Goal: Task Accomplishment & Management: Use online tool/utility

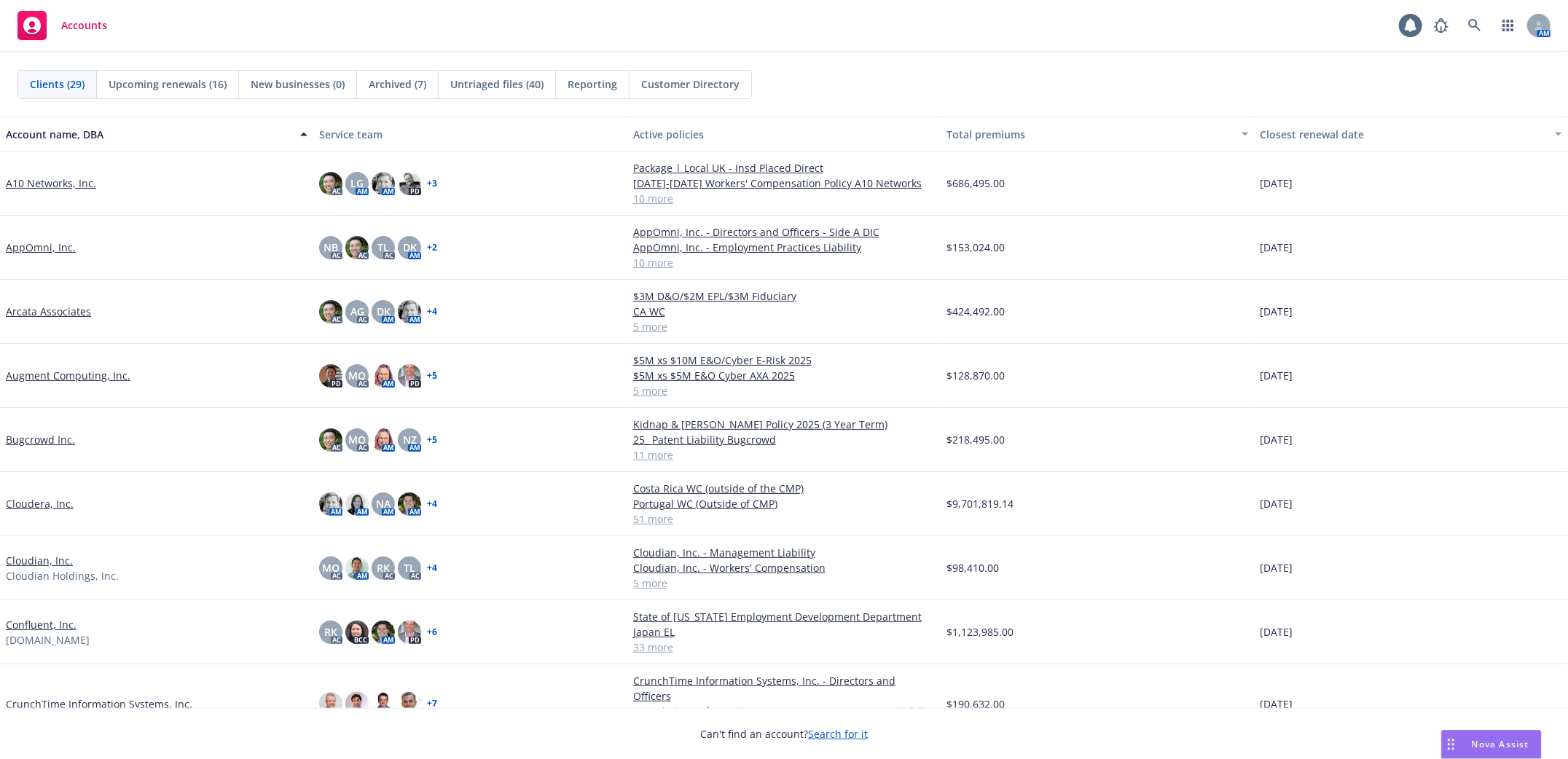
click at [1487, 748] on span "Nova Assist" at bounding box center [1501, 744] width 58 height 12
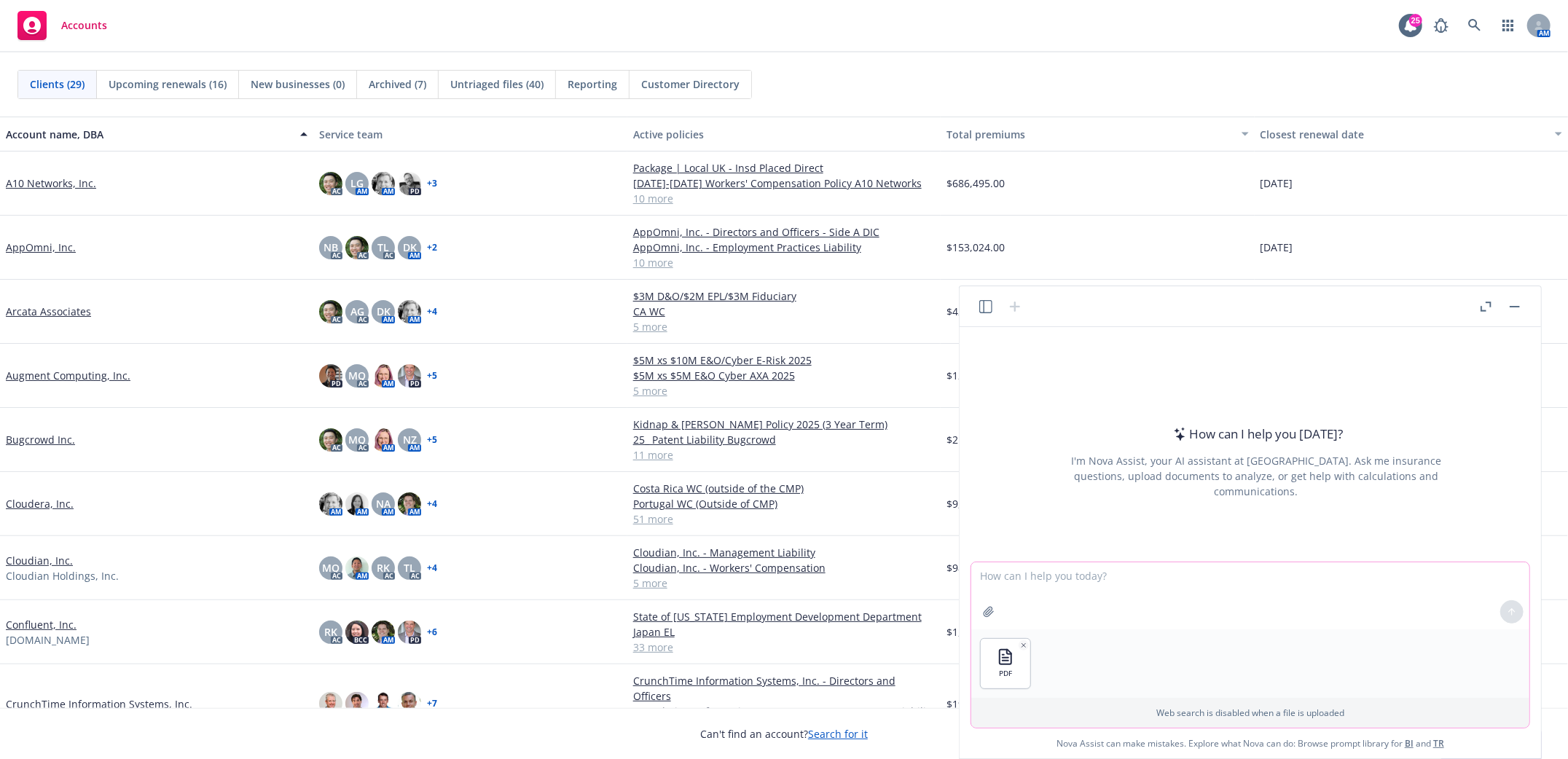
click at [1075, 577] on textarea at bounding box center [1251, 596] width 558 height 67
type textarea "What kind of policy is this."
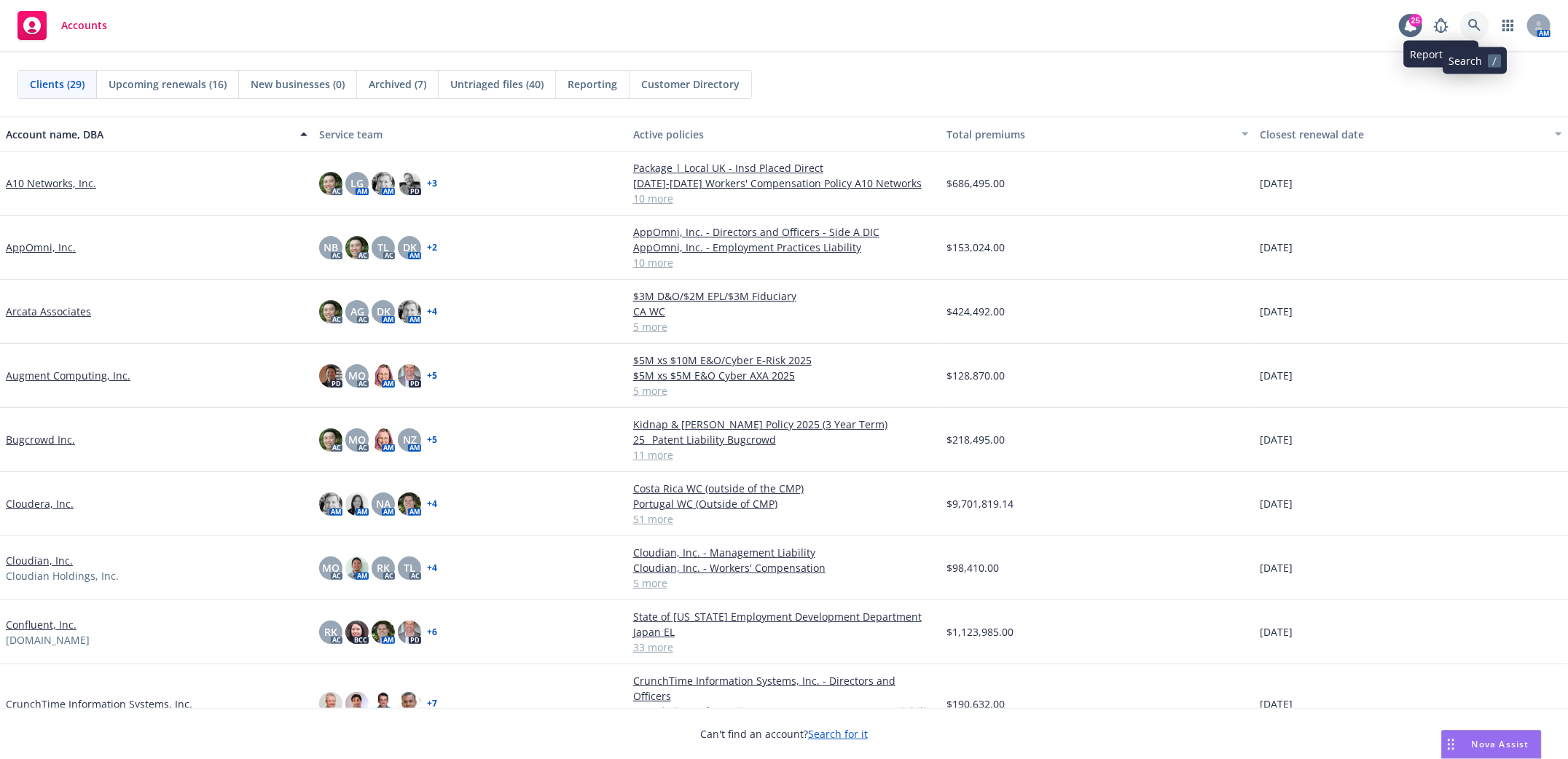
click at [1467, 24] on link at bounding box center [1475, 25] width 29 height 29
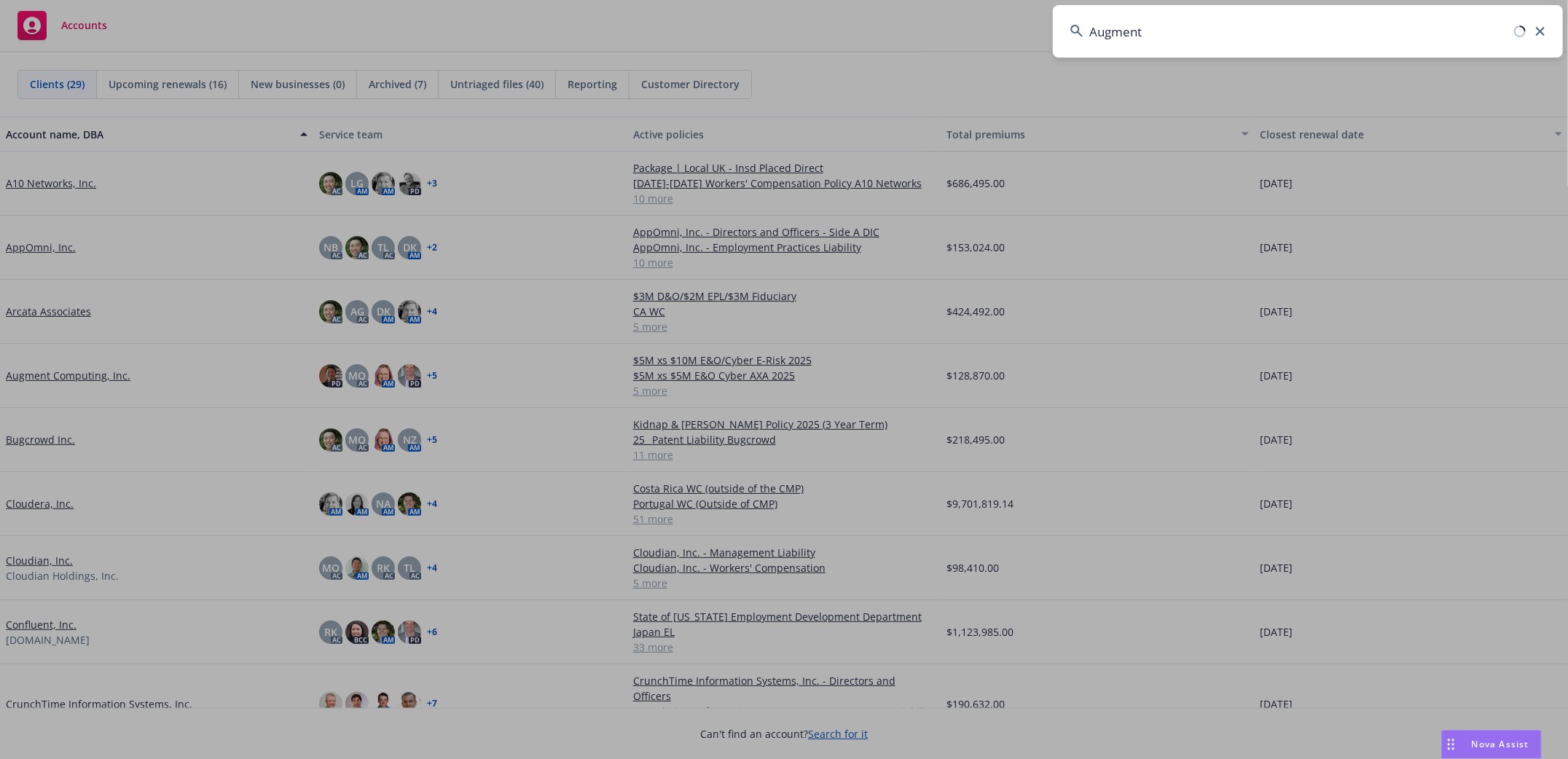
type input "Augment"
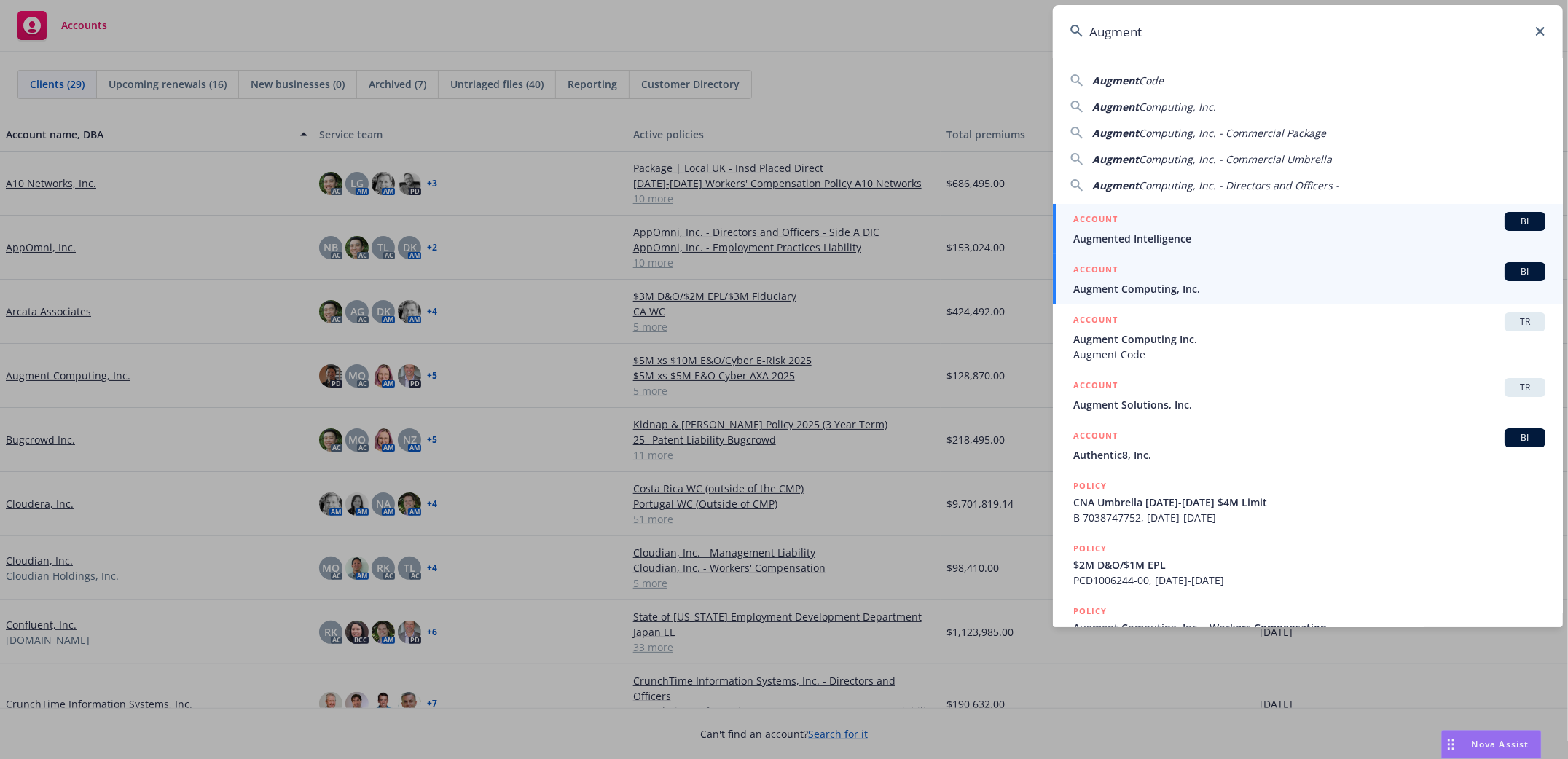
click at [1123, 292] on span "Augment Computing, Inc." at bounding box center [1310, 289] width 472 height 15
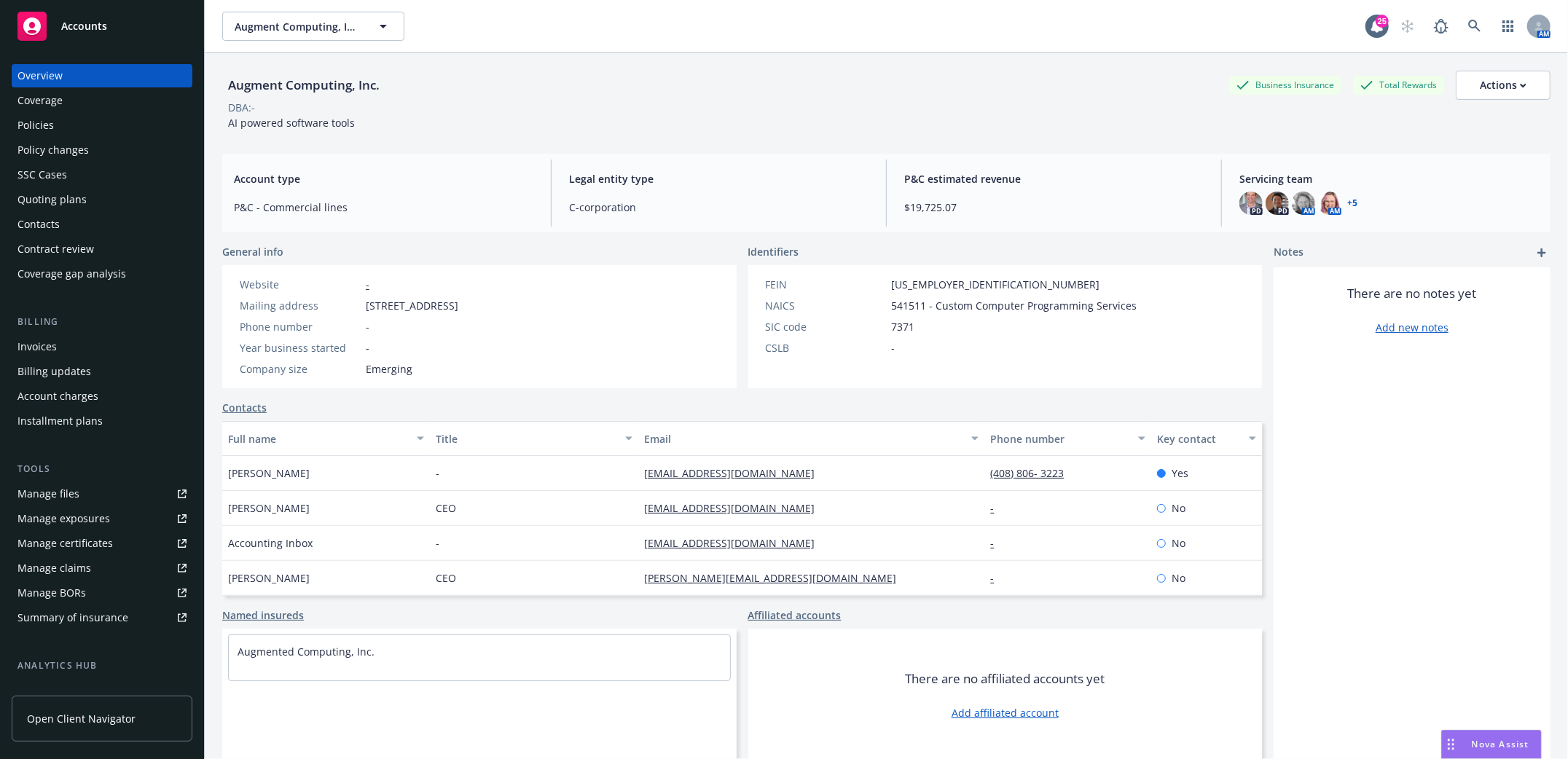
click at [44, 123] on div "Policies" at bounding box center [36, 125] width 37 height 23
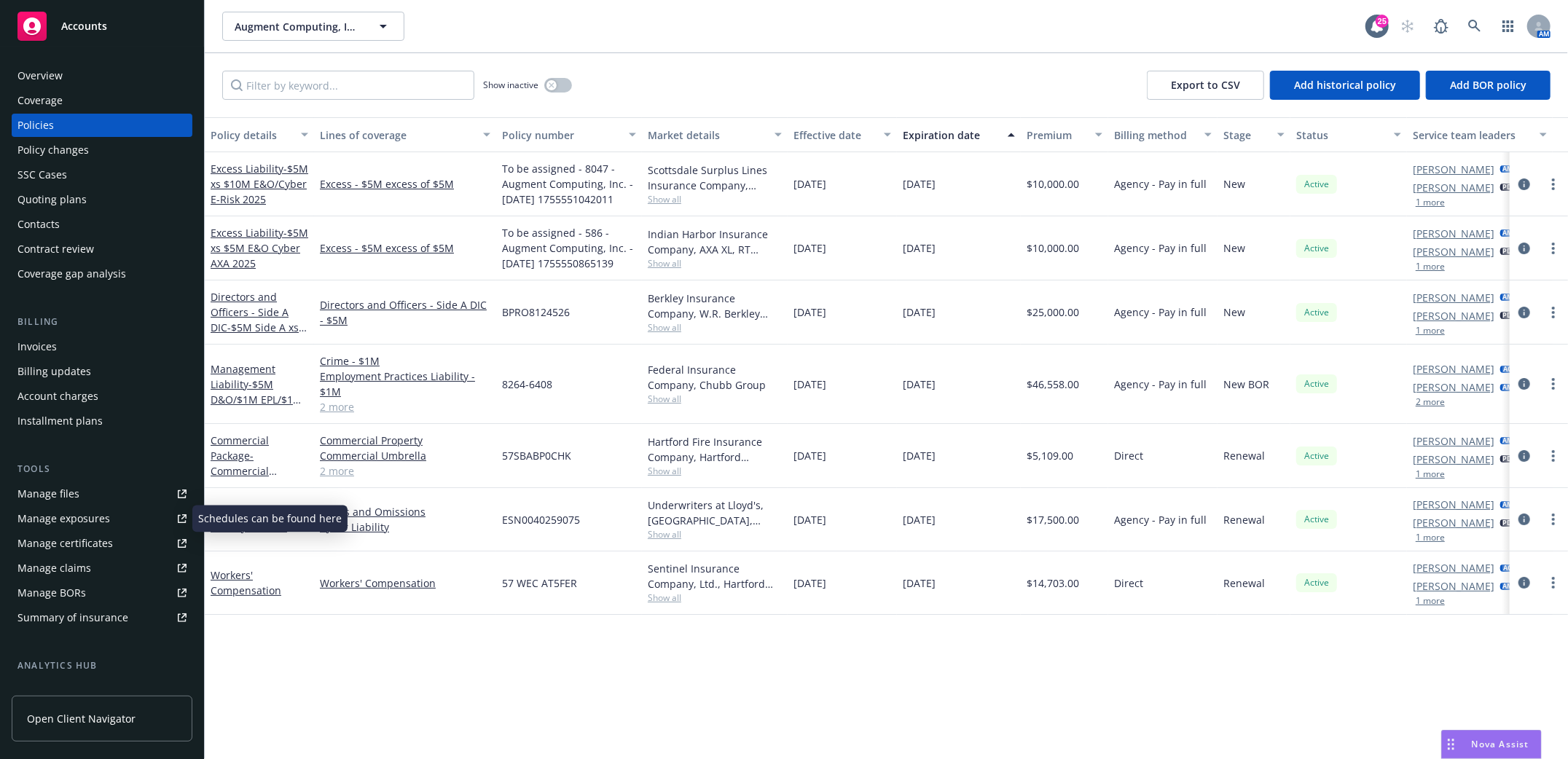
click at [31, 492] on div "Manage files" at bounding box center [48, 494] width 62 height 23
click at [235, 187] on span "- $5M xs $10M E&O/Cyber E-Risk 2025" at bounding box center [259, 184] width 97 height 44
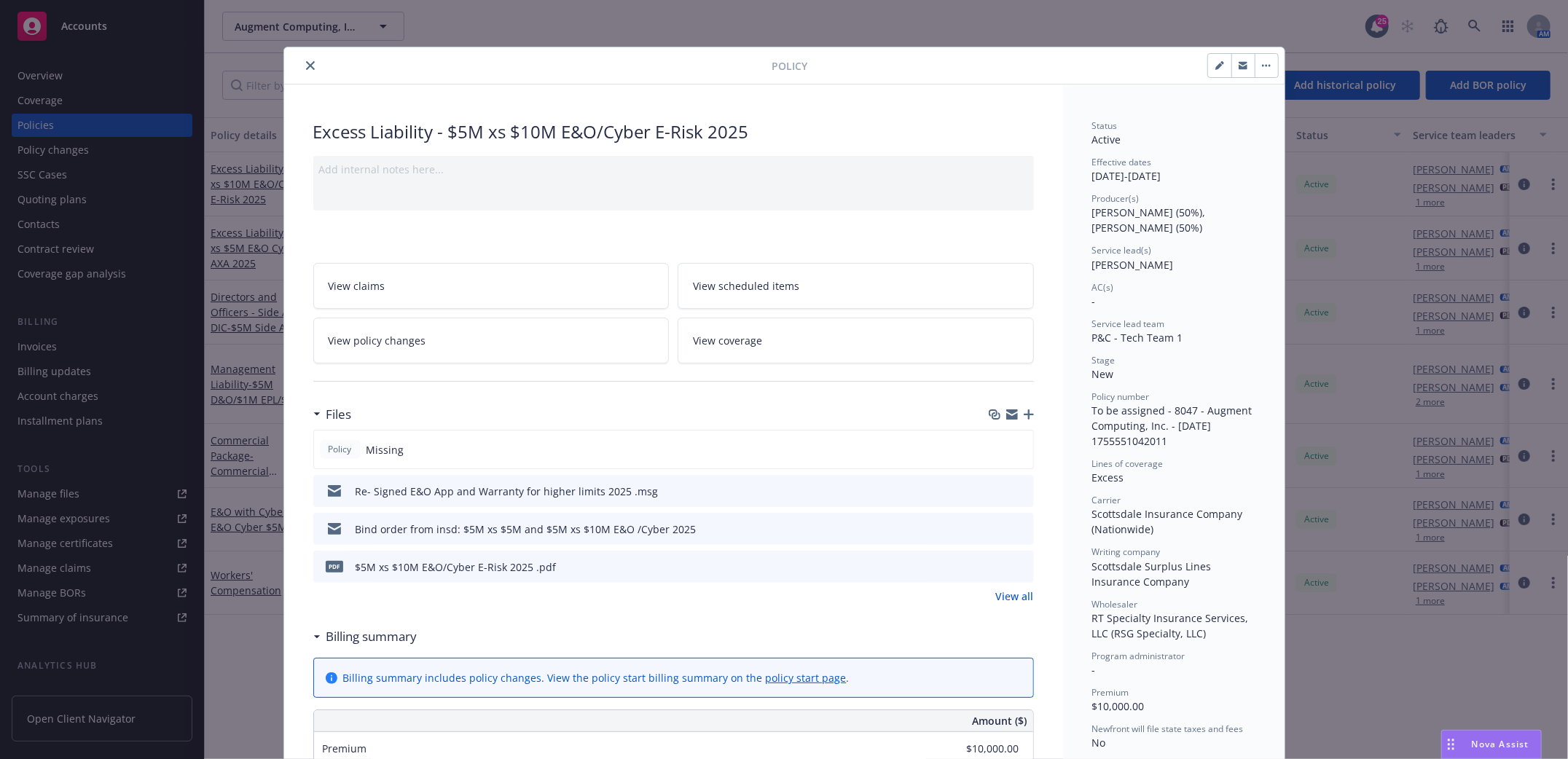
click at [1024, 415] on icon "button" at bounding box center [1028, 414] width 10 height 10
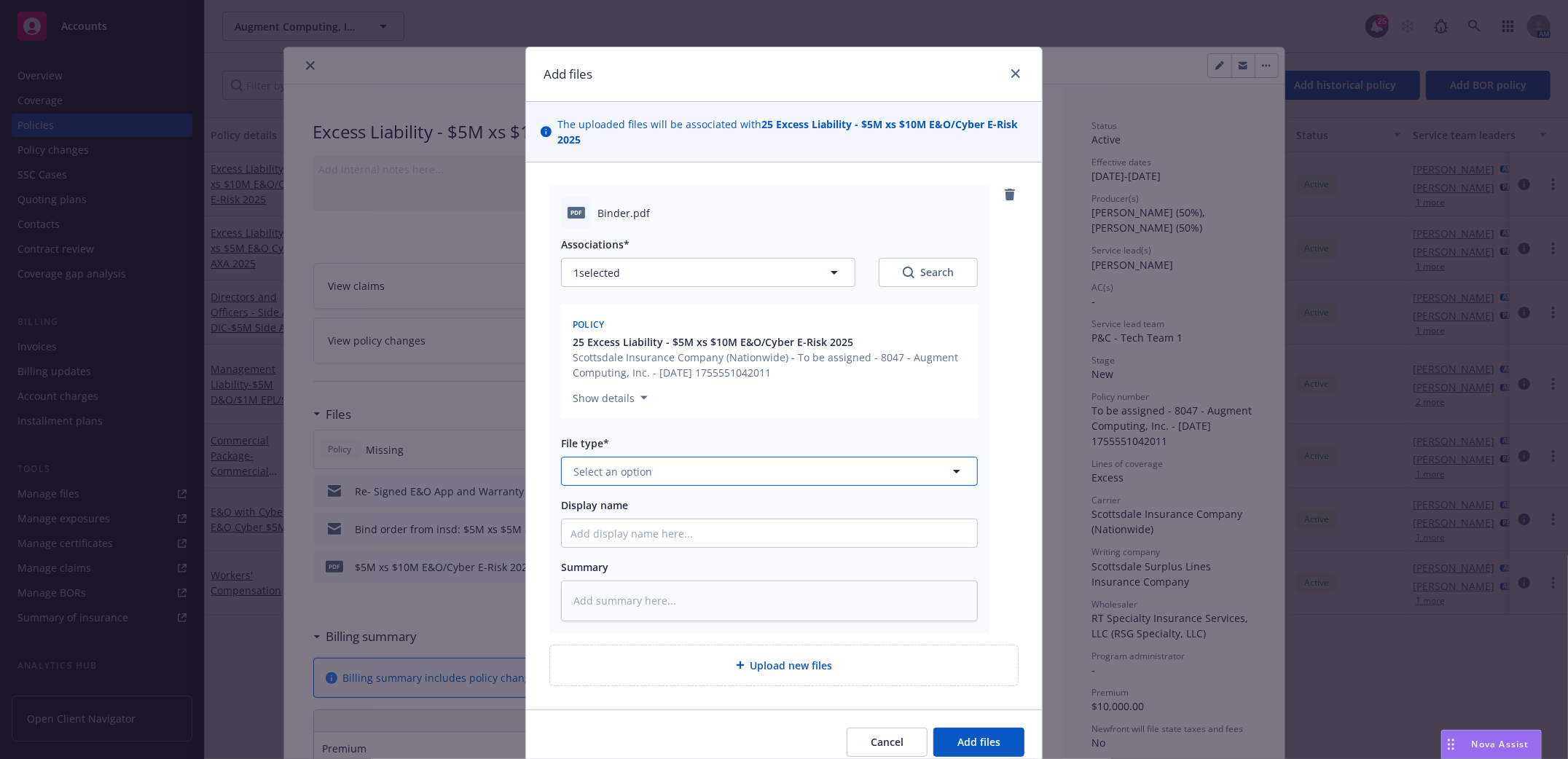
click at [872, 475] on button "Select an option" at bounding box center [770, 472] width 417 height 29
type input "binder"
click at [650, 514] on div "Binder" at bounding box center [769, 513] width 398 height 21
click at [649, 536] on input "Display name" at bounding box center [770, 534] width 416 height 28
type textarea "x"
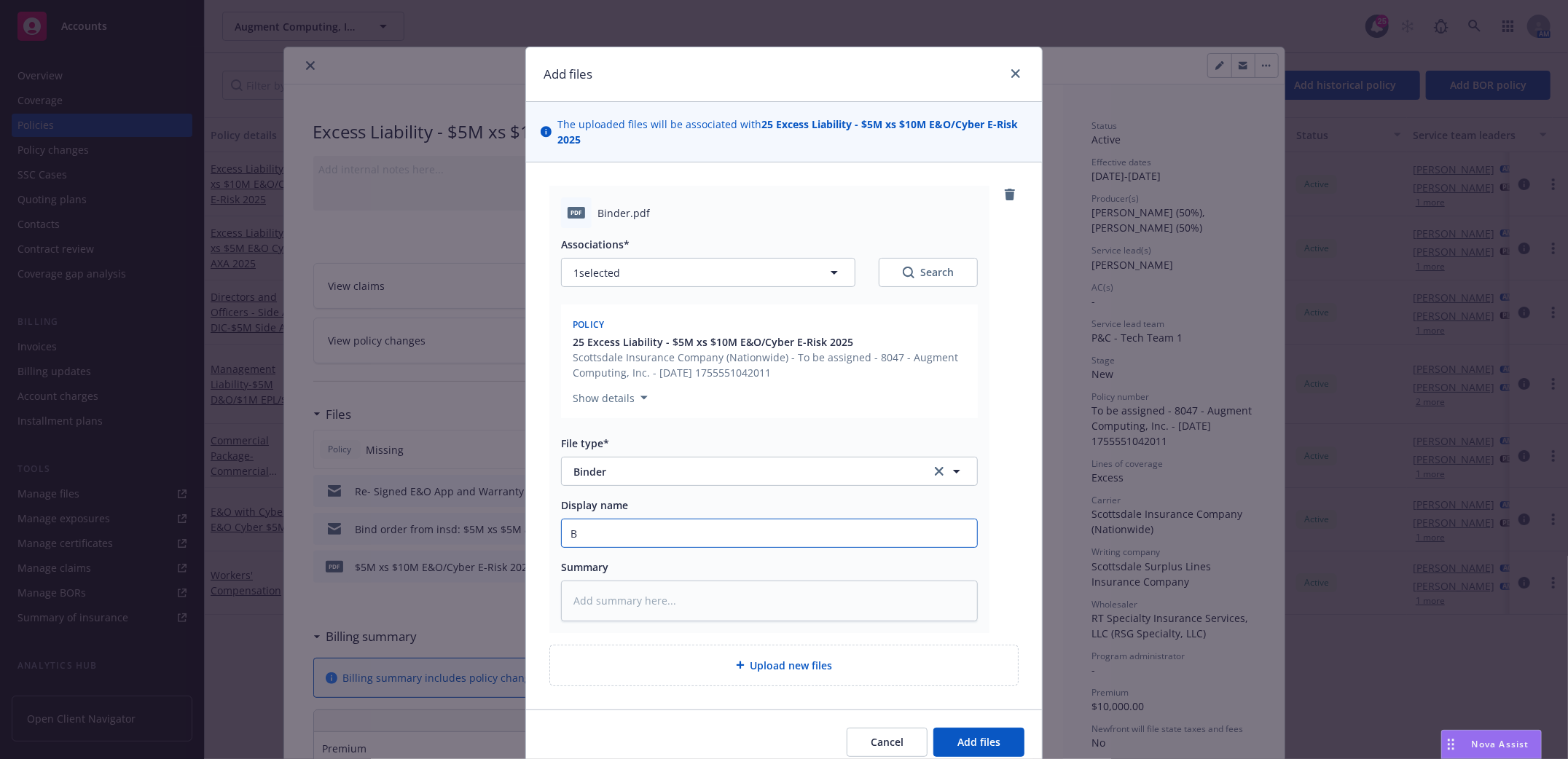
type input "Bi"
type textarea "x"
type input "Bin"
type textarea "x"
type input "Bind"
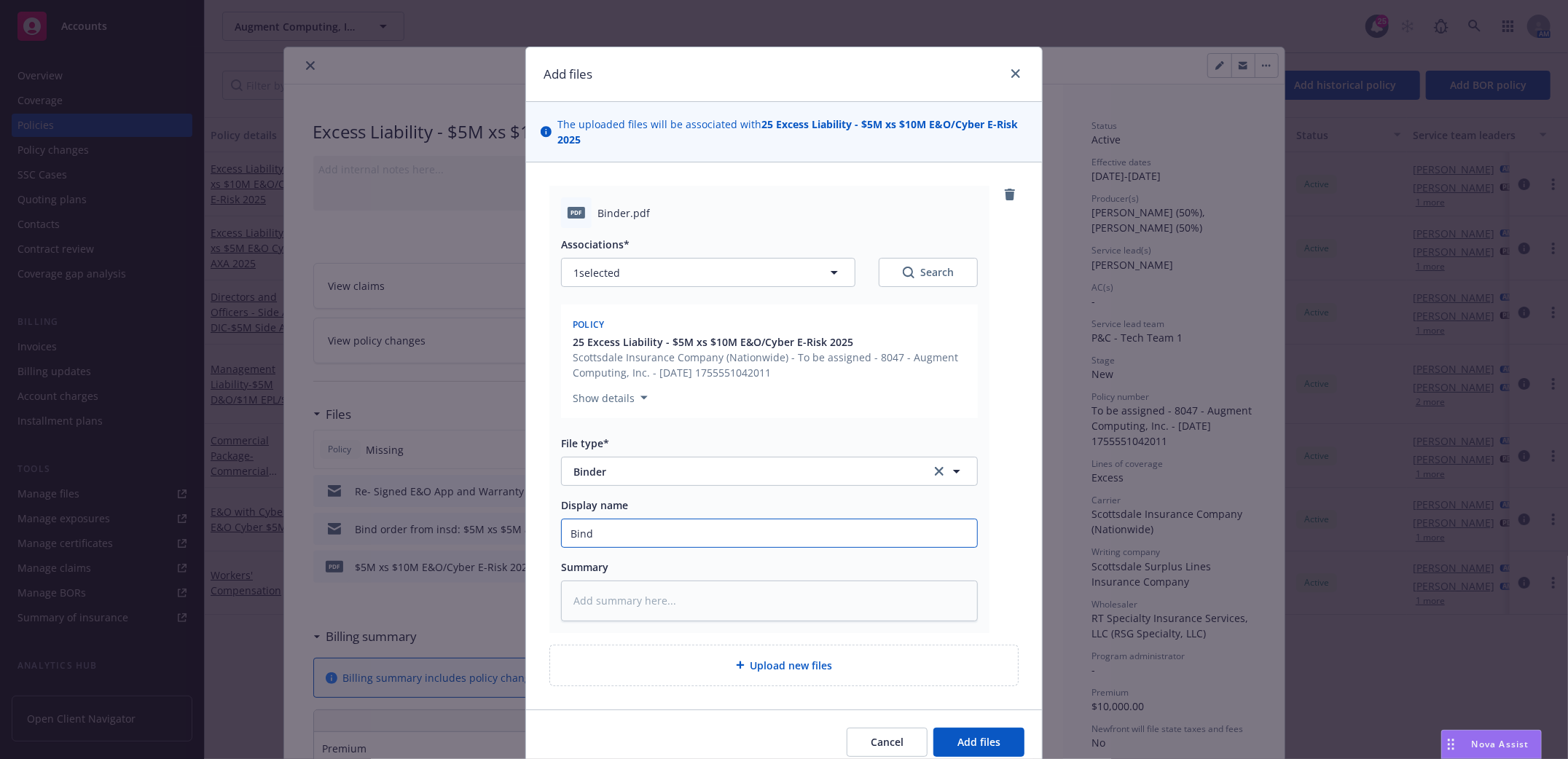
type textarea "x"
type input "Binde"
type textarea "x"
type input "Binder"
type textarea "x"
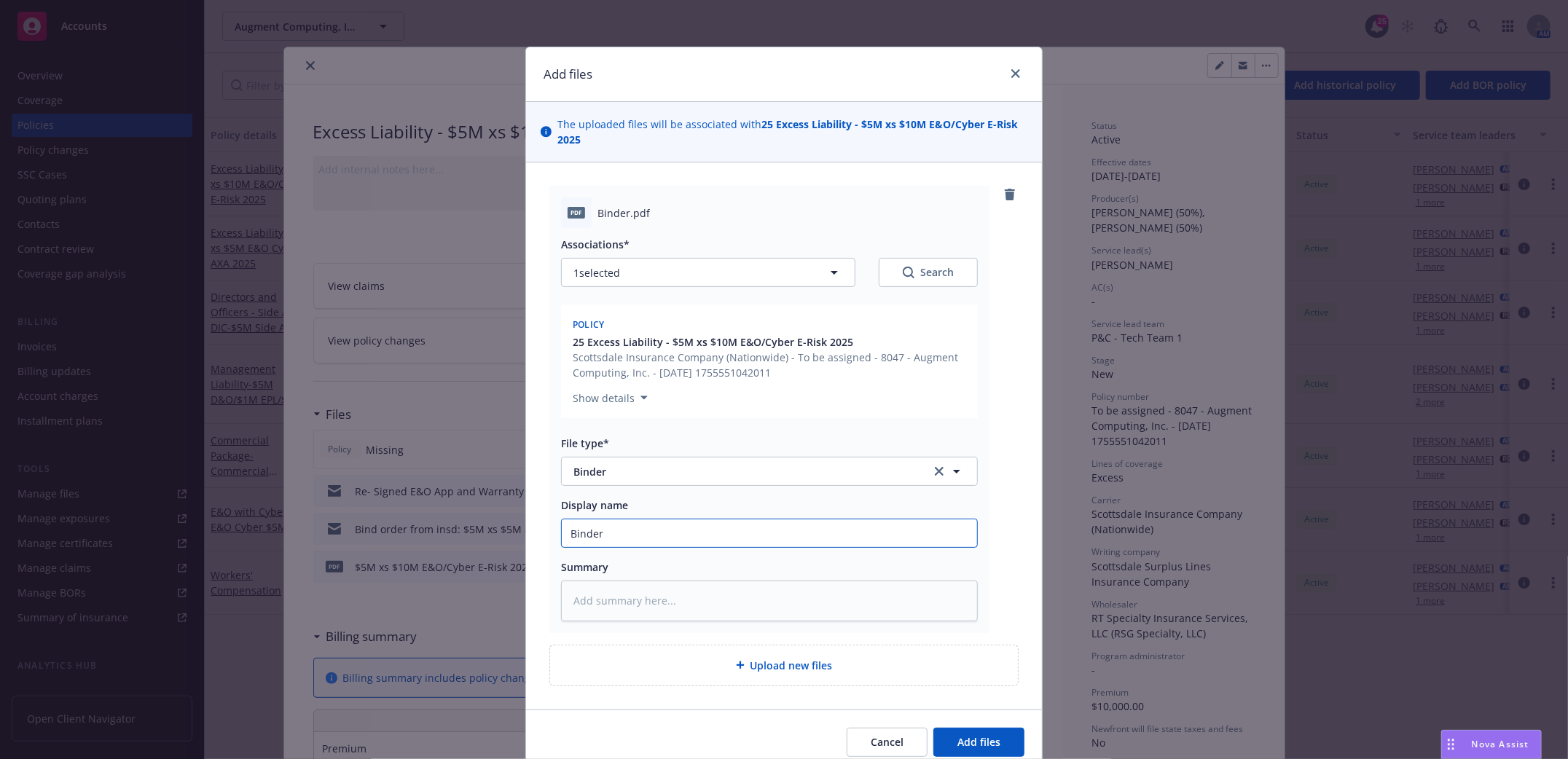
type input "Binder"
click at [660, 535] on input "Binder" at bounding box center [770, 534] width 416 height 28
type textarea "x"
type input "Binder E"
type textarea "x"
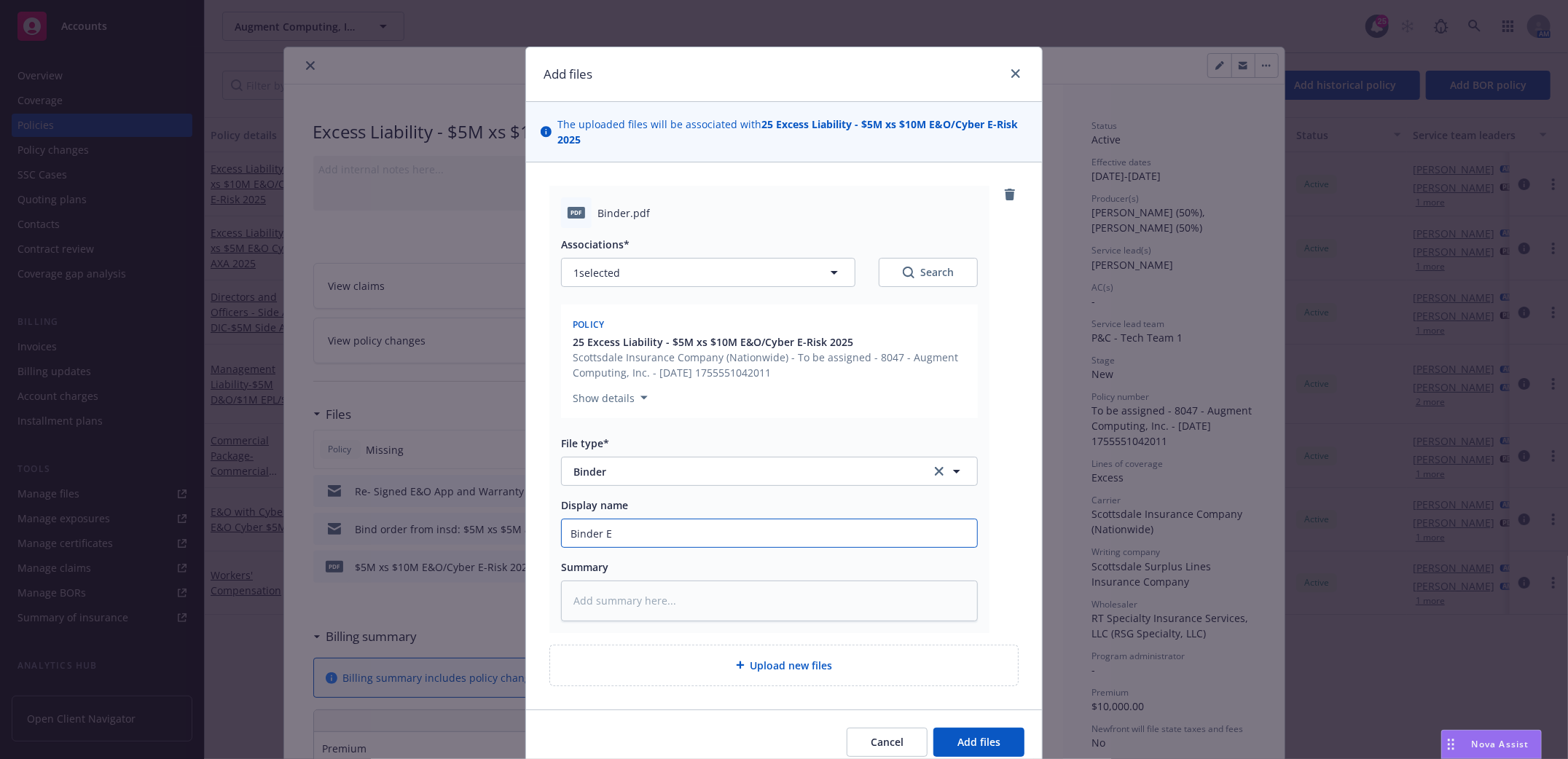
type input "Binder E-"
type textarea "x"
type input "Binder E-R"
type textarea "x"
type input "Binder E-Ri"
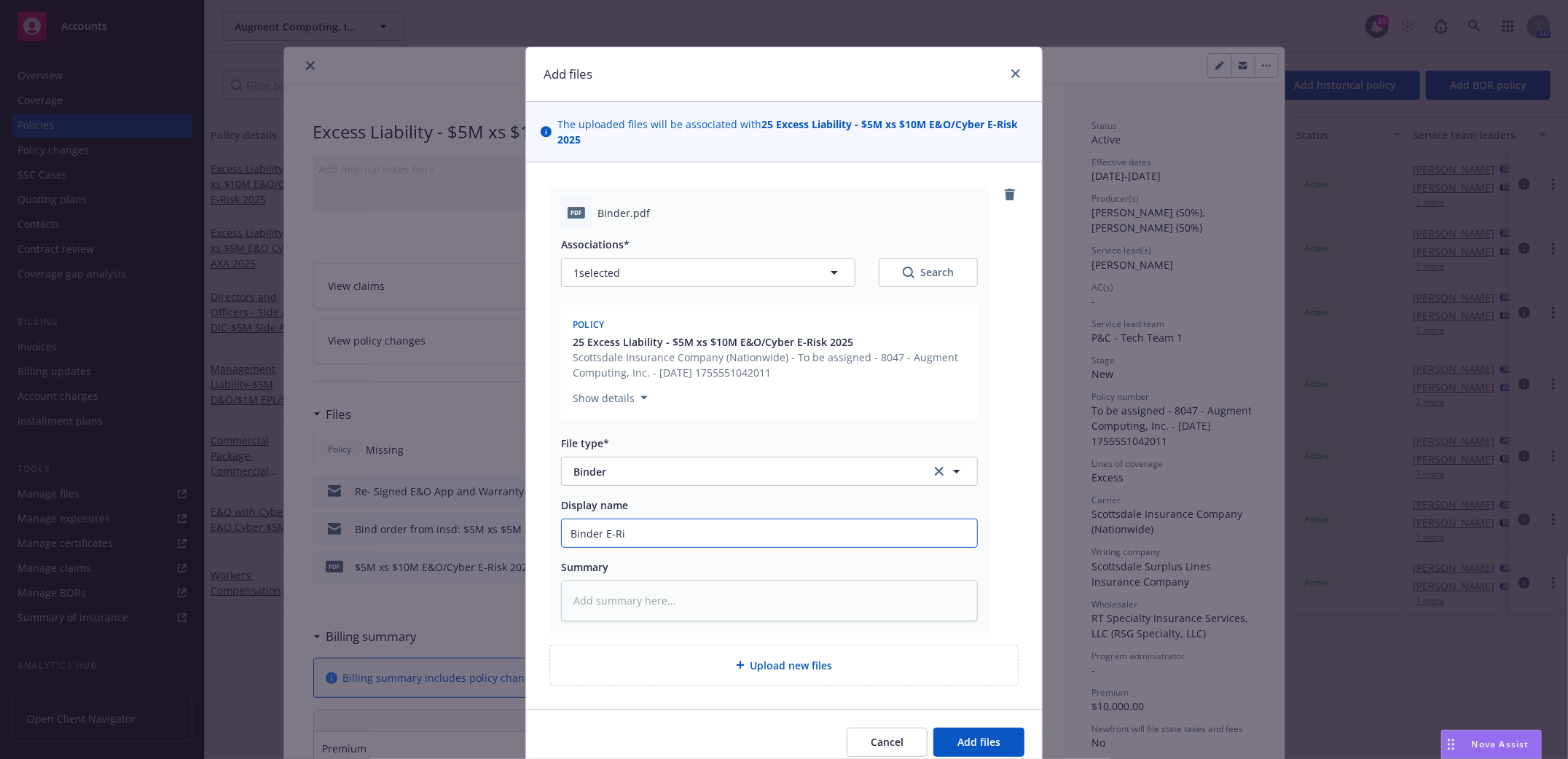
type textarea "x"
type input "Binder E-Ris"
type textarea "x"
type input "Binder E-Risk"
type textarea "x"
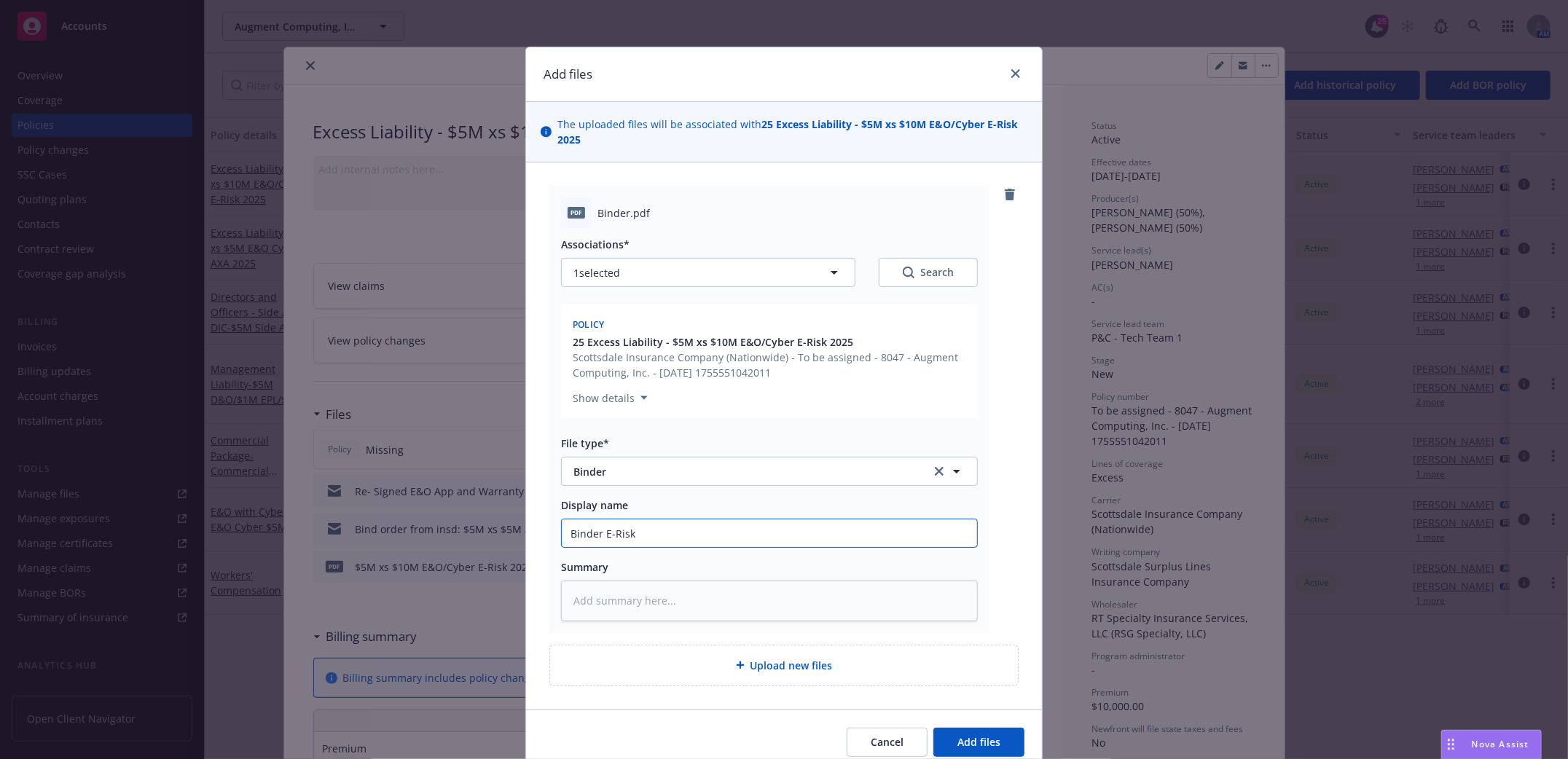
type input "Binder E-Risk"
type textarea "x"
type input "Binder E-Risk $"
type textarea "x"
type input "Binder E-Risk $5"
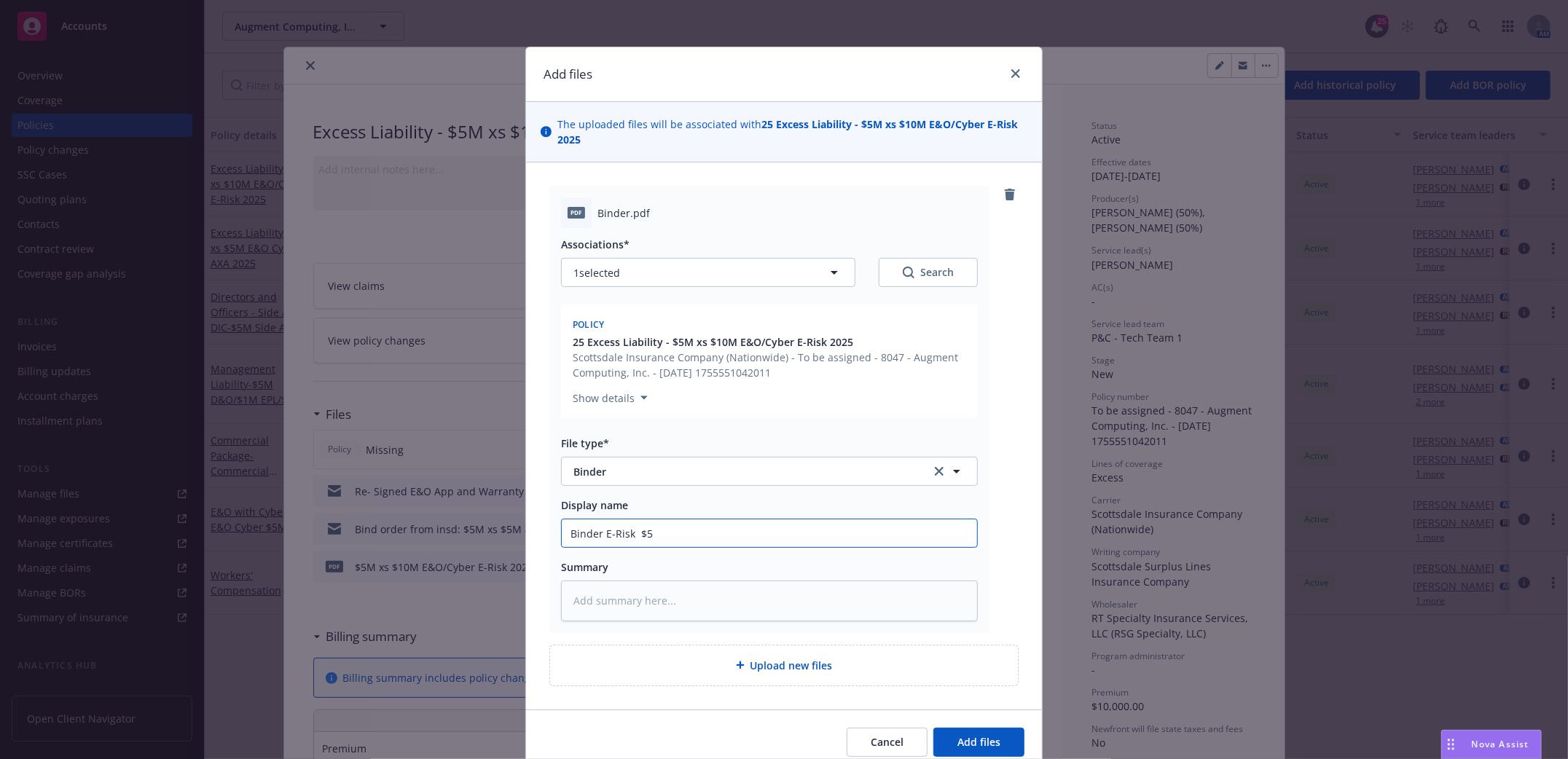
type textarea "x"
type input "Binder E-Risk $5M"
type textarea "x"
type input "Binder E-Risk $5Mx"
type textarea "x"
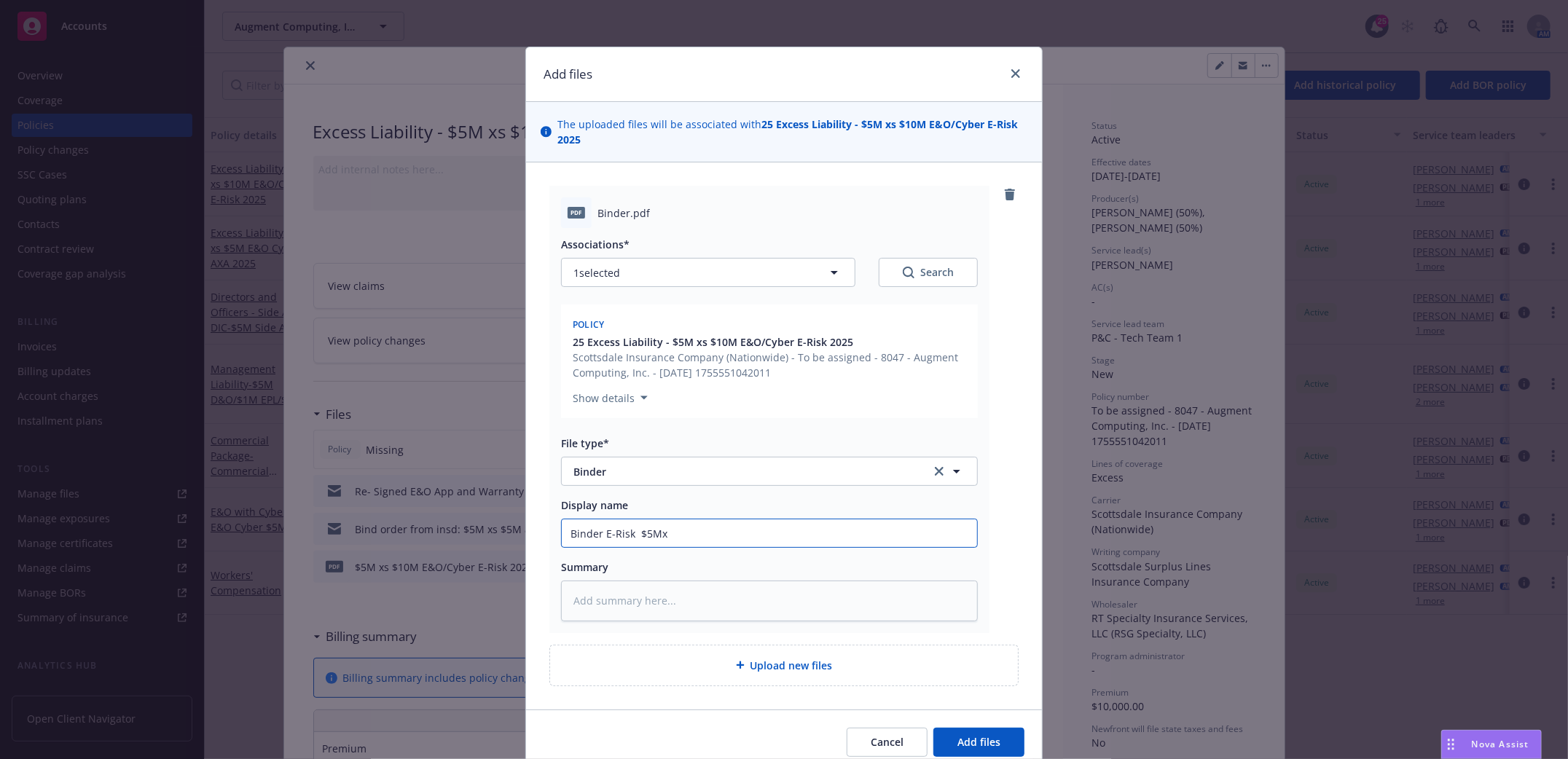
type input "Binder E-Risk $5Mxs"
type textarea "x"
type input "Binder E-Risk $5Mxs$"
type textarea "x"
type input "Binder E-Risk $5Mxs$1"
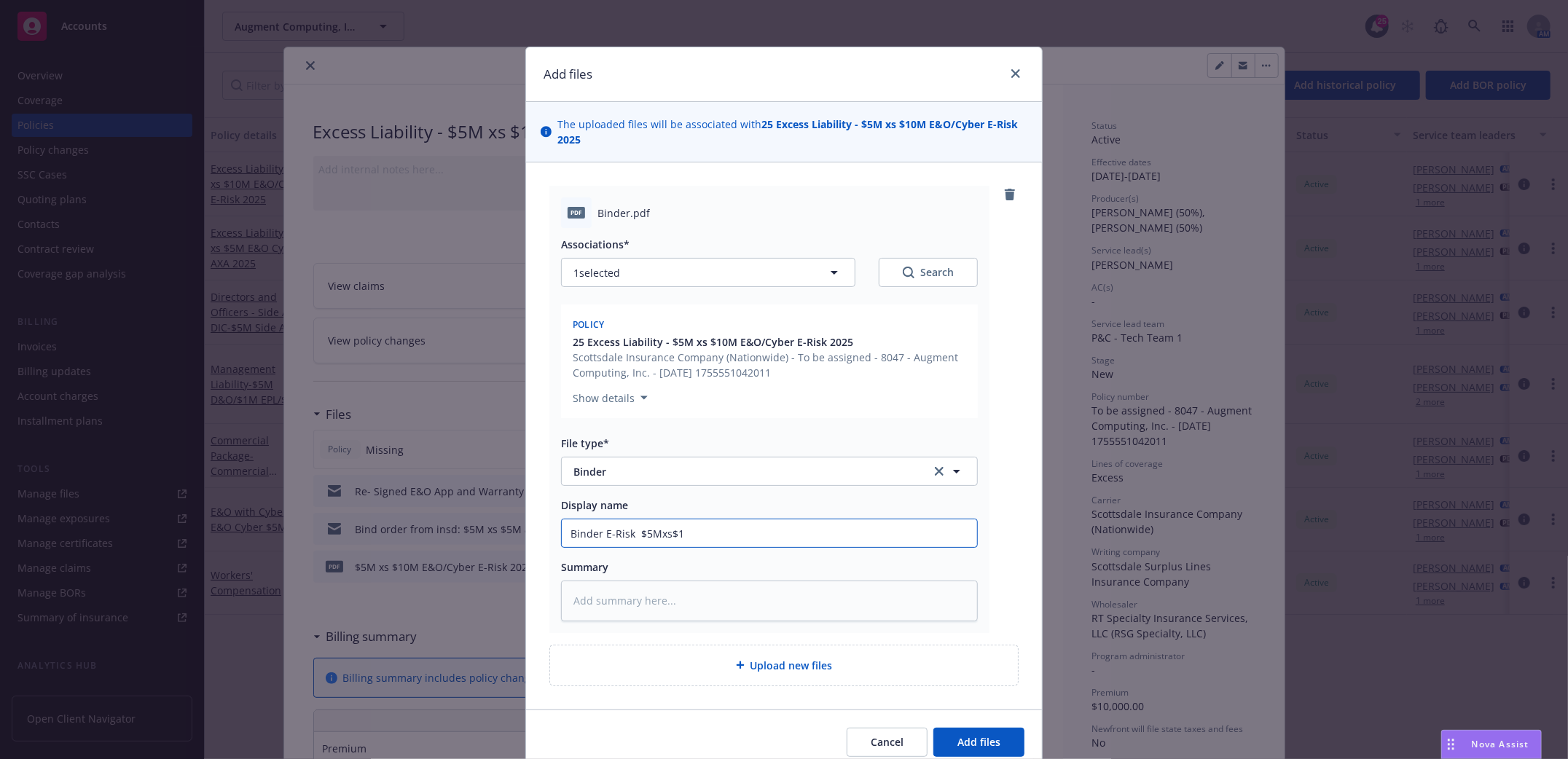
type textarea "x"
type input "Binder E-Risk $5Mxs$10"
type textarea "x"
type input "Binder E-Risk $5Mxs$10M"
type textarea "x"
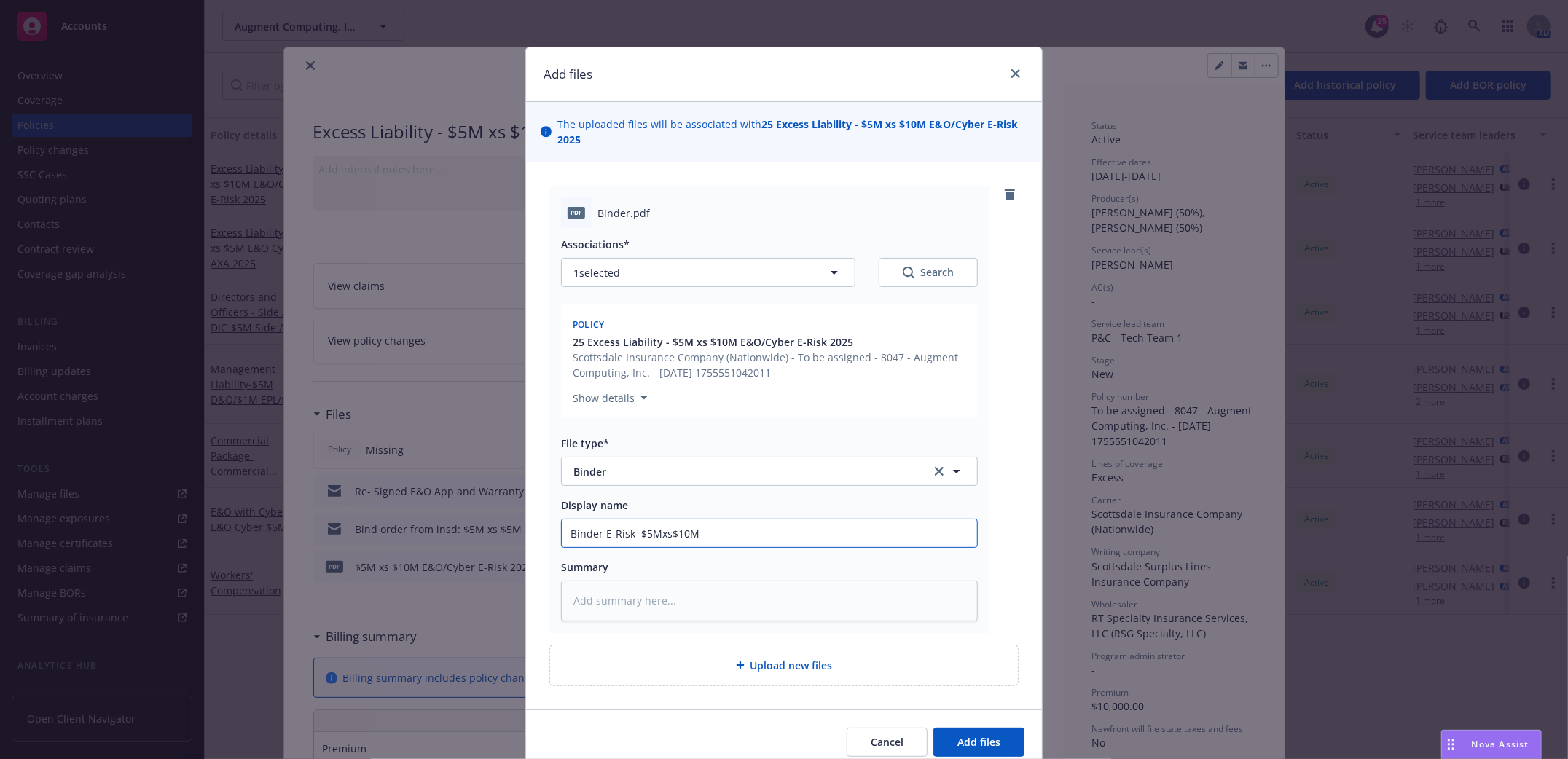
type input "Binder E-Risk $5Mxs$10M"
type textarea "x"
type input "Binder E-Risk $5Mxs$10M E"
type textarea "x"
type input "Binder E-Risk $5Mxs$10M E&"
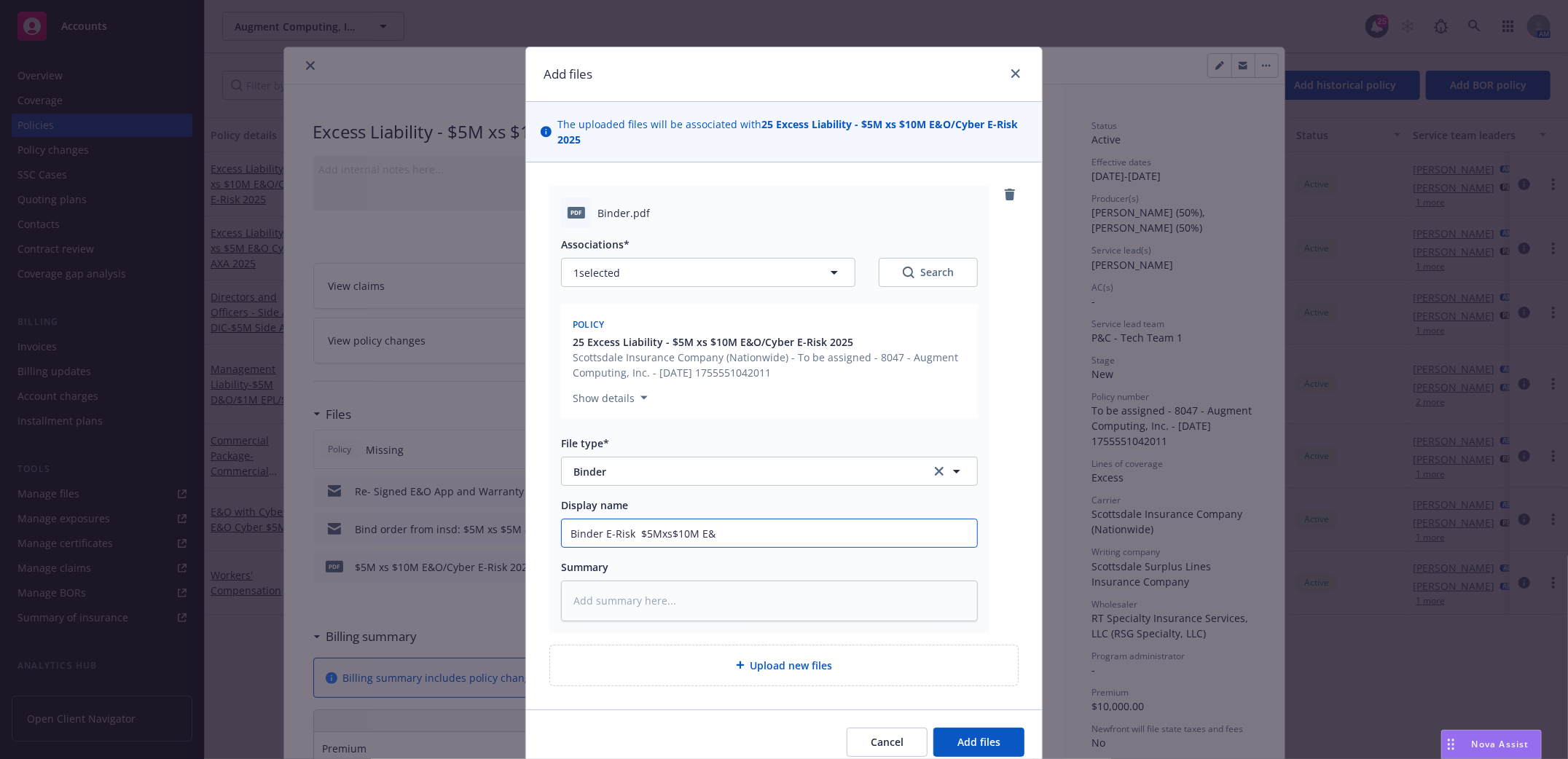
type textarea "x"
type input "Binder E-Risk $5Mxs$10M E&O"
type textarea "x"
type input "Binder E-Risk $5Mxs$10M E&O/"
type textarea "x"
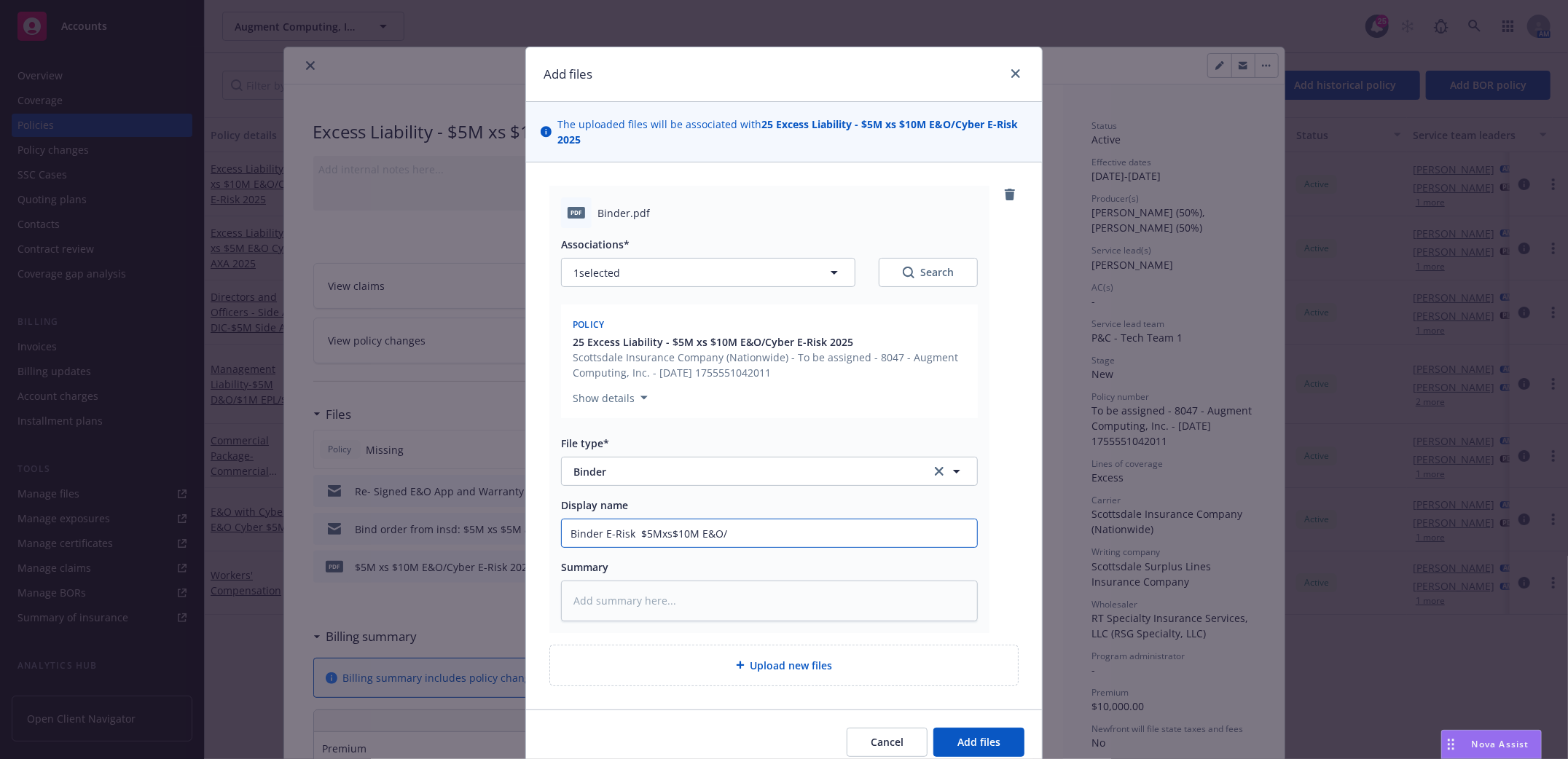
type input "Binder E-Risk $5Mxs$10M E&O/C"
type textarea "x"
type input "Binder E-Risk $5Mxs$10M E&O/Cy"
type textarea "x"
type input "Binder E-Risk $5Mxs$10M E&O/Cyb"
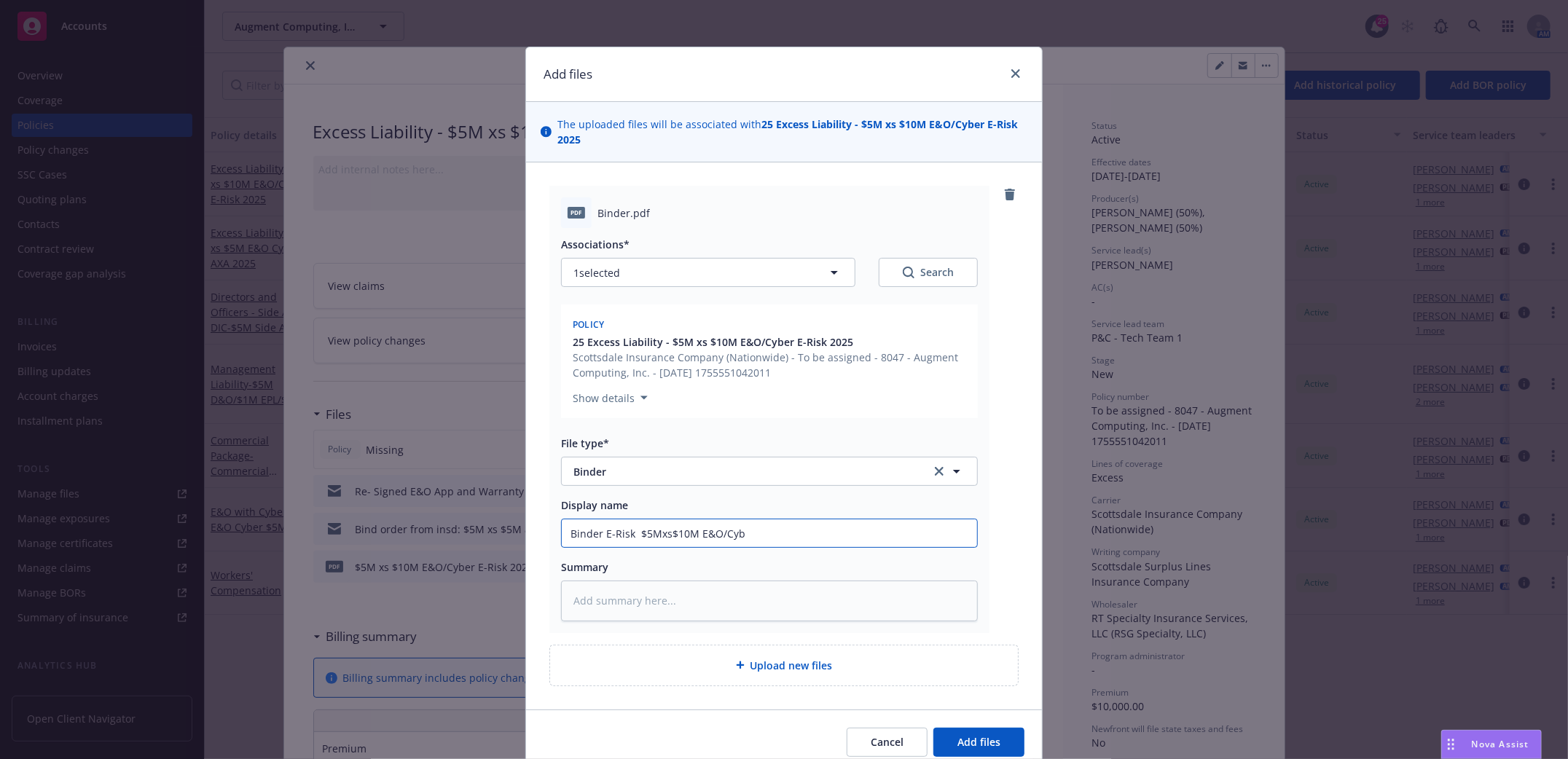
type textarea "x"
type input "Binder E-Risk $5Mxs$10M E&O/Cybe"
type textarea "x"
type input "Binder E-Risk $5Mxs$10M E&O/Cyber"
type textarea "x"
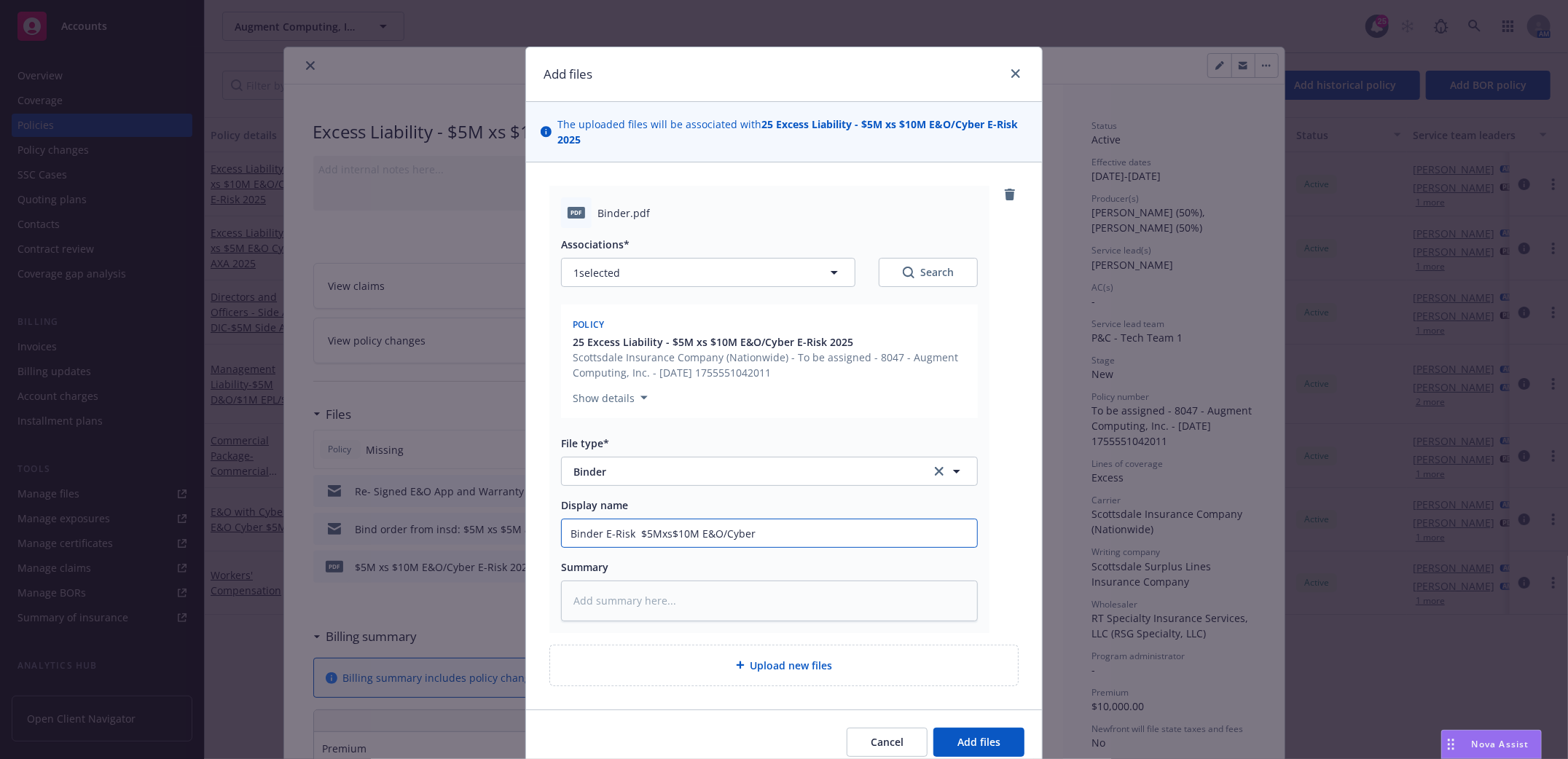
type input "Binder E-Risk $5Mxs$10M E&O/Cyber"
type textarea "x"
type input "Binder E-Risk $5Mxs$10M E&O/Cyber 20"
type textarea "x"
type input "Binder E-Risk $5Mxs$10M E&O/Cyber 202"
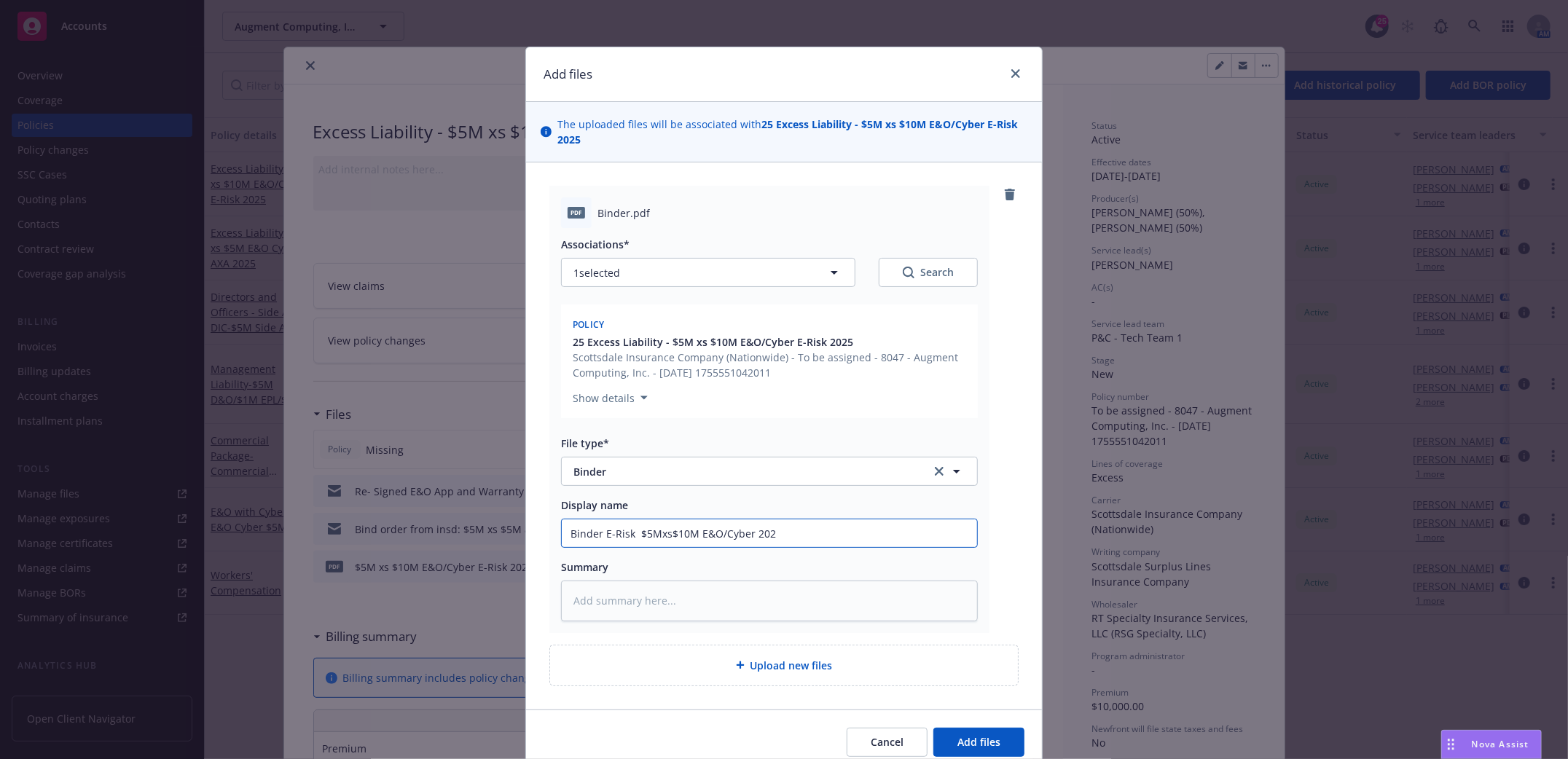
type textarea "x"
type input "Binder E-Risk $5Mxs$10M E&O/Cyber 2025"
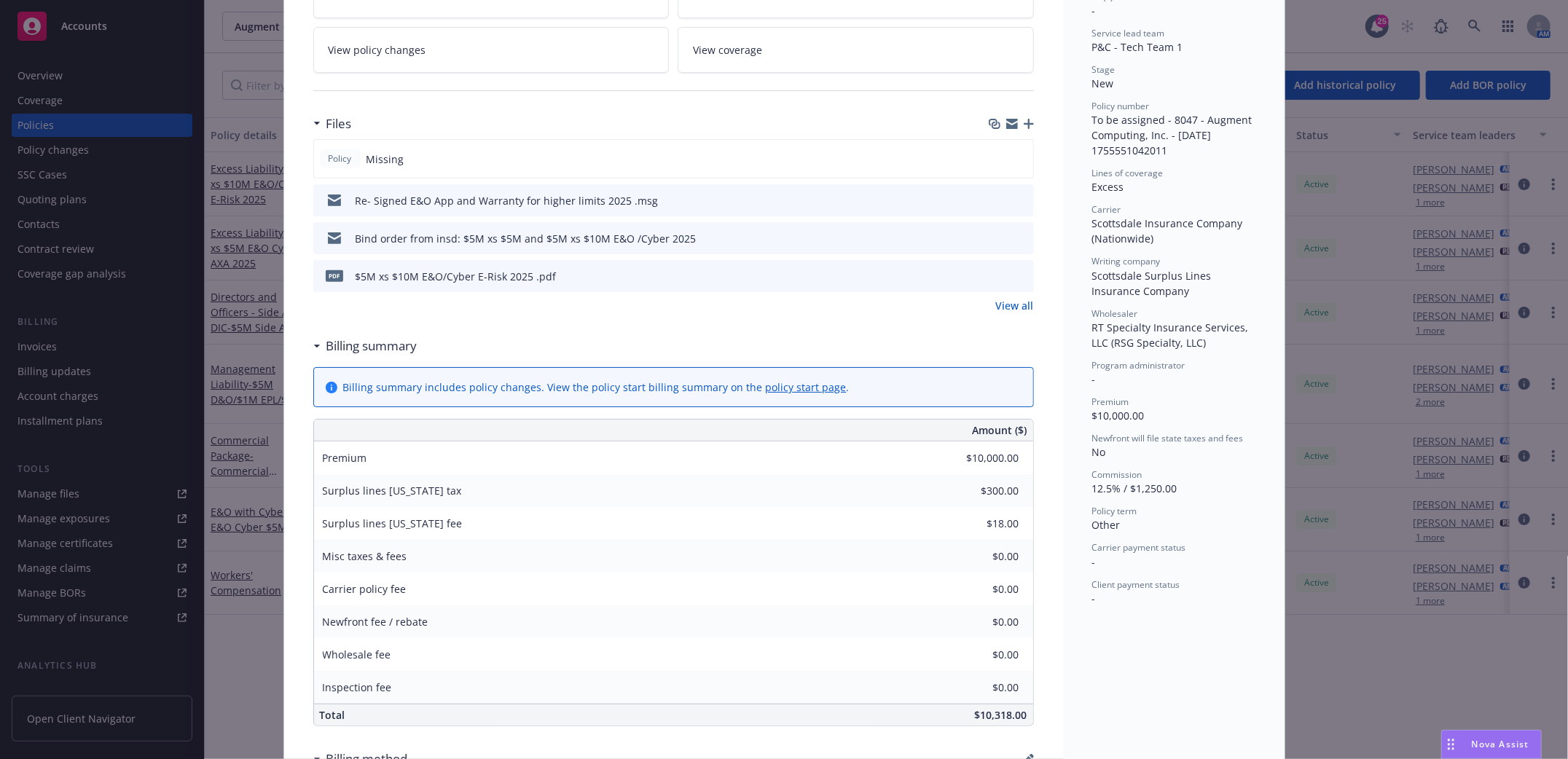
scroll to position [194, 0]
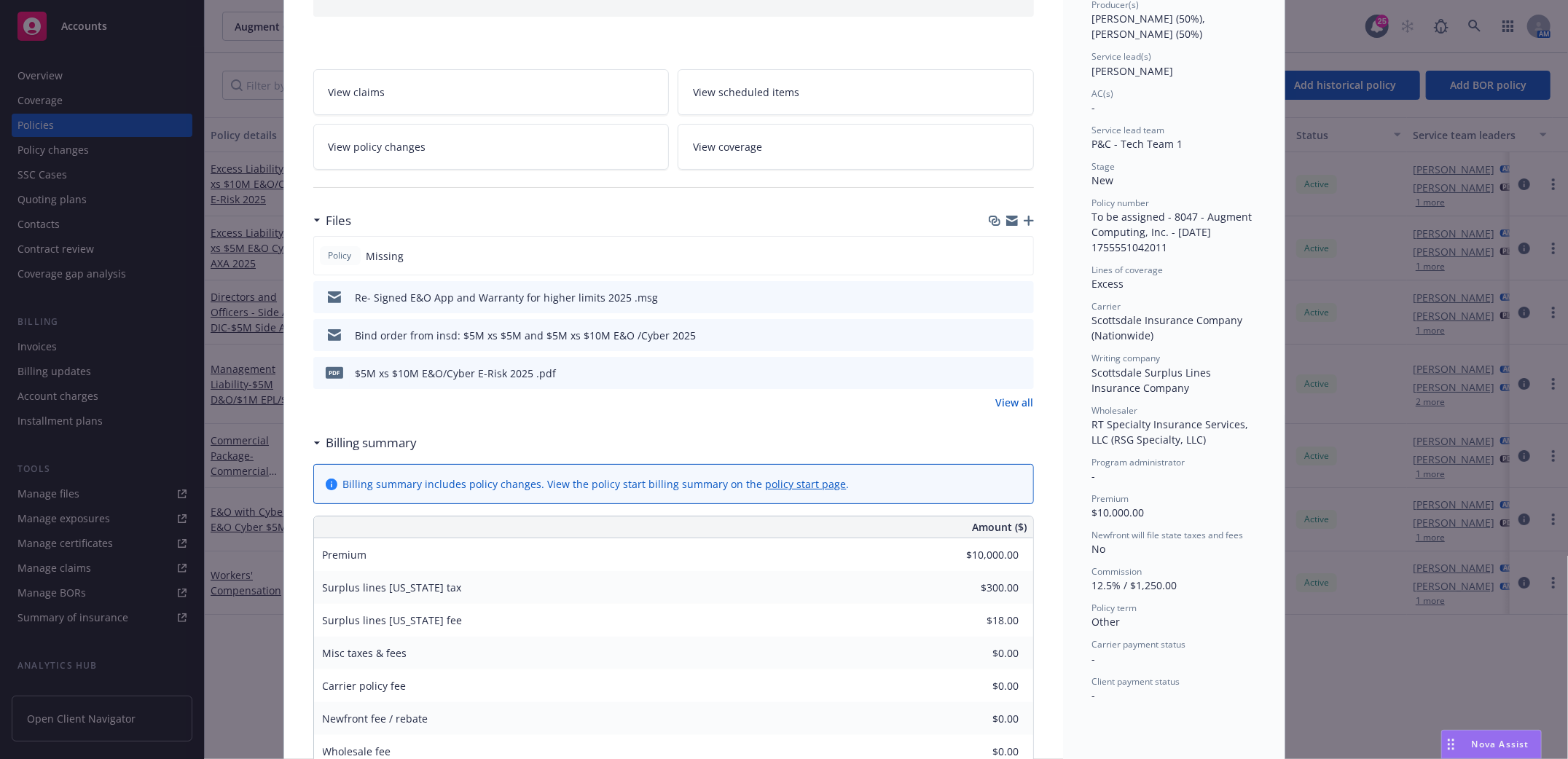
click at [1024, 224] on icon "button" at bounding box center [1028, 220] width 10 height 10
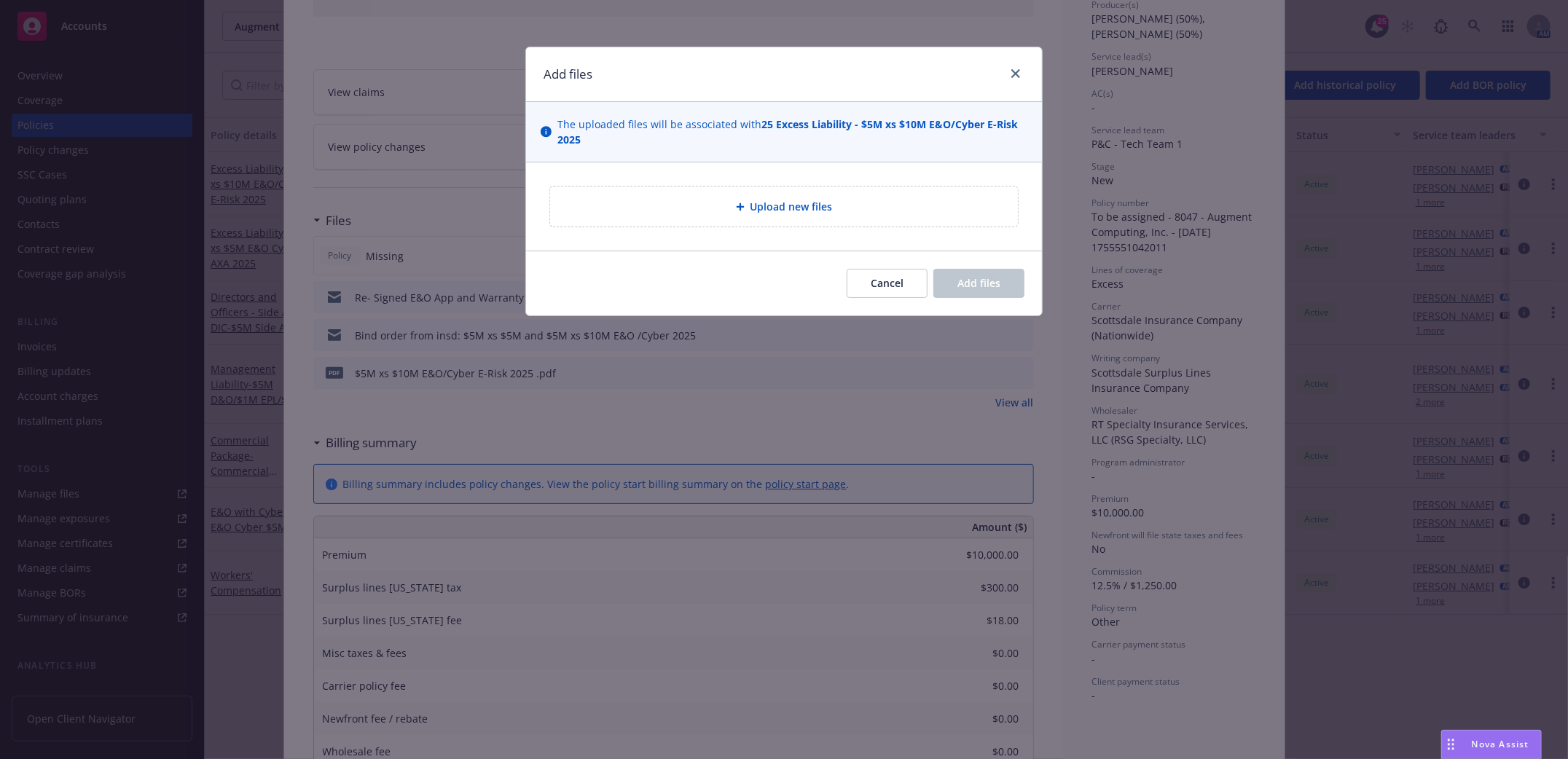
type textarea "x"
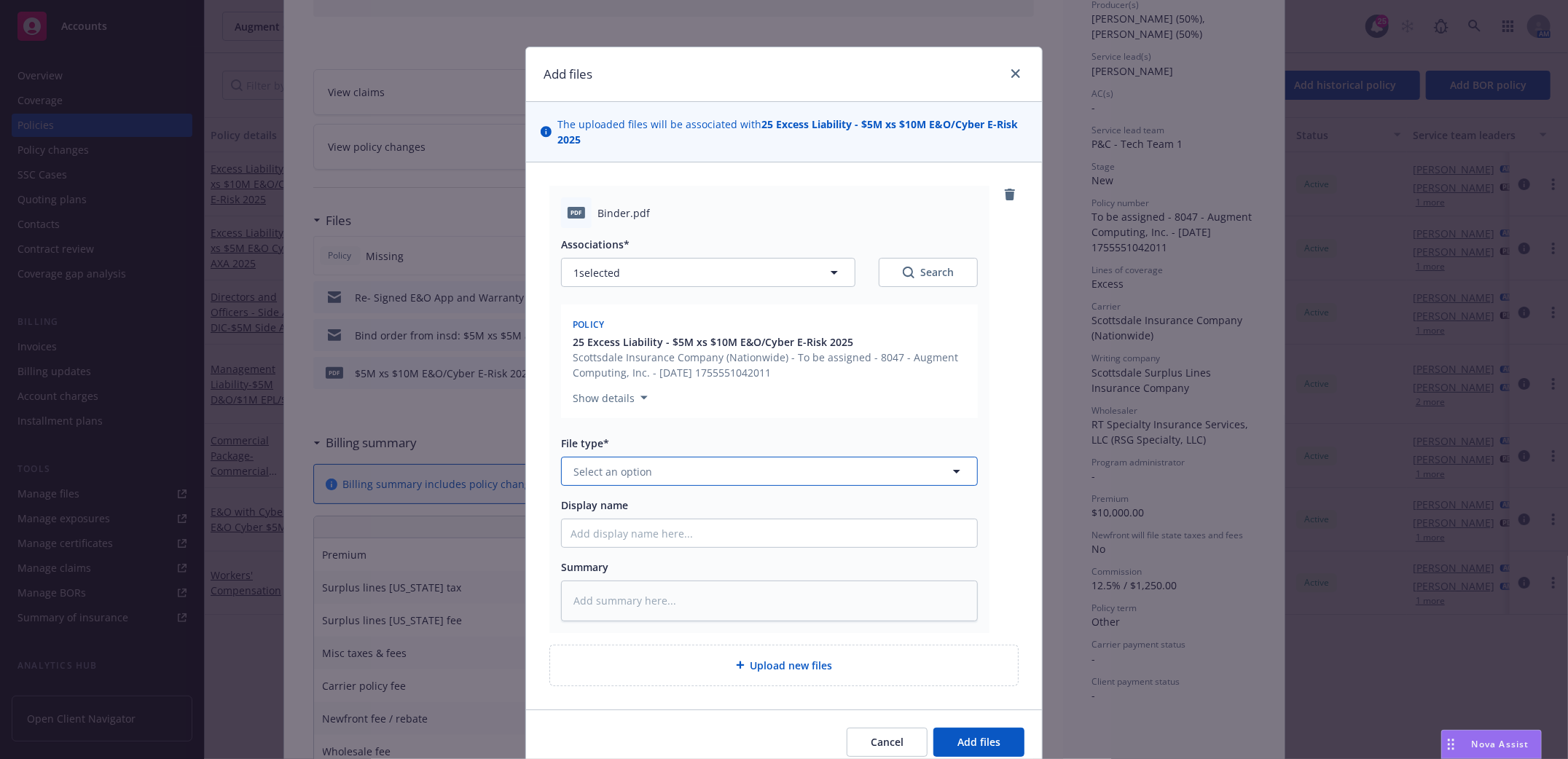
click at [655, 478] on button "Select an option" at bounding box center [770, 472] width 417 height 29
type input "Binder"
click at [707, 520] on div "Binder" at bounding box center [769, 513] width 398 height 21
click at [703, 541] on input "Display name" at bounding box center [770, 534] width 416 height 28
type textarea "x"
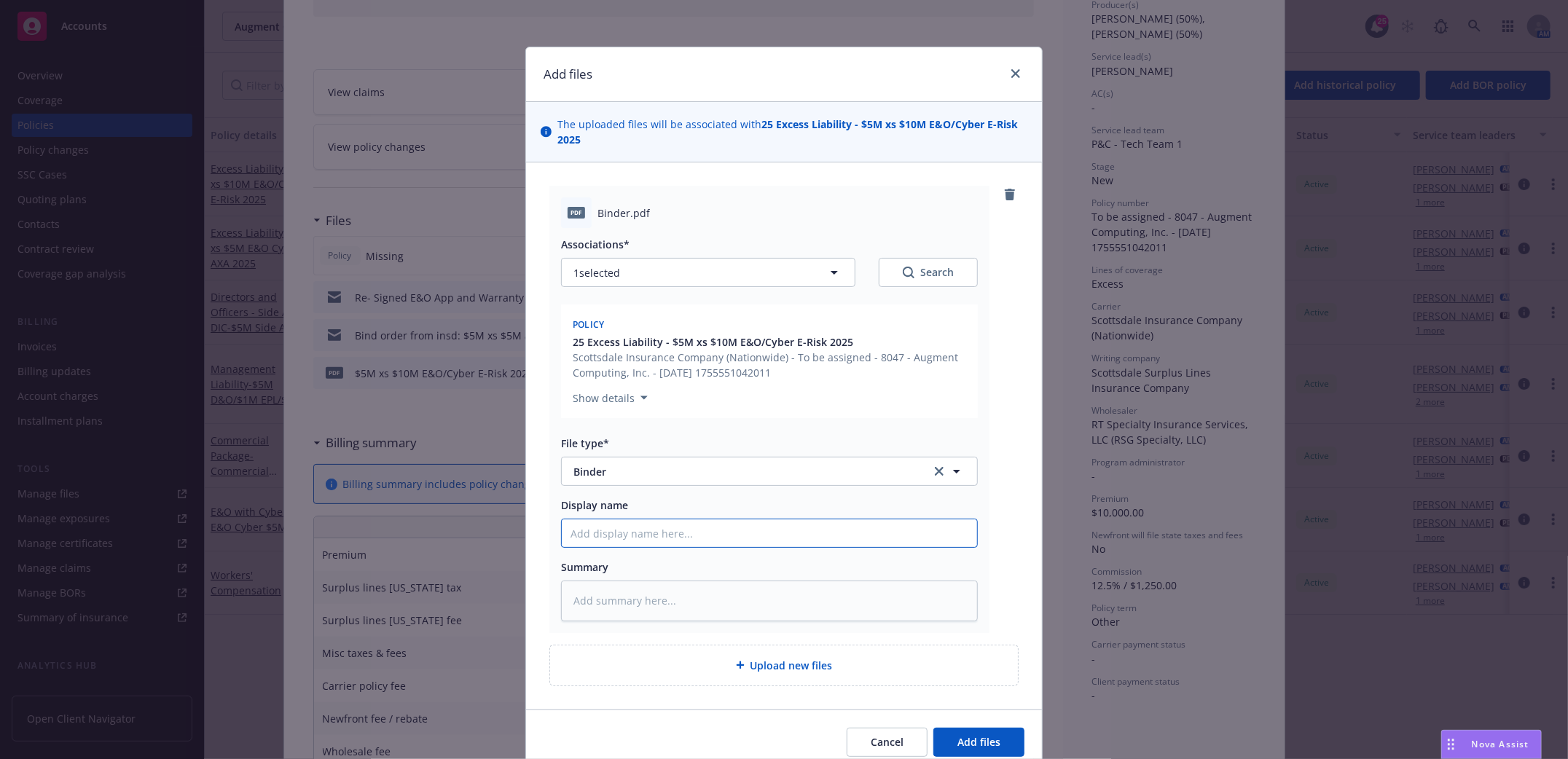
type input "$"
type textarea "x"
type input "$5"
type textarea "x"
type input "$5M"
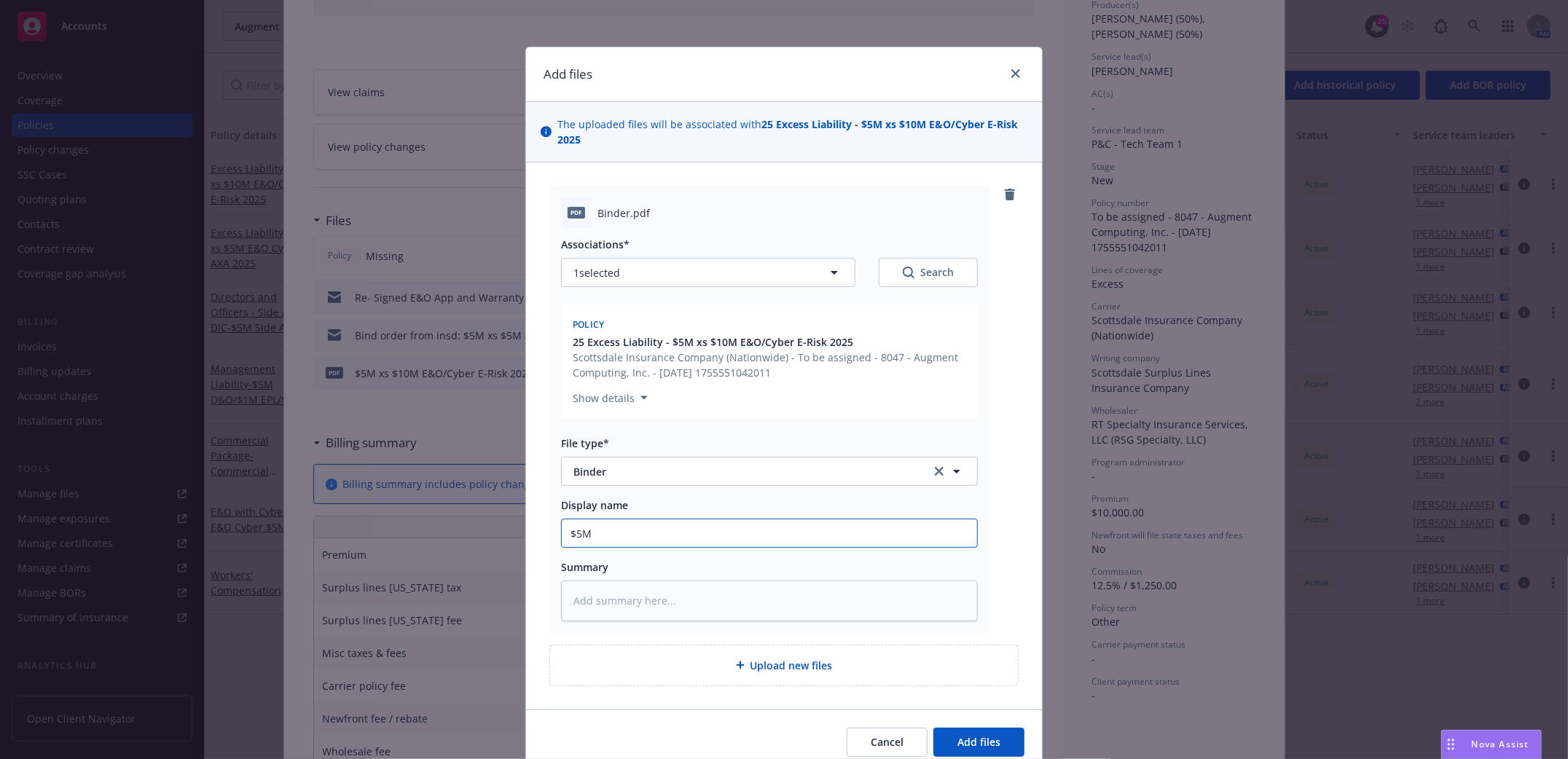
type textarea "x"
type input "$5M x"
type textarea "x"
type input "$5M xs"
type textarea "x"
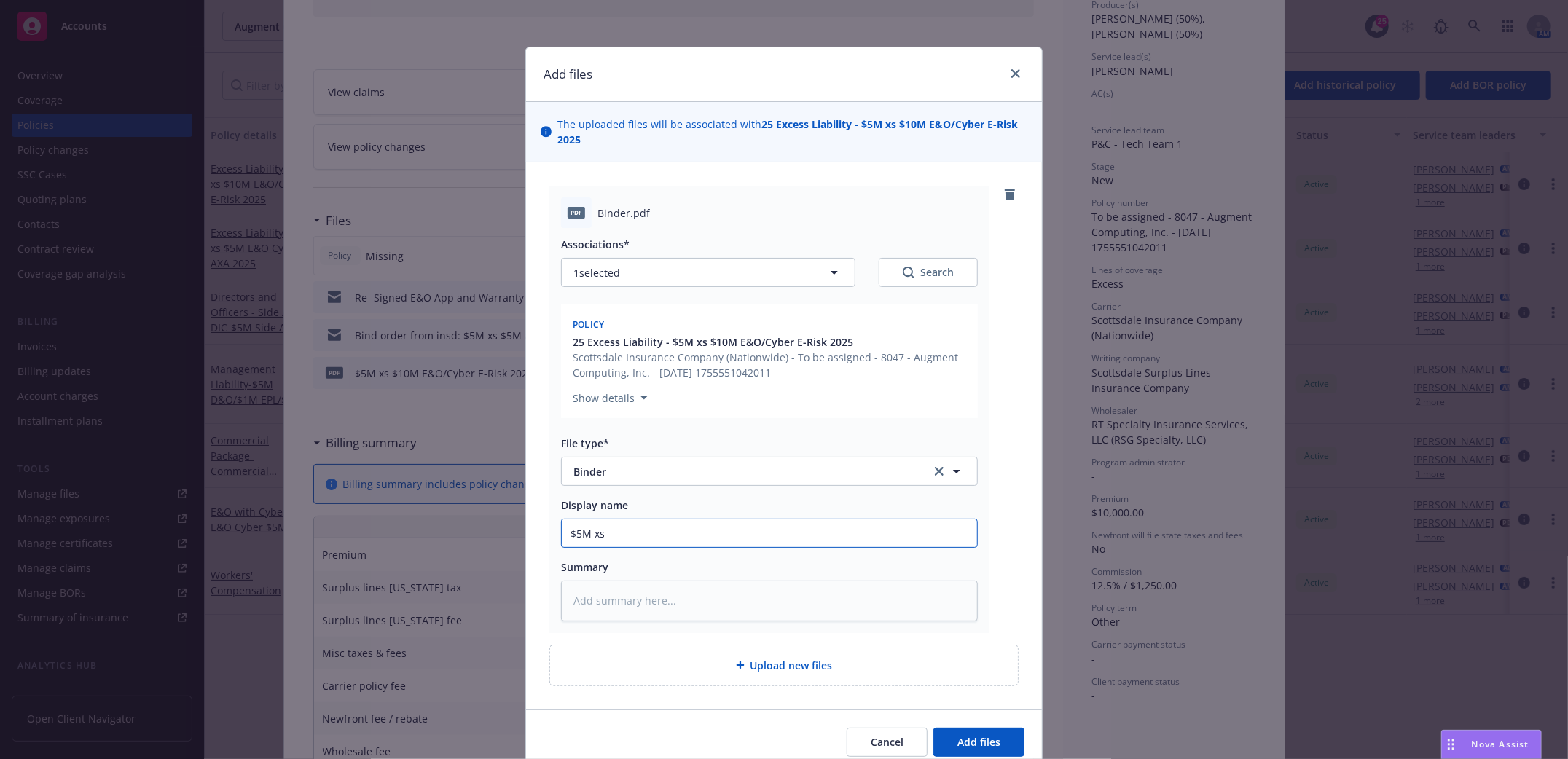
type input "$5M xs"
type textarea "x"
type input "$5M xs $"
type textarea "x"
type input "$5M xs $1"
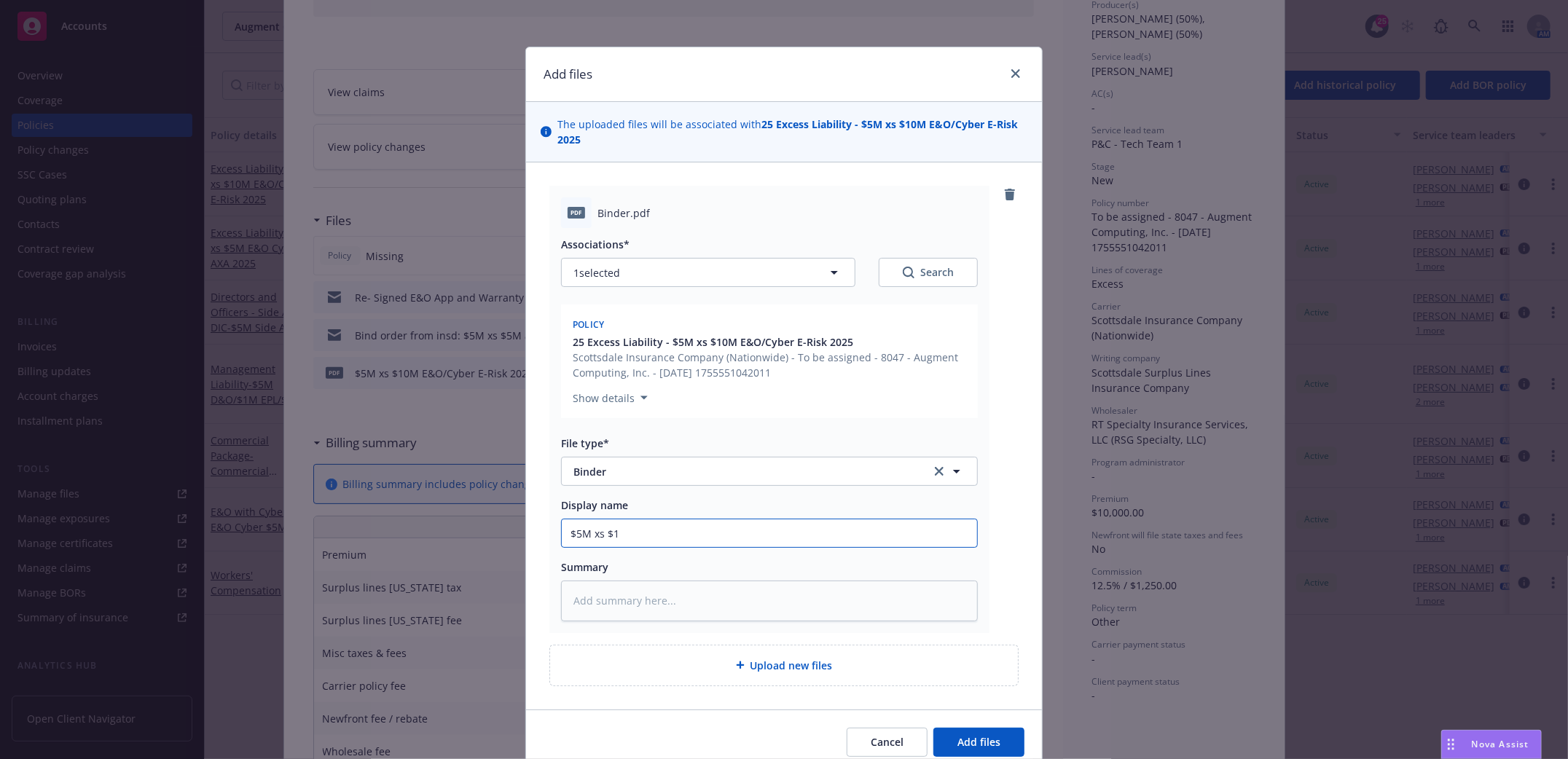
type textarea "x"
type input "$5M xs $10"
type textarea "x"
type input "$5M xs $10M"
type textarea "x"
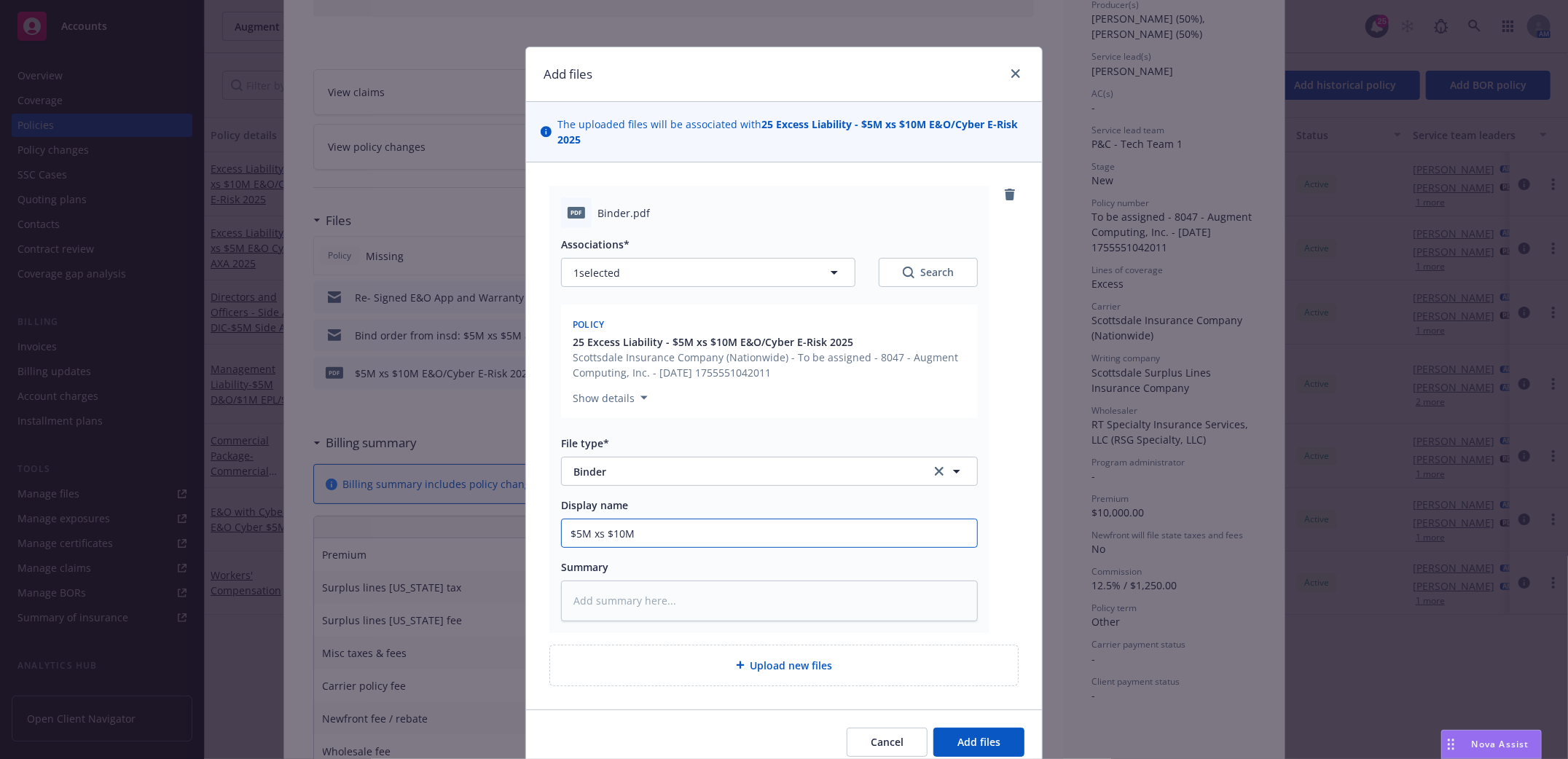
type input "$5M xs $10M"
type textarea "x"
type input "$5M xs $10M E"
type textarea "x"
type input "$5M xs $10M E&"
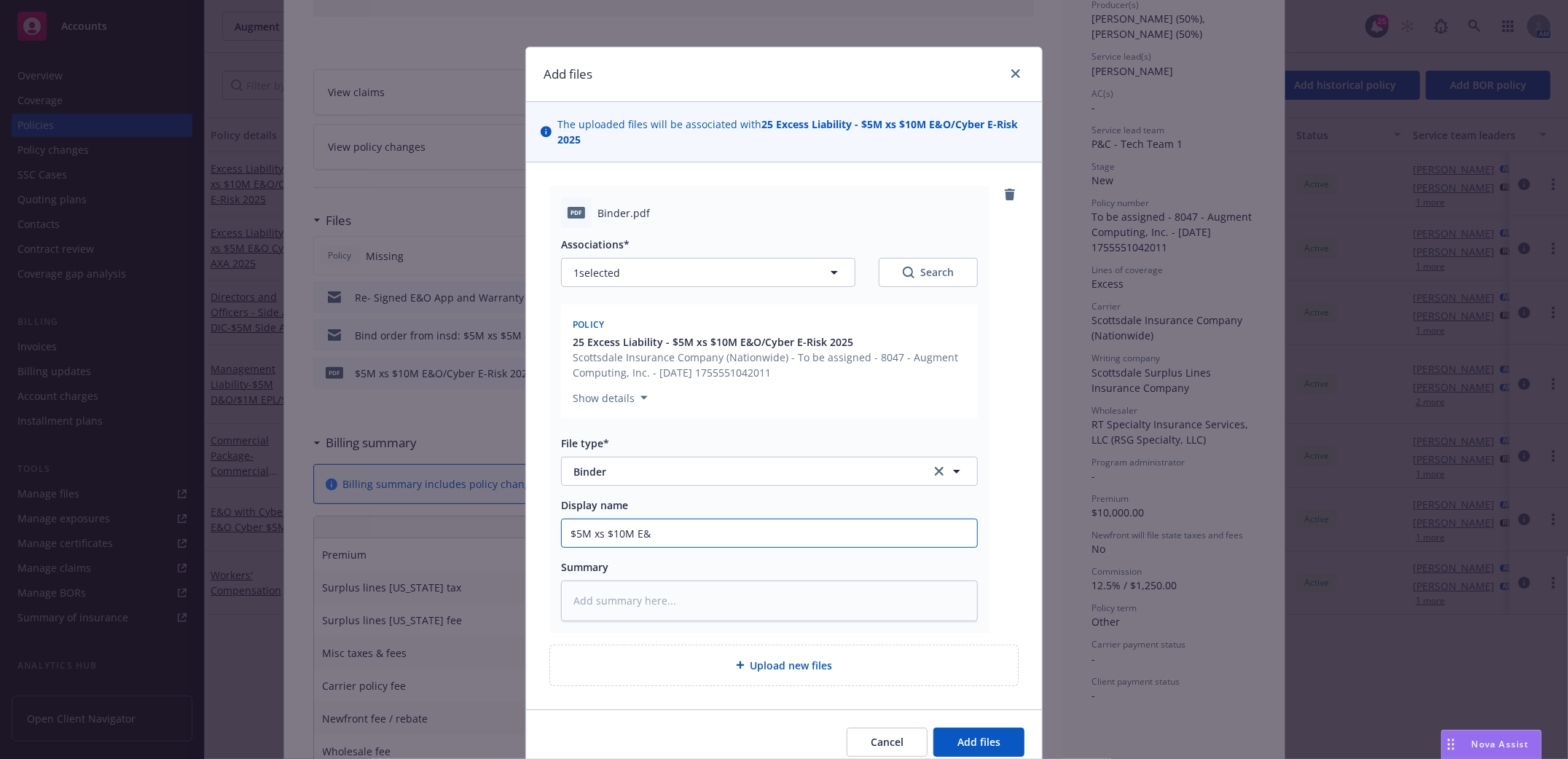
type textarea "x"
type input "$5M xs $10M E&O"
type textarea "x"
type input "$5M xs $10M E&O/"
type textarea "x"
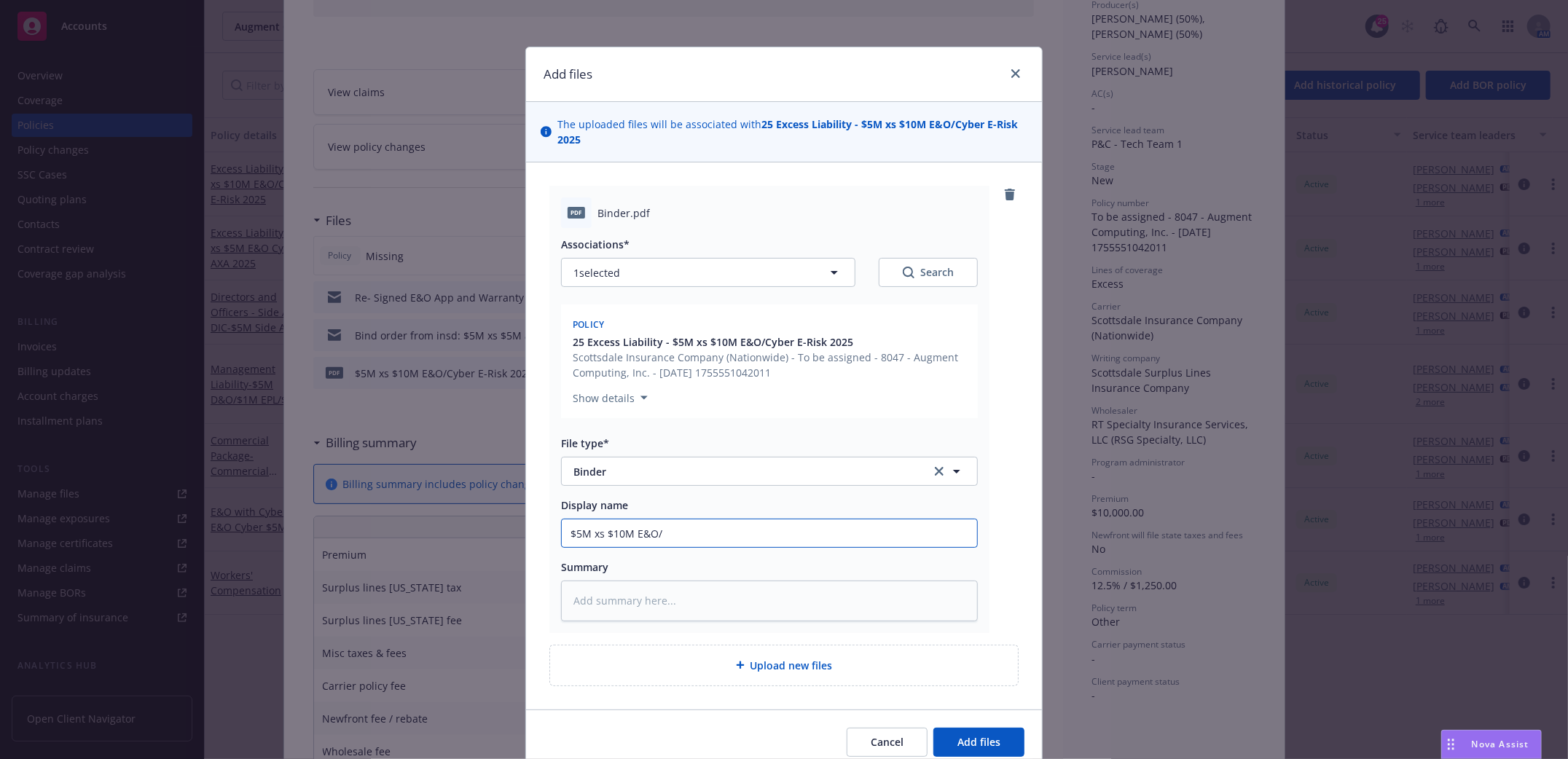
type input "$5M xs $10M E&O/C"
type textarea "x"
type input "$5M xs $10M E&O/Cy"
type textarea "x"
type input "$5M xs $10M E&O/Cybe"
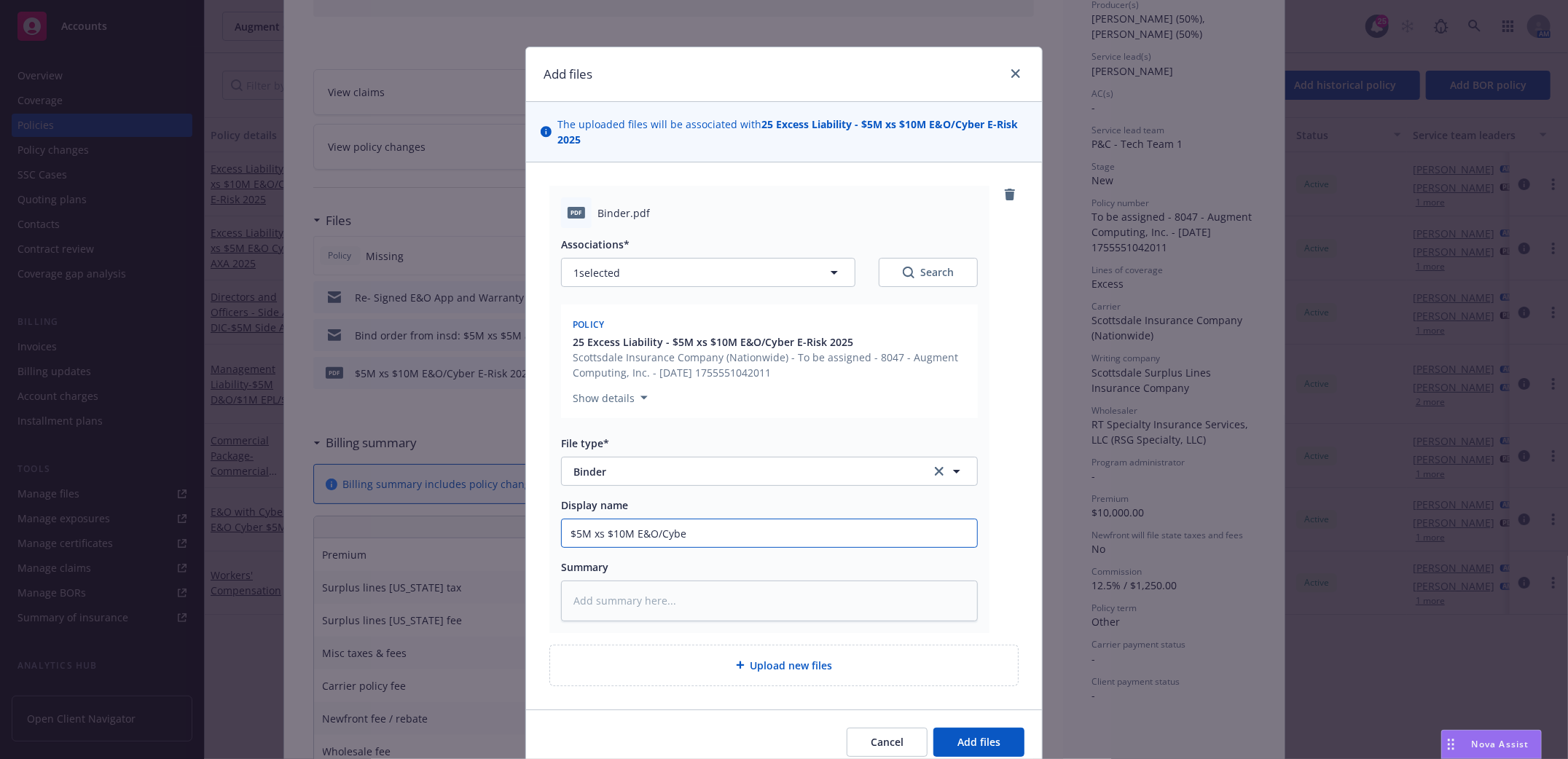
type textarea "x"
type input "$5M xs $10M E&O/Cyber"
type textarea "x"
type input "$5M xs $10M E&O/Cyber"
type textarea "x"
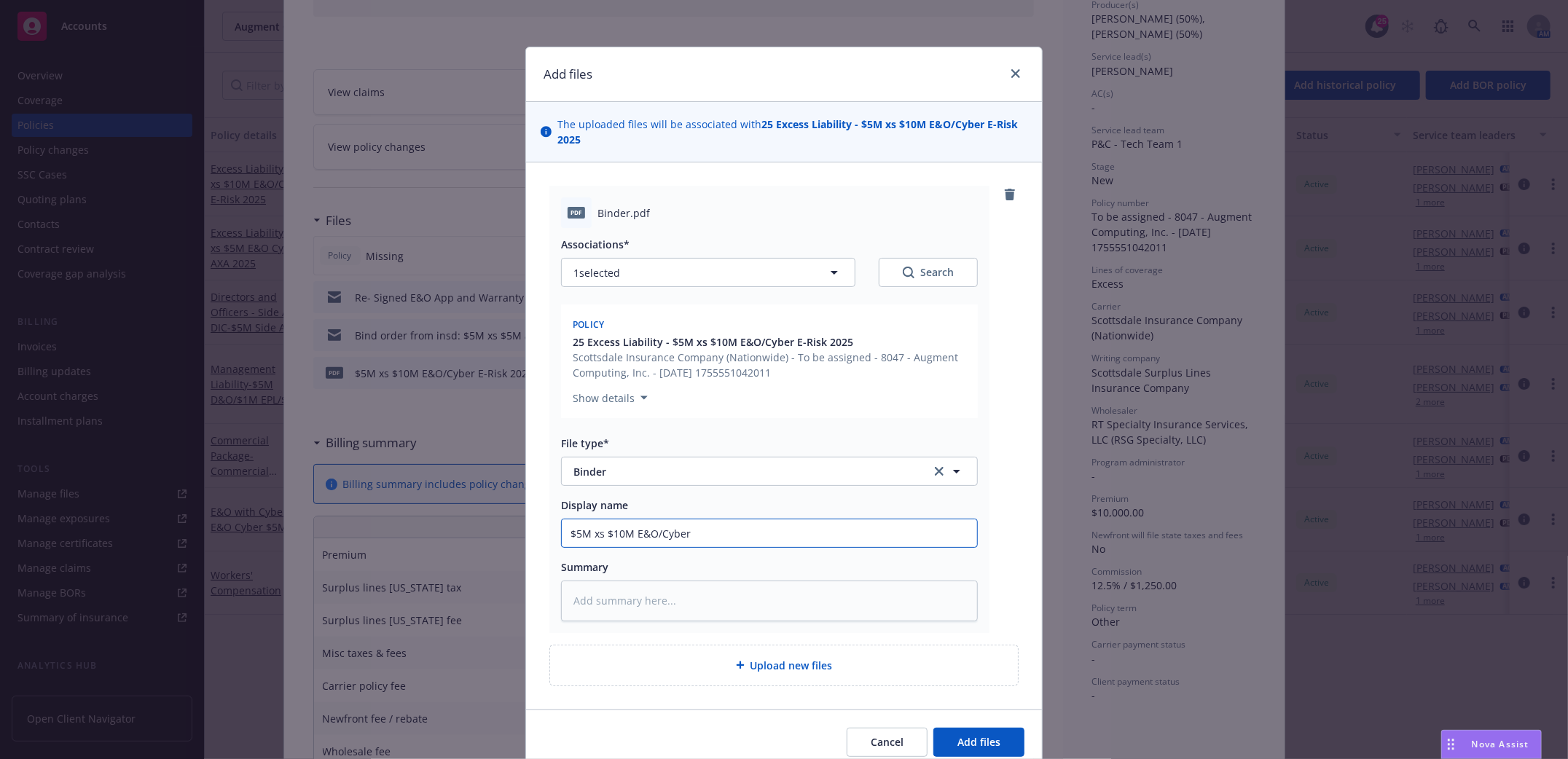
type input "$5M xs $10M E&O/Cyber 2"
type textarea "x"
type input "$5M xs $10M E&O/Cyber 20"
type textarea "x"
type input "$5M xs $10M E&O/Cyber 202"
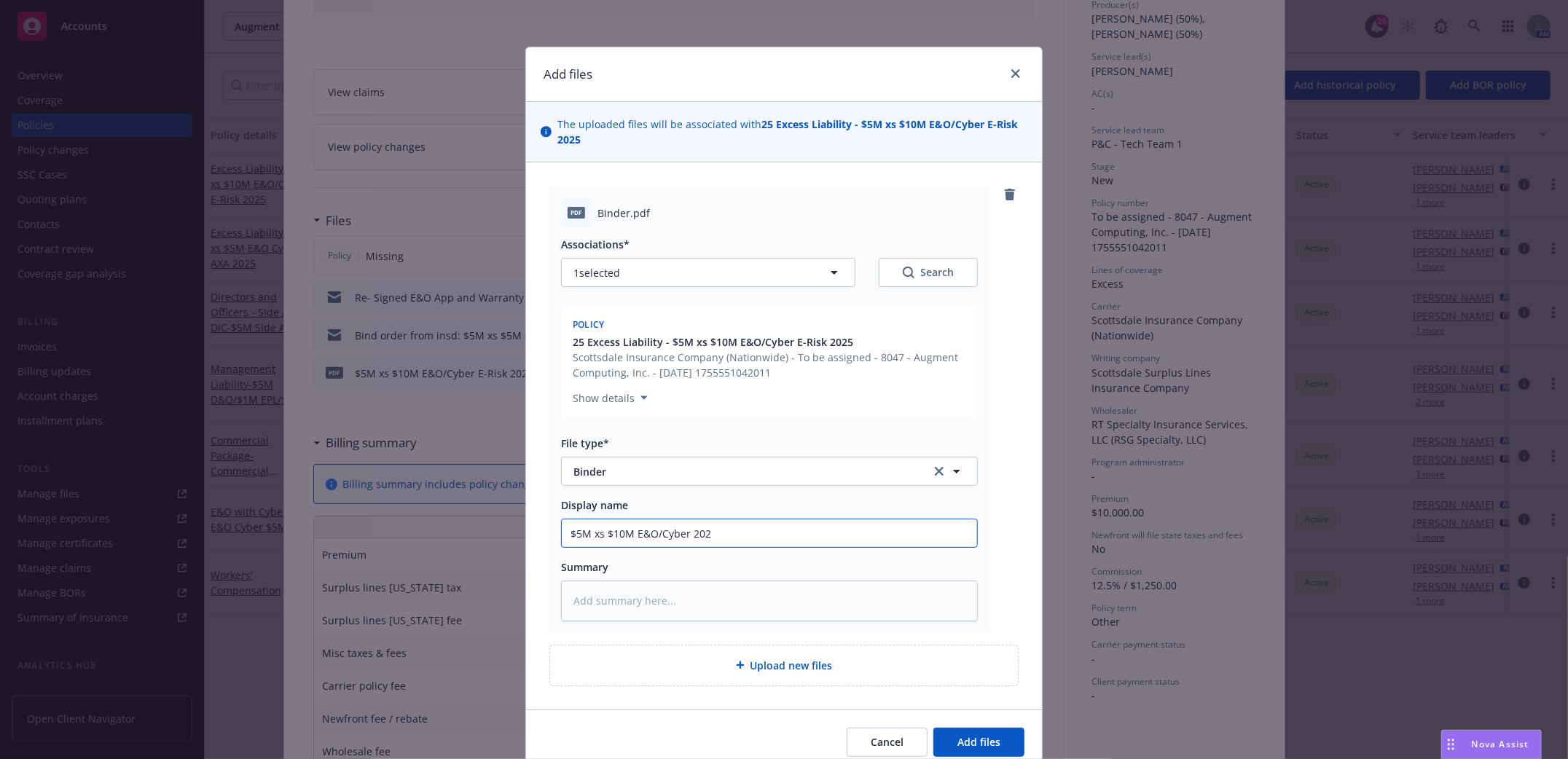
type textarea "x"
type input "$5M xs $10M E&O/Cyber 2025"
type textarea "x"
type input "$5M xs $10M E&O/Cyber 2025"
click at [977, 741] on span "Add files" at bounding box center [979, 742] width 43 height 14
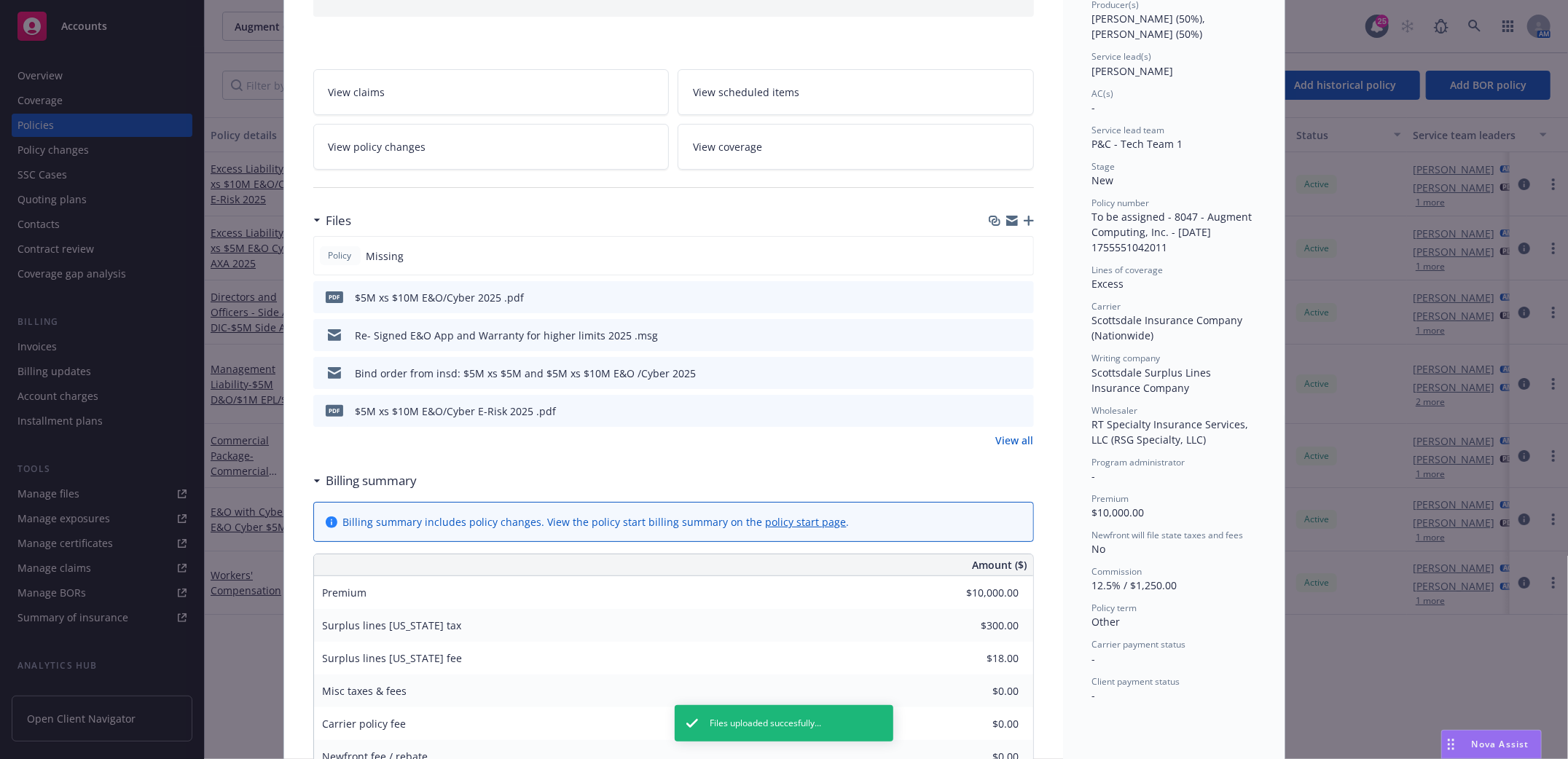
click at [1024, 222] on icon "button" at bounding box center [1028, 220] width 10 height 10
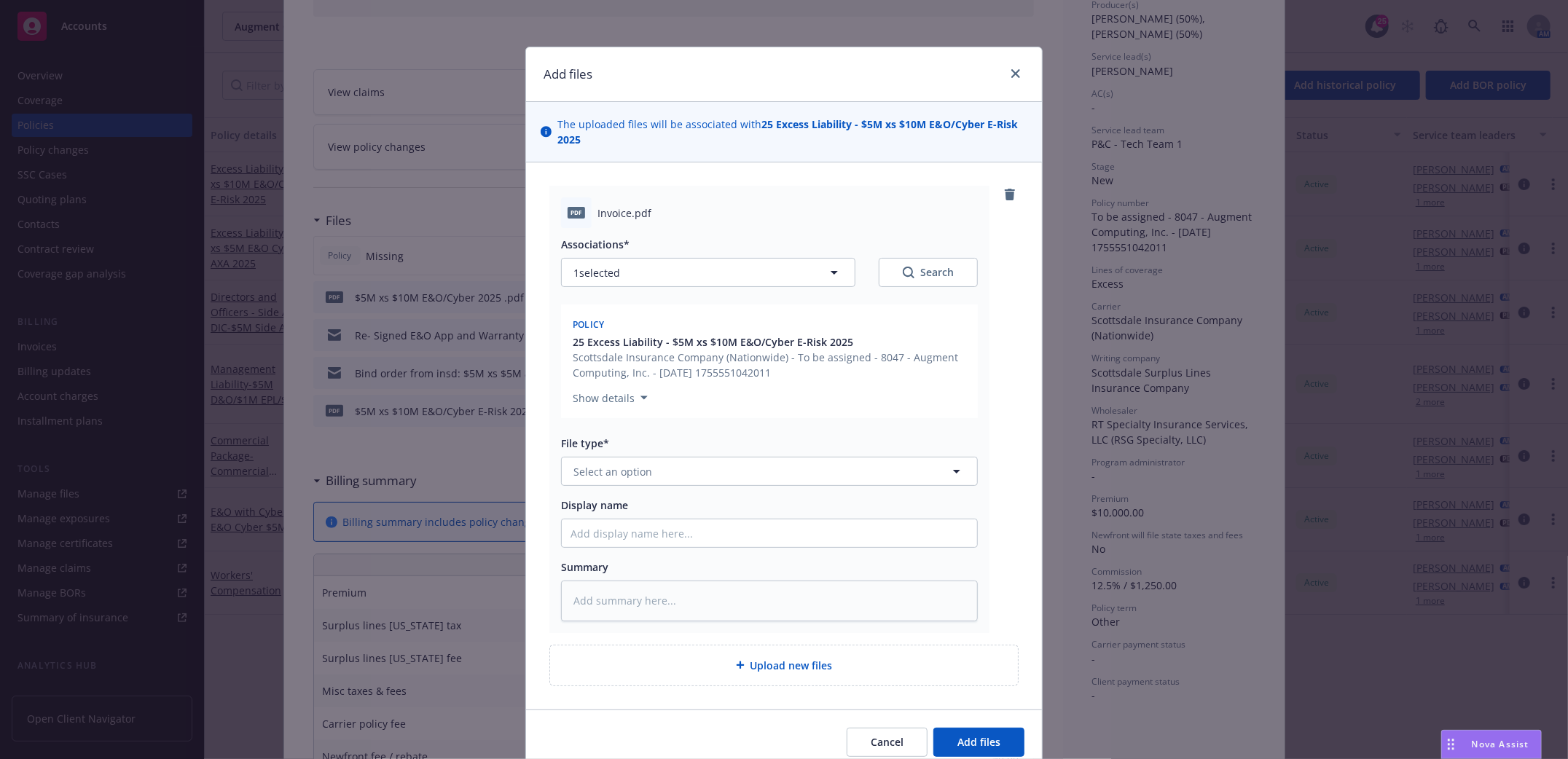
type textarea "x"
click at [801, 472] on button "Select an option" at bounding box center [770, 472] width 417 height 29
type input "invoice"
click at [683, 551] on div "Invoice - Third Party" at bounding box center [769, 551] width 398 height 21
click at [654, 537] on input "Display name" at bounding box center [770, 534] width 416 height 28
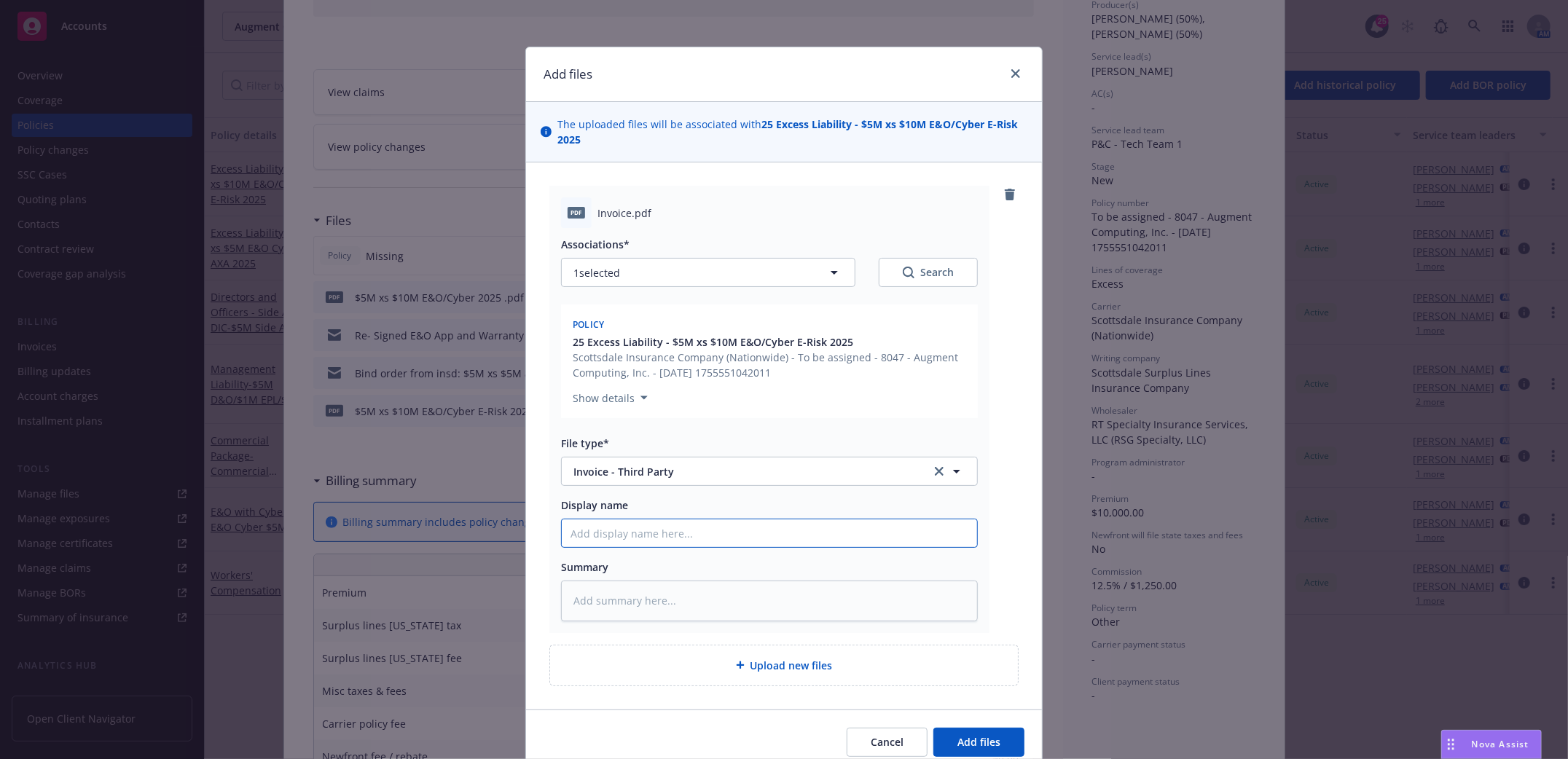
type textarea "x"
type input "R"
type textarea "x"
type input "RT"
type textarea "x"
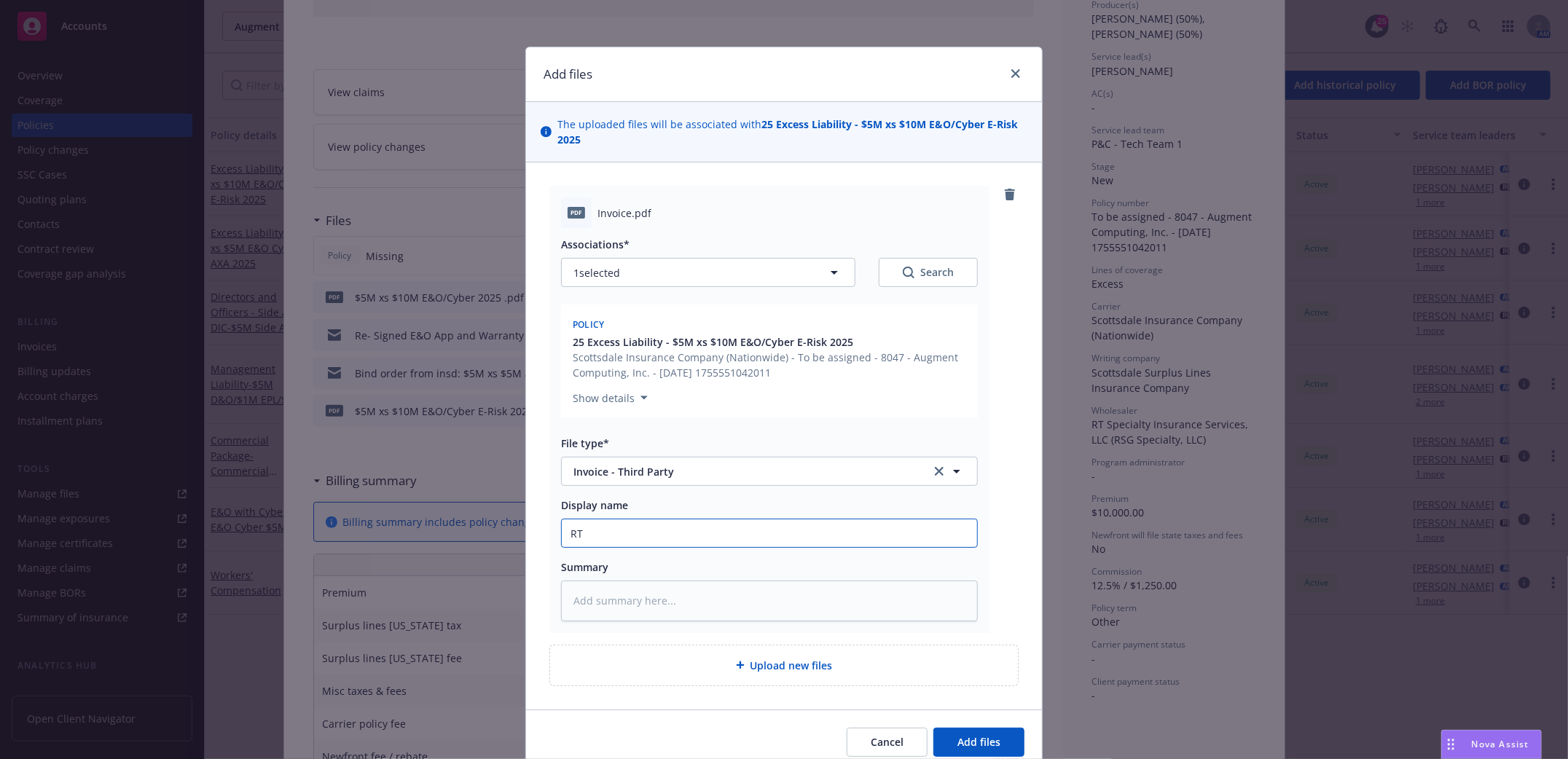
type input "RT"
type textarea "x"
type input "RT IN"
type textarea "x"
type input "RT INv"
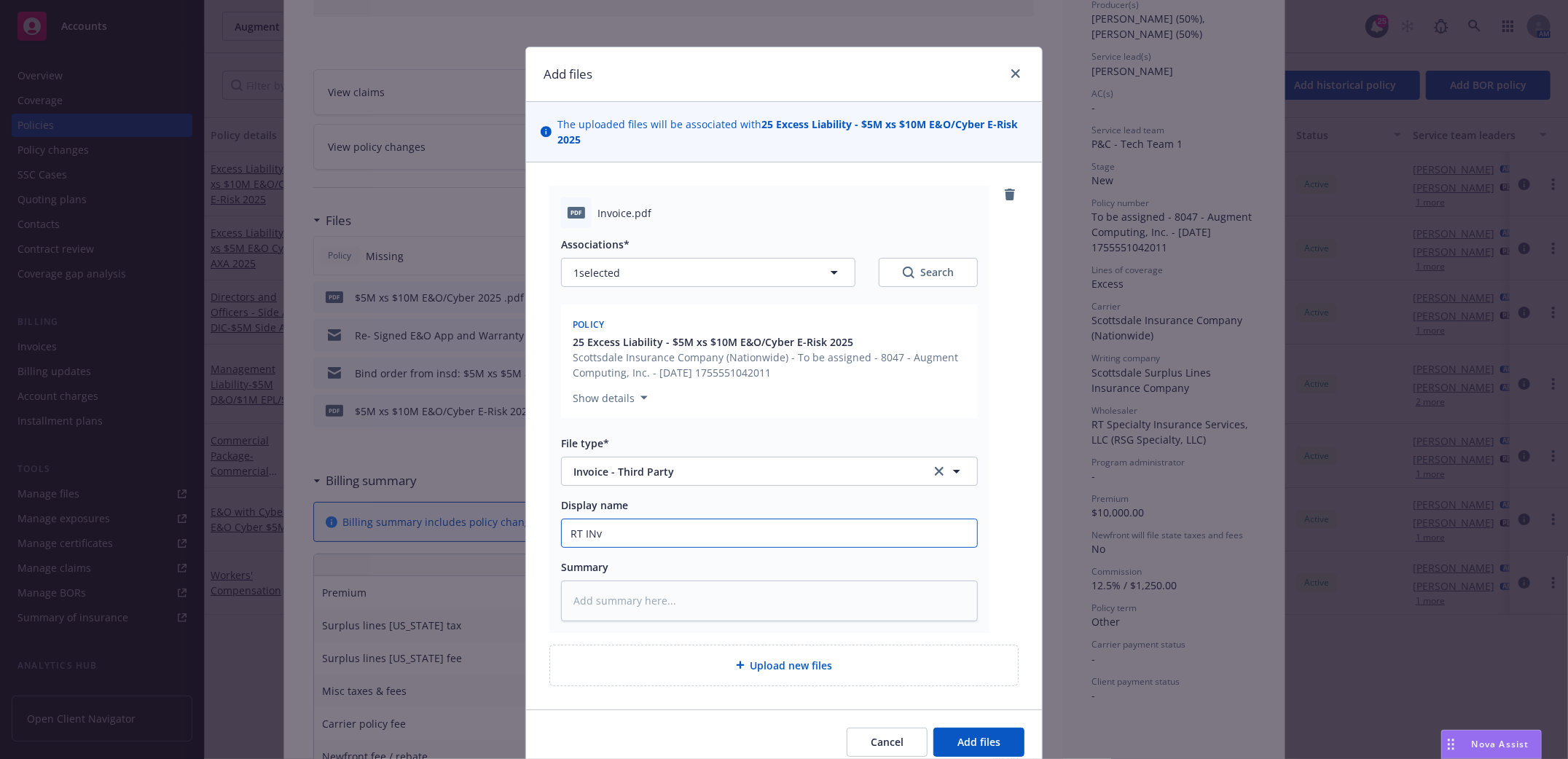
type textarea "x"
type input "RT INvo"
type textarea "x"
type input "RT INvoi"
type textarea "x"
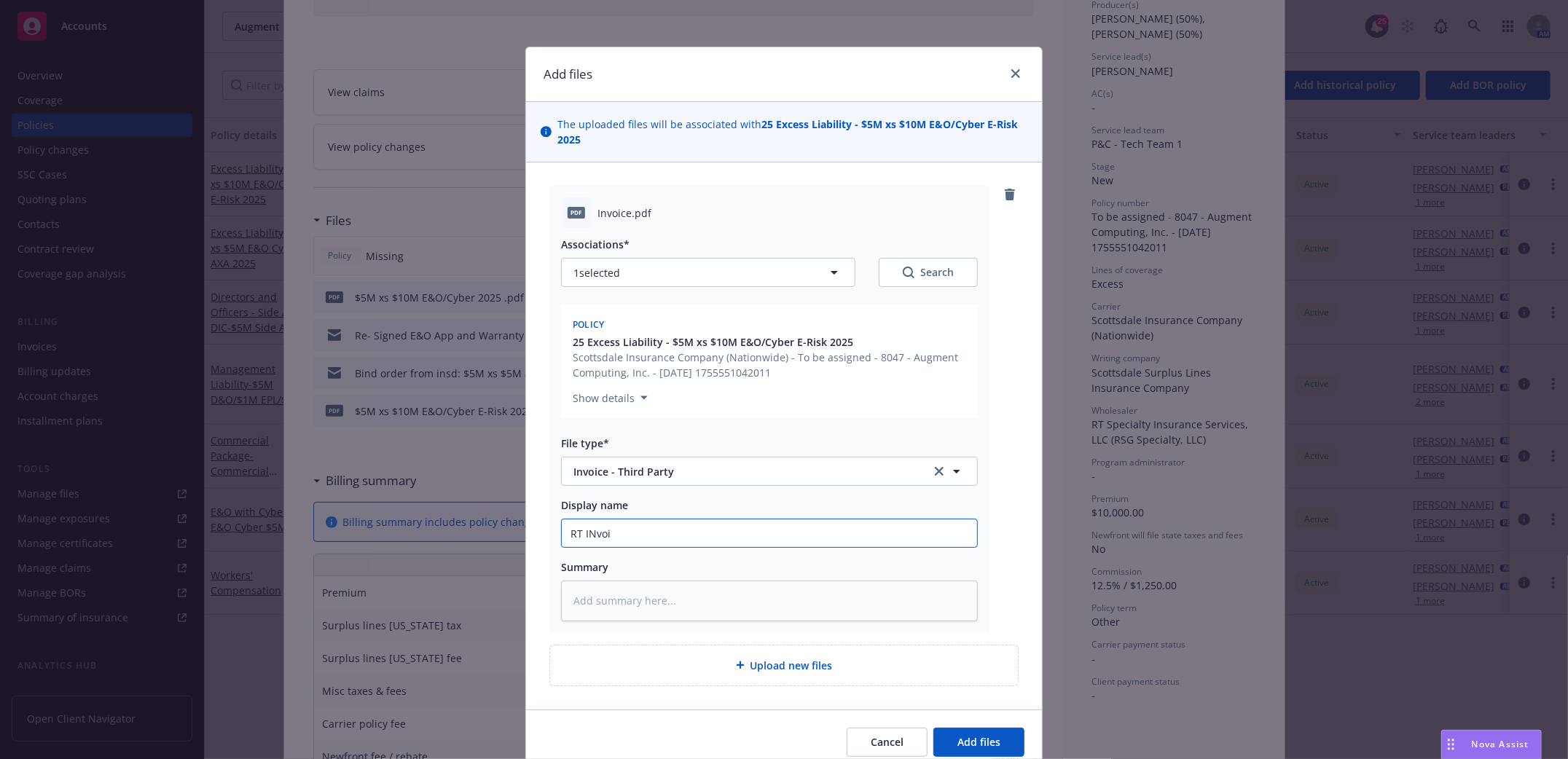
type input "RT INvoic"
type textarea "x"
type input "RT INvoice"
type textarea "x"
type input "RT INvoice $"
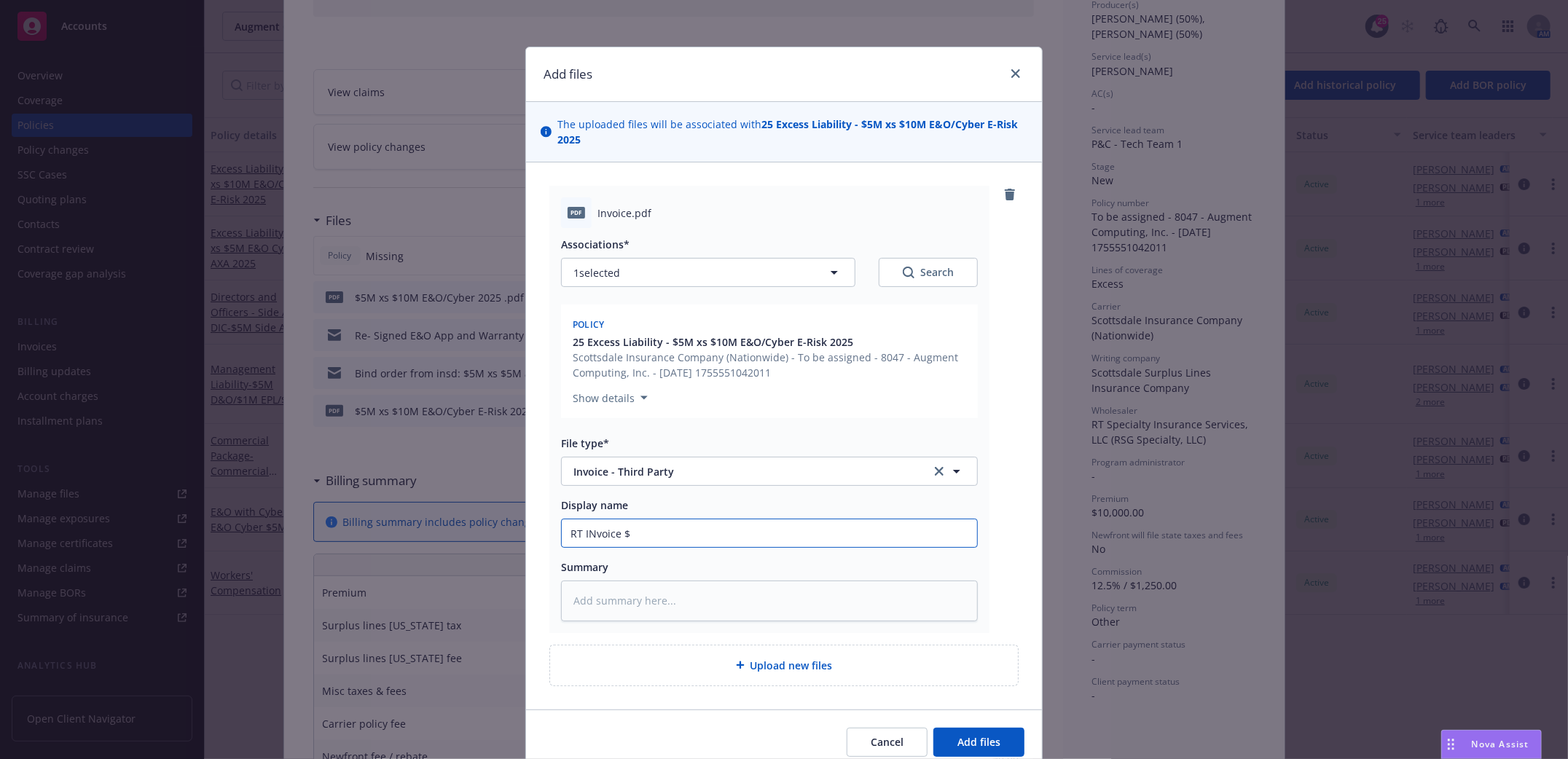
type textarea "x"
type input "RT INvoice $#"
type textarea "x"
type input "RT INvoice $#5M"
type textarea "x"
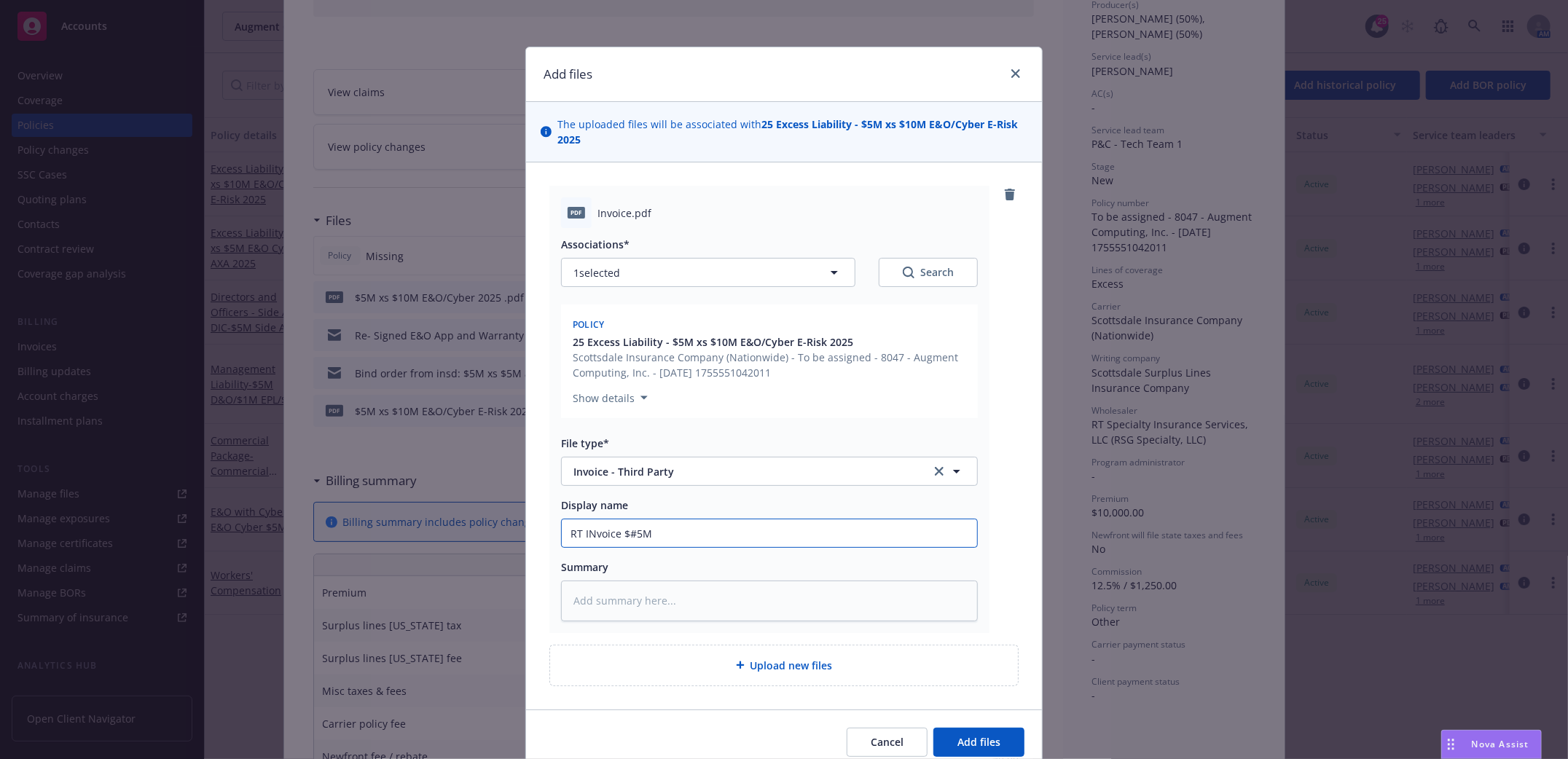
type input "RT INvoice $#5M"
type textarea "x"
type input "RT INvoice $#5M x"
type textarea "x"
type input "RT INvoice $#5M xs"
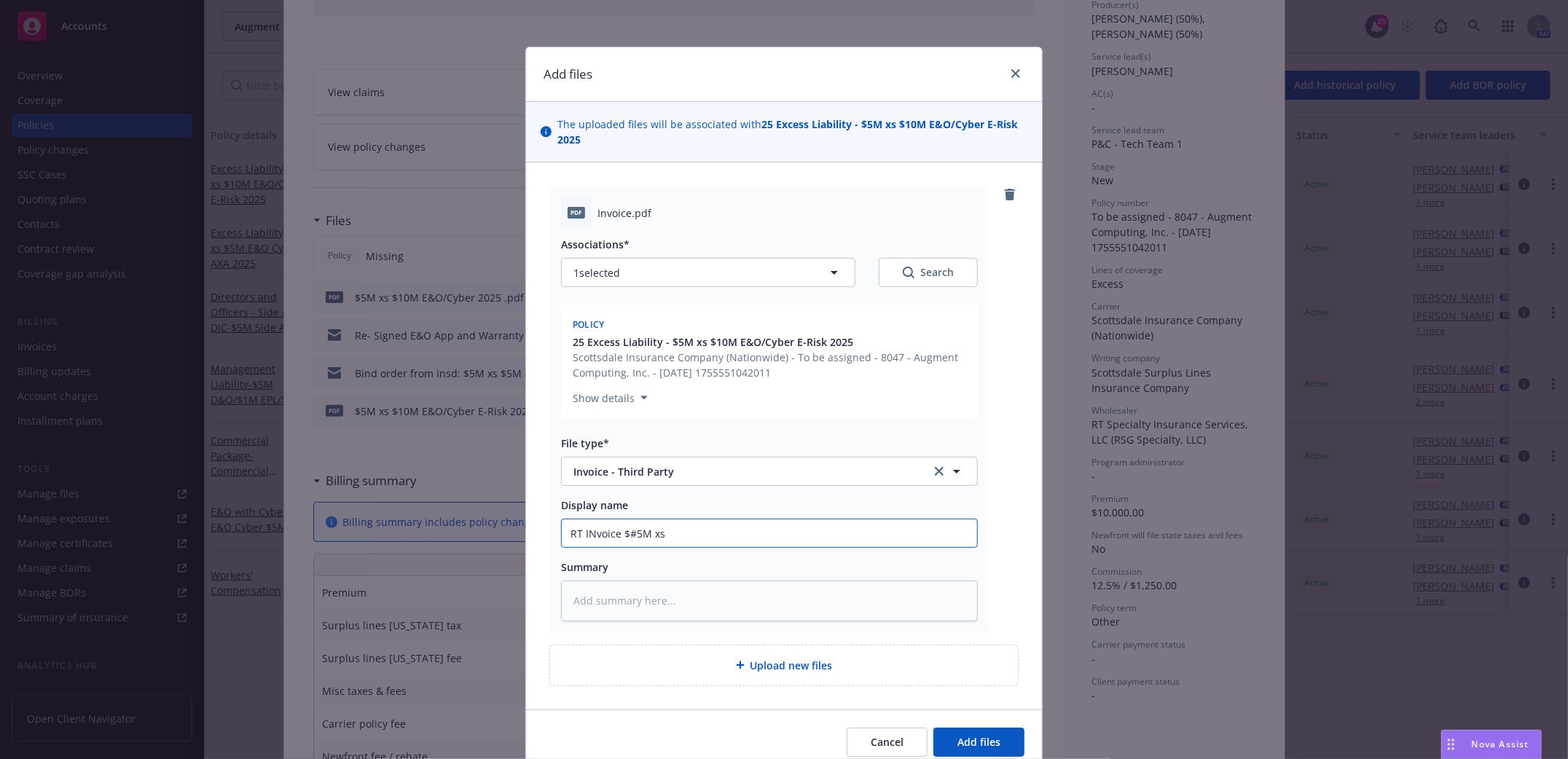
type textarea "x"
type input "RT INvoice $#5M xs"
type textarea "x"
type input "RT INvoice $#5M xs $"
type textarea "x"
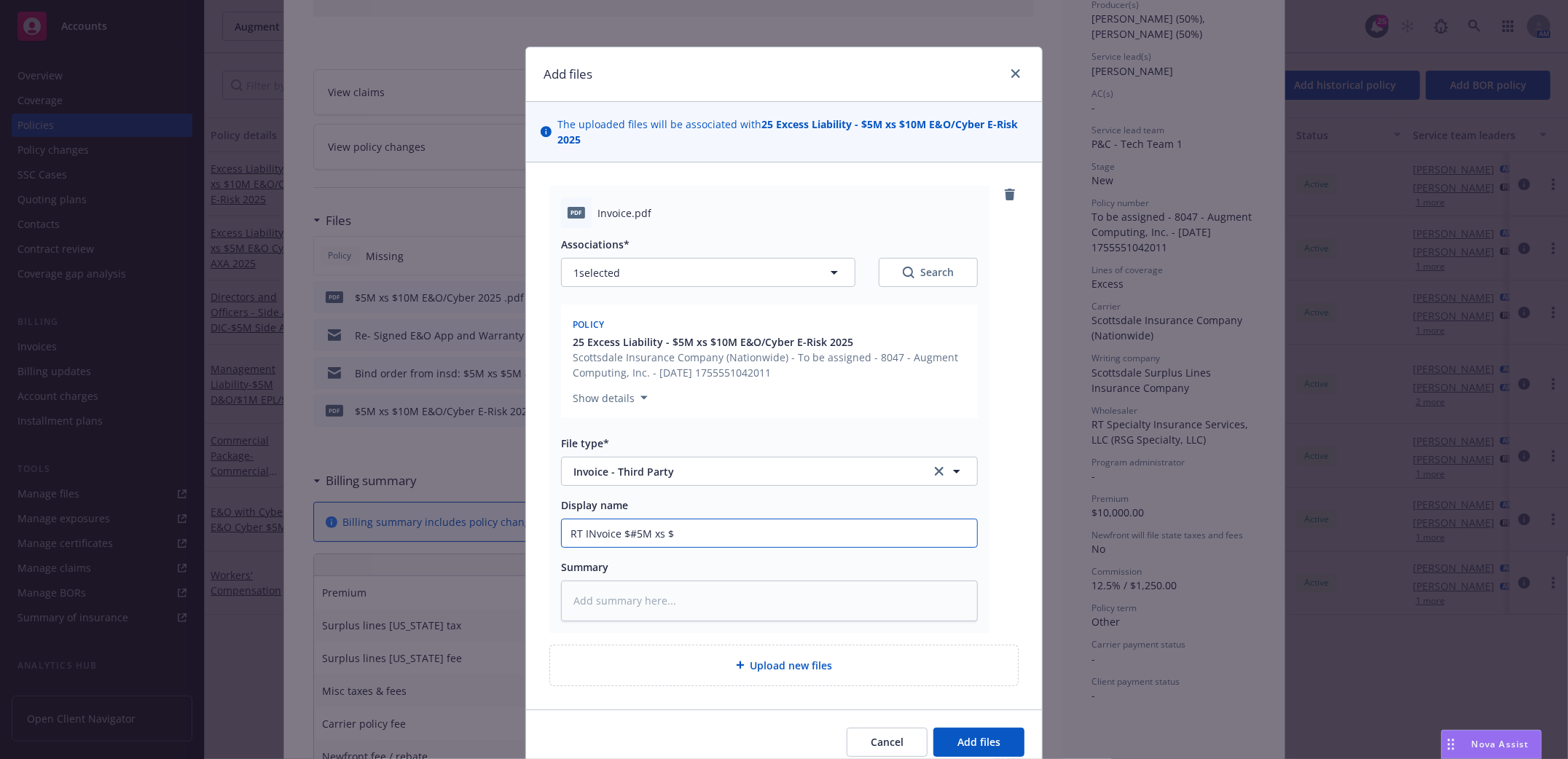
type input "RT INvoice $#5M xs $1"
type textarea "x"
type input "RT INvoice $#5M xs $10"
type textarea "x"
type input "RT INvoice $#5M xs $10M"
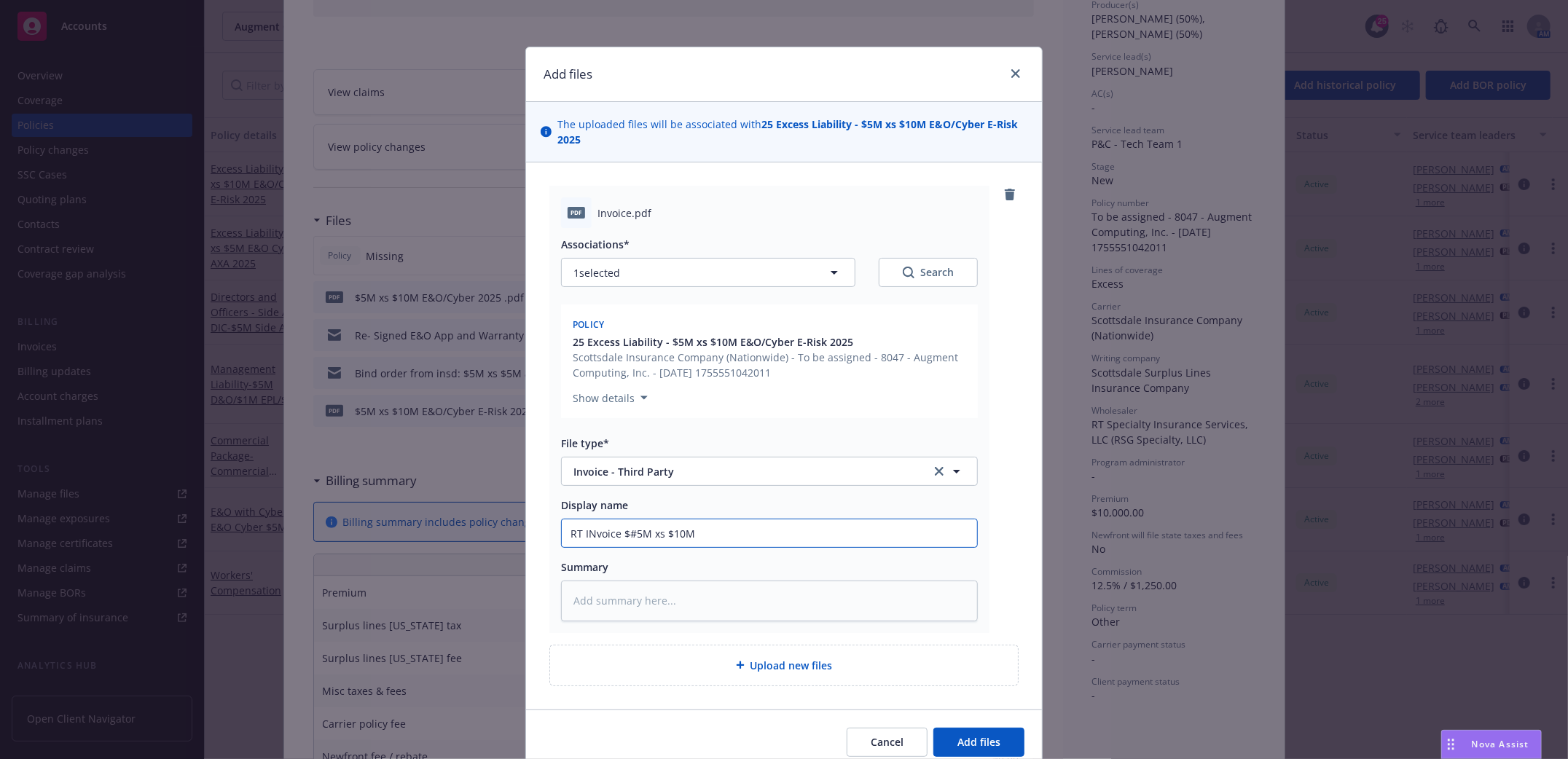
type textarea "x"
type input "RT INvoice $#5M xs $10M"
type textarea "x"
type input "RT INvoice $#5M xs $10M E"
type textarea "x"
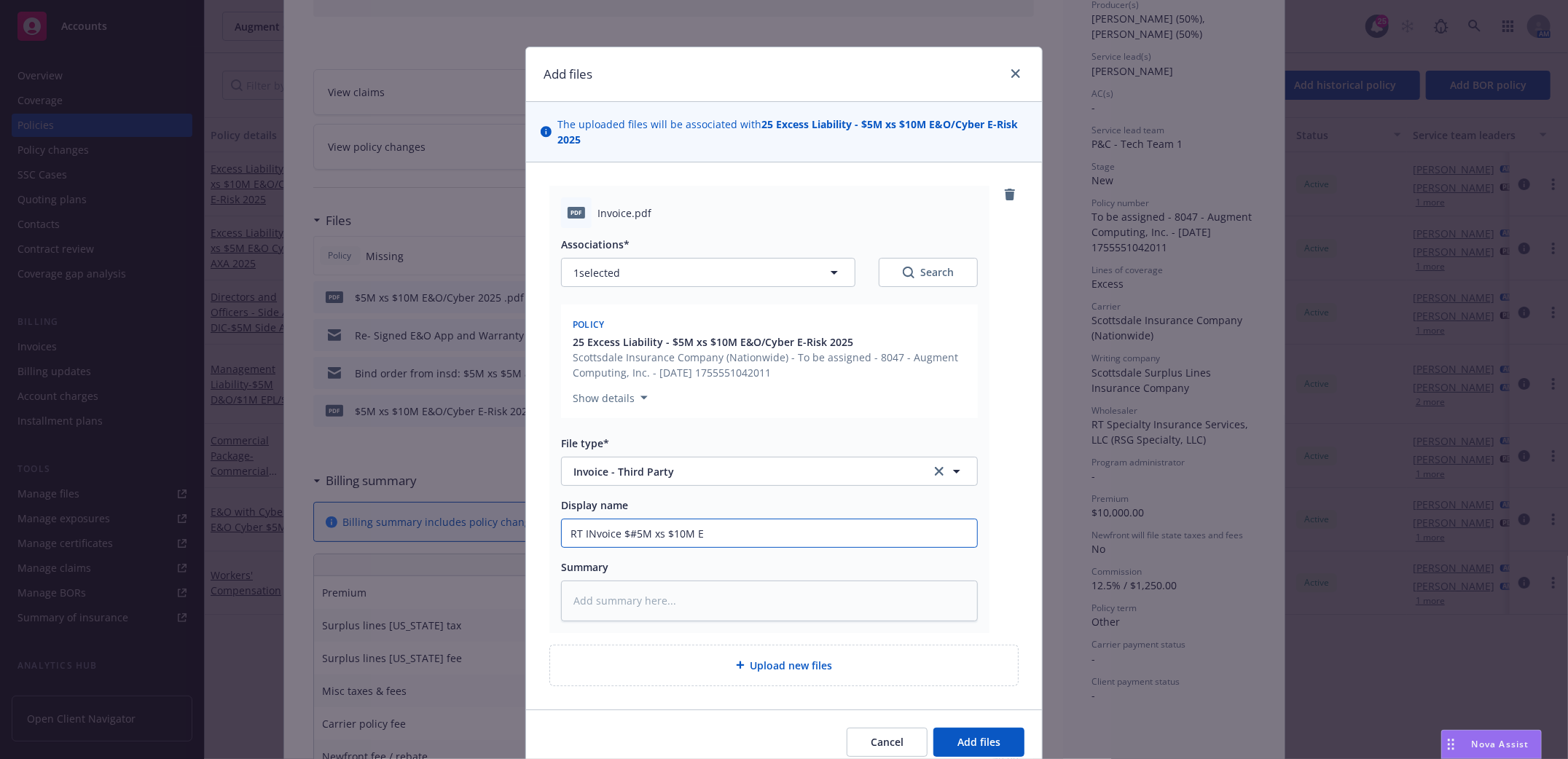
type input "RT INvoice $#5M xs $10M E&"
type textarea "x"
type input "RT INvoice $#5M xs $10M E&O"
type textarea "x"
type input "RT INvoice $#5M xs $10M E&O/"
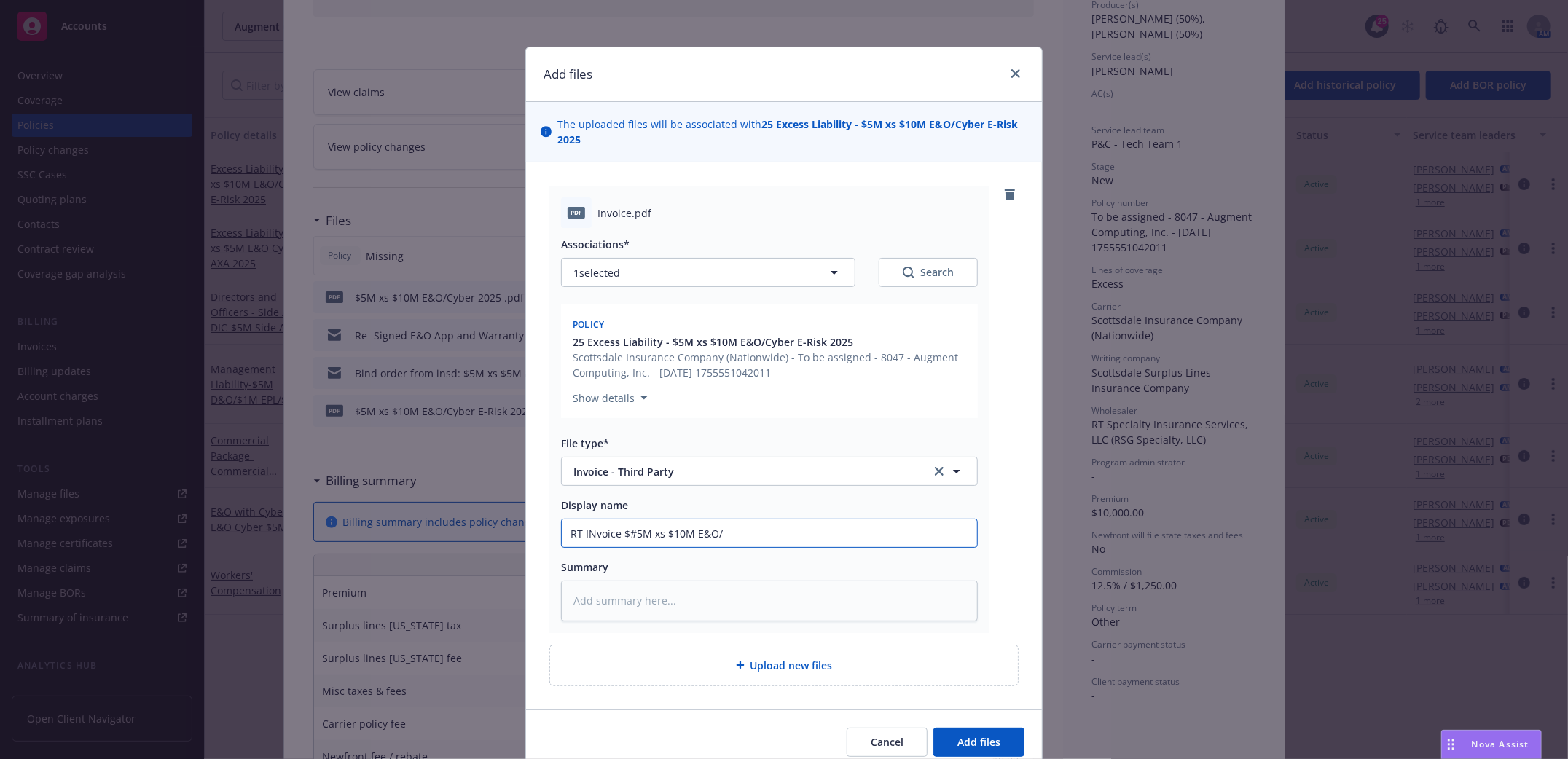
type textarea "x"
type input "RT INvoice $#5M xs $10M E&O/C"
type textarea "x"
type input "RT INvoice $#5M xs $10M E&O/Cy"
type textarea "x"
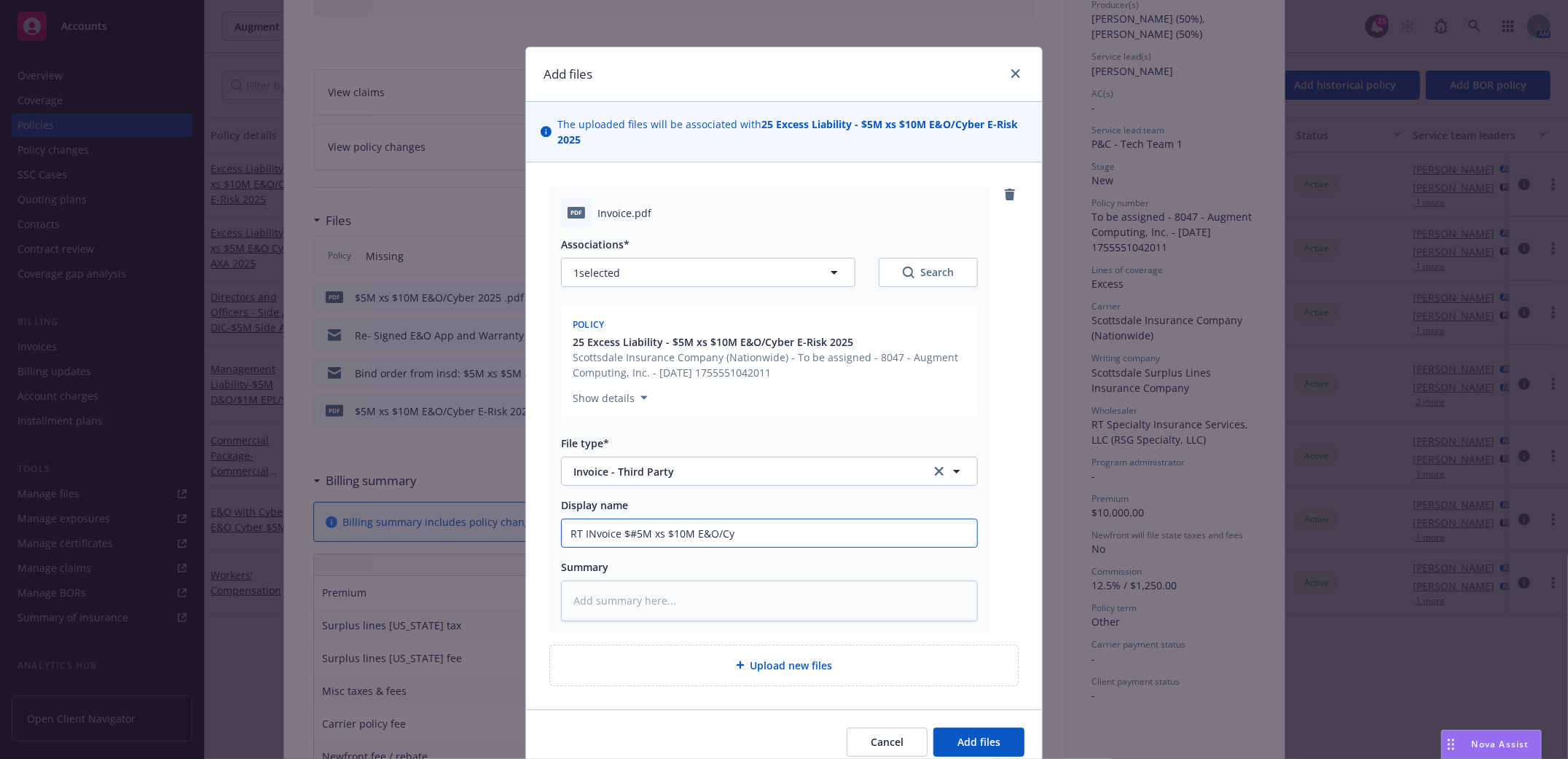
type input "RT INvoice $#5M xs $10M E&O/Cyb"
type textarea "x"
type input "RT INvoice $#5M xs $10M E&O/Cybe"
type textarea "x"
type input "RT INvoice $#5M xs $10M E&O/Cyber"
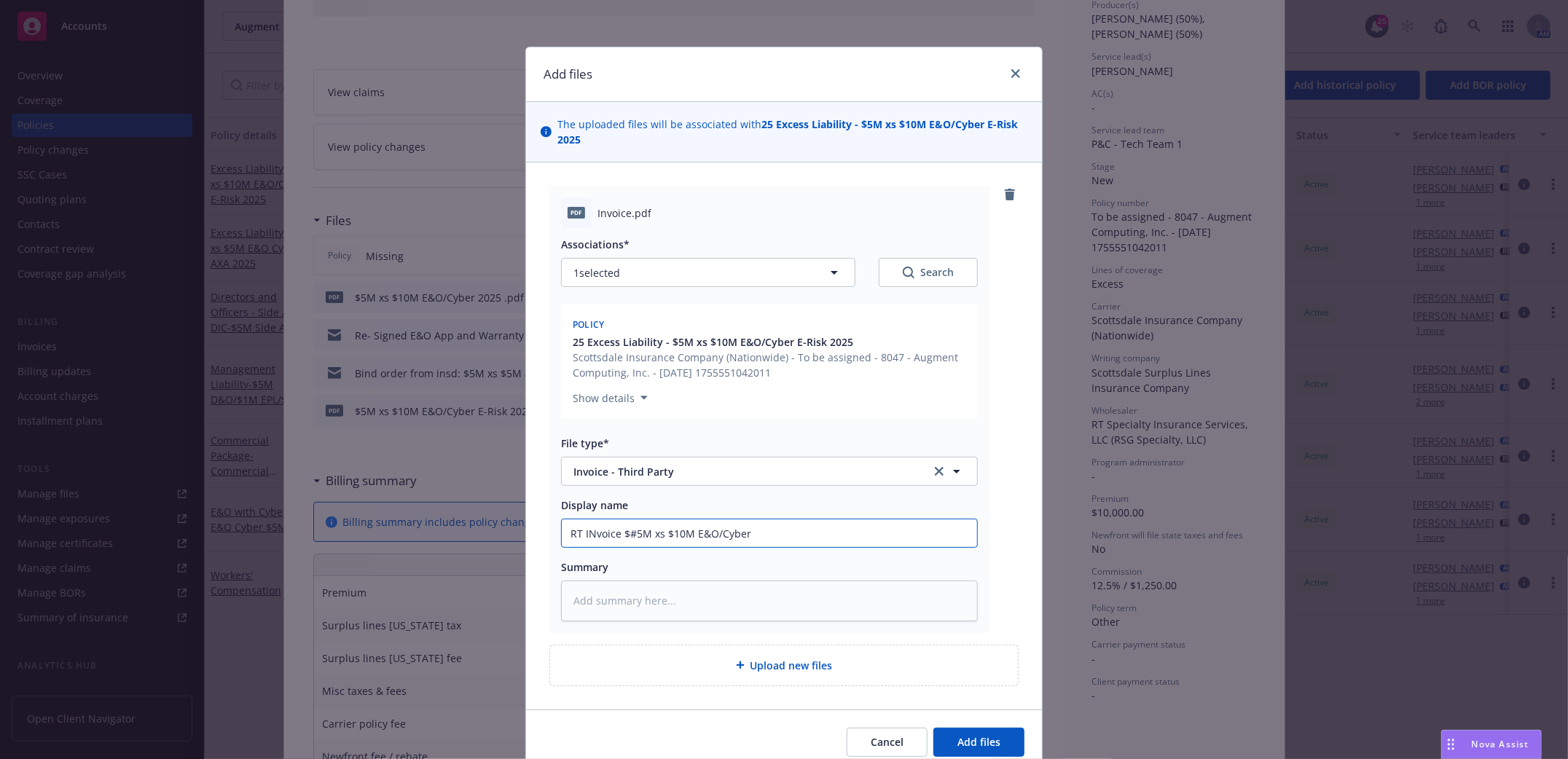
type textarea "x"
type input "RT INvoice $#5M xs $10M E&O/Cyber"
click at [580, 537] on input "RT INvoice $#5M xs $10M E&O/Cyber" at bounding box center [770, 534] width 416 height 28
type textarea "x"
type input "RT Invoice $#5M xs $10M E&O/Cyber"
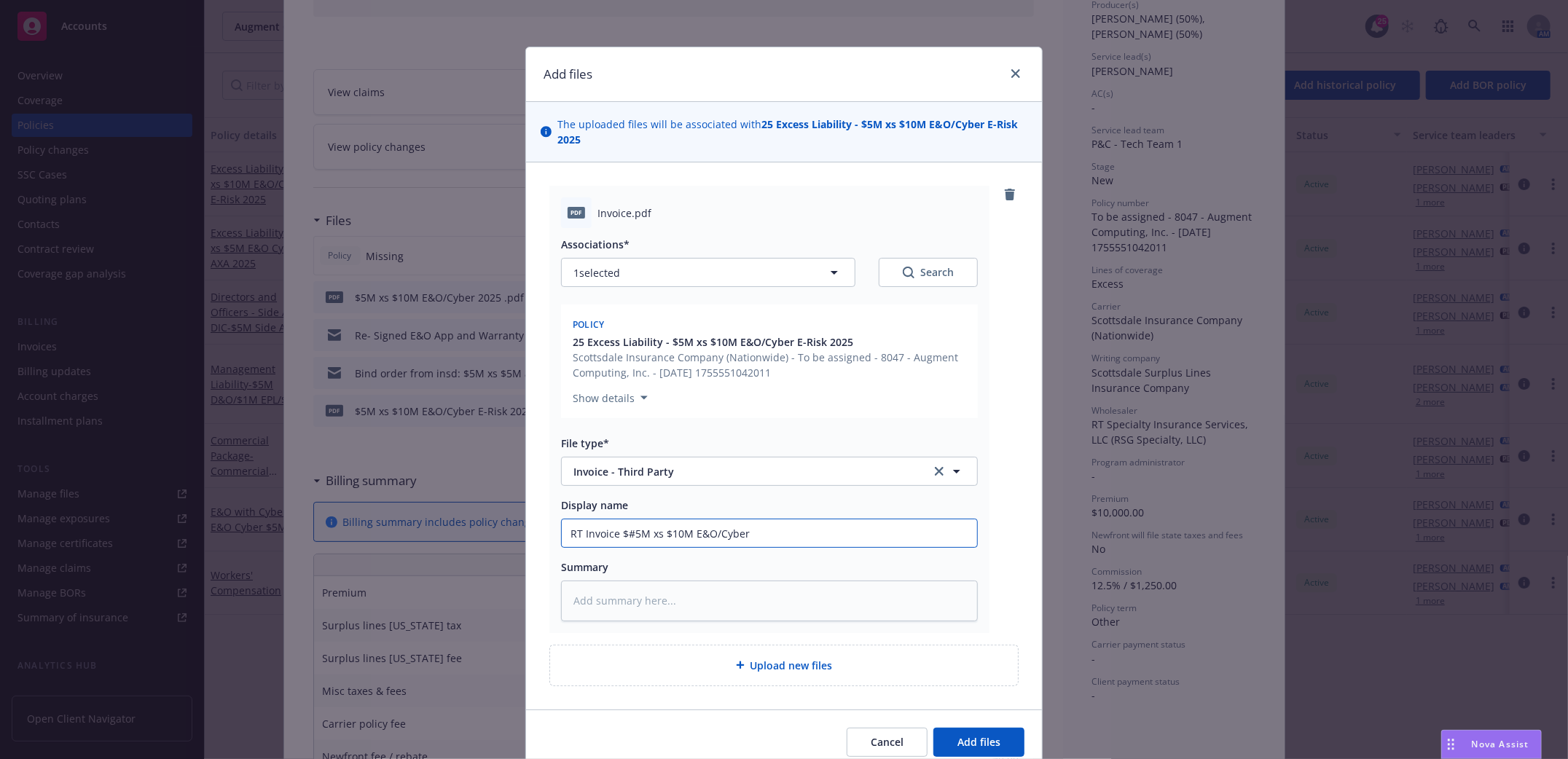
type textarea "x"
type input "RT Invoice $#5M xs $10M E&O/Cyber"
type textarea "x"
type input "RT Invoice $#5M xs $10M E&O/Cyber 2"
type textarea "x"
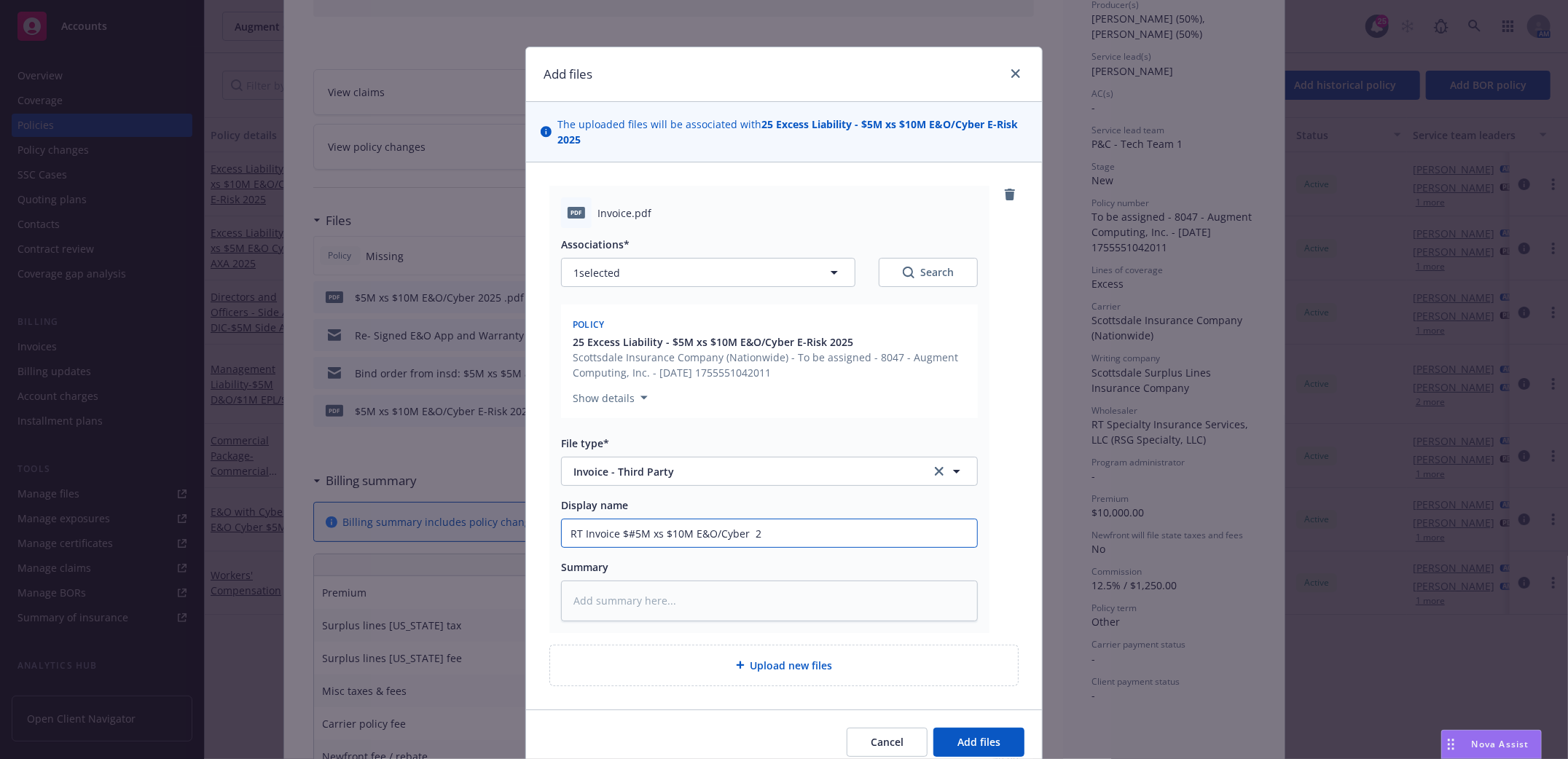
type input "RT Invoice $#5M xs $10M E&O/Cyber 20"
click at [1001, 751] on button "Add files" at bounding box center [978, 742] width 91 height 29
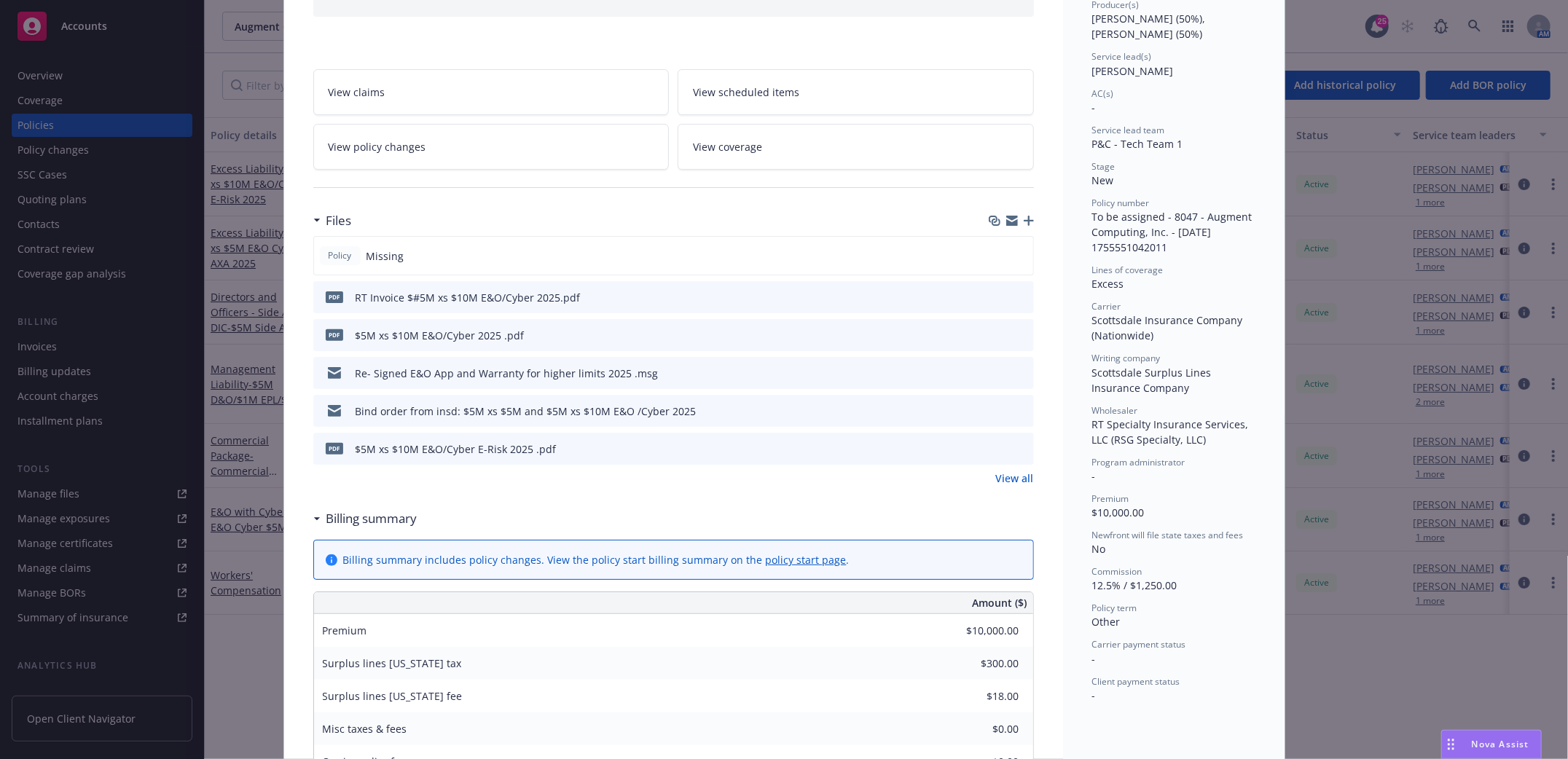
click at [1024, 218] on icon "button" at bounding box center [1028, 220] width 10 height 10
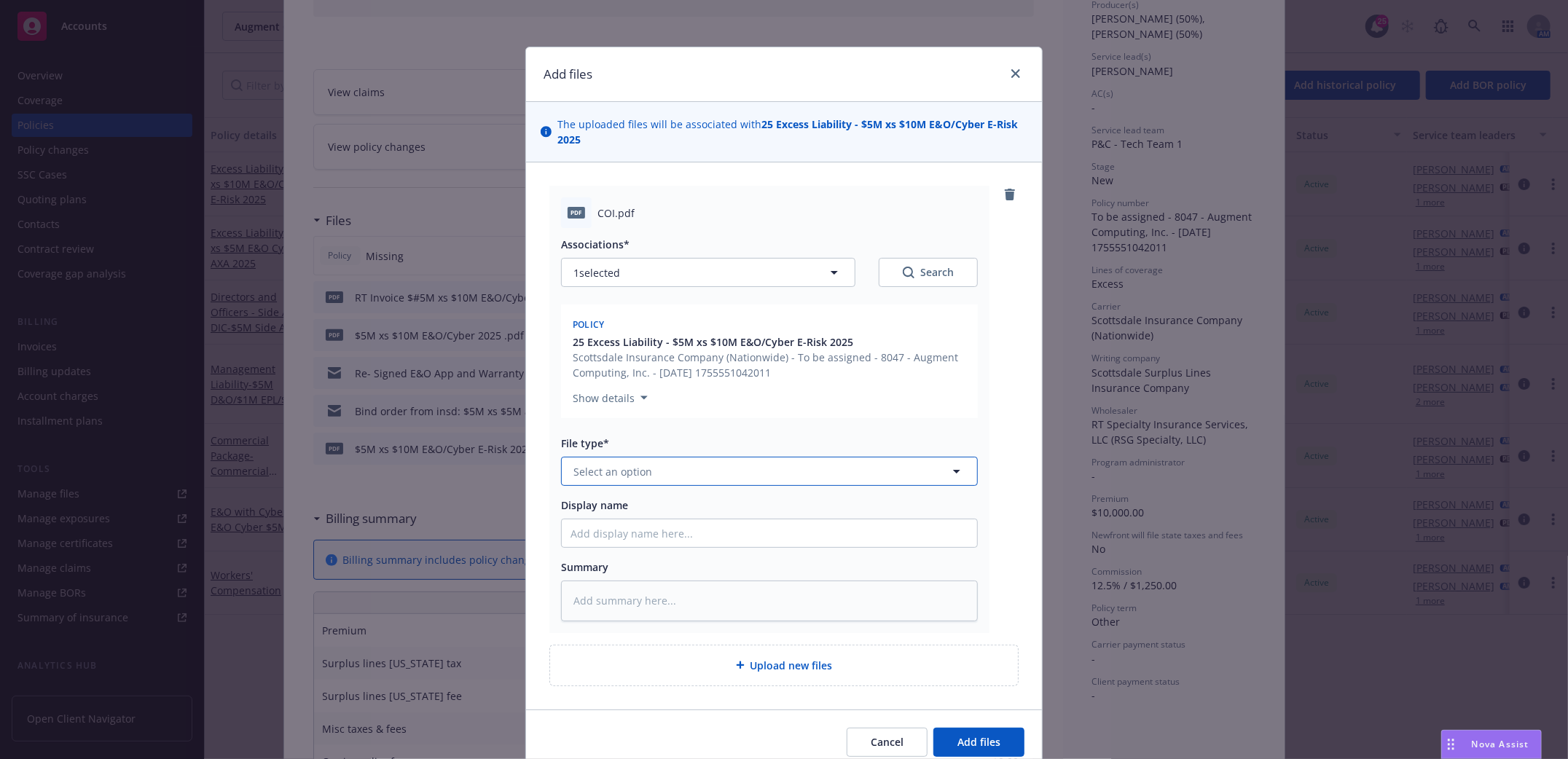
click at [849, 469] on button "Select an option" at bounding box center [770, 472] width 417 height 29
drag, startPoint x: 717, startPoint y: 547, endPoint x: 693, endPoint y: 545, distance: 24.1
click at [715, 547] on div "Bind confirmation" at bounding box center [769, 551] width 398 height 21
click at [606, 530] on input "Display name" at bounding box center [770, 534] width 416 height 28
drag, startPoint x: 1005, startPoint y: 750, endPoint x: 997, endPoint y: 751, distance: 8.1
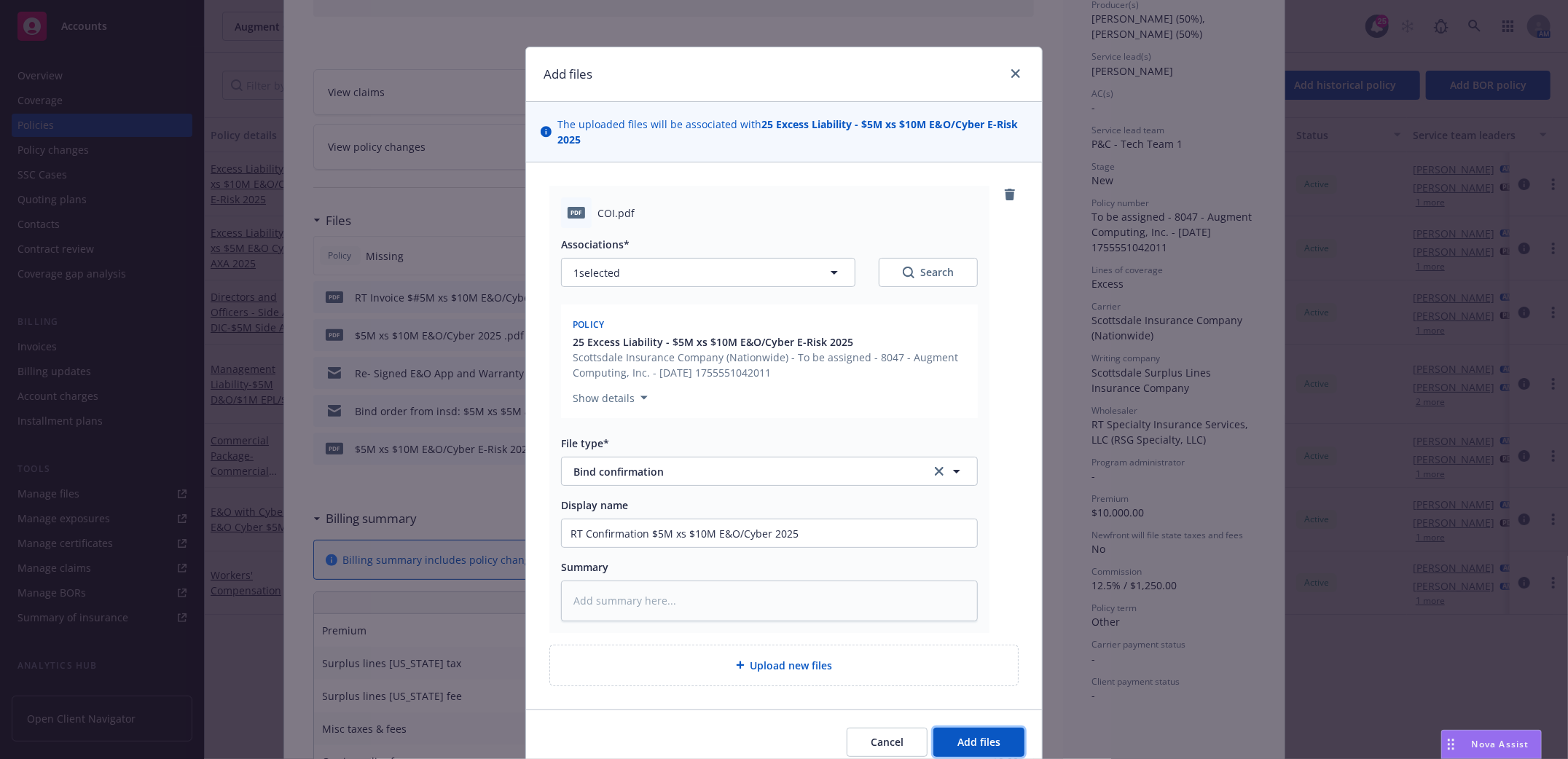
click at [1004, 750] on button "Add files" at bounding box center [978, 742] width 91 height 29
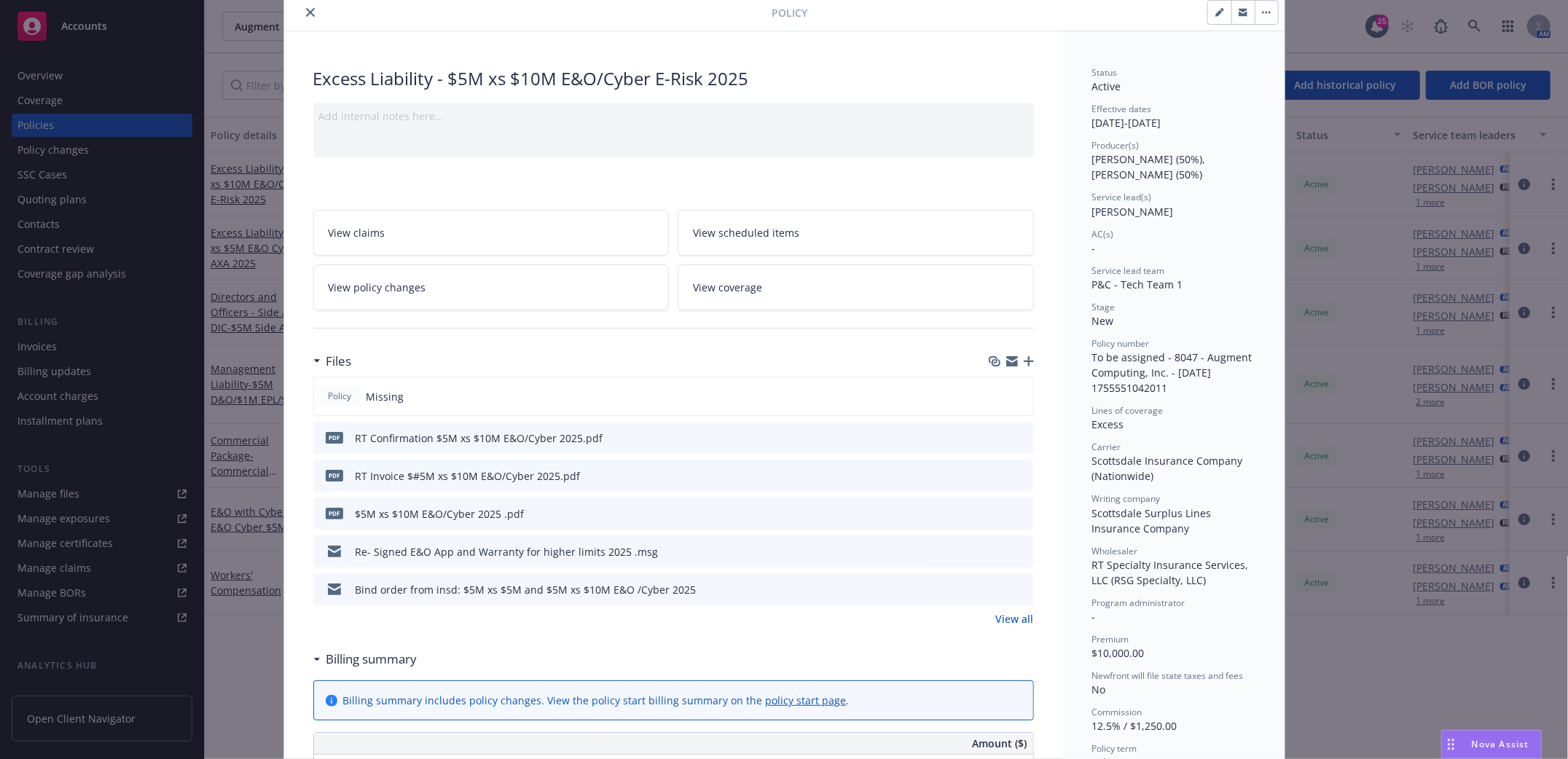
scroll to position [0, 0]
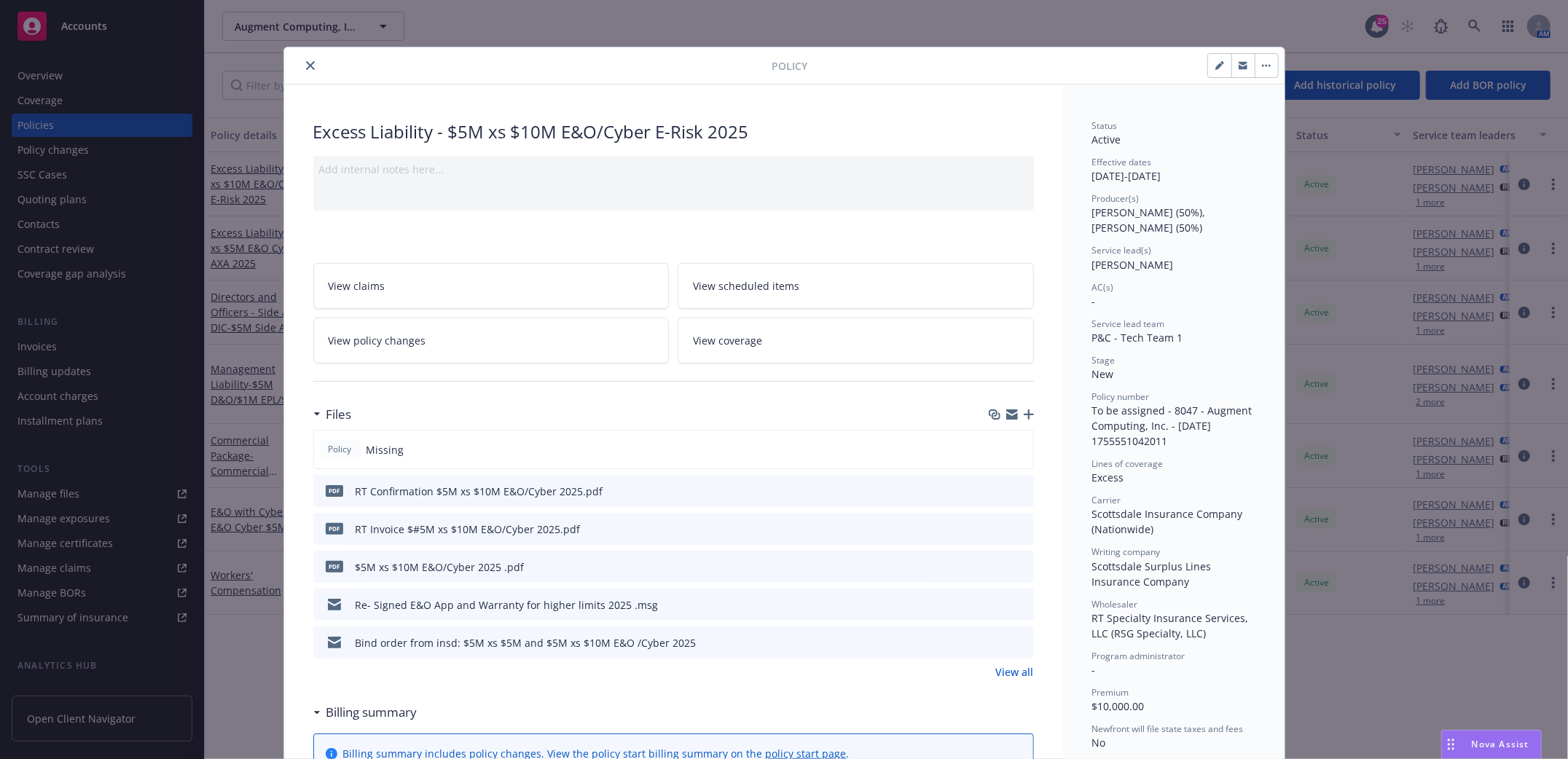
click at [307, 65] on button "close" at bounding box center [310, 65] width 18 height 18
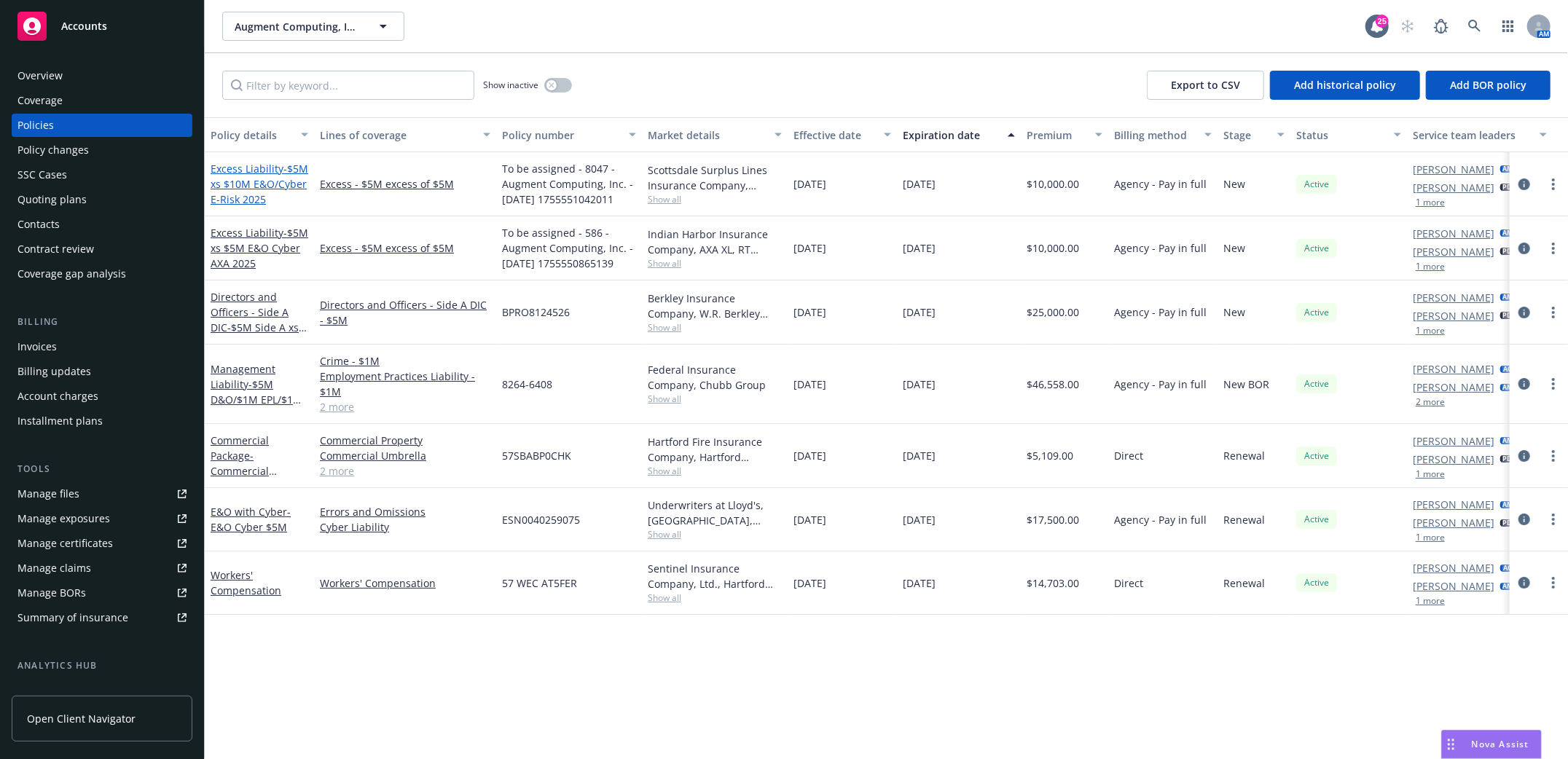
click at [252, 186] on span "- $5M xs $10M E&O/Cyber E-Risk 2025" at bounding box center [259, 184] width 97 height 44
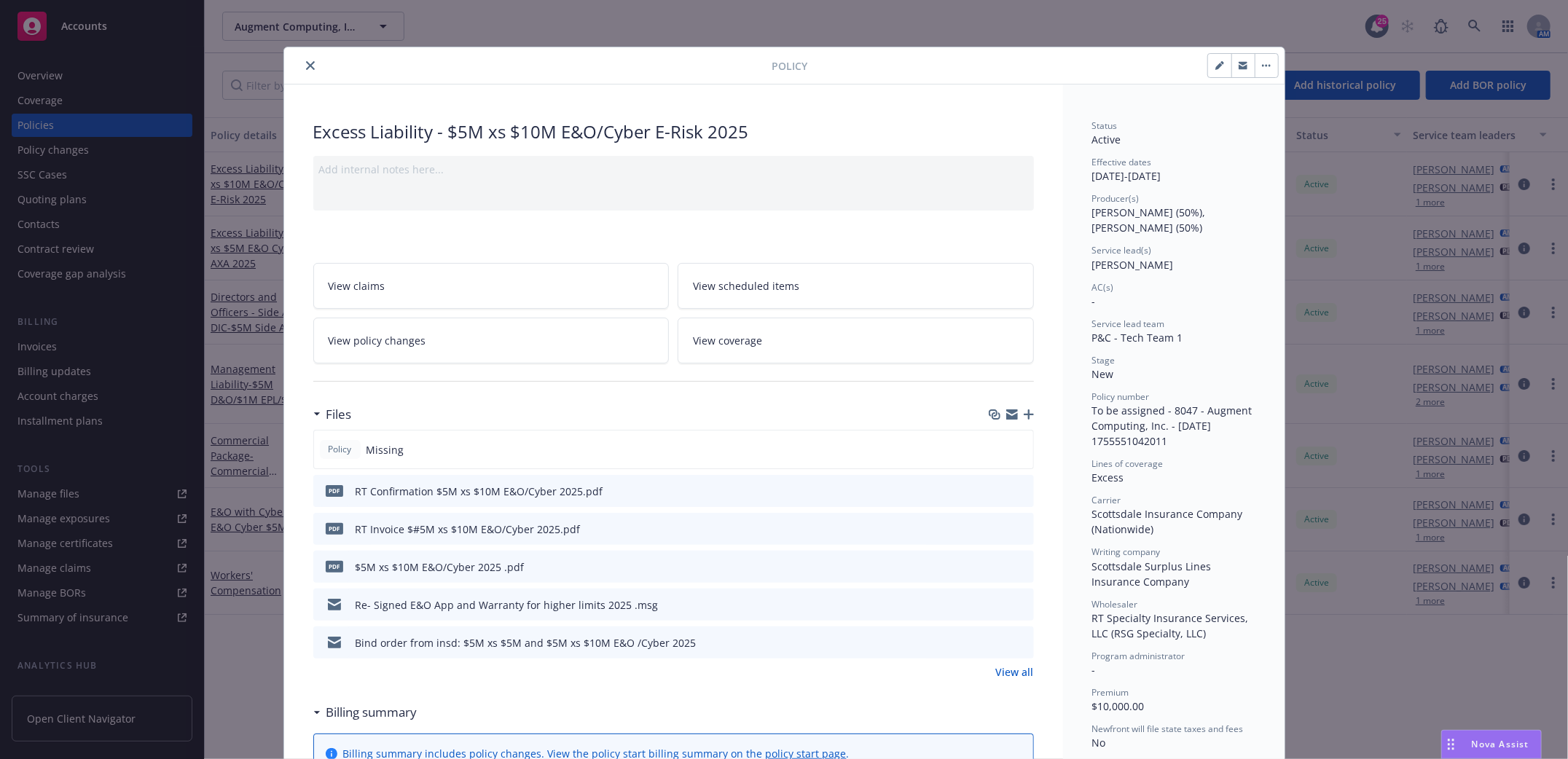
scroll to position [44, 0]
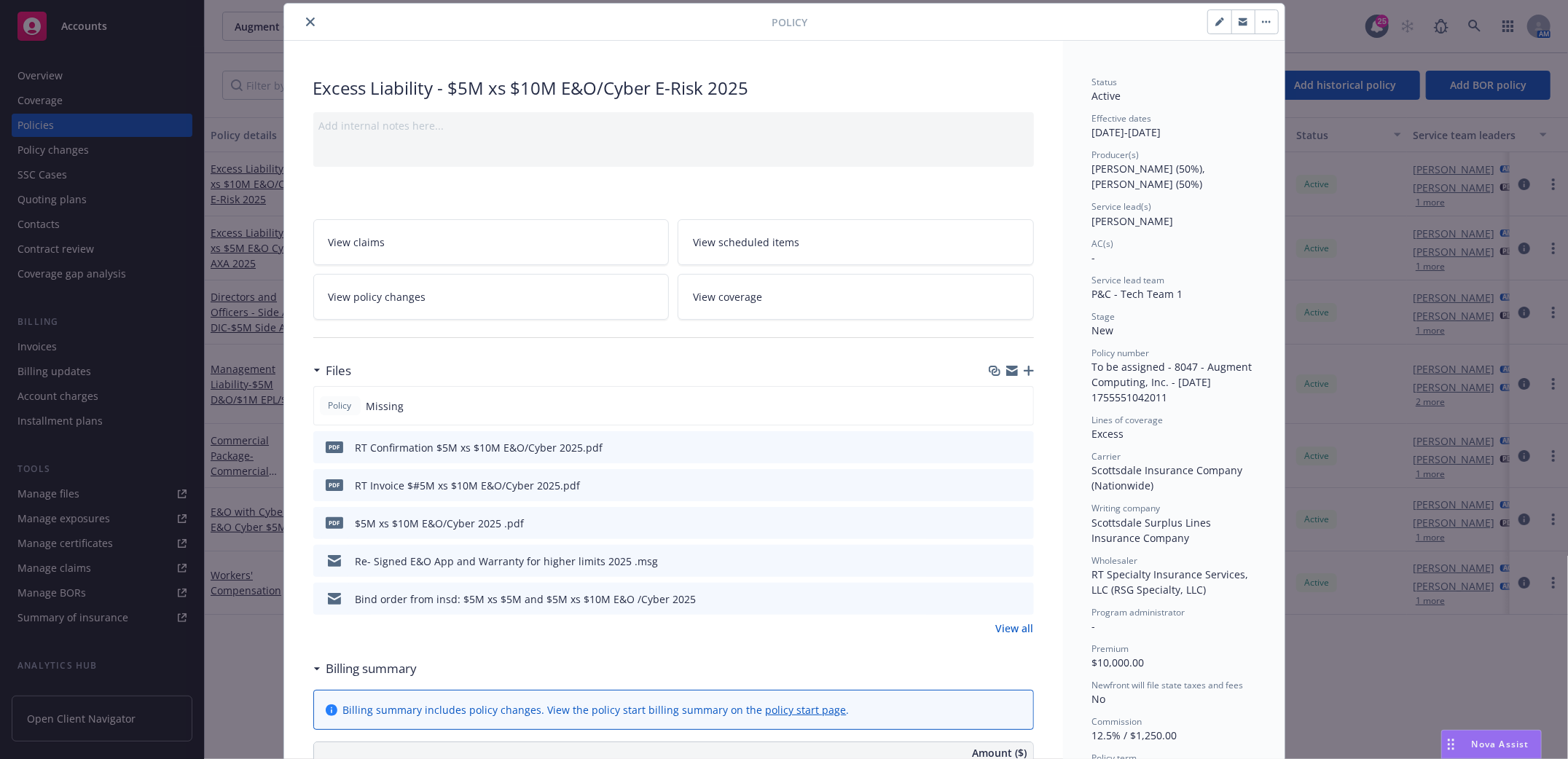
click at [1215, 20] on icon "button" at bounding box center [1219, 21] width 8 height 8
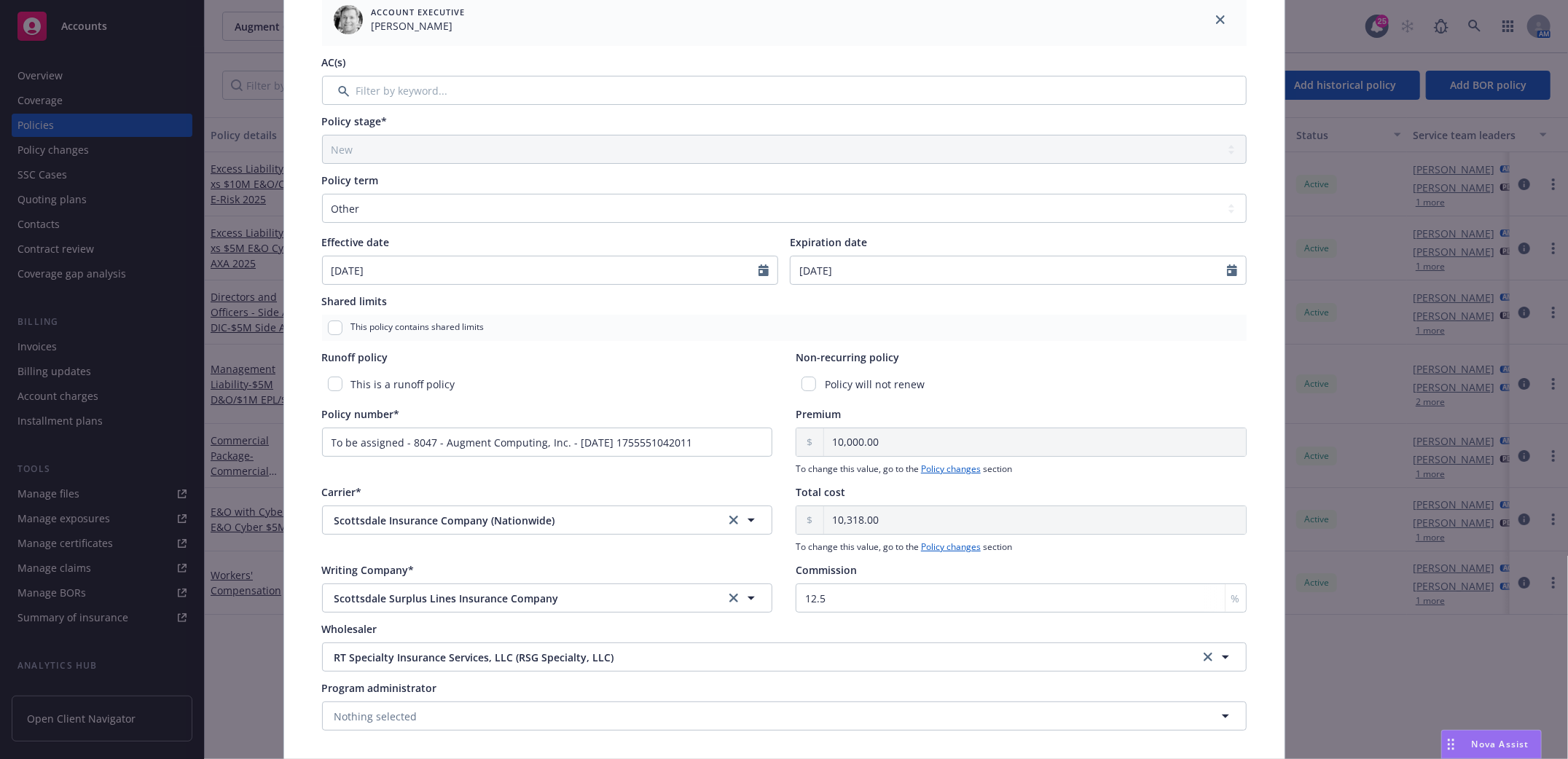
scroll to position [495, 0]
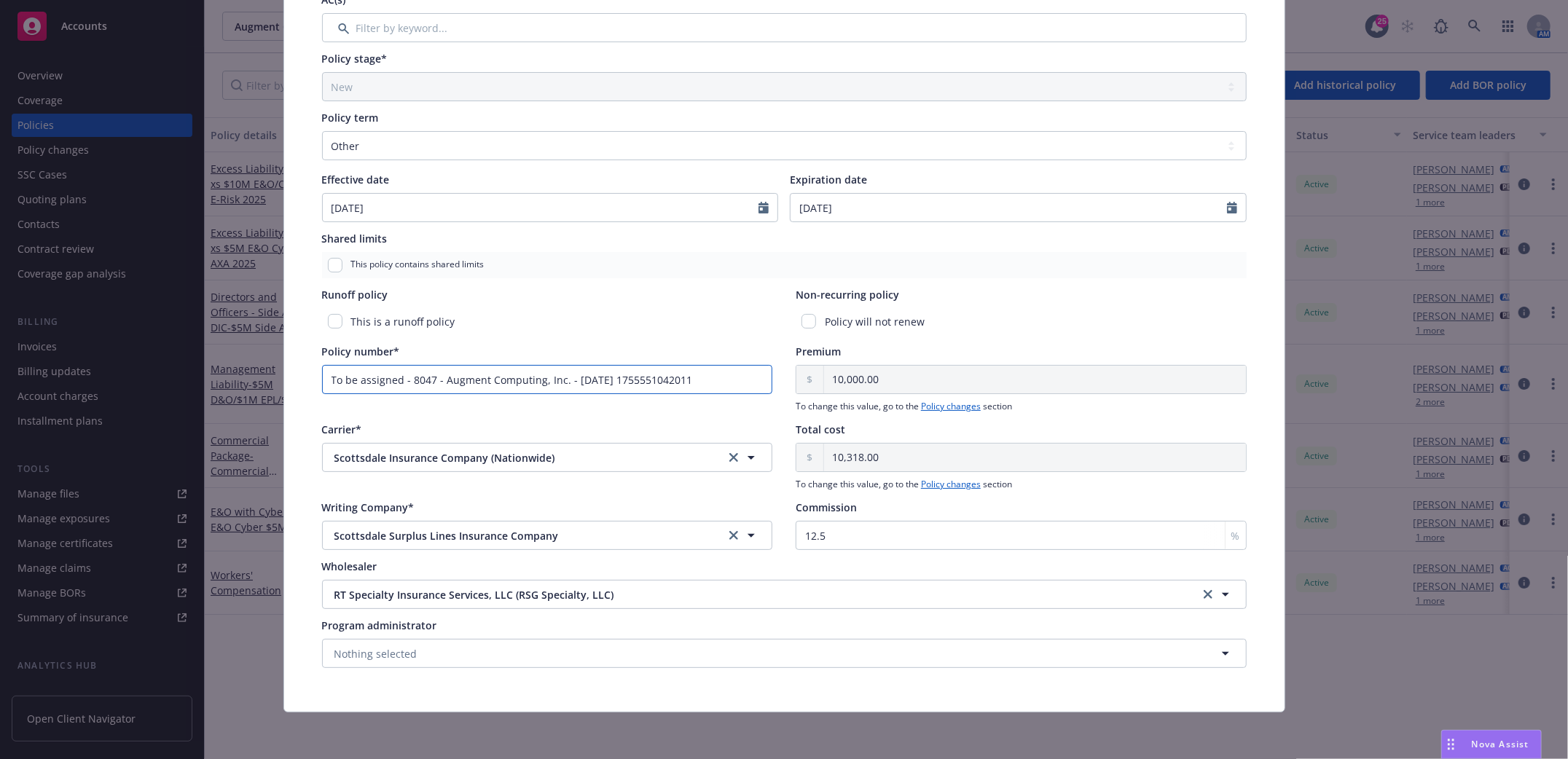
drag, startPoint x: 721, startPoint y: 380, endPoint x: 93, endPoint y: 381, distance: 628.0
click at [93, 381] on div "Edit policy details Cancel Save Policy type* Excess Liability Display name $5M …" at bounding box center [784, 380] width 1568 height 759
paste input "EKS3587152"
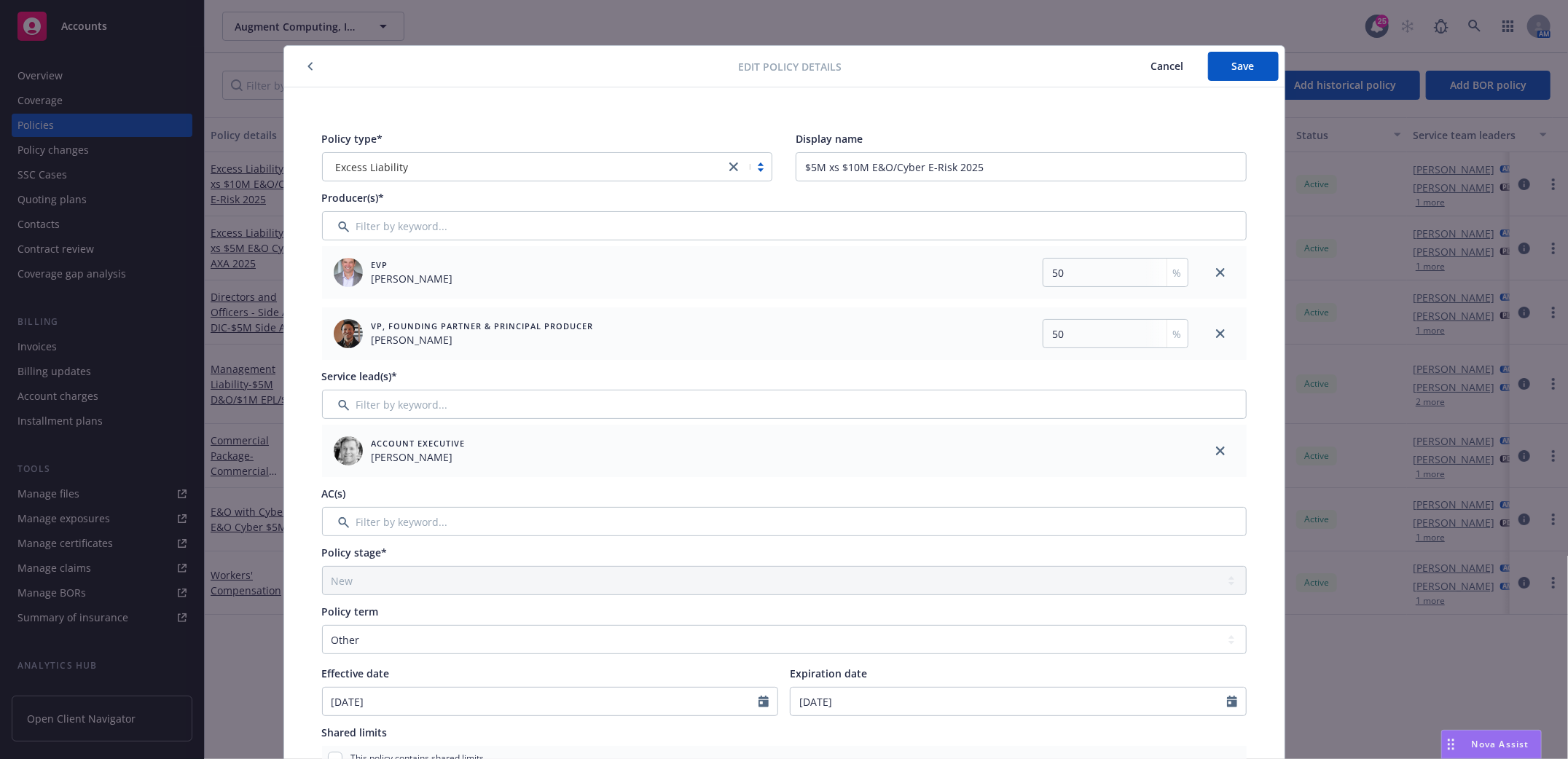
scroll to position [0, 0]
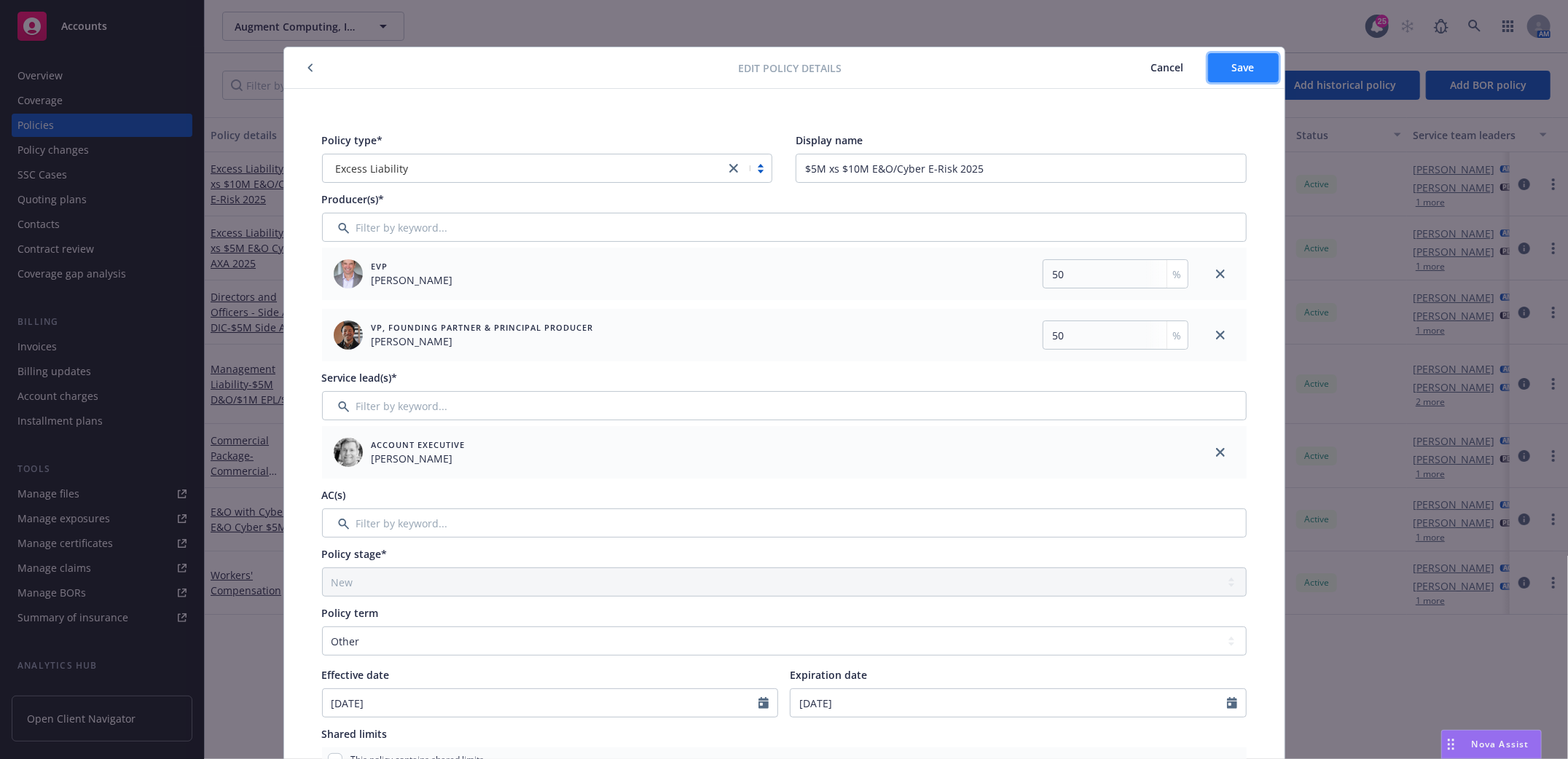
click at [1228, 79] on button "Save" at bounding box center [1244, 67] width 71 height 29
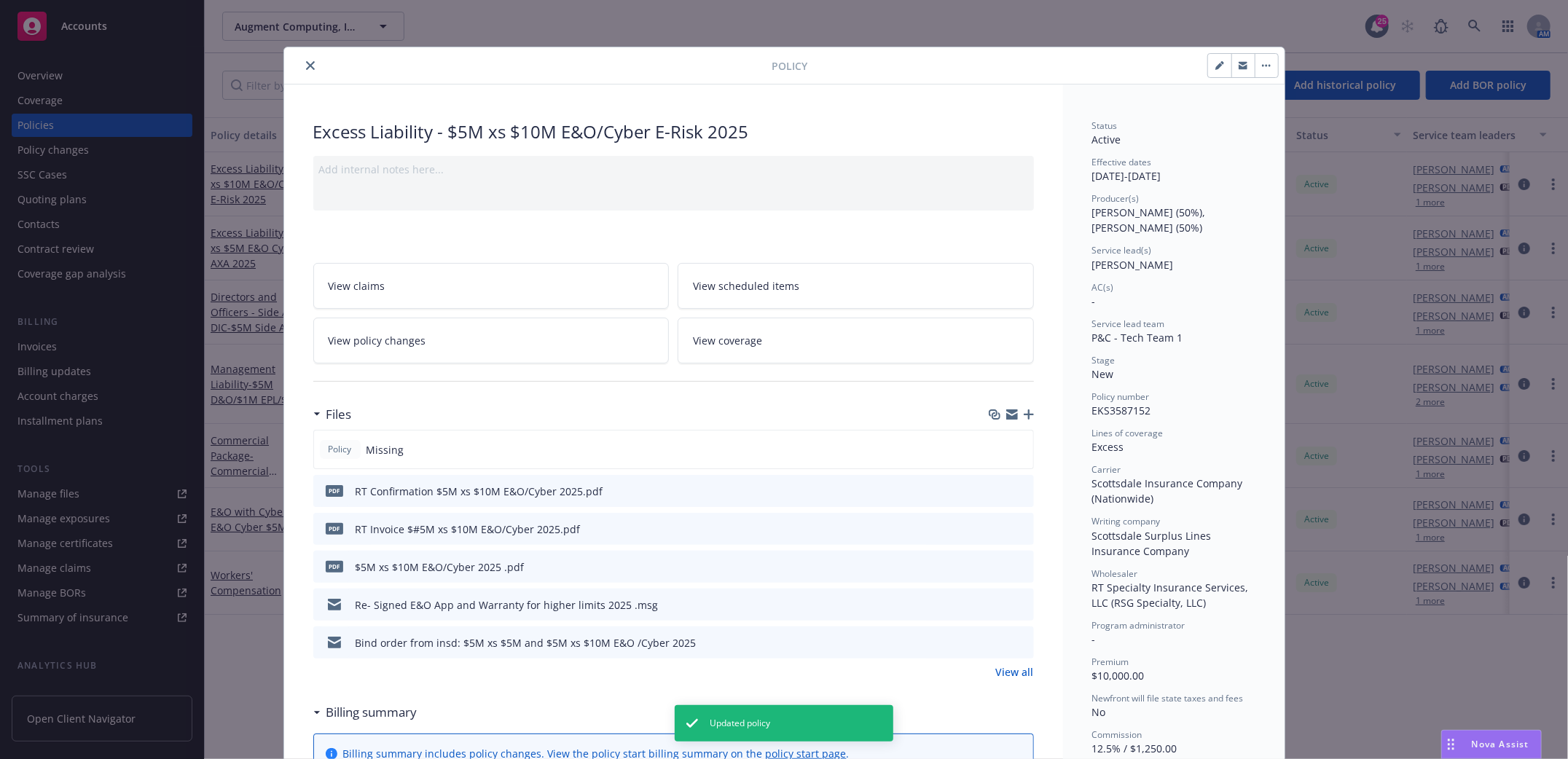
click at [306, 61] on icon "close" at bounding box center [310, 65] width 8 height 8
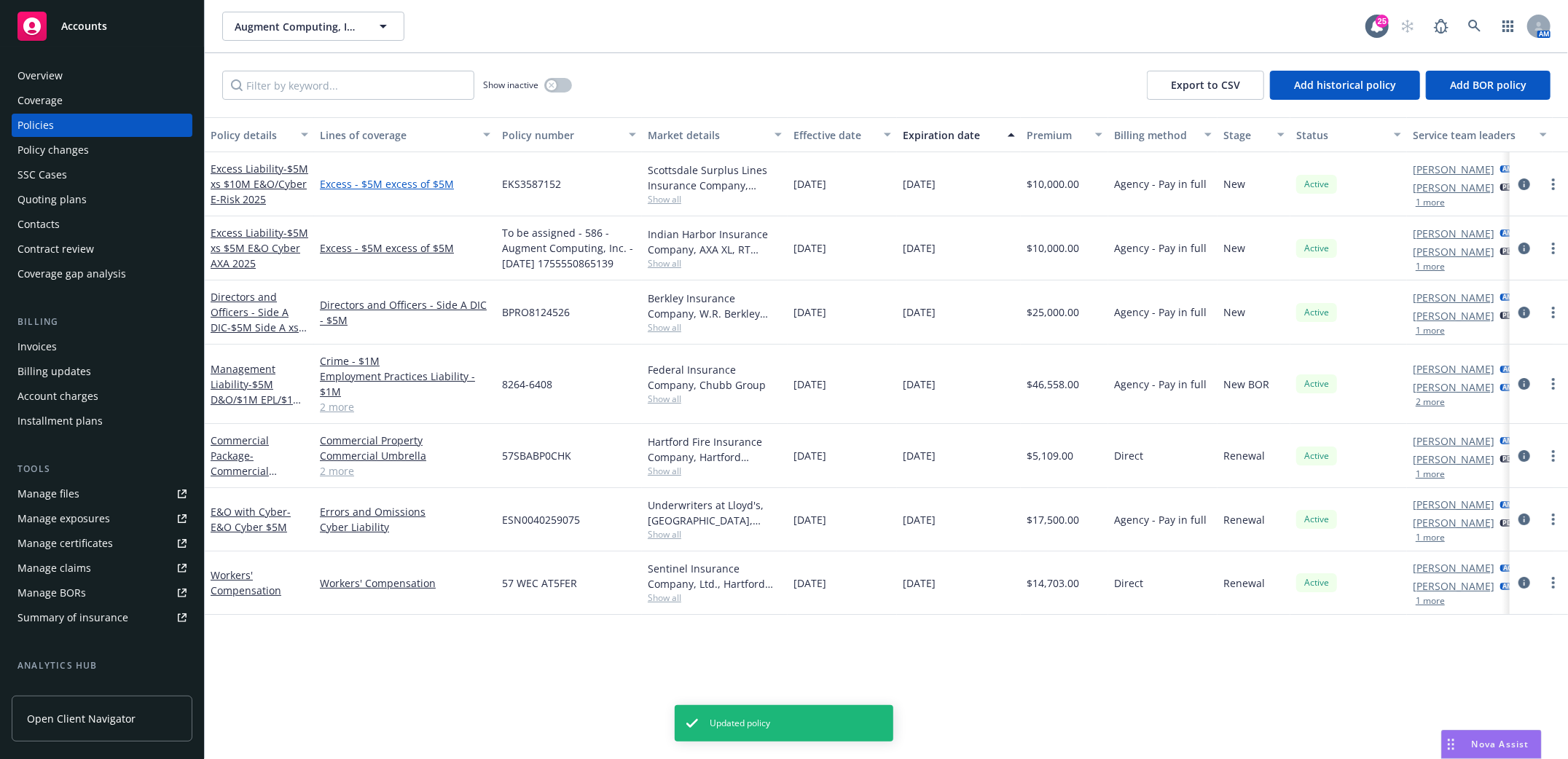
click at [385, 180] on link "Excess - $5M excess of $5M" at bounding box center [405, 184] width 170 height 15
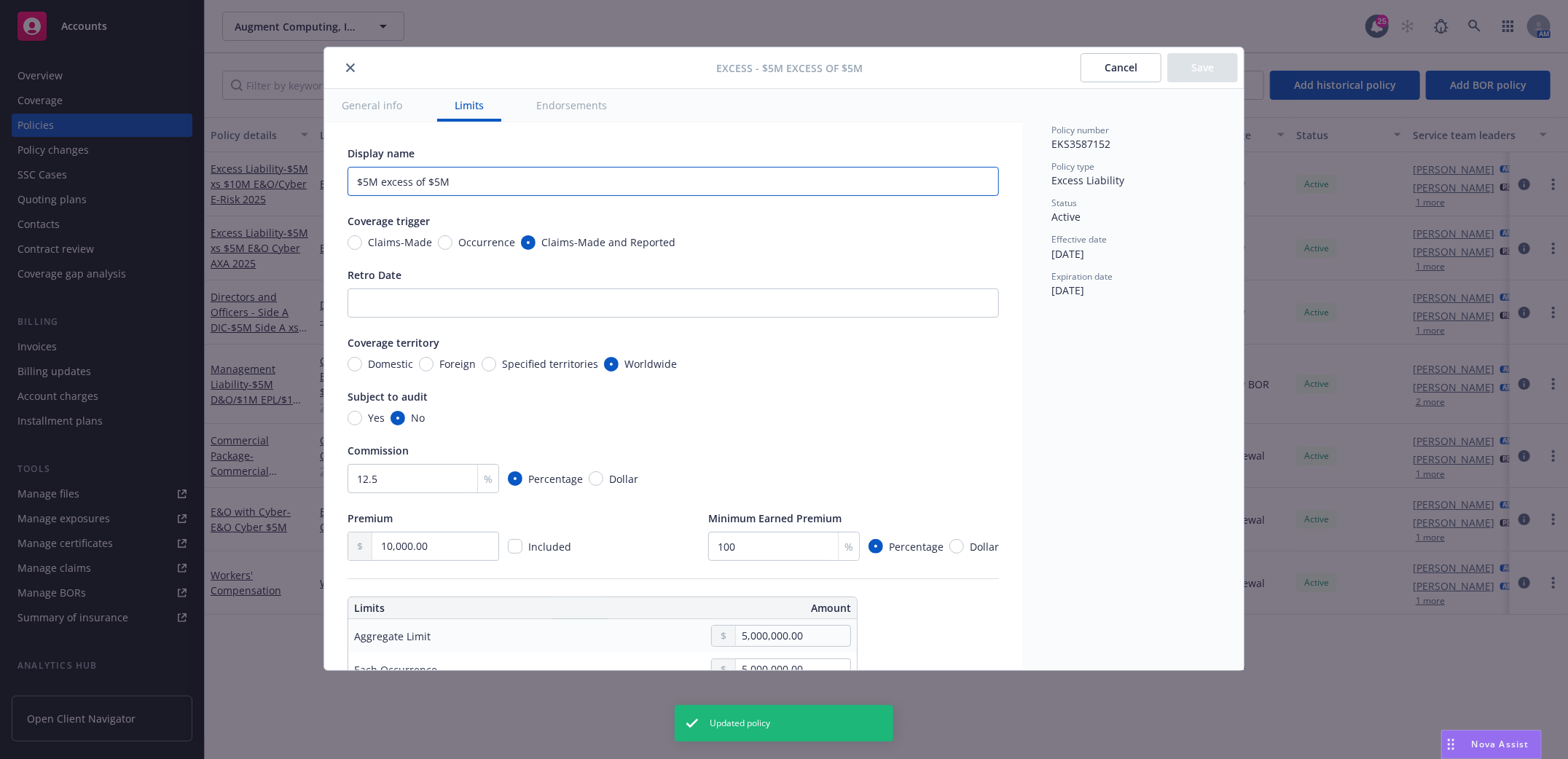
click at [435, 181] on input "$5M excess of $5M" at bounding box center [673, 182] width 652 height 29
click at [1198, 67] on button "Save" at bounding box center [1203, 67] width 71 height 29
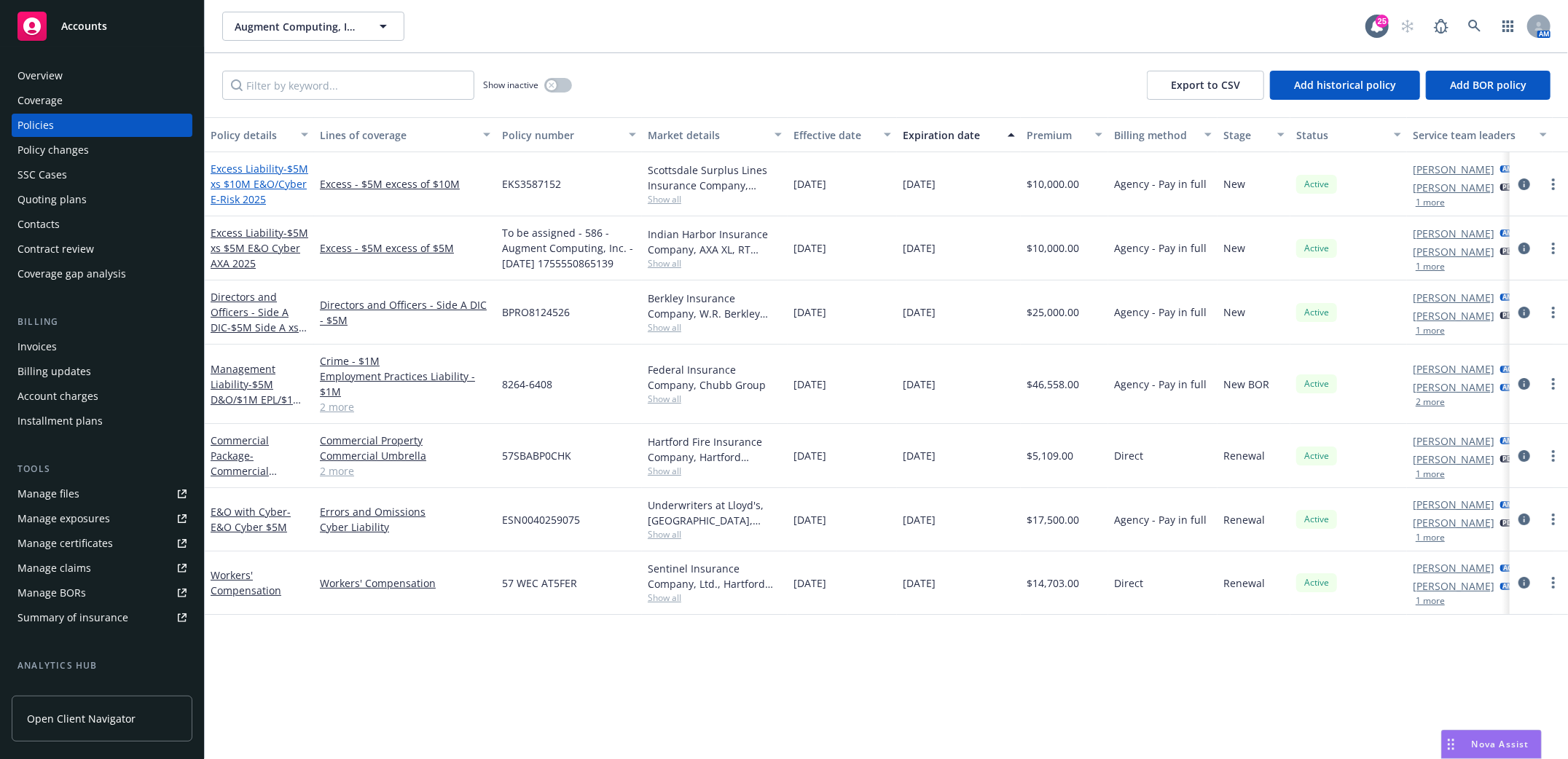
click at [238, 185] on span "- $5M xs $10M E&O/Cyber E-Risk 2025" at bounding box center [259, 184] width 97 height 44
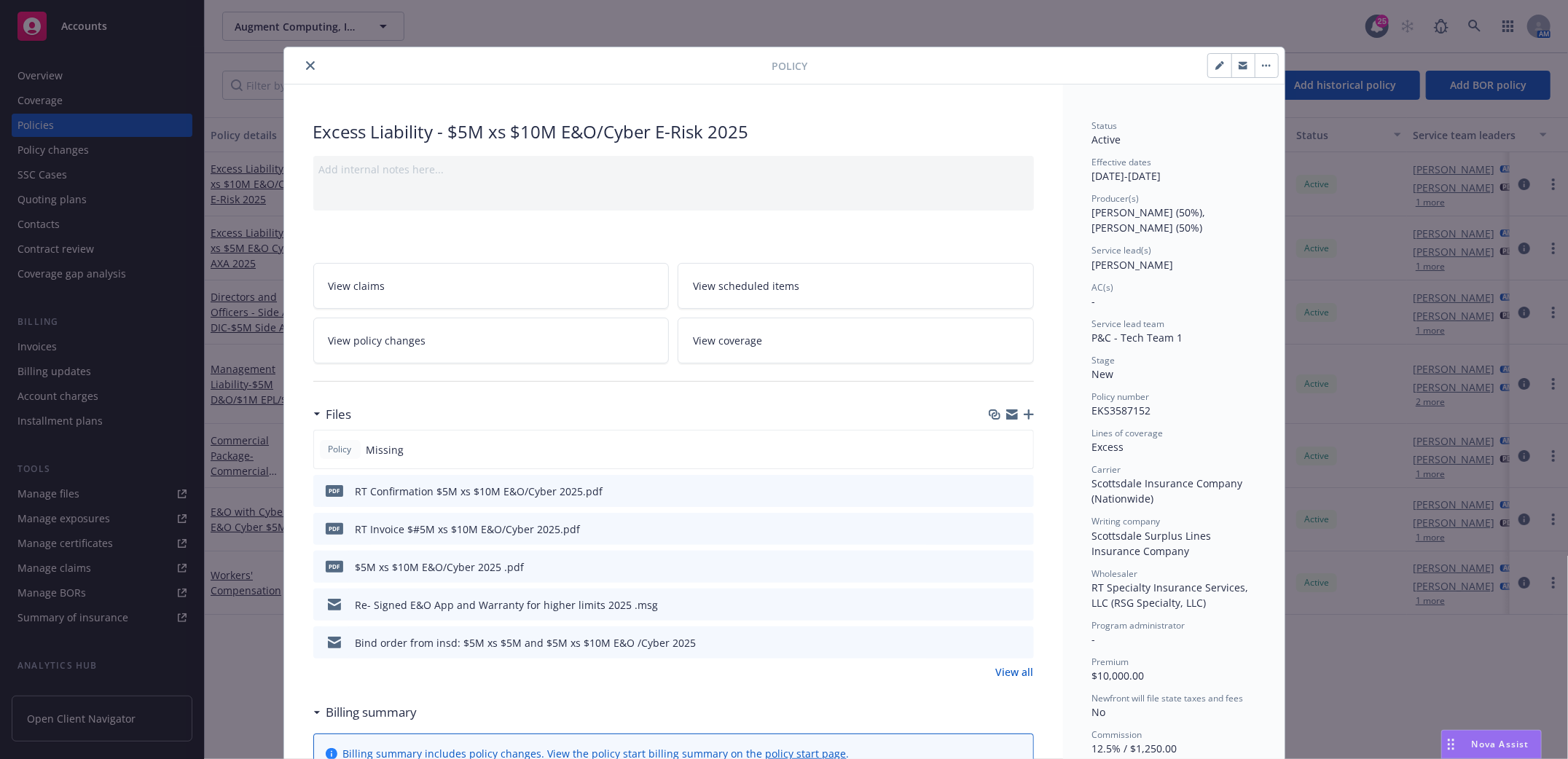
scroll to position [44, 0]
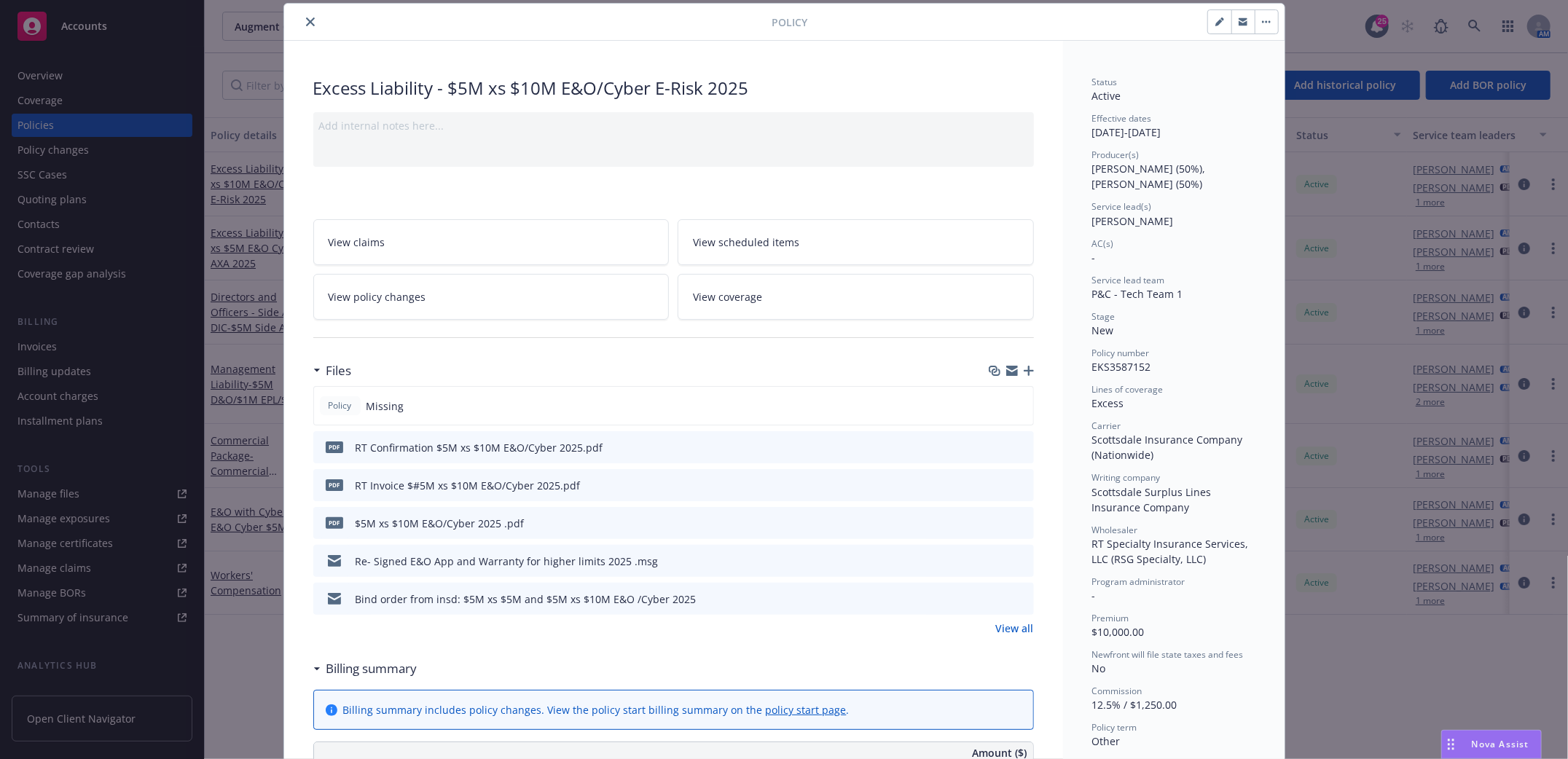
click at [361, 300] on span "View policy changes" at bounding box center [377, 297] width 97 height 15
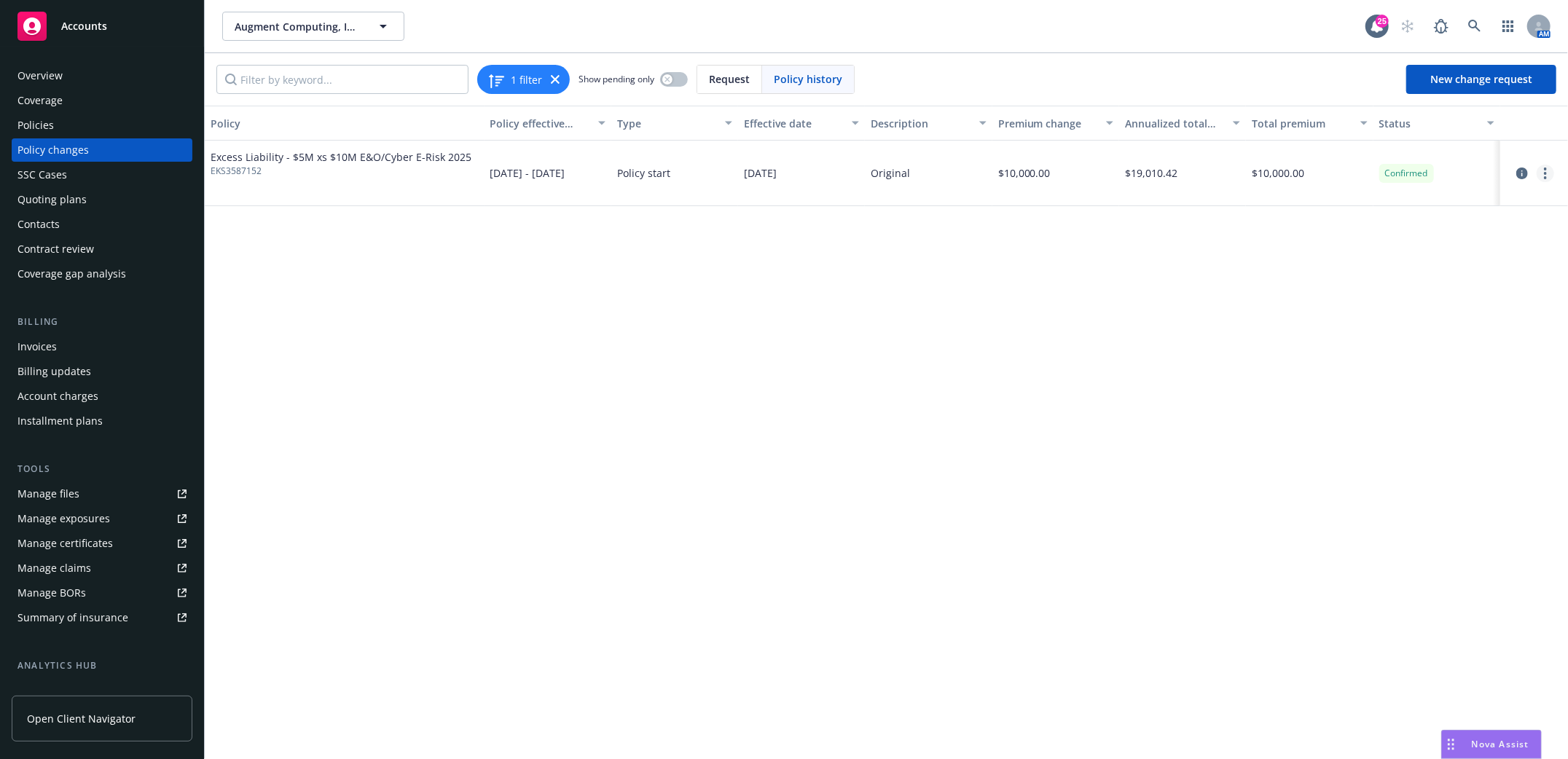
click at [1544, 172] on icon "more" at bounding box center [1546, 173] width 3 height 12
click at [1346, 290] on link "Edit billing info" at bounding box center [1429, 291] width 250 height 29
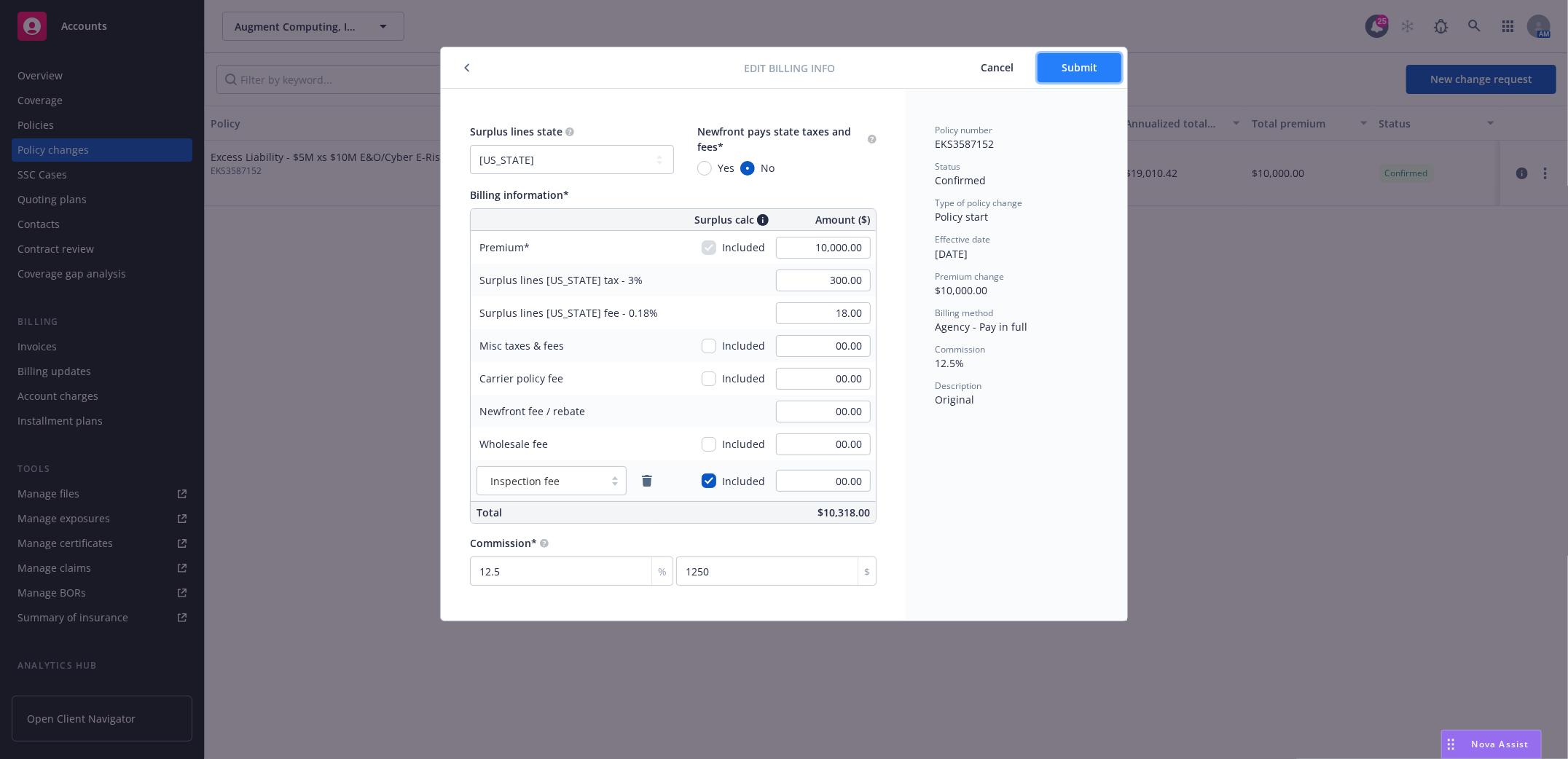
click at [1075, 61] on span "Submit" at bounding box center [1080, 67] width 36 height 14
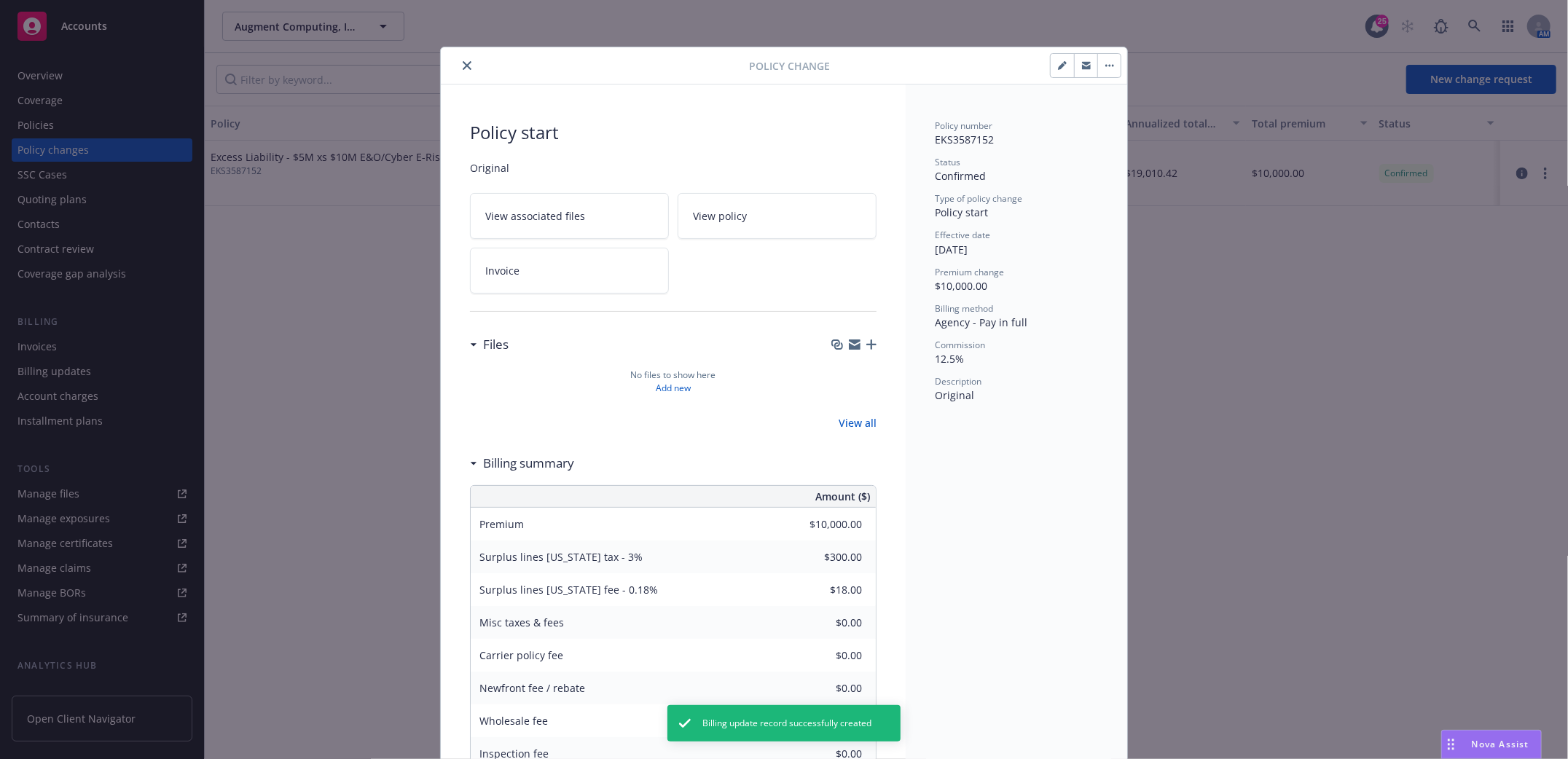
click at [463, 63] on icon "close" at bounding box center [467, 65] width 8 height 8
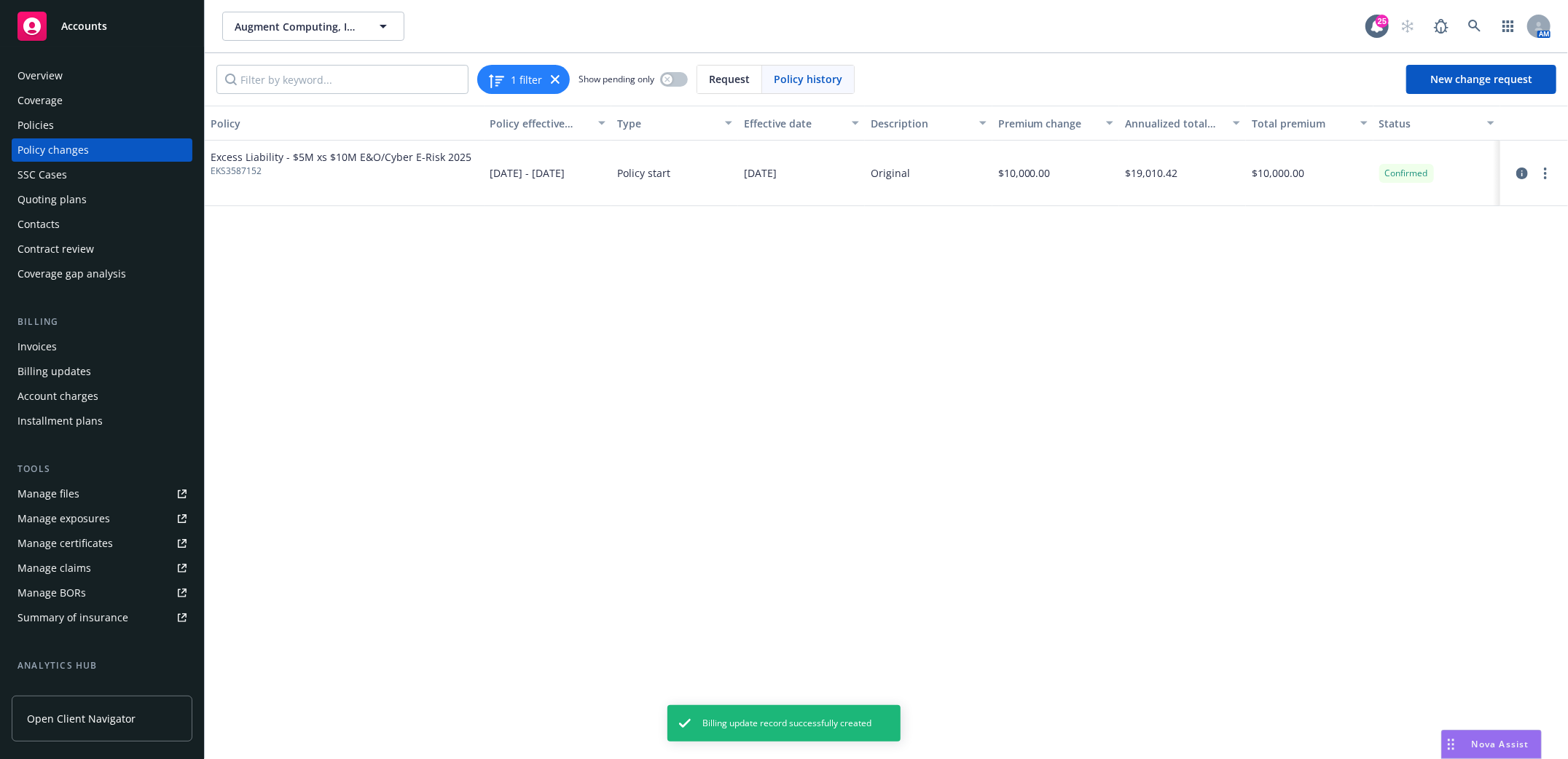
click at [31, 340] on div "Invoices" at bounding box center [37, 347] width 39 height 23
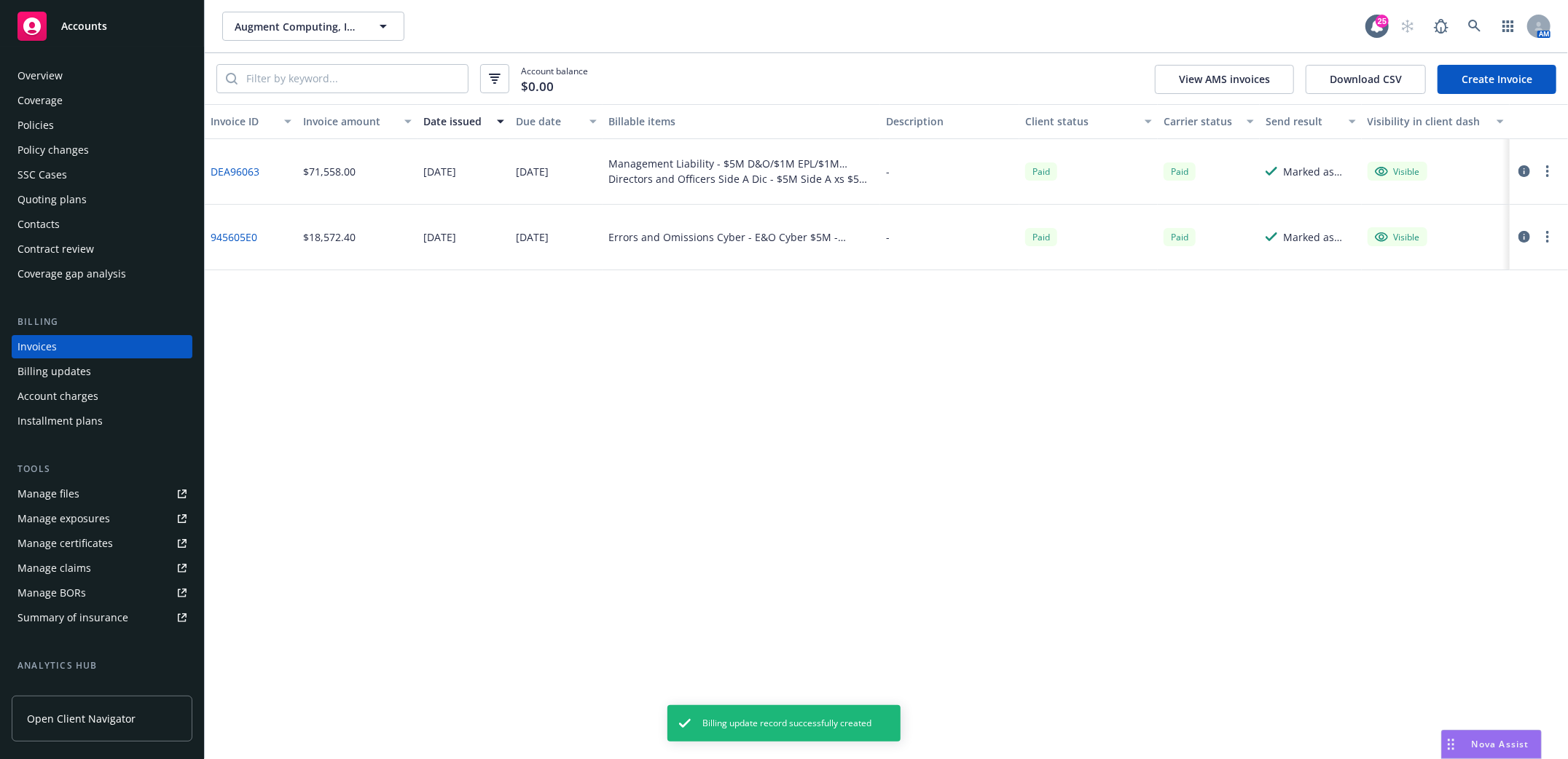
click at [1524, 87] on link "Create Invoice" at bounding box center [1497, 80] width 119 height 29
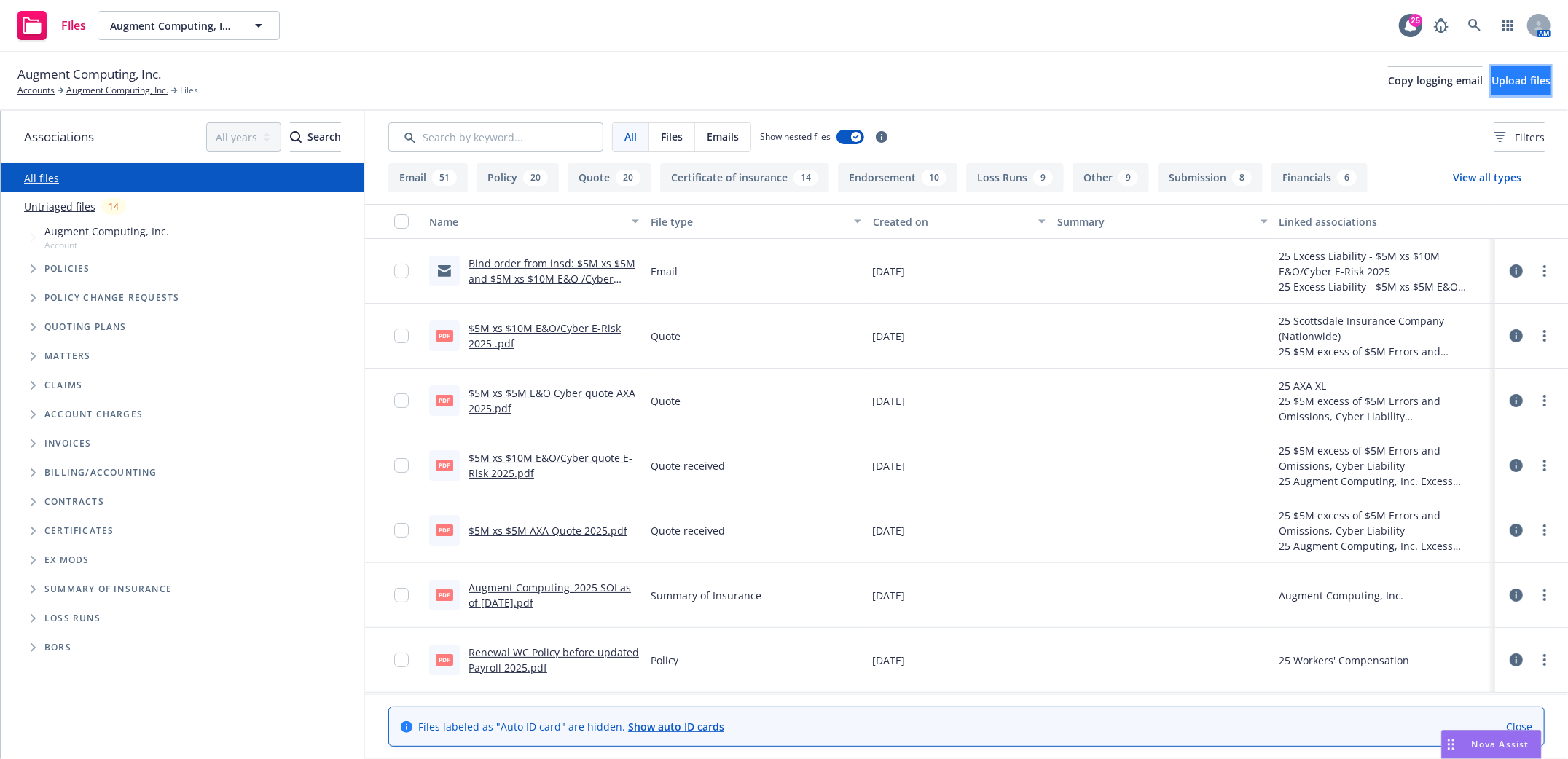
click at [1493, 84] on span "Upload files" at bounding box center [1520, 80] width 59 height 14
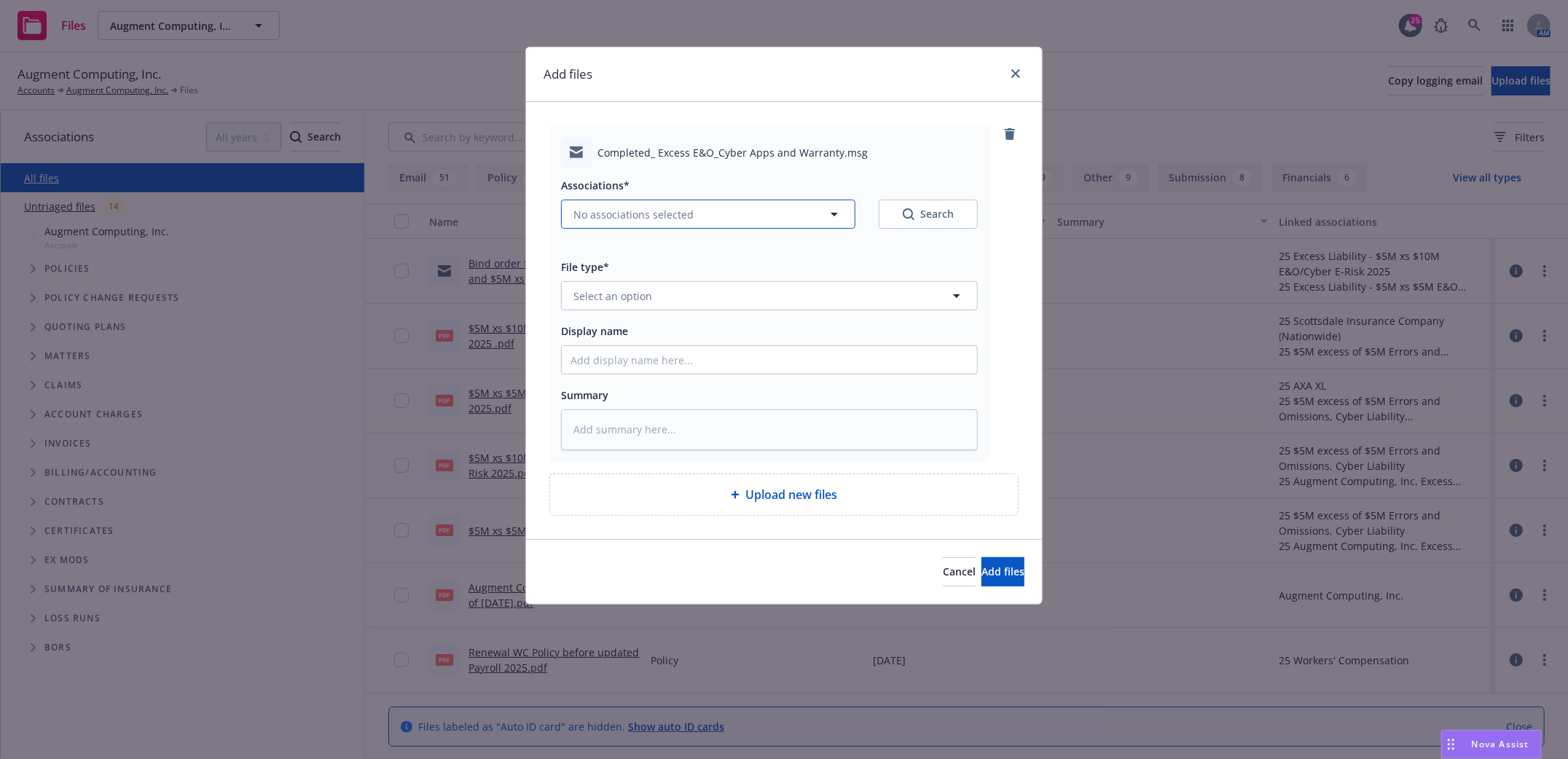
click at [839, 213] on icon "button" at bounding box center [834, 214] width 18 height 18
type textarea "x"
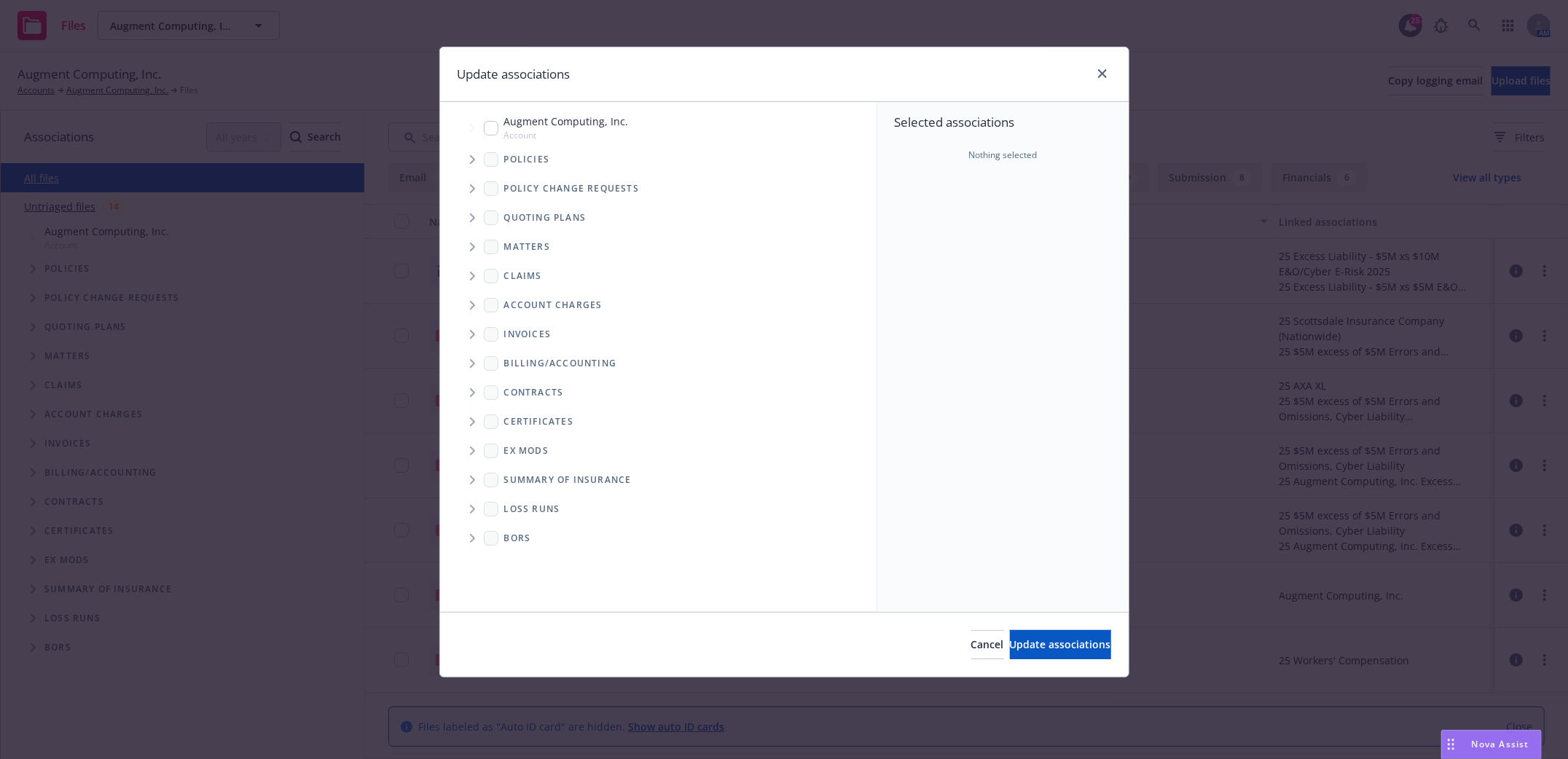
click at [471, 163] on icon "Tree Example" at bounding box center [472, 159] width 5 height 8
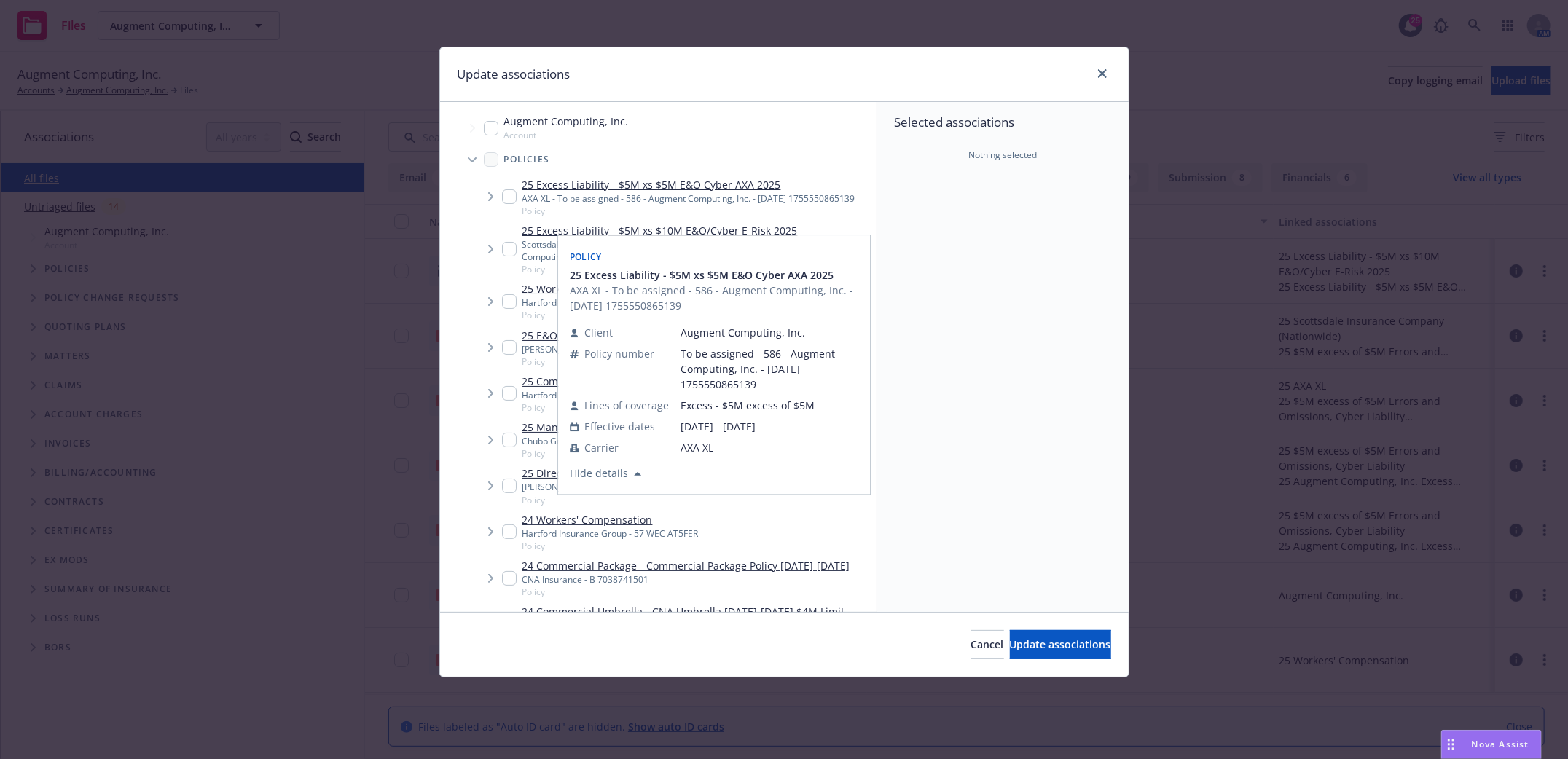
click at [511, 202] on input "Tree Example" at bounding box center [509, 196] width 15 height 15
checkbox input "true"
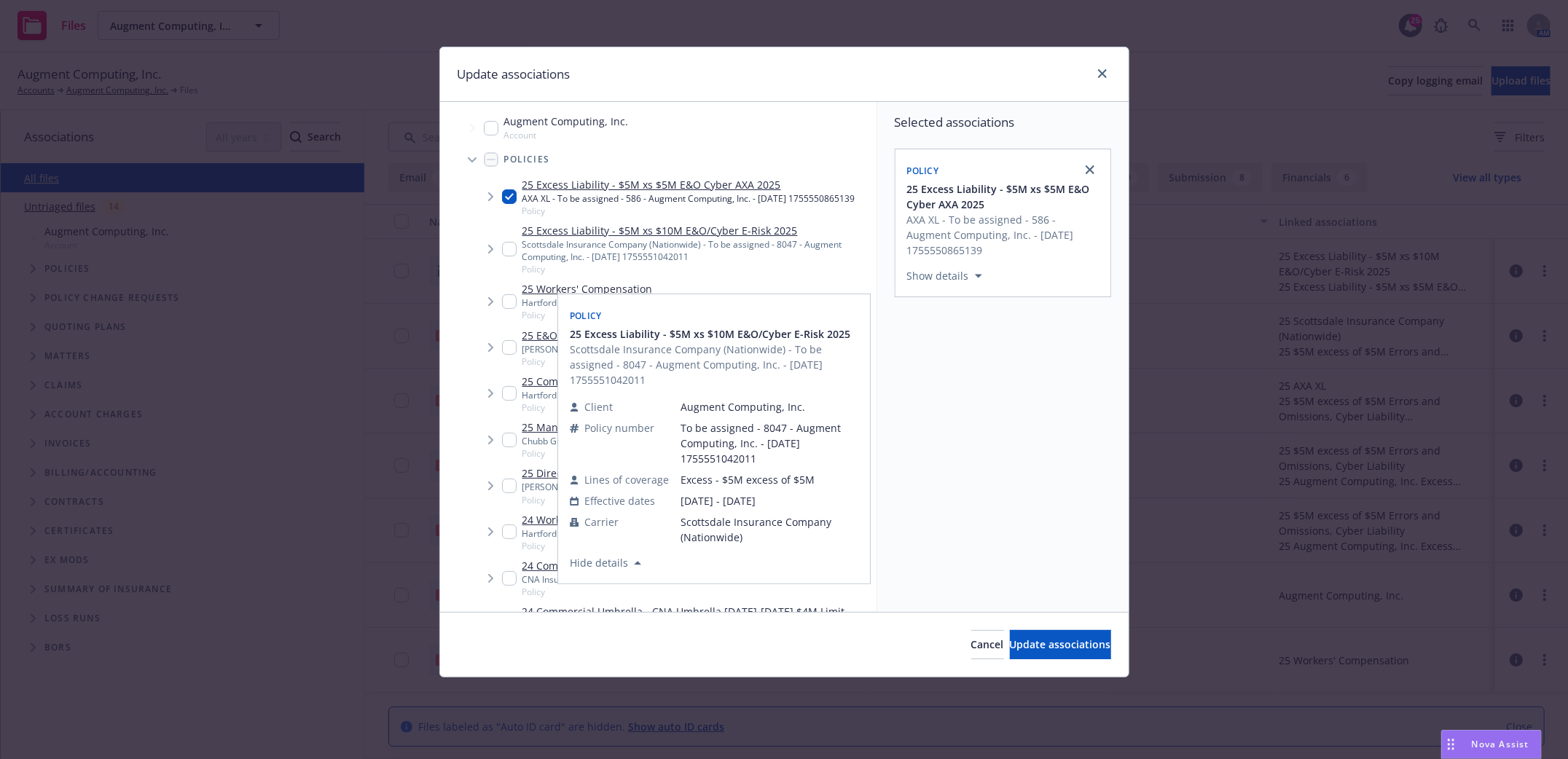
click at [507, 257] on input "Tree Example" at bounding box center [509, 249] width 15 height 15
checkbox input "true"
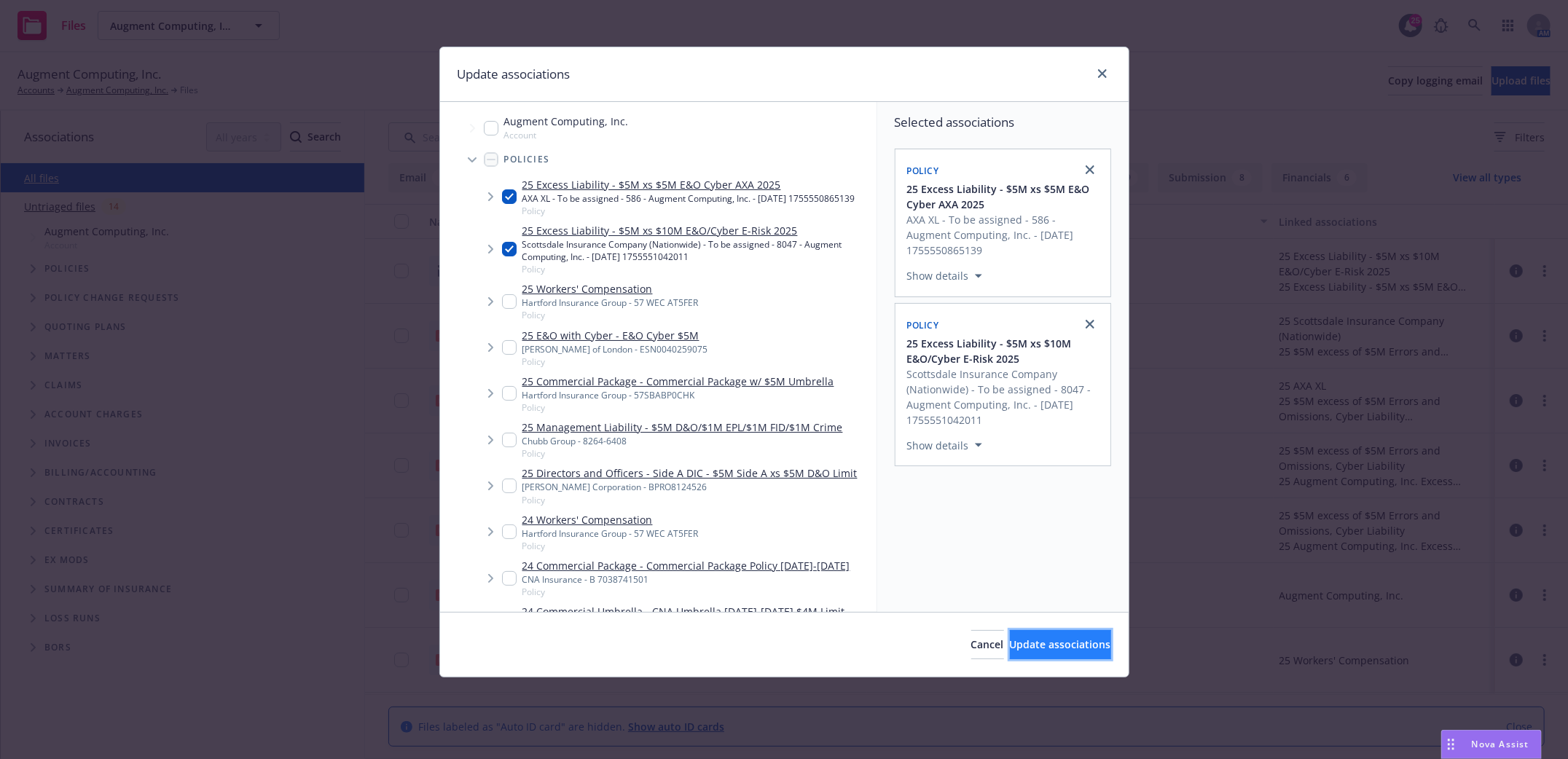
click at [1073, 644] on span "Update associations" at bounding box center [1060, 645] width 101 height 14
type textarea "x"
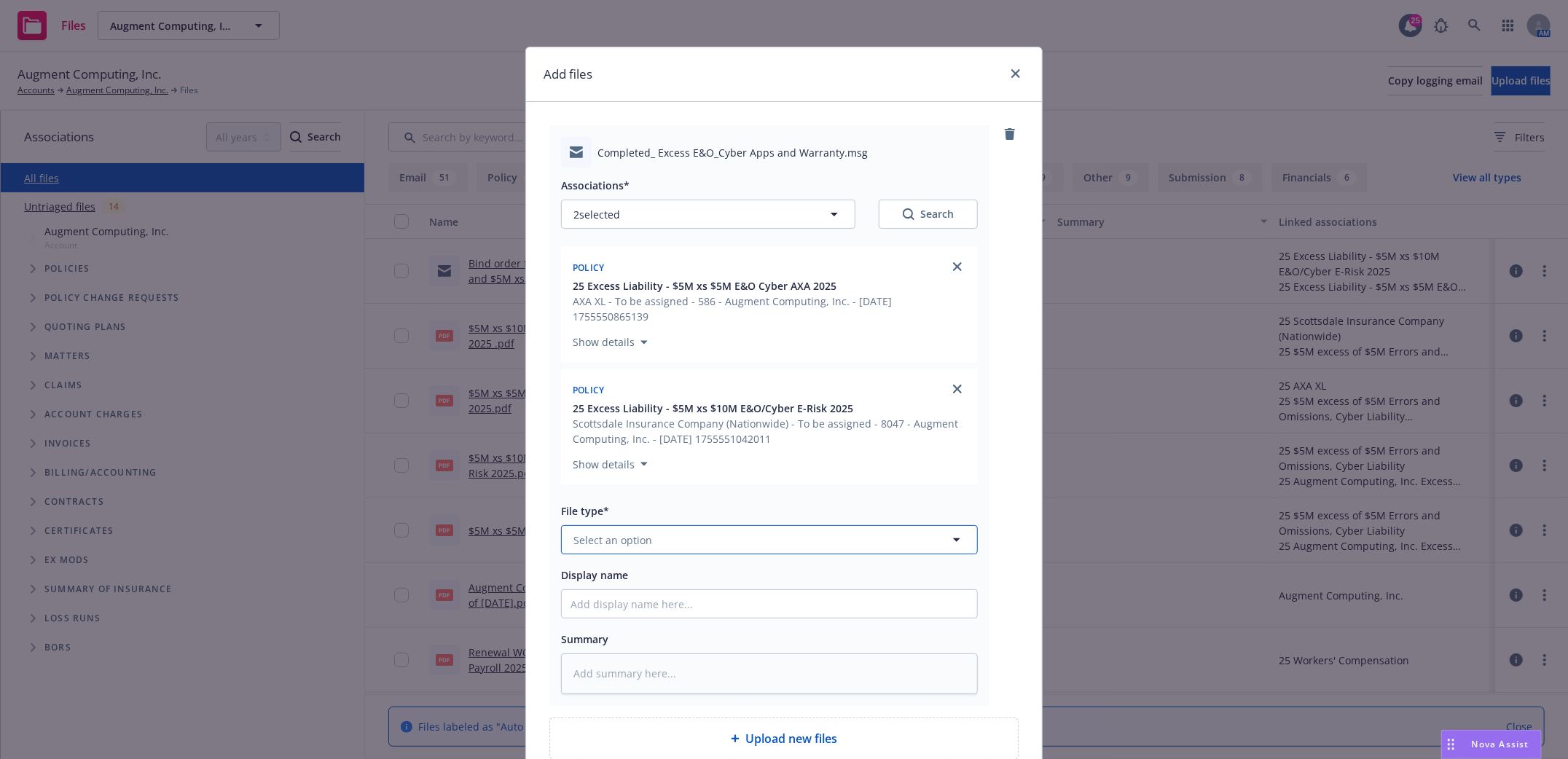
click at [626, 543] on span "Select an option" at bounding box center [613, 540] width 79 height 15
type input "email"
click at [604, 514] on div "Email" at bounding box center [770, 499] width 416 height 38
click at [603, 606] on input "Display name" at bounding box center [770, 604] width 416 height 28
type textarea "x"
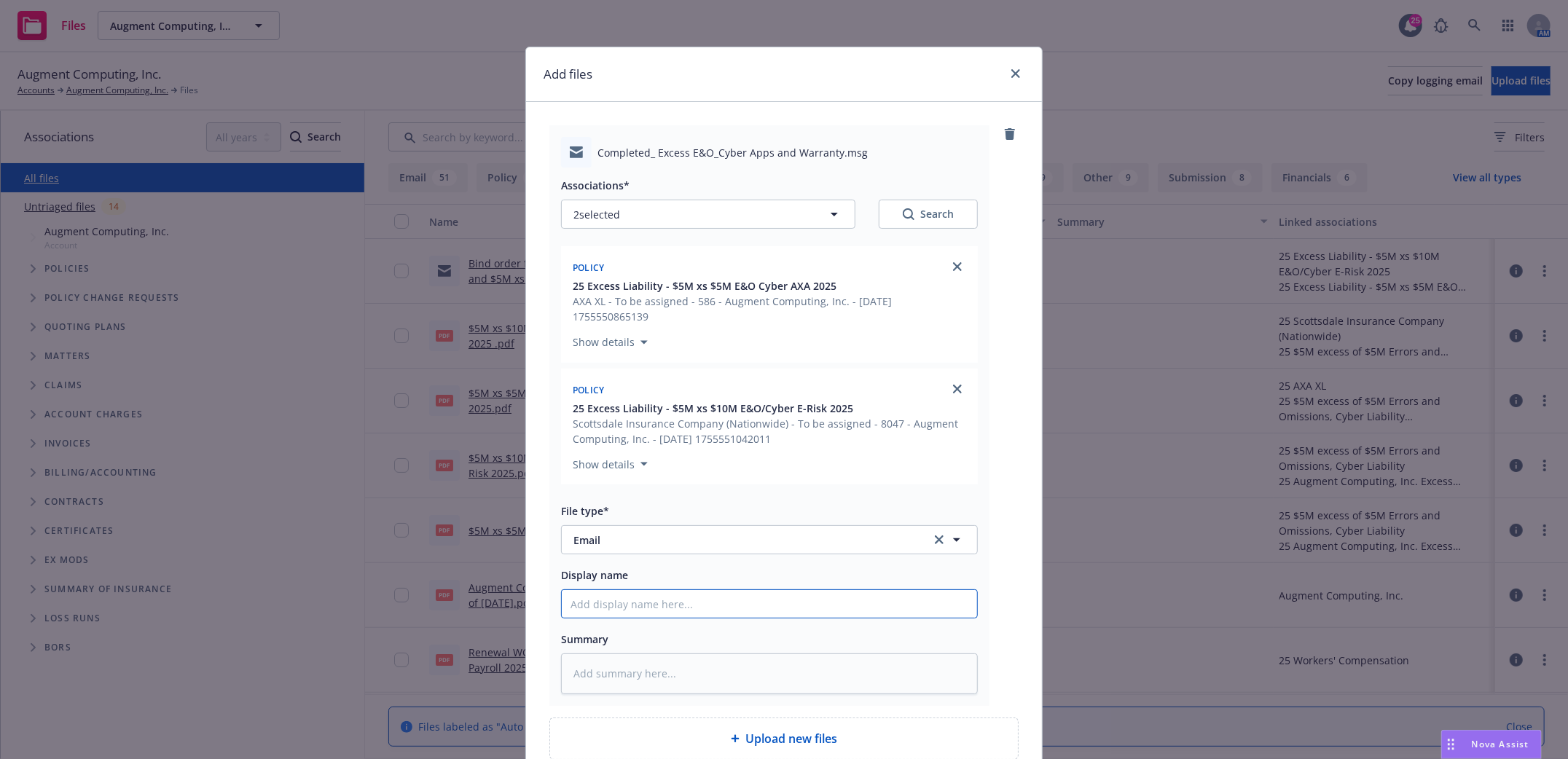
type input "S"
type textarea "x"
type input "Si"
type textarea "x"
type input "Sig"
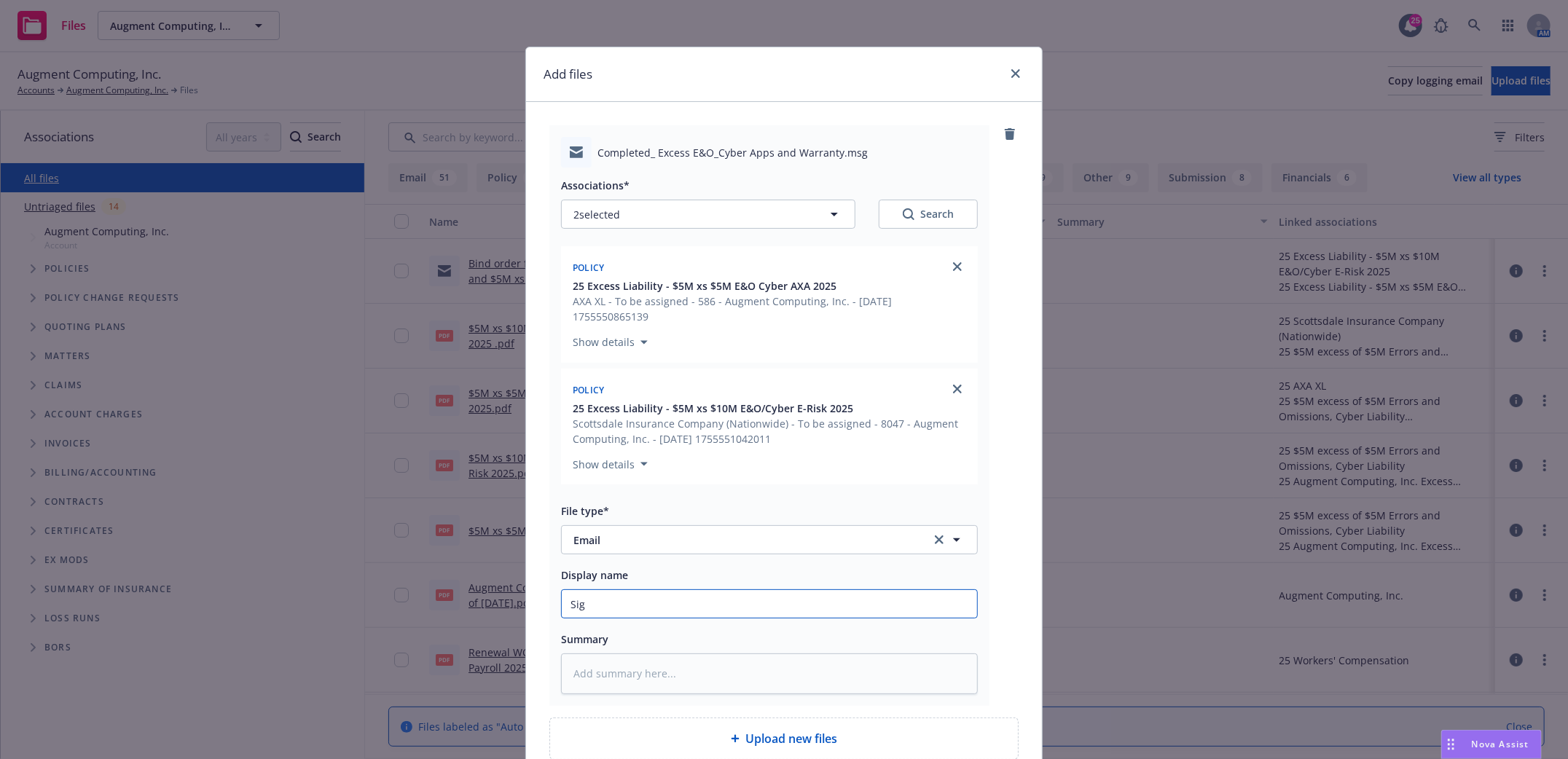
type textarea "x"
type input "Sign"
type textarea "x"
type input "Signe"
type textarea "x"
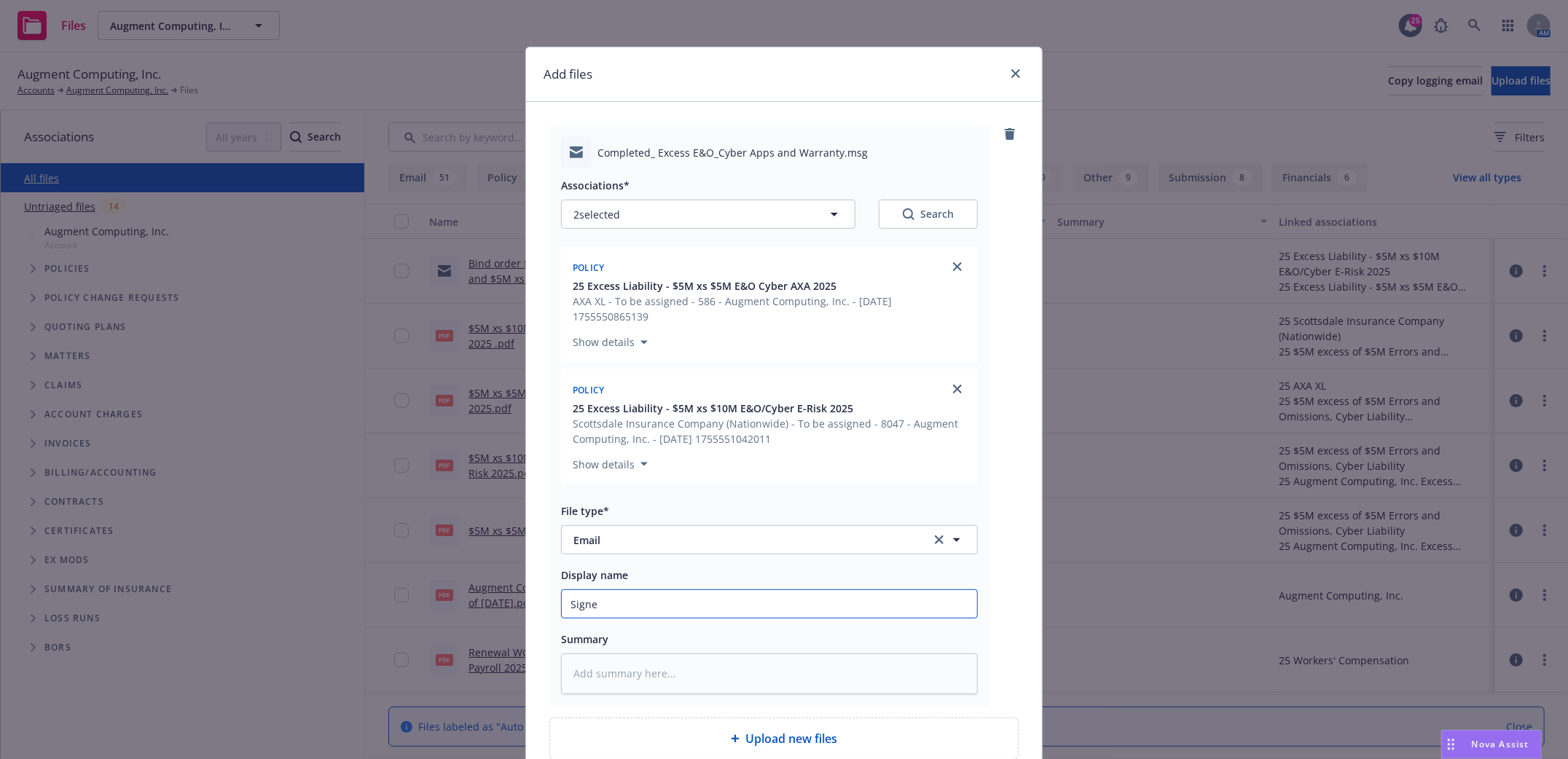
type input "Signed"
type textarea "x"
type input "Signed"
type textarea "x"
type input "RSigned"
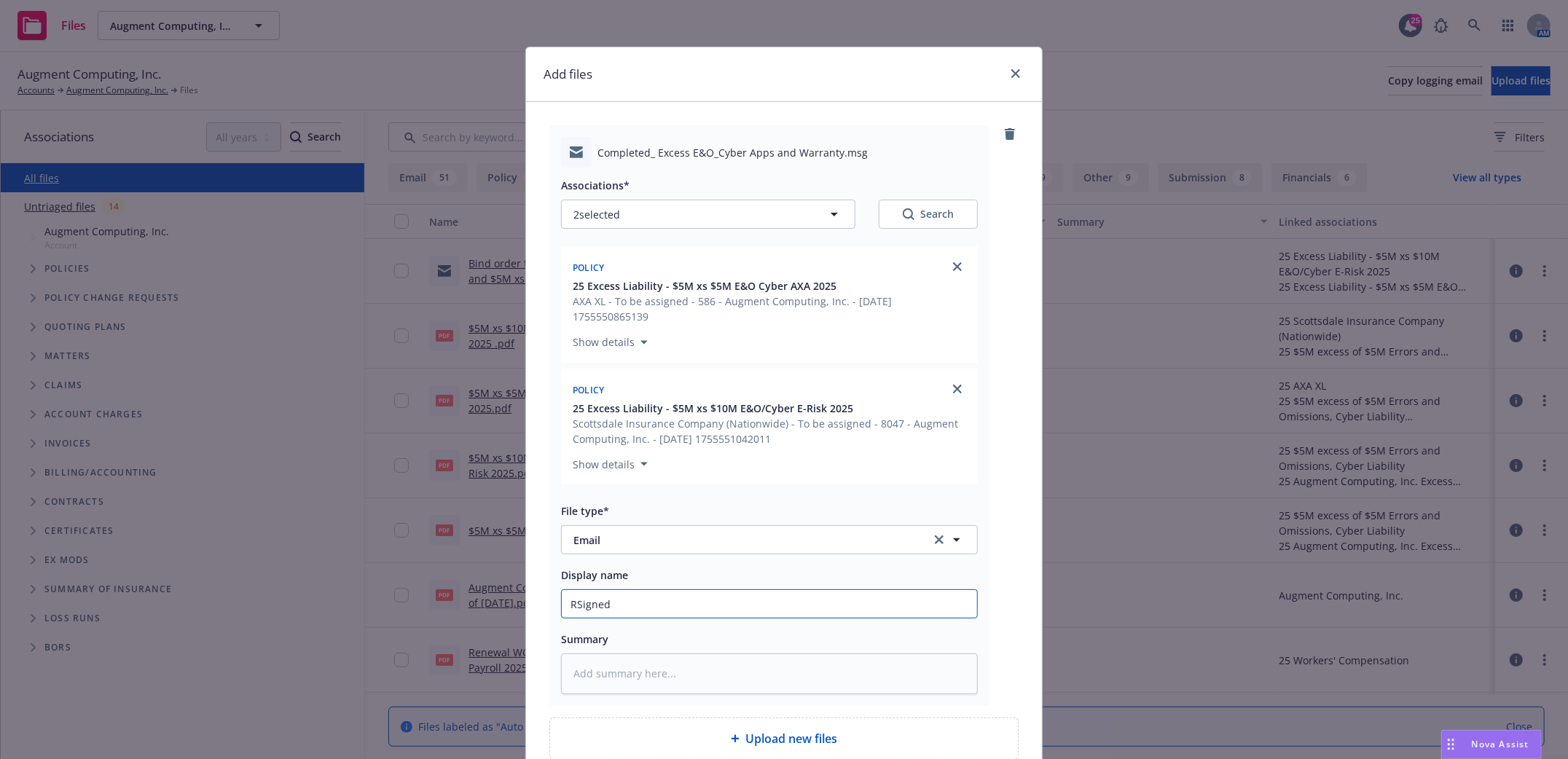
type textarea "x"
type input "ReSigned"
type textarea "x"
type input "Re-Signed"
type textarea "x"
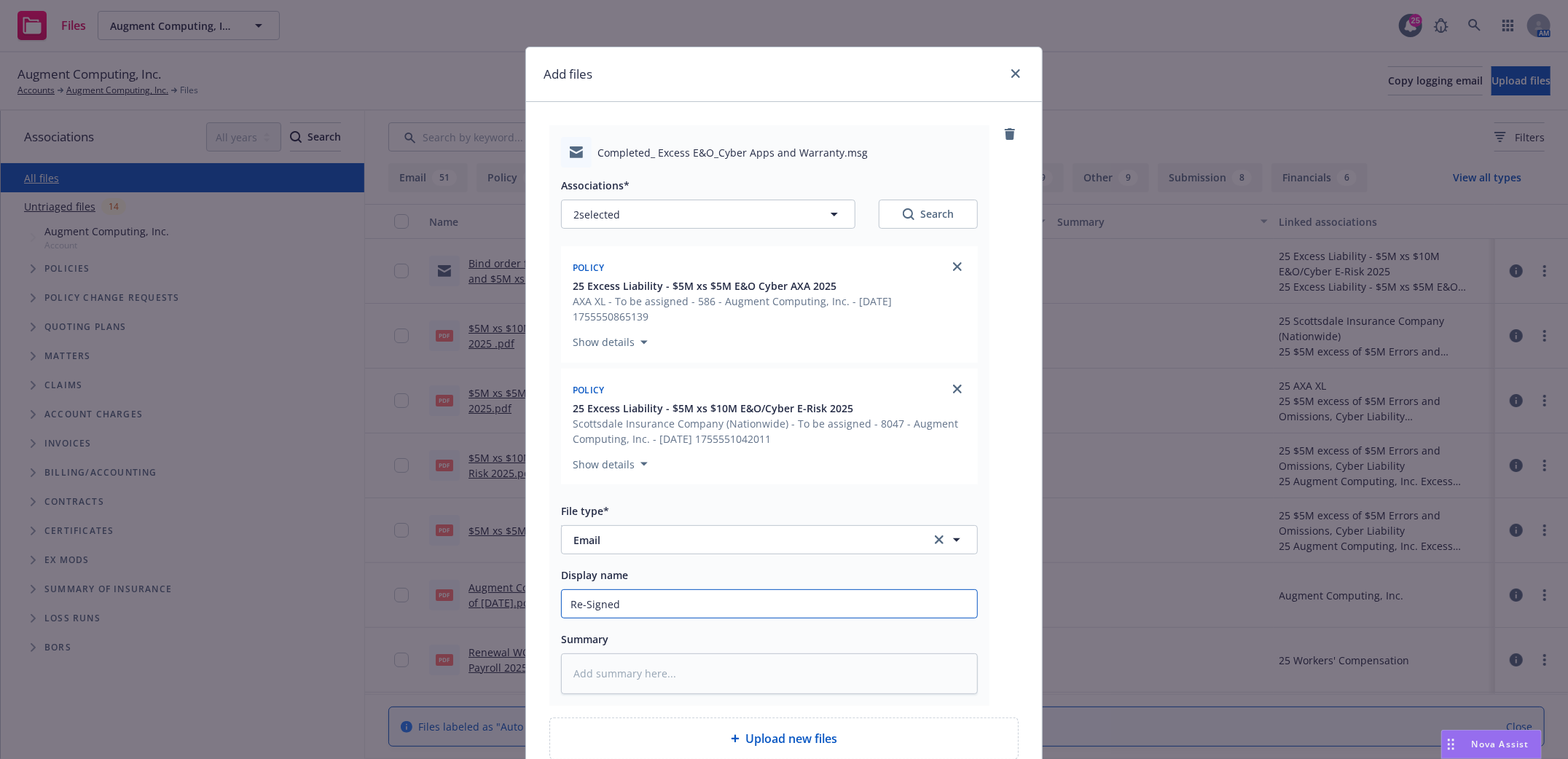
type input "Re- Signed"
type textarea "x"
type input "Re- Signed"
type textarea "x"
type input "Re- Signed E"
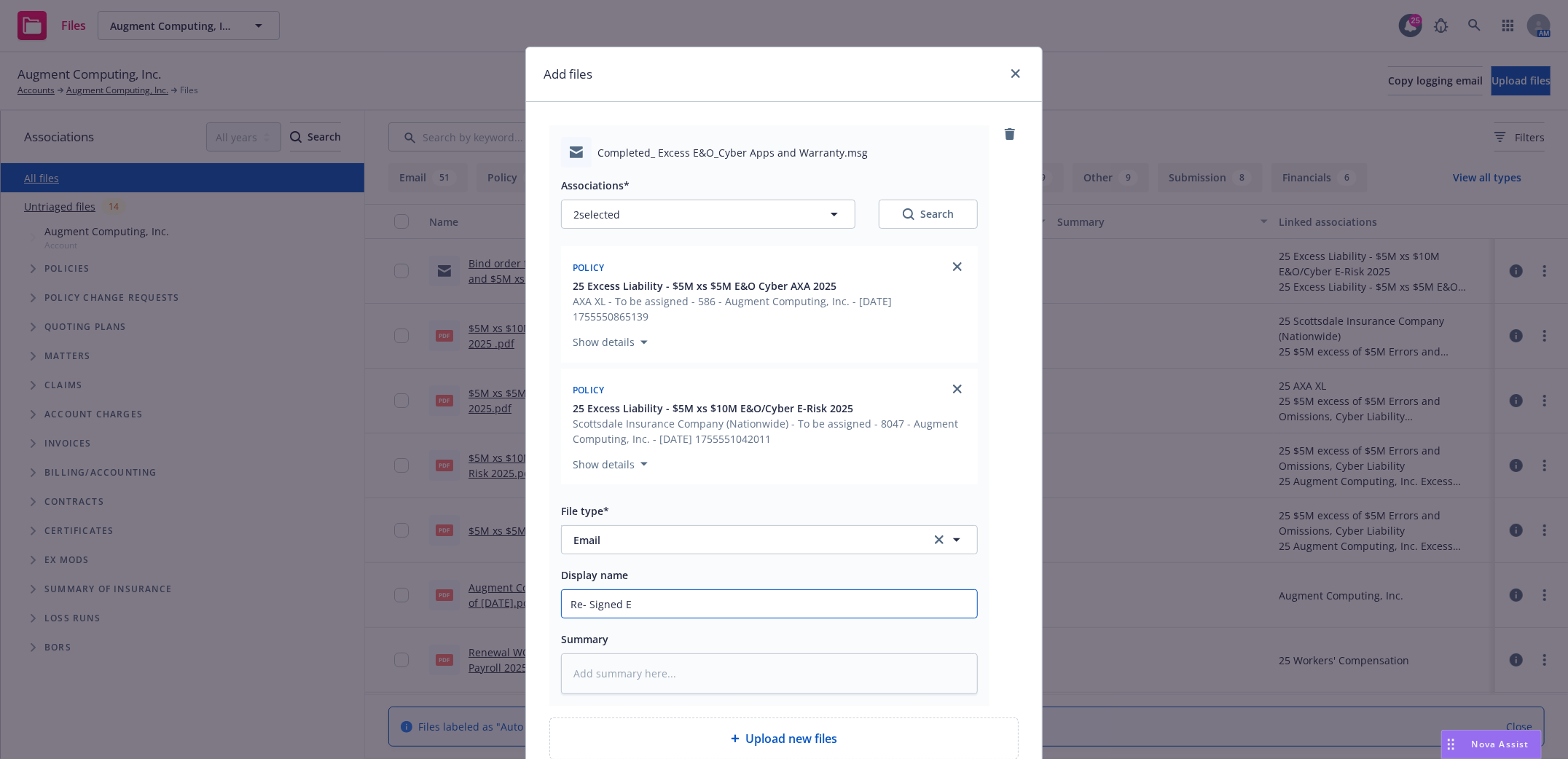
type textarea "x"
type input "Re- Signed E&"
type textarea "x"
type input "Re- Signed E&O"
type textarea "x"
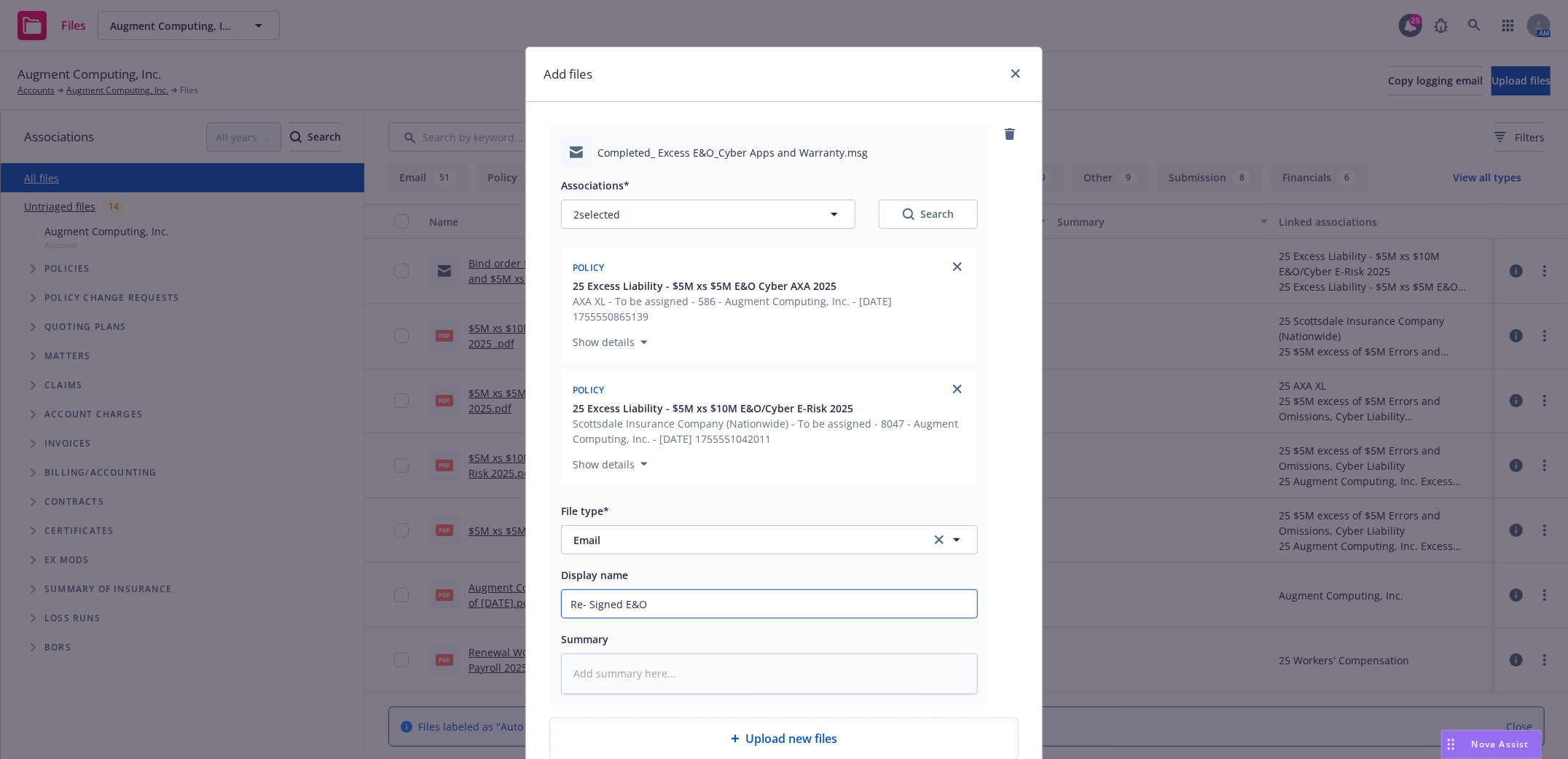
type input "Re- Signed E&O"
type textarea "x"
type input "Re- Signed E&O A"
type textarea "x"
type input "Re- Signed E&O Ap"
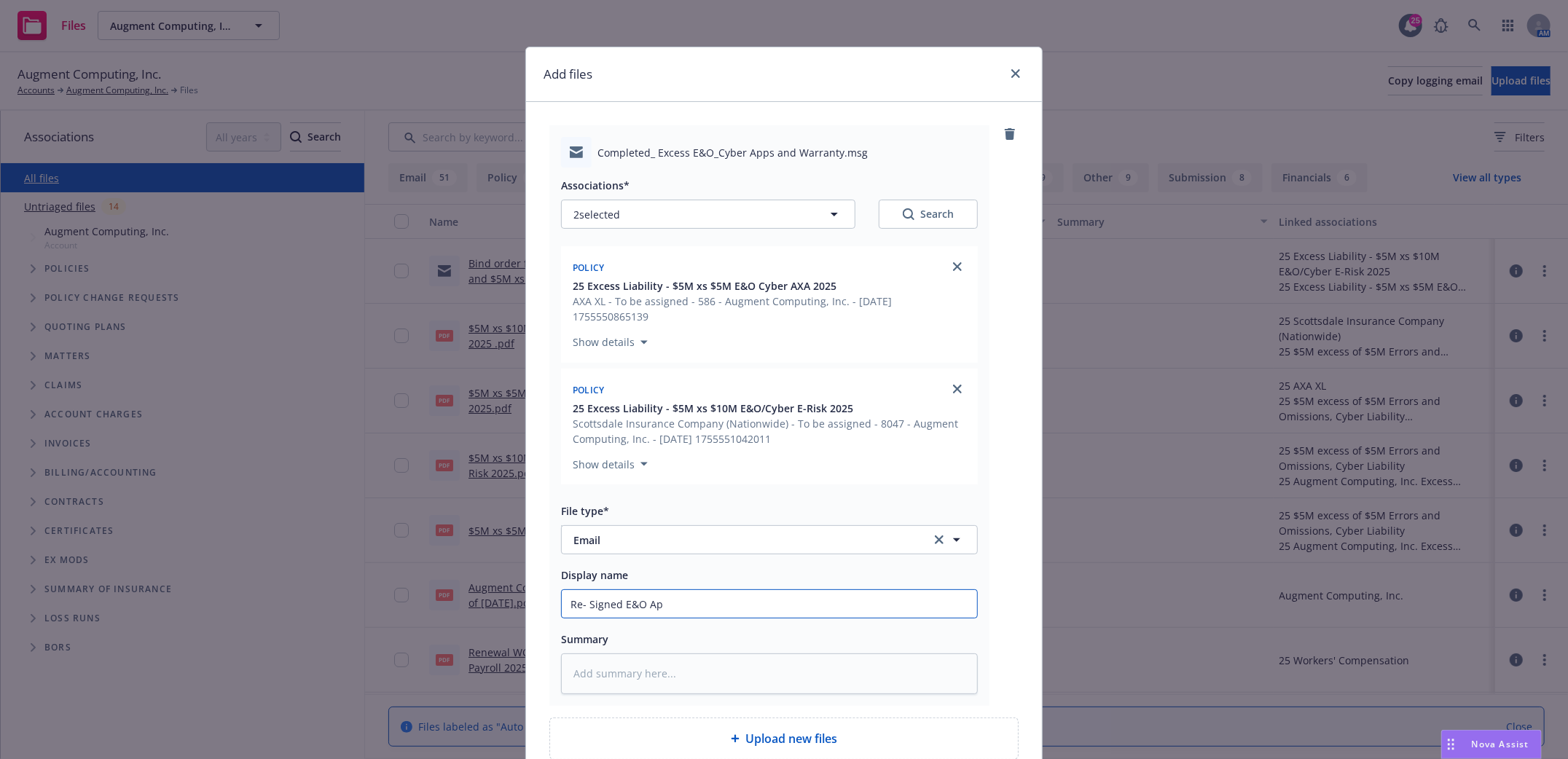
type textarea "x"
type input "Re- Signed E&O App"
type textarea "x"
type input "Re- Signed E&O App"
type textarea "x"
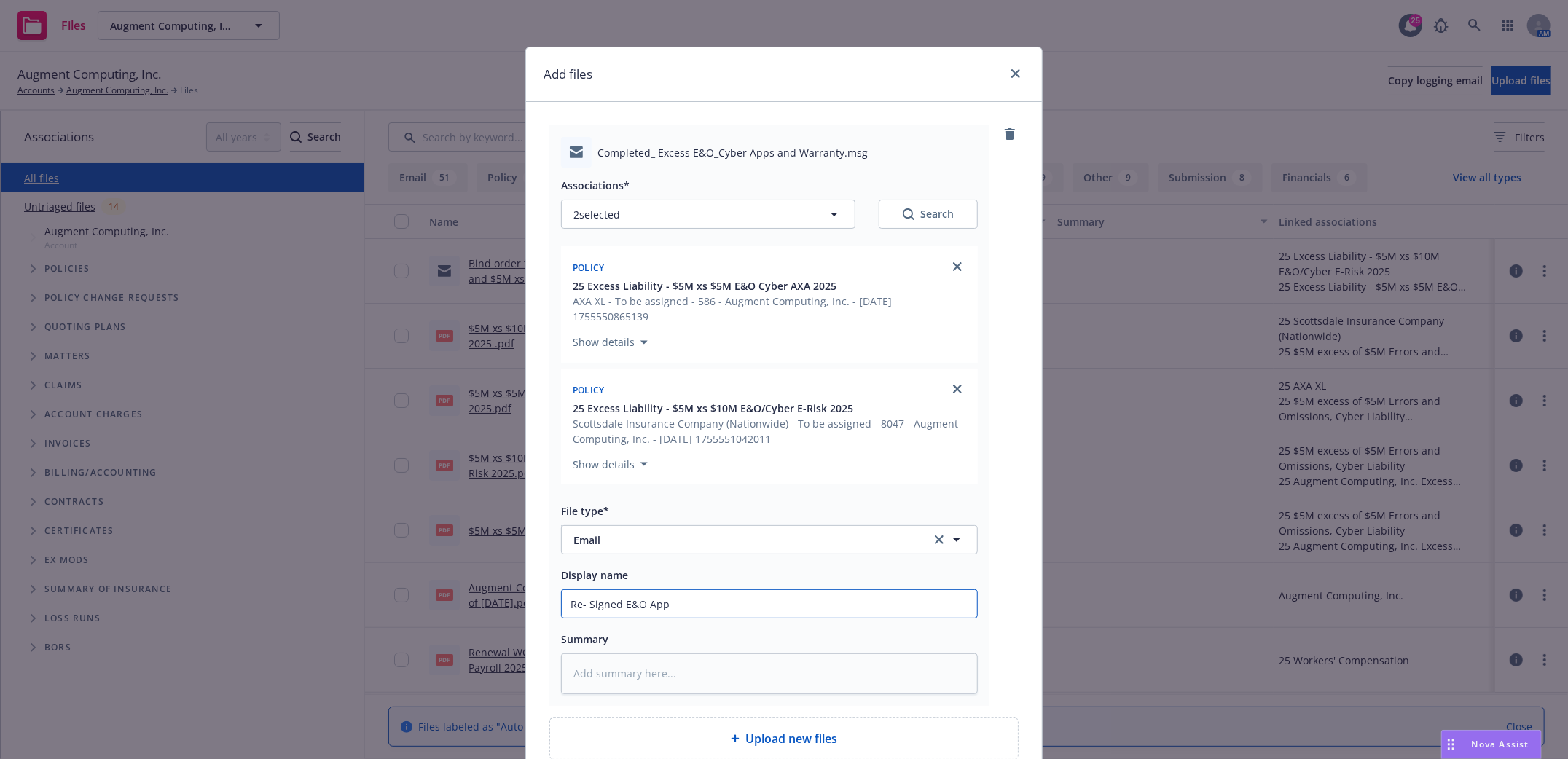
type input "Re- Signed E&O App a"
type textarea "x"
type input "Re- Signed E&O App an"
type textarea "x"
type input "Re- Signed E&O App and"
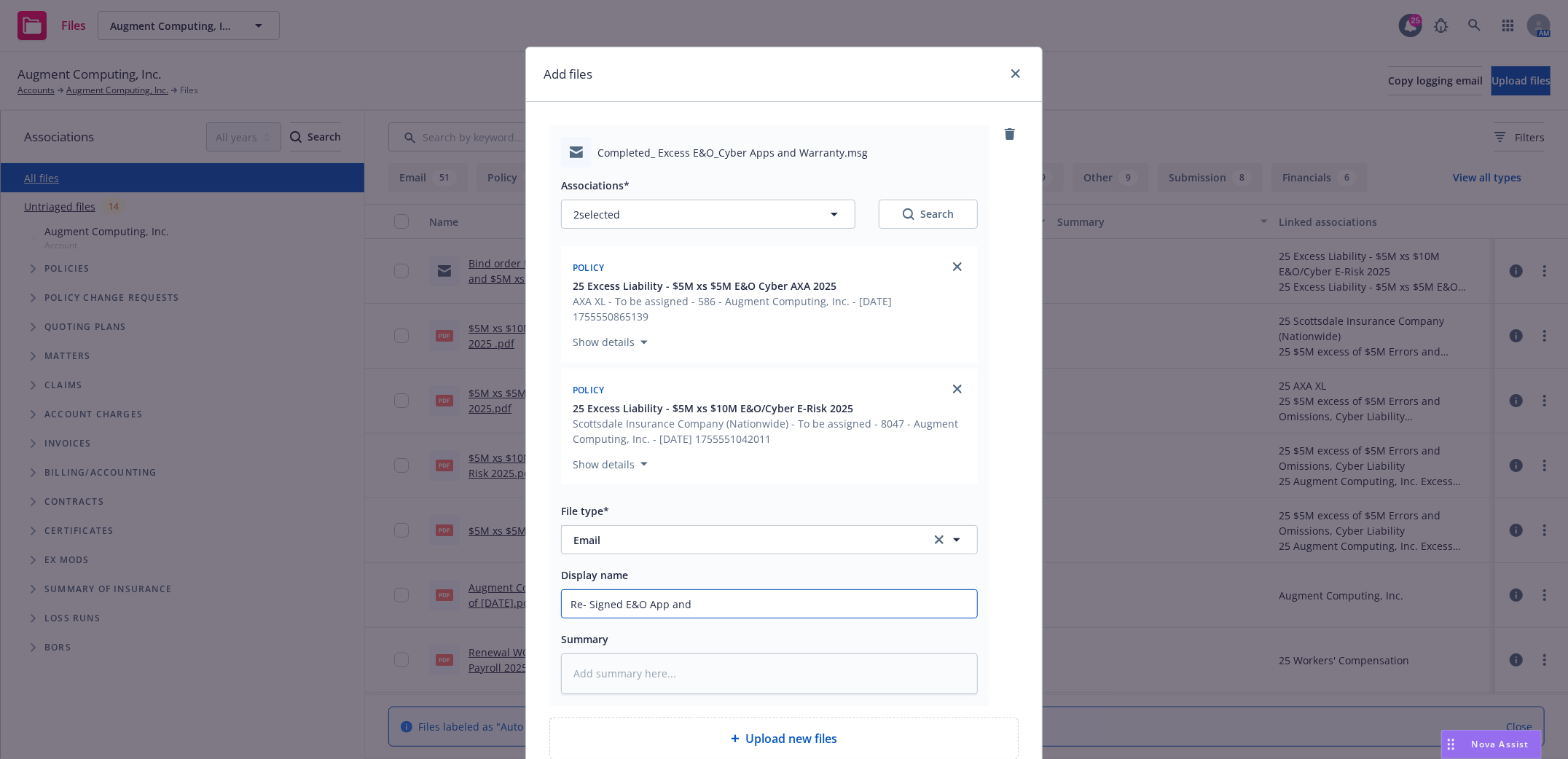
type textarea "x"
type input "Re- Signed E&O App and"
type textarea "x"
type input "Re- Signed E&O App and W"
type textarea "x"
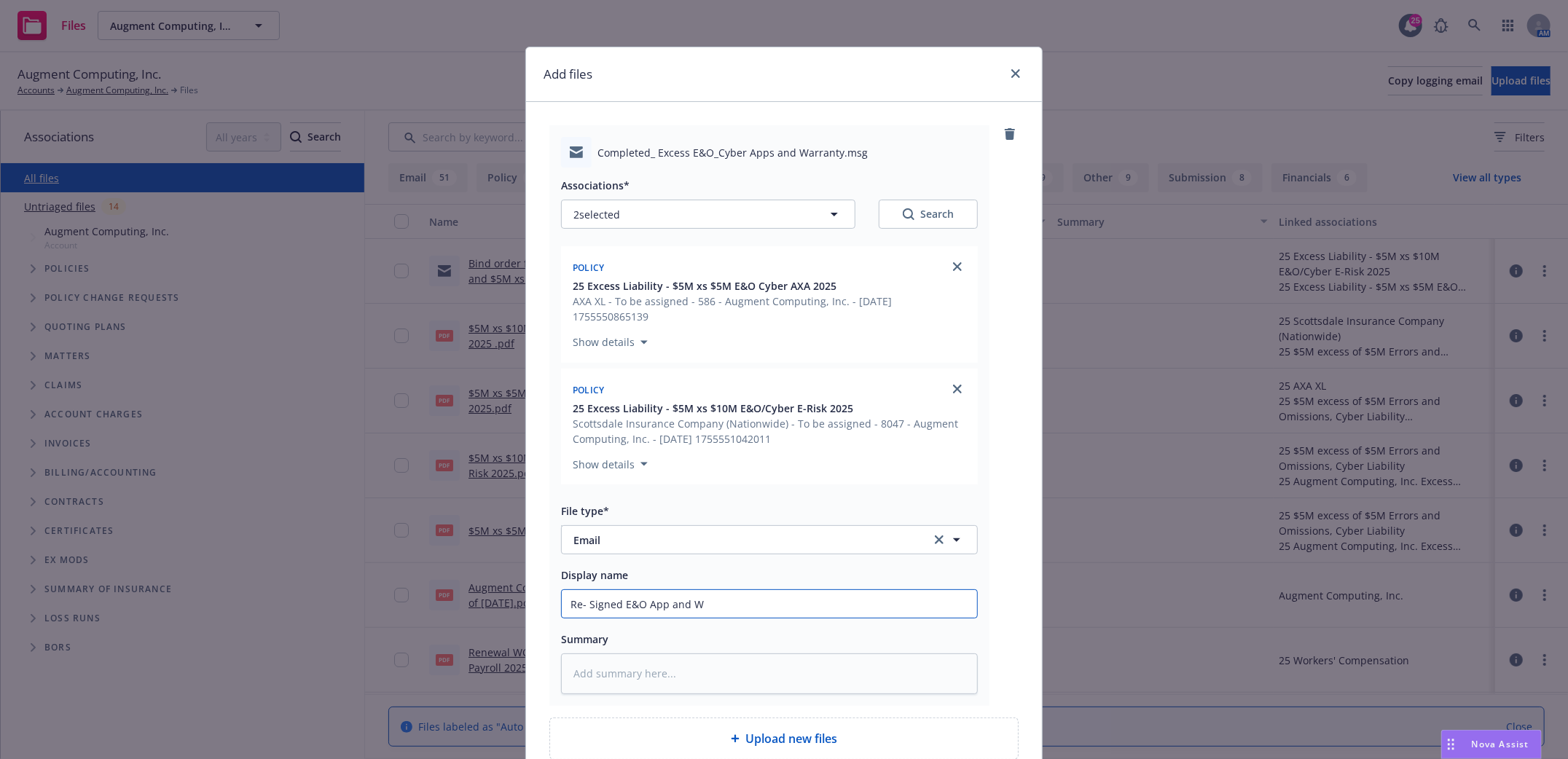
type input "Re- Signed E&O App and Wa"
type textarea "x"
type input "Re- Signed E&O App and War"
type textarea "x"
type input "Re- Signed E&O App and Warra"
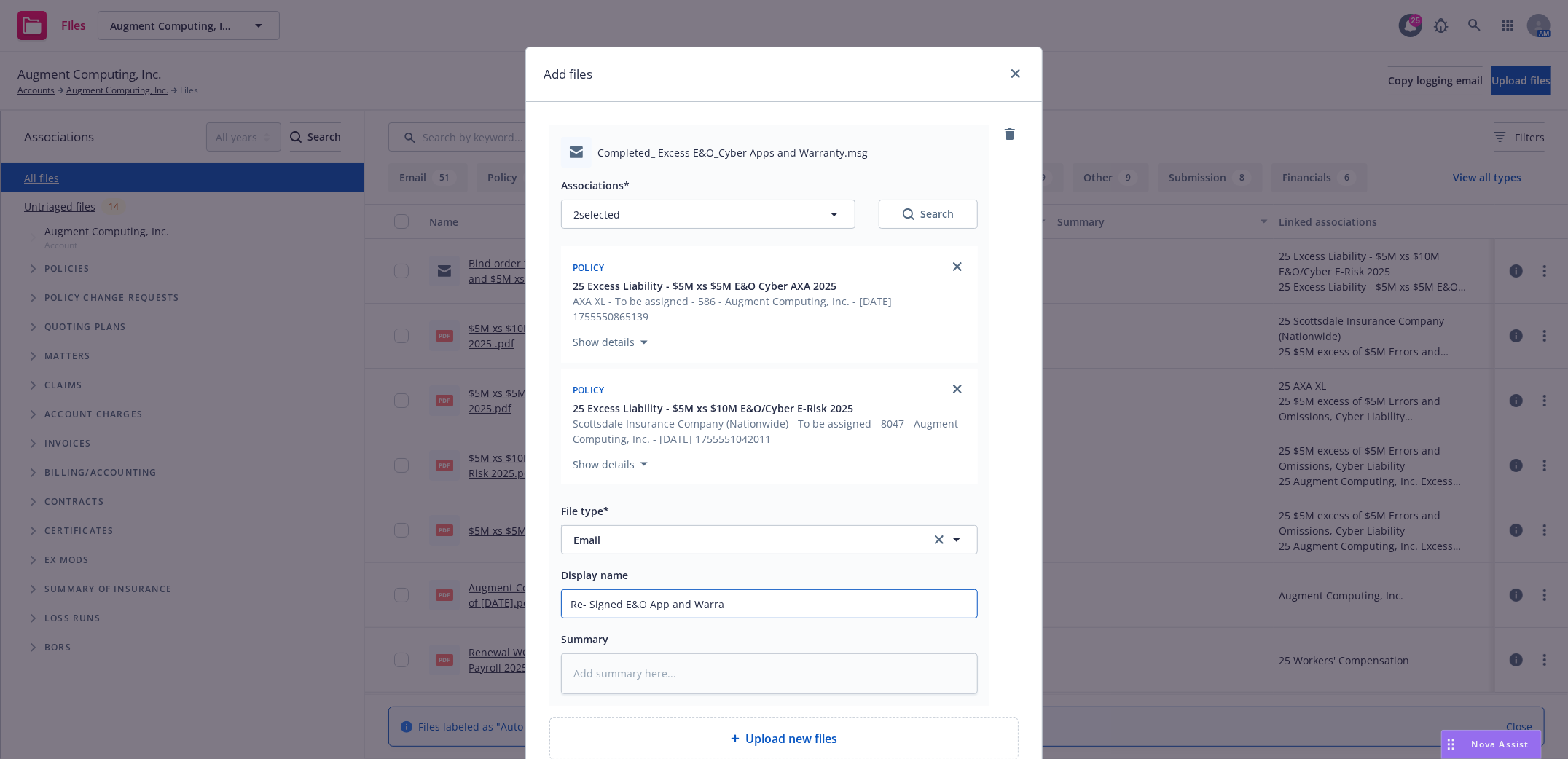
type textarea "x"
type input "Re- Signed E&O App and Warran"
type textarea "x"
type input "Re- Signed E&O App and Warrant"
type textarea "x"
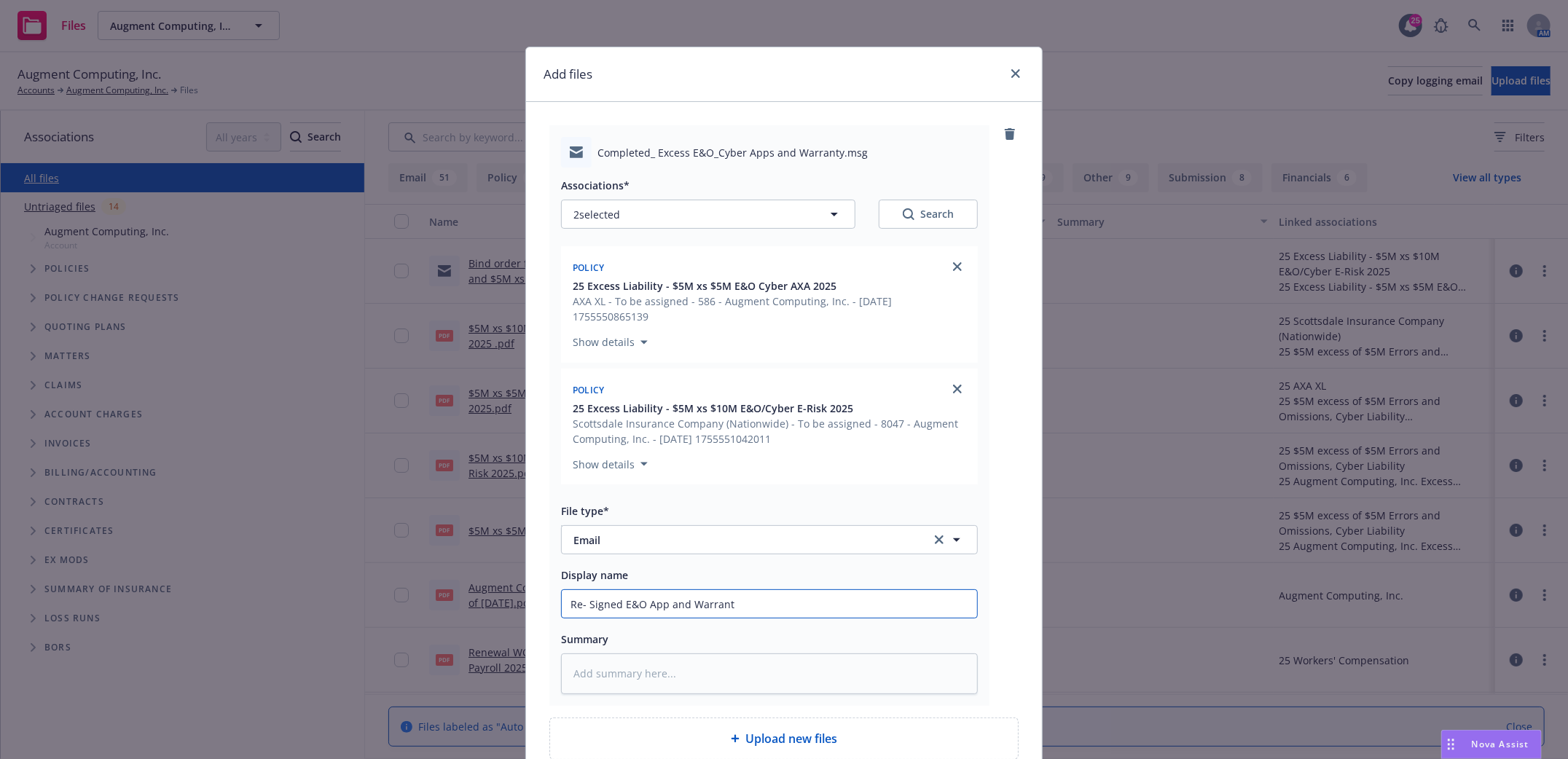
type input "Re- Signed E&O App and Warranty"
type textarea "x"
type input "Re- Signed E&O App and Warranty f"
type textarea "x"
type input "Re- Signed E&O App and Warranty fo"
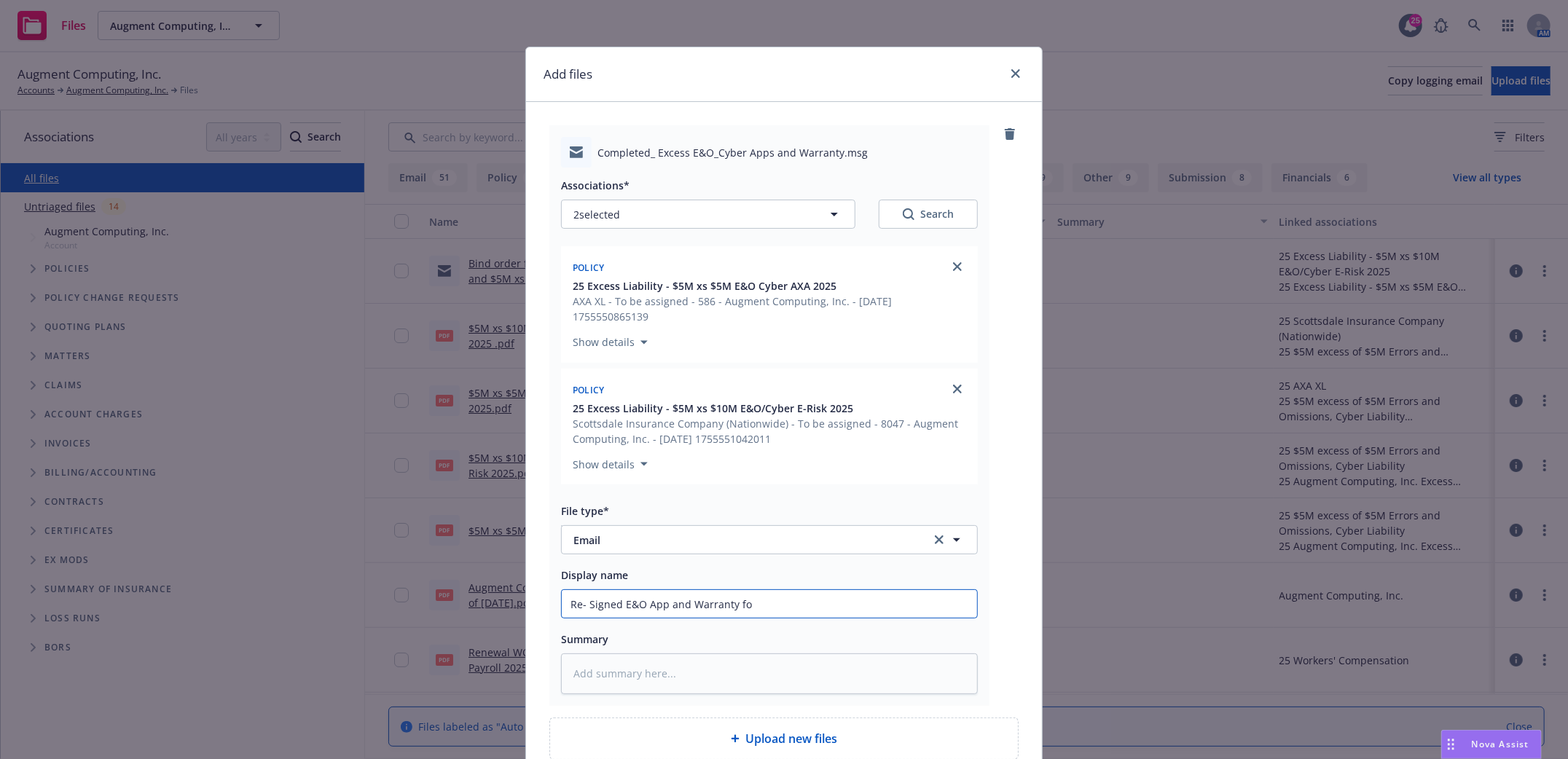
type textarea "x"
type input "Re- Signed E&O App and Warranty for"
type textarea "x"
type input "Re- Signed E&O App and Warranty for"
type textarea "x"
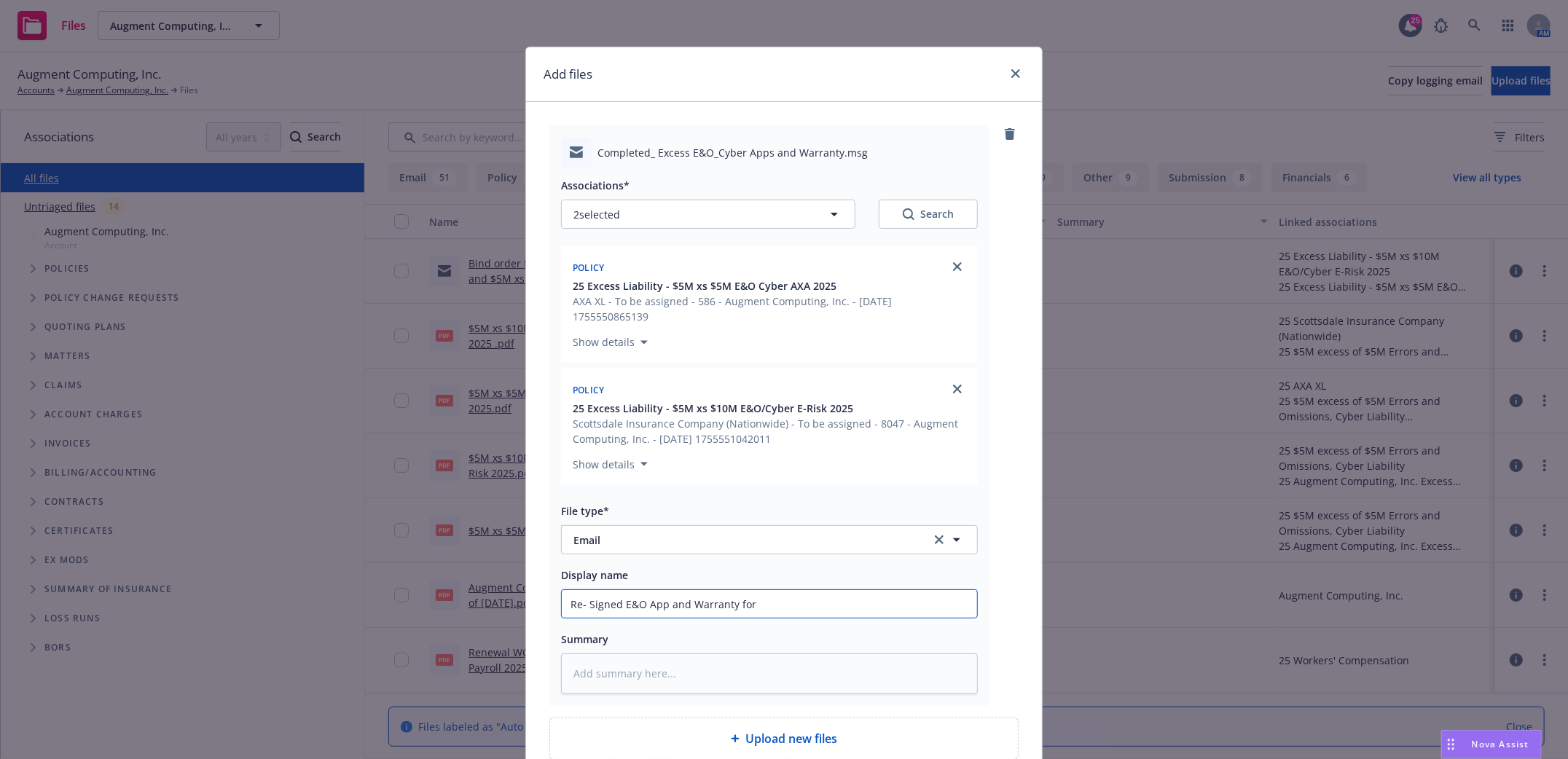
type input "Re- Signed E&O App and Warranty for h"
type textarea "x"
type input "Re- Signed E&O App and Warranty for hi"
type textarea "x"
type input "Re- Signed E&O App and Warranty for hig"
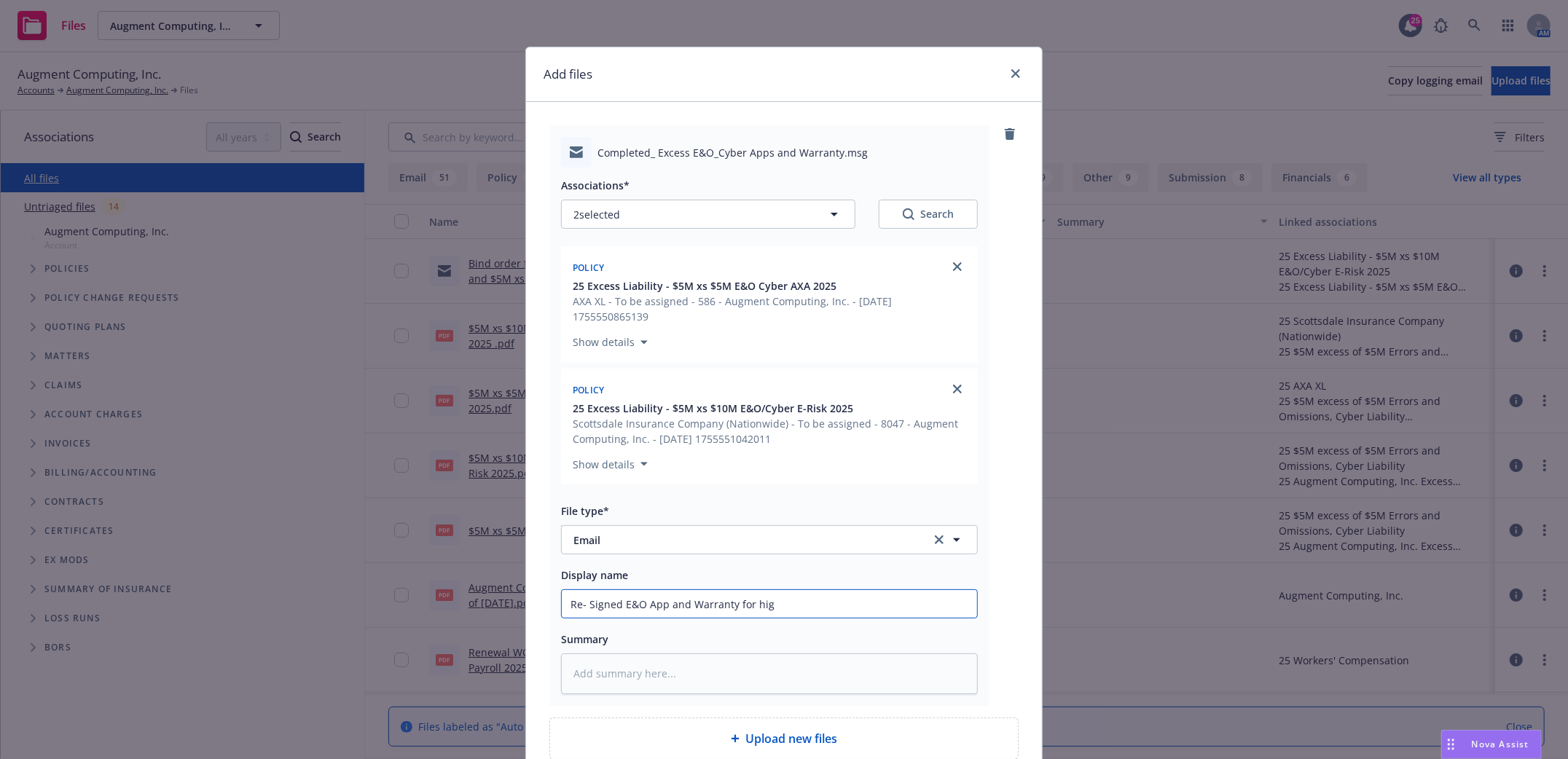
type textarea "x"
type input "Re- Signed E&O App and Warranty for highe"
type textarea "x"
type input "Re- Signed E&O App and Warranty for higher"
type textarea "x"
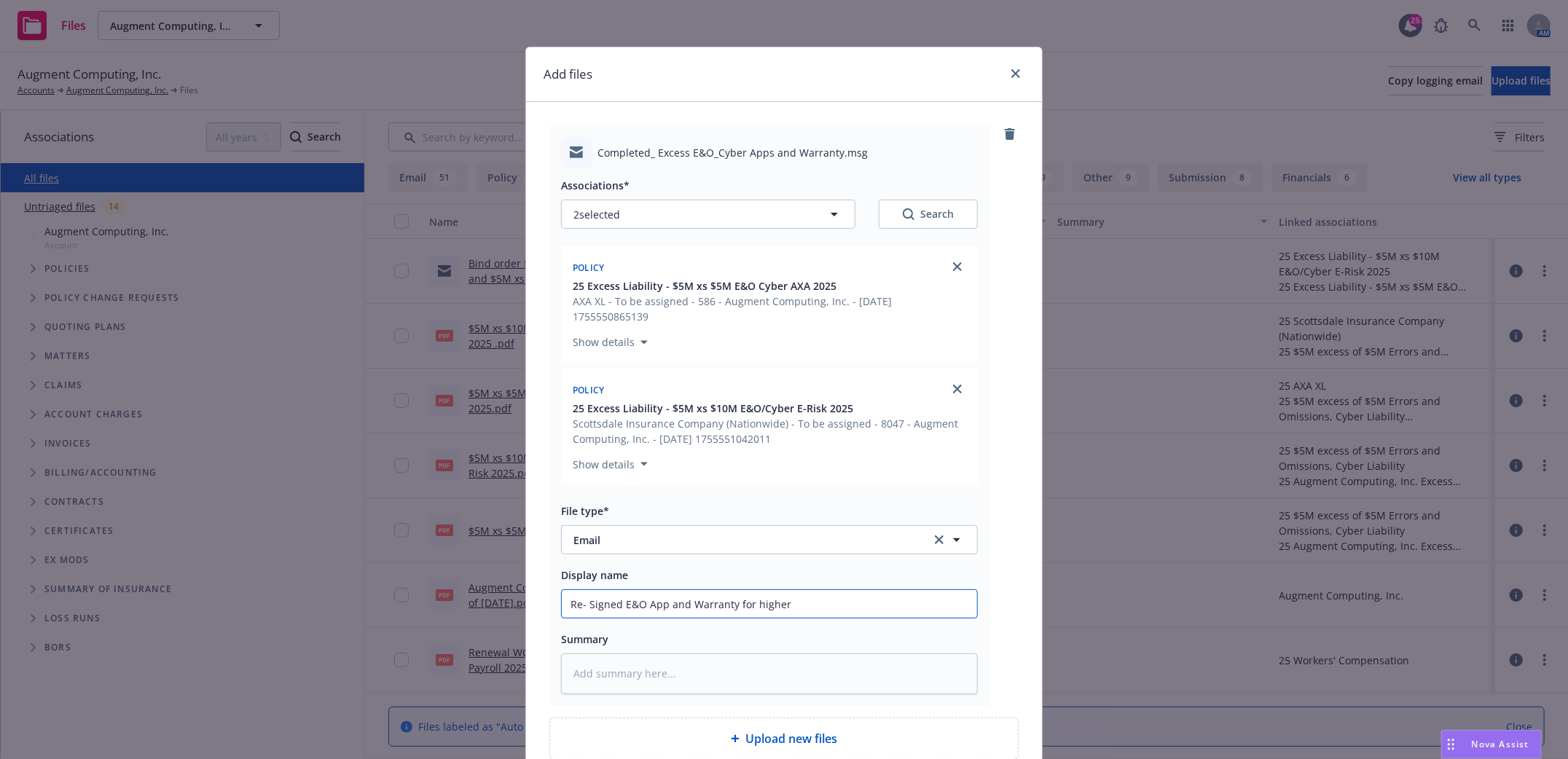
type input "Re- Signed E&O App and Warranty for higher"
type textarea "x"
type input "Re- Signed E&O App and Warranty for higher l"
type textarea "x"
type input "Re- Signed E&O App and Warranty for higher li"
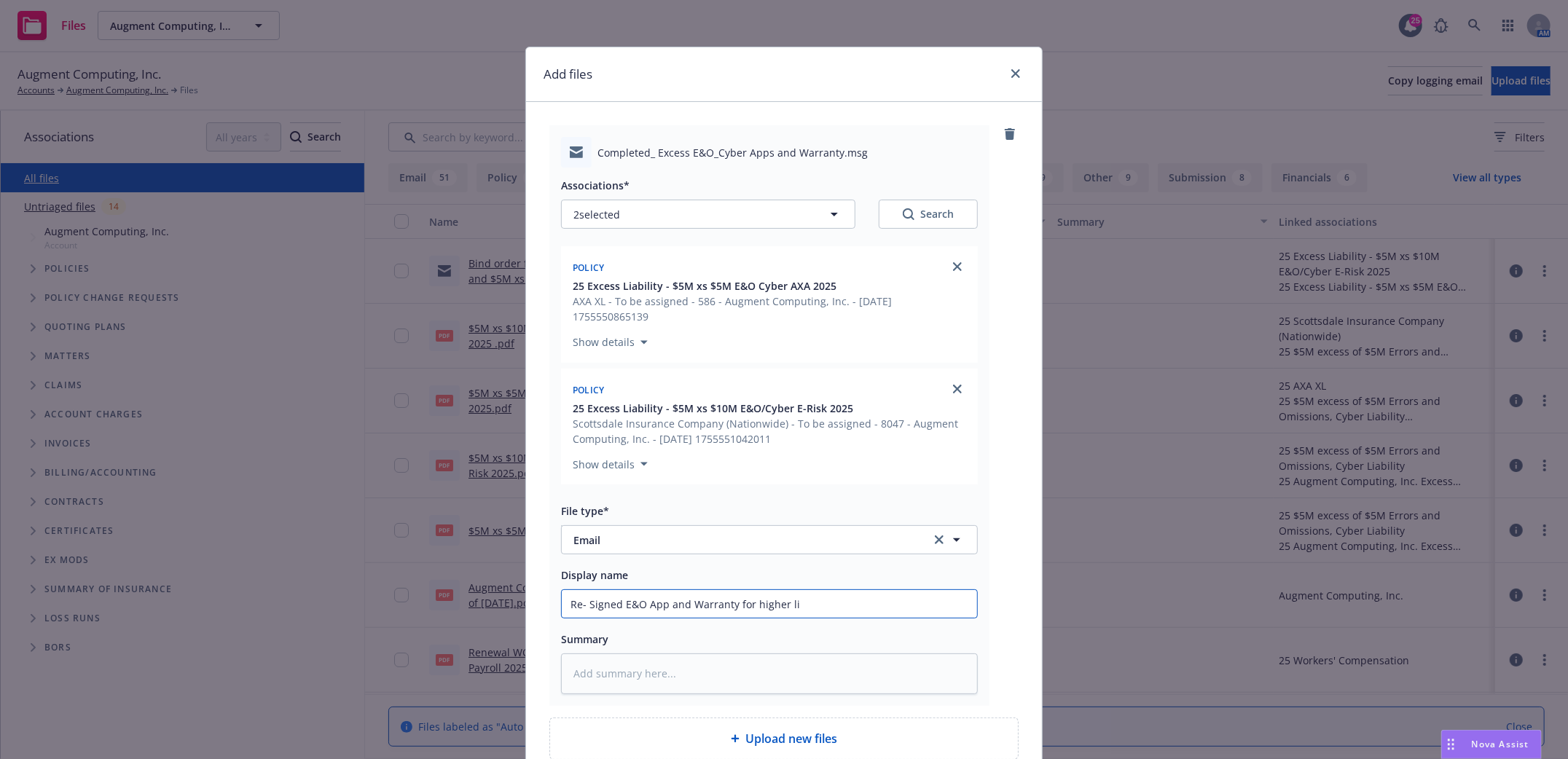
type textarea "x"
type input "Re- Signed E&O App and Warranty for higher lim"
type textarea "x"
type input "Re- Signed E&O App and Warranty for higher limit"
type textarea "x"
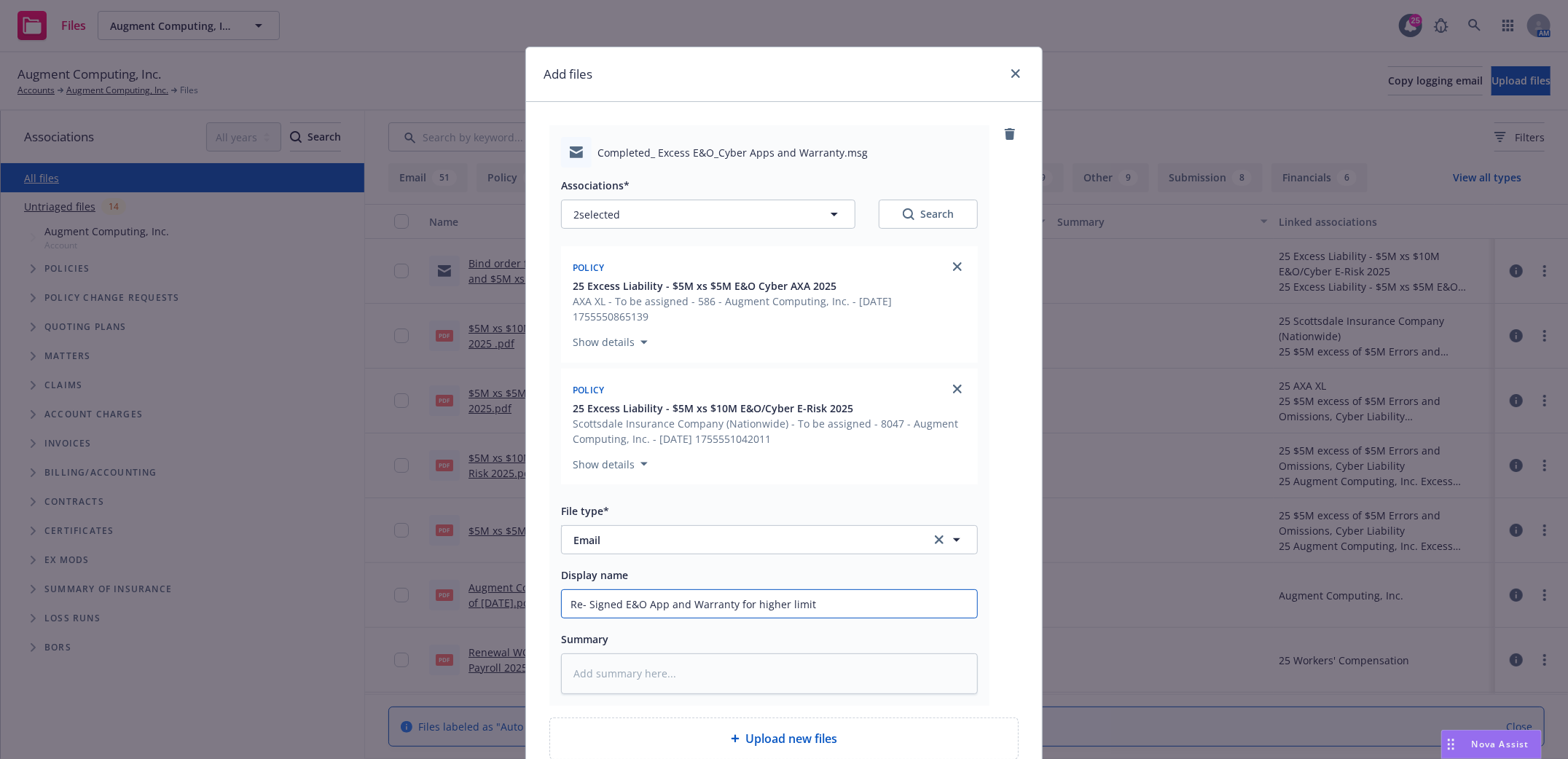
type input "Re- Signed E&O App and Warranty for higher limits"
type textarea "x"
type input "Re- Signed E&O App and Warranty for higher limits 20"
type textarea "x"
type input "Re- Signed E&O App and Warranty for higher limits 202"
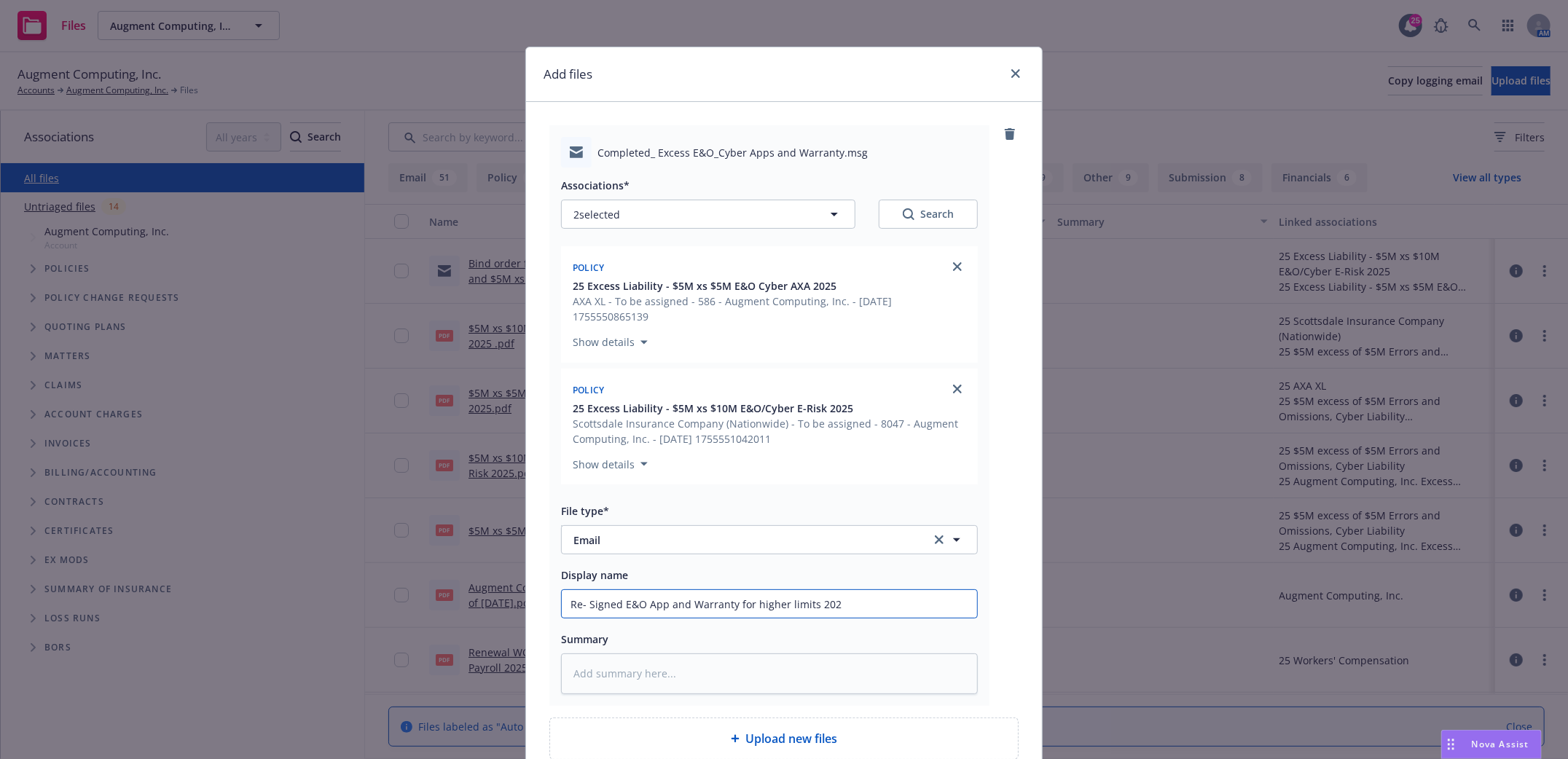
type textarea "x"
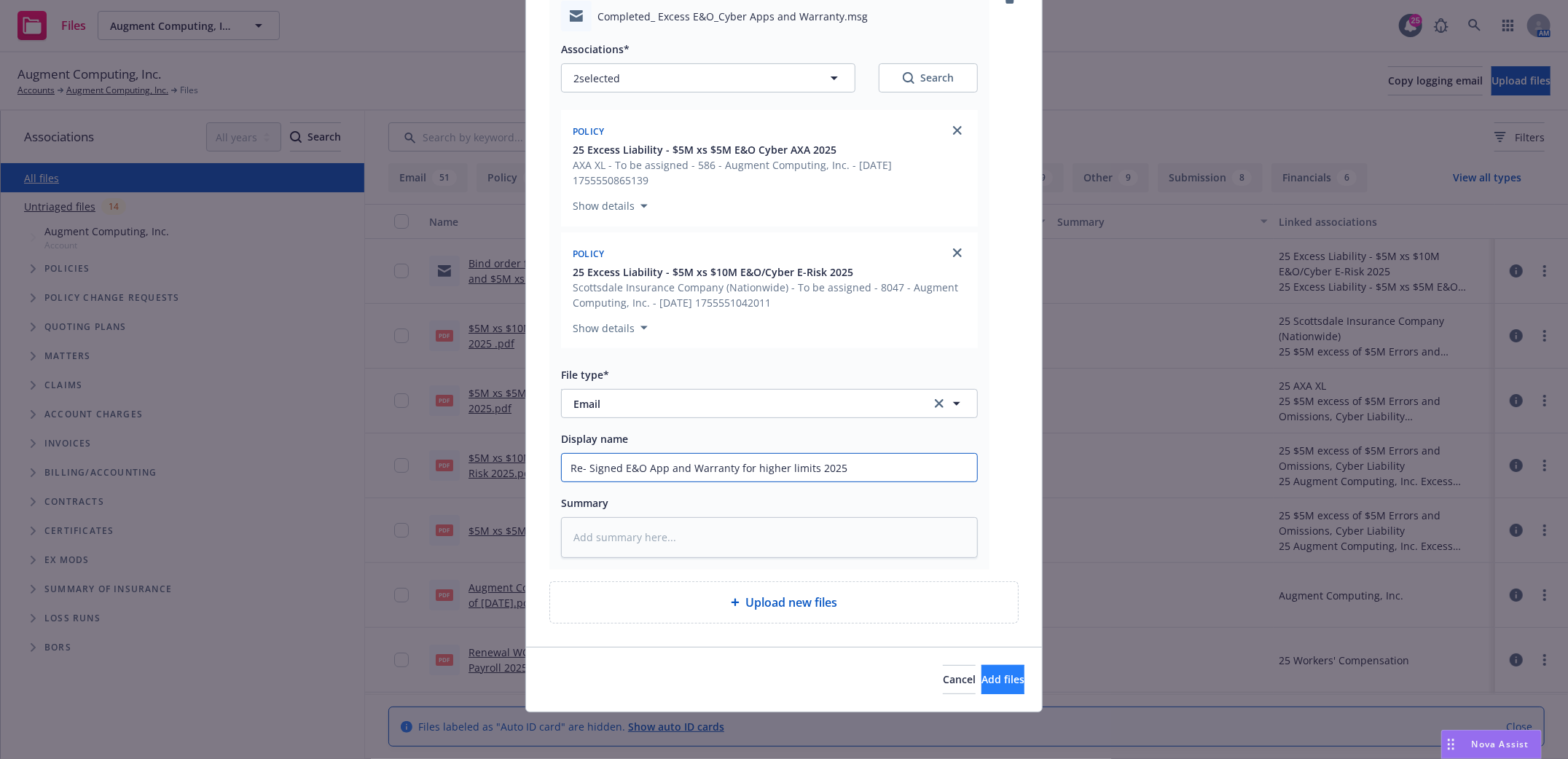
type input "Re- Signed E&O App and Warranty for higher limits 2025"
drag, startPoint x: 1004, startPoint y: 687, endPoint x: 995, endPoint y: 691, distance: 9.8
click at [1004, 687] on button "Add files" at bounding box center [1003, 680] width 43 height 29
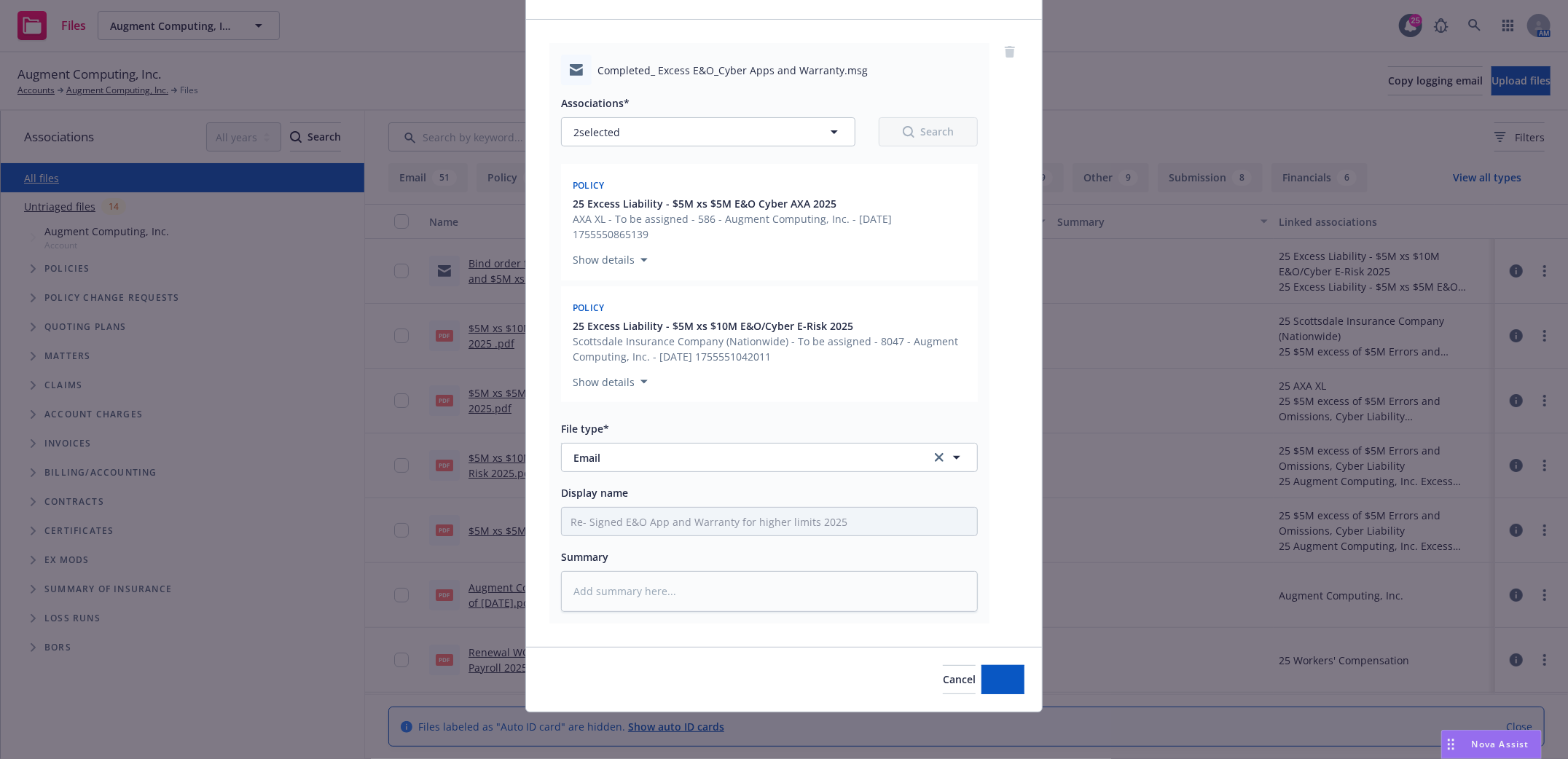
scroll to position [84, 0]
type textarea "x"
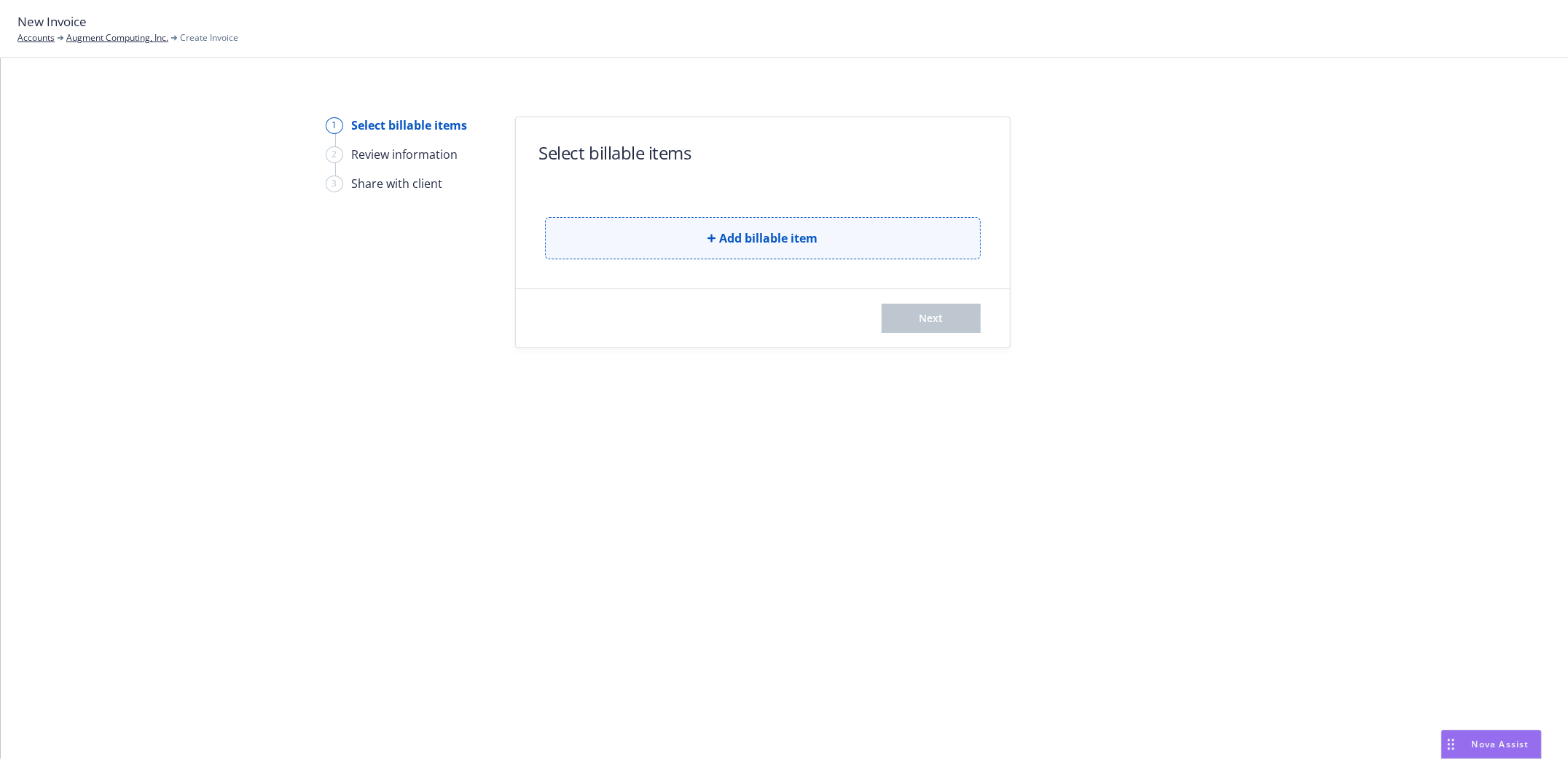
click at [718, 236] on button "Add billable item" at bounding box center [763, 238] width 436 height 42
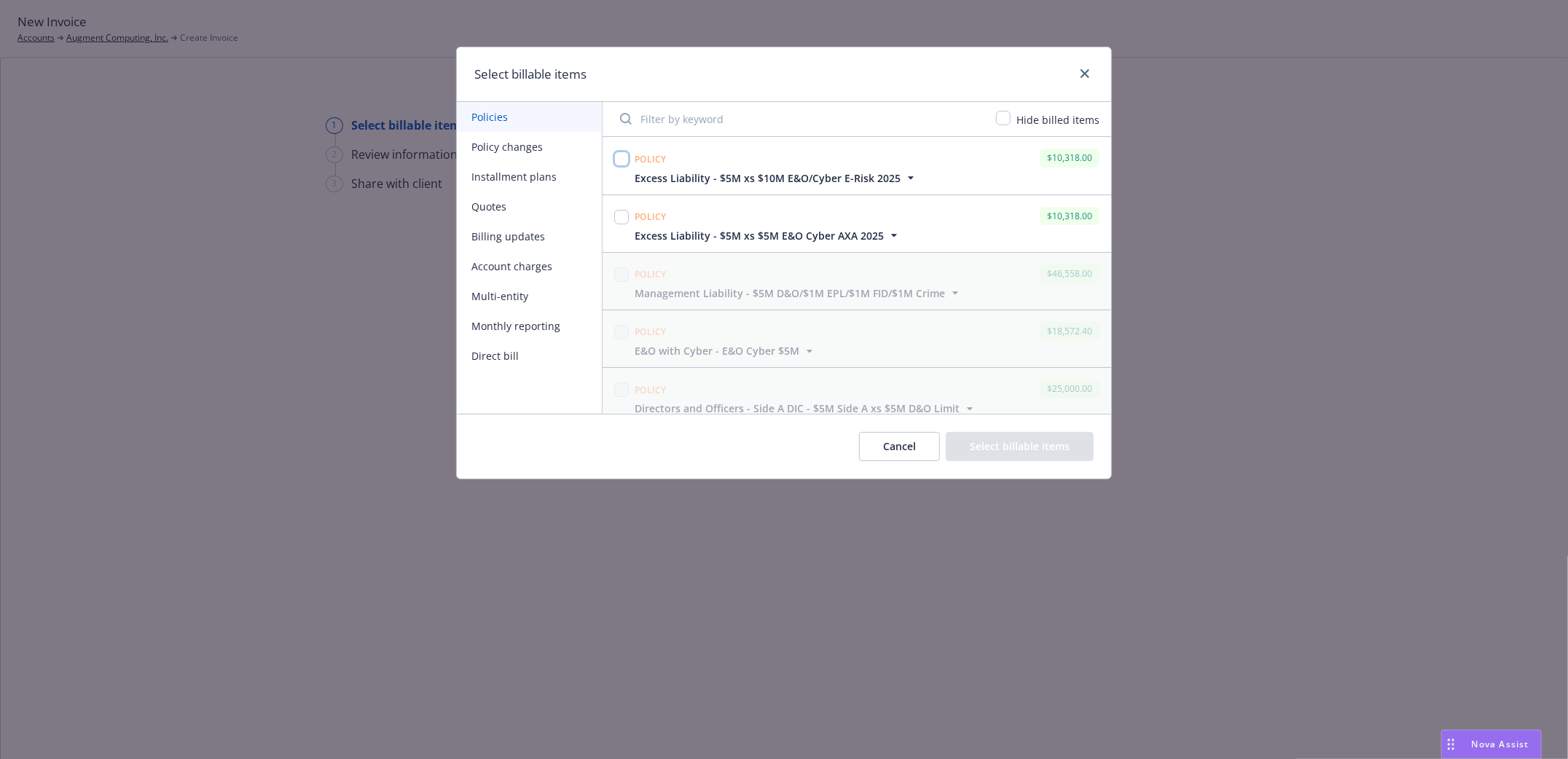
click at [621, 159] on input "checkbox" at bounding box center [621, 159] width 15 height 15
checkbox input "true"
click at [1002, 442] on button "Select billable items" at bounding box center [1020, 447] width 148 height 29
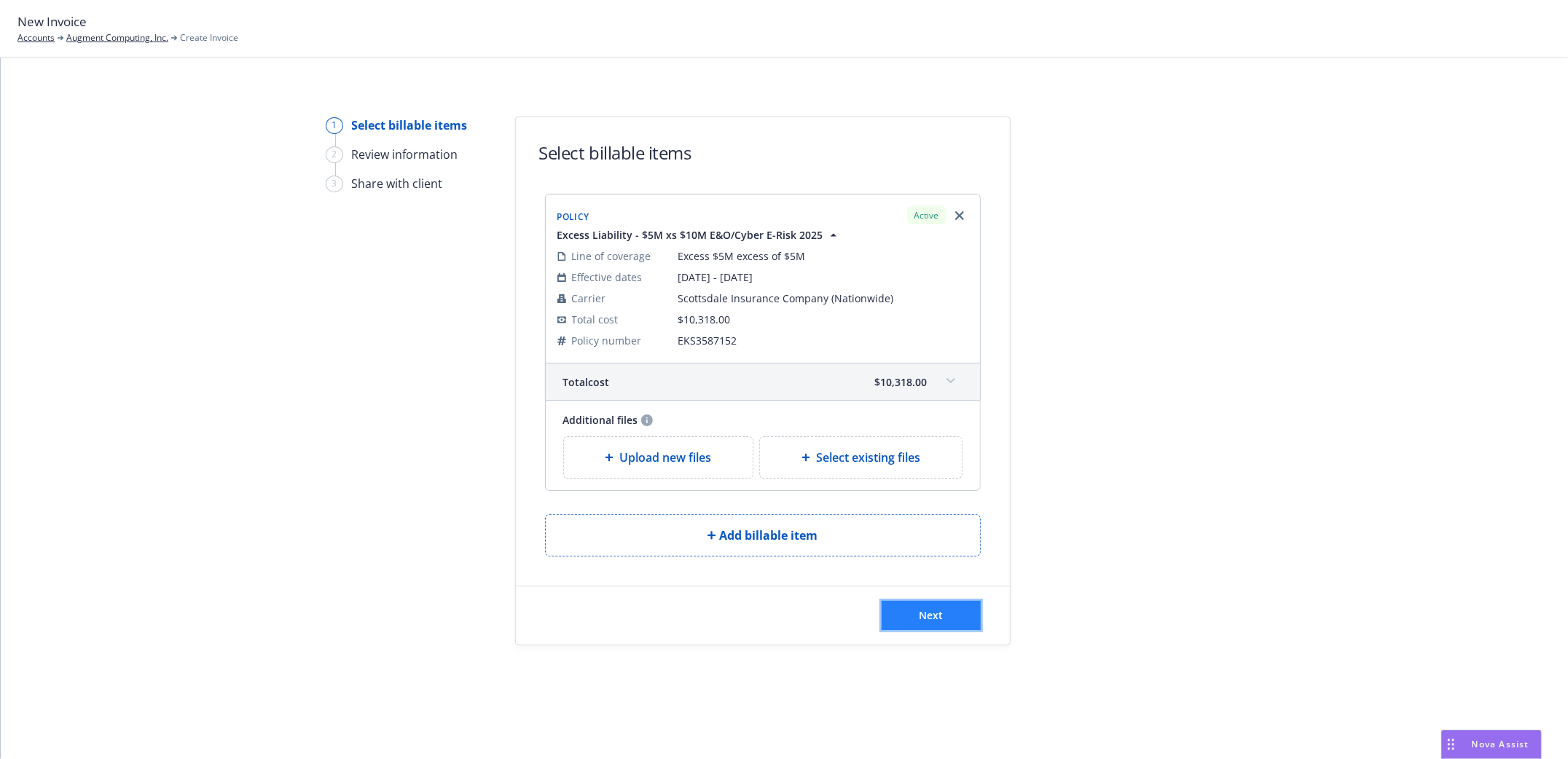
click at [952, 621] on button "Next" at bounding box center [931, 616] width 99 height 29
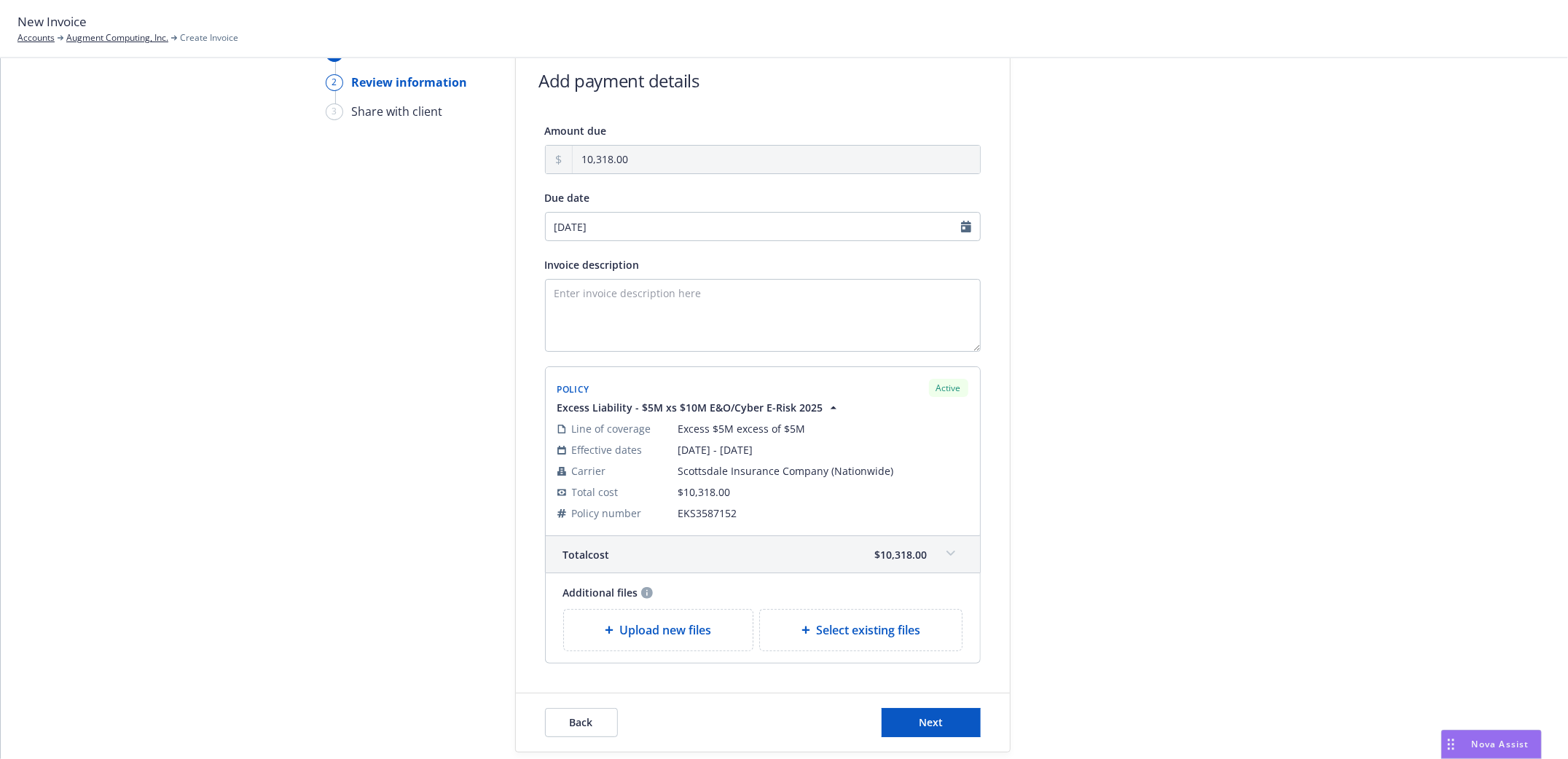
scroll to position [159, 0]
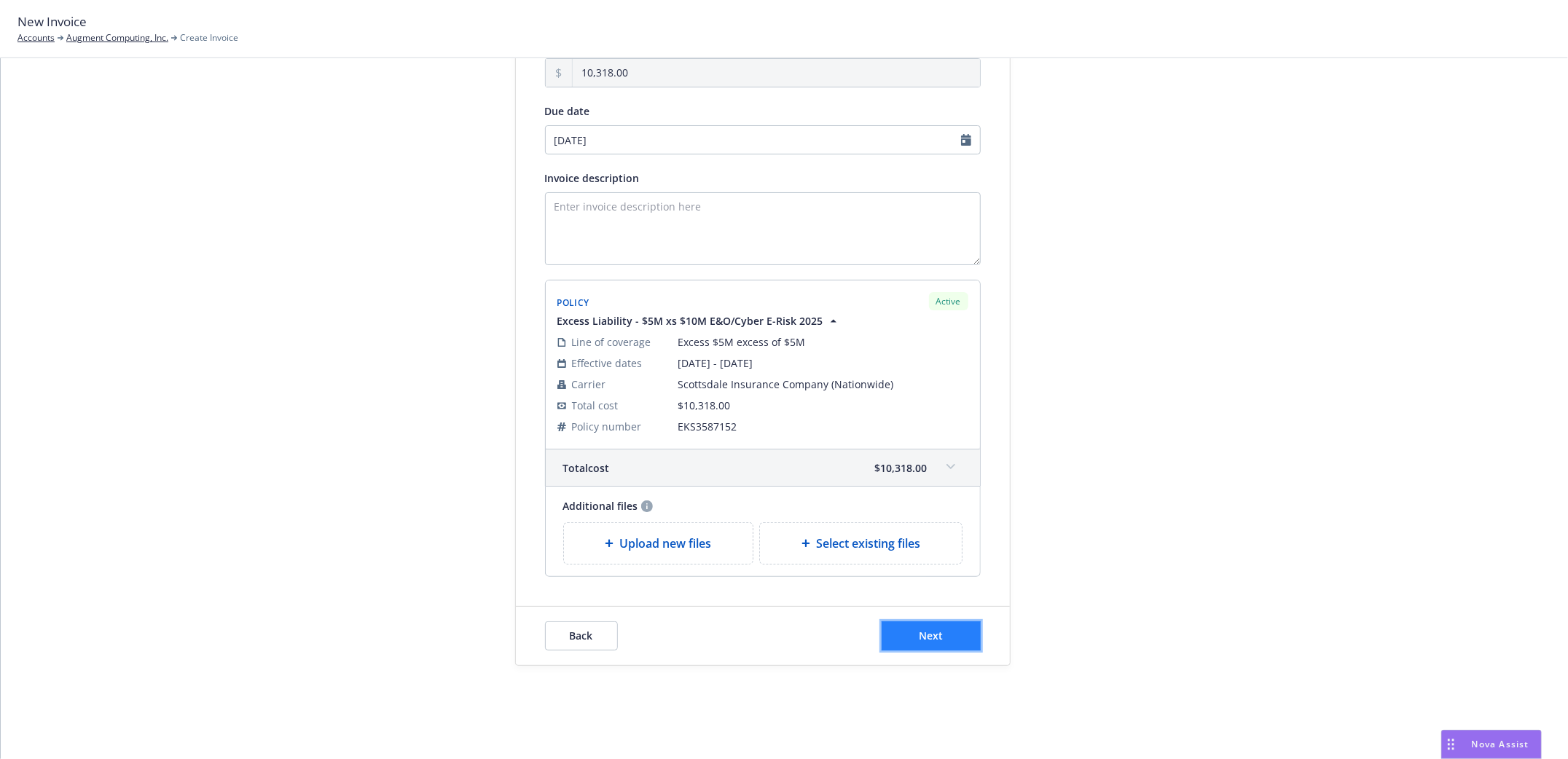
click at [922, 642] on span "Next" at bounding box center [930, 636] width 24 height 14
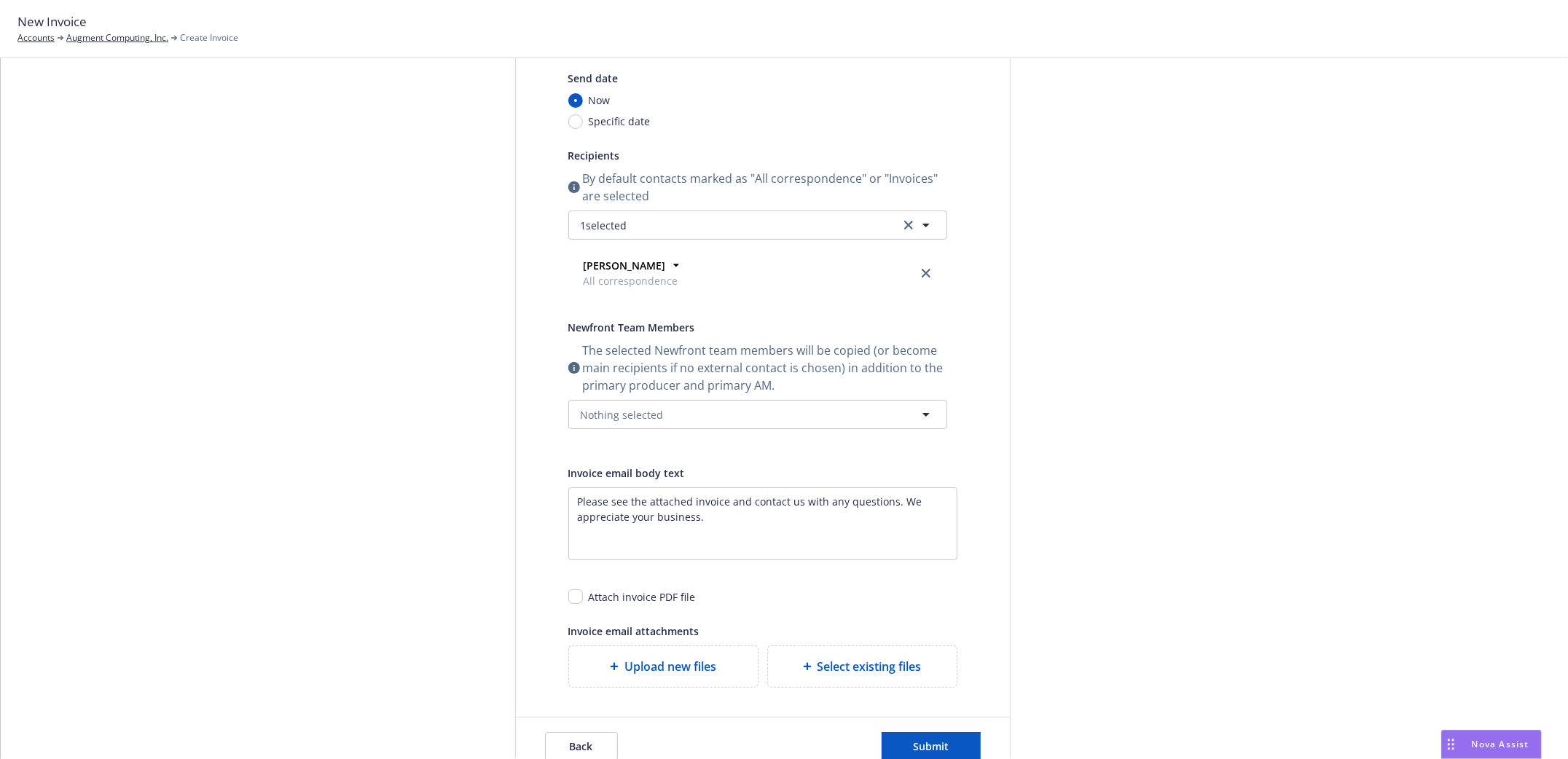
scroll to position [0, 0]
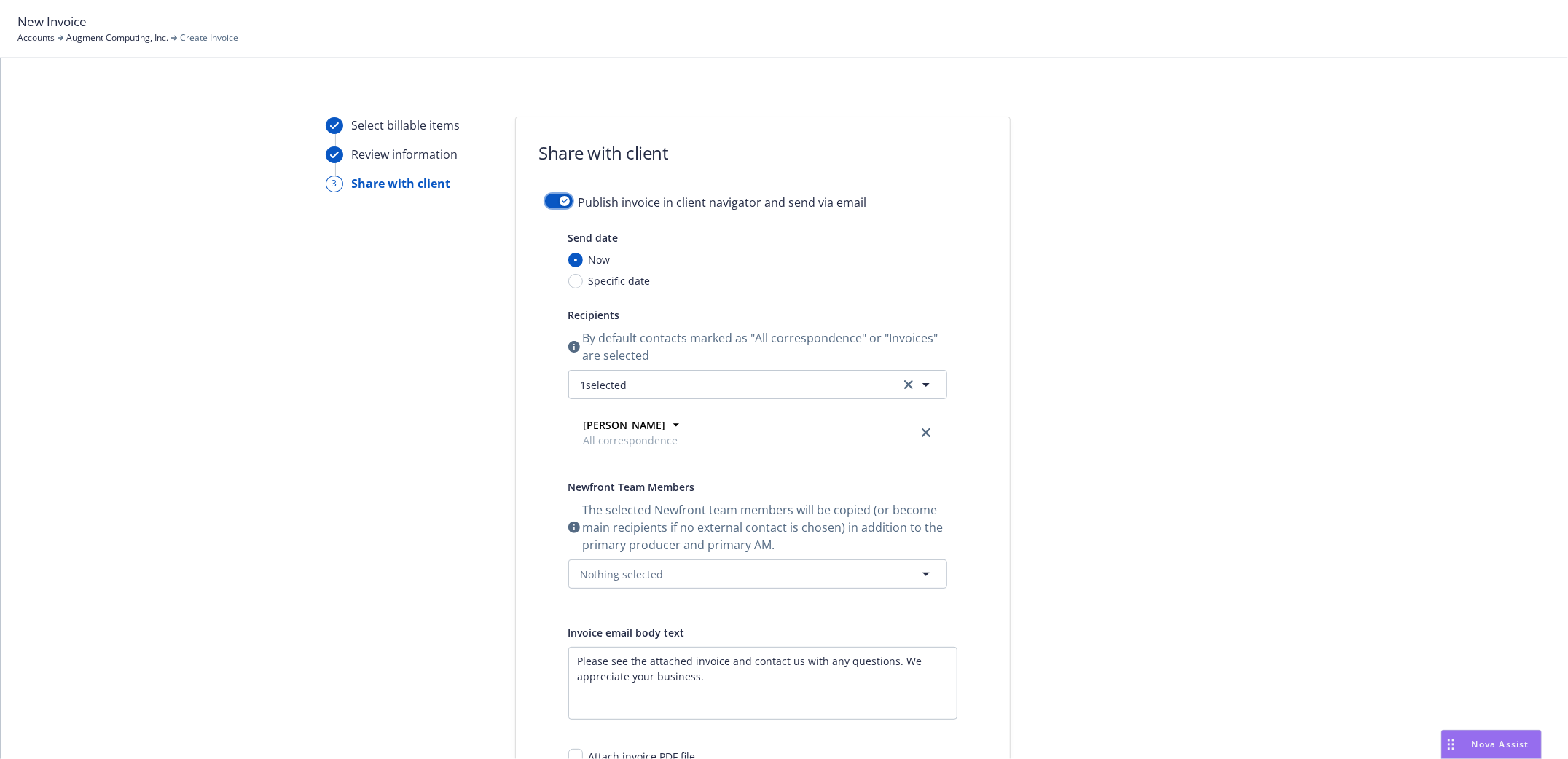
click at [545, 200] on button "button" at bounding box center [559, 201] width 28 height 15
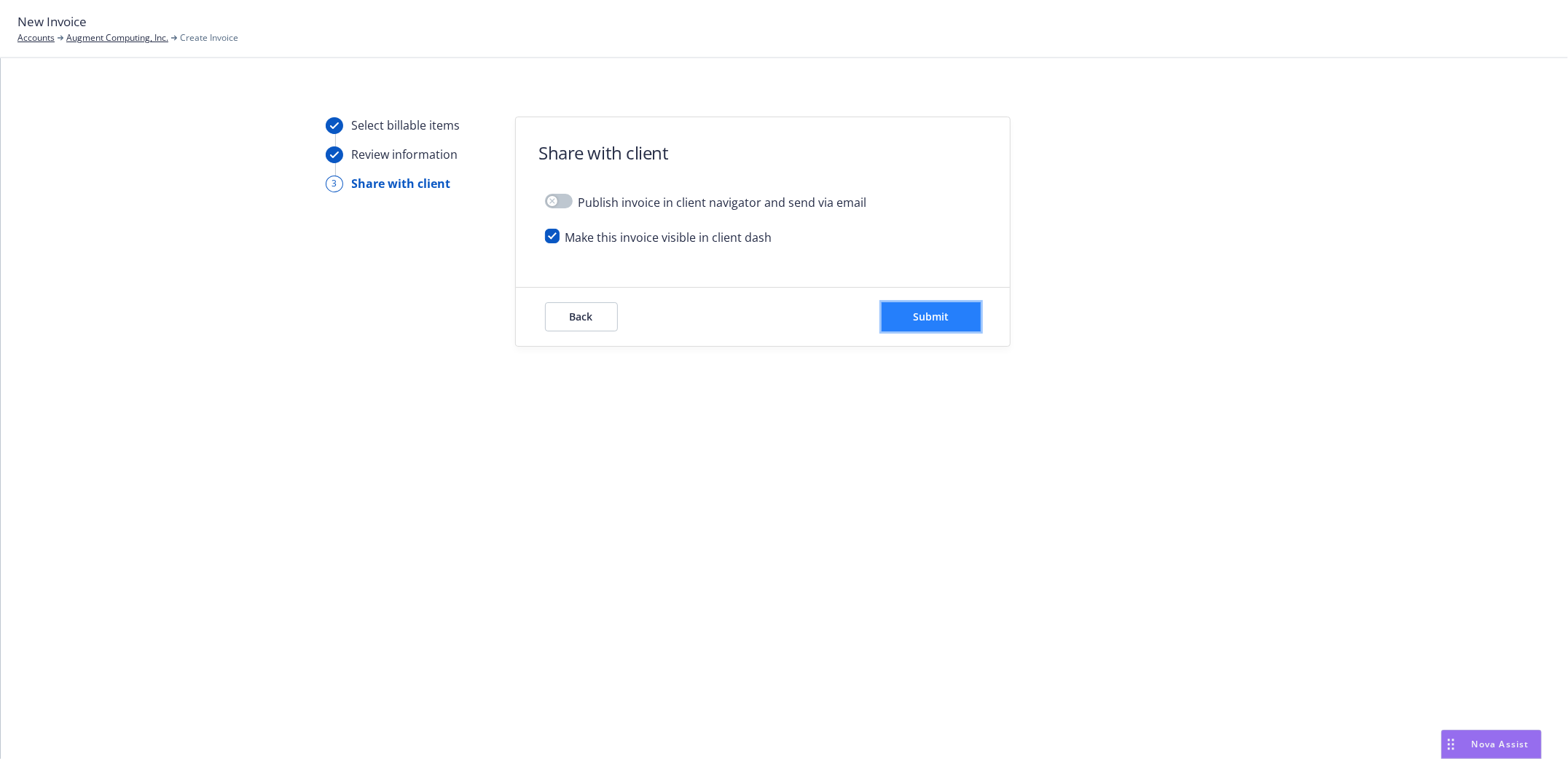
click at [939, 311] on span "Submit" at bounding box center [931, 317] width 36 height 14
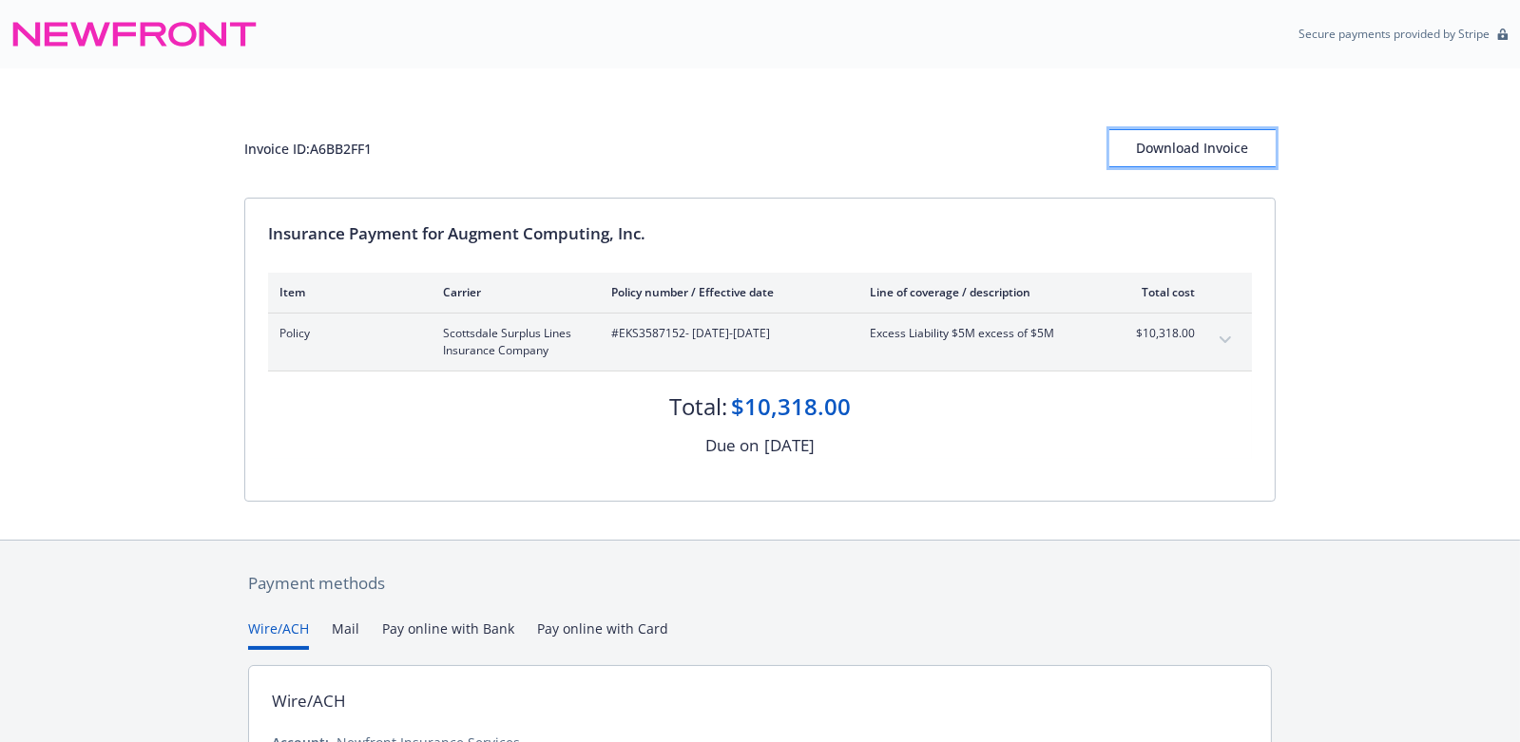
click at [1209, 152] on div "Download Invoice" at bounding box center [1192, 148] width 166 height 36
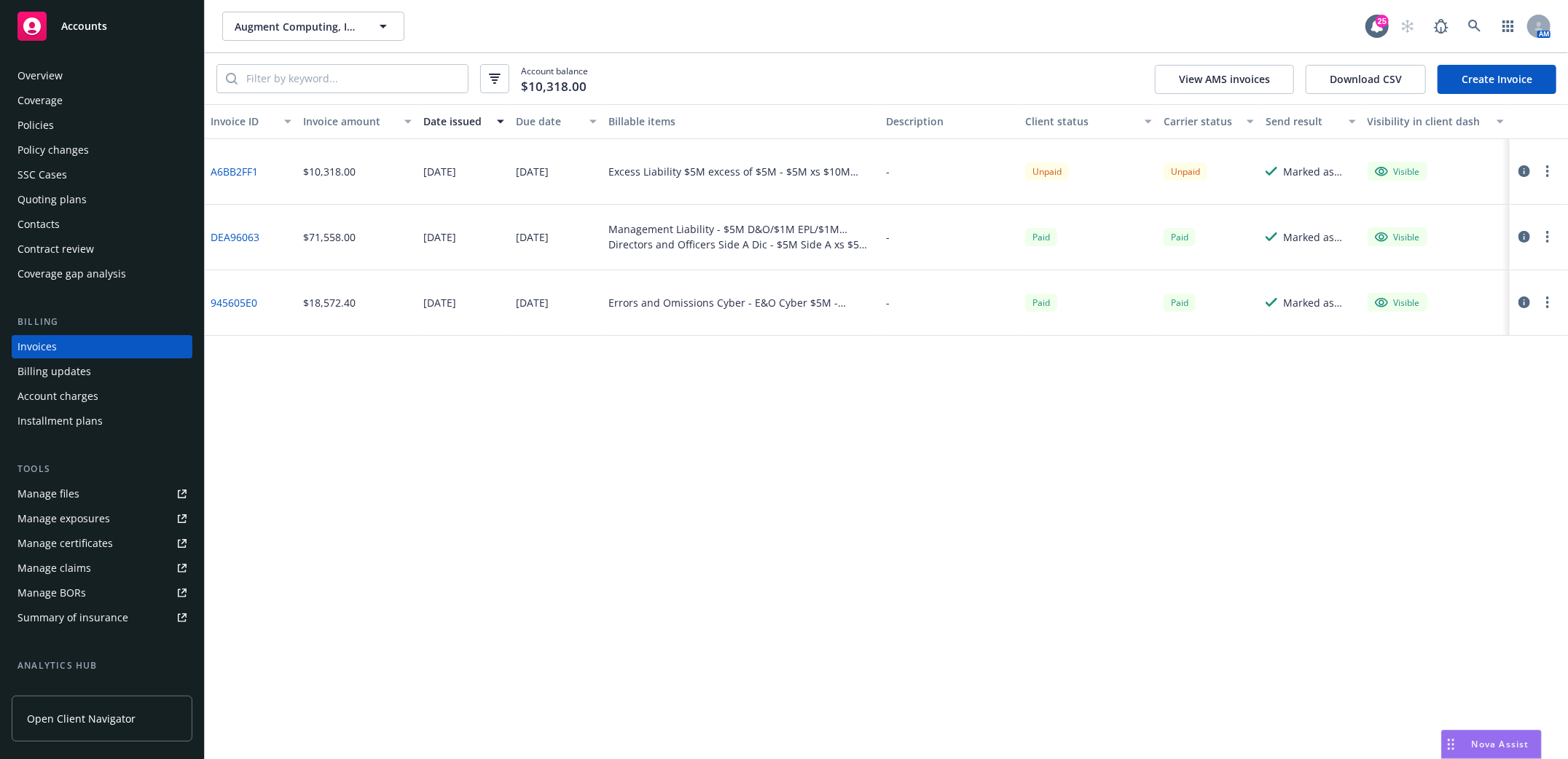
click at [35, 121] on div "Policies" at bounding box center [36, 125] width 37 height 23
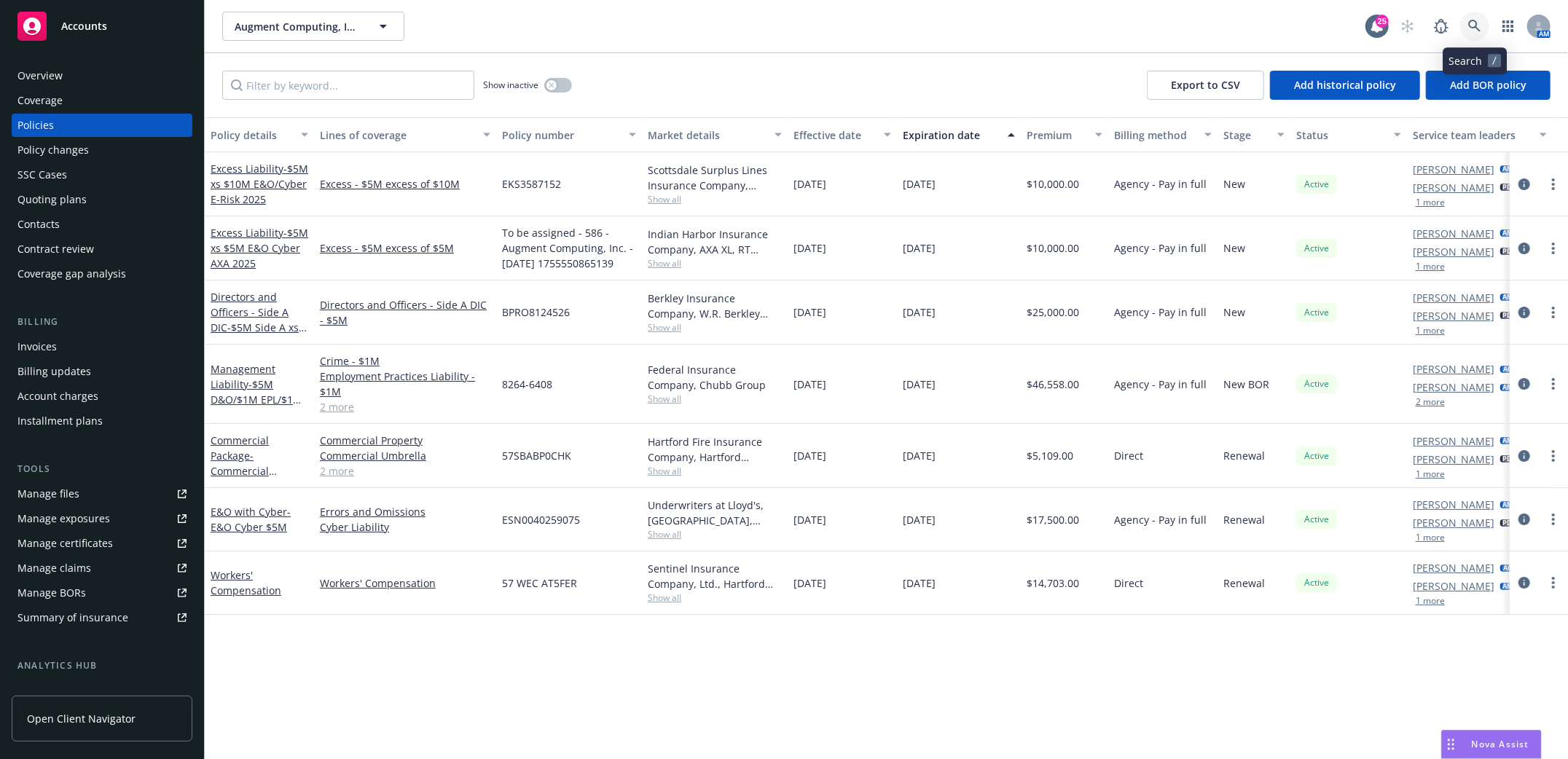
click at [1470, 26] on icon at bounding box center [1474, 26] width 12 height 12
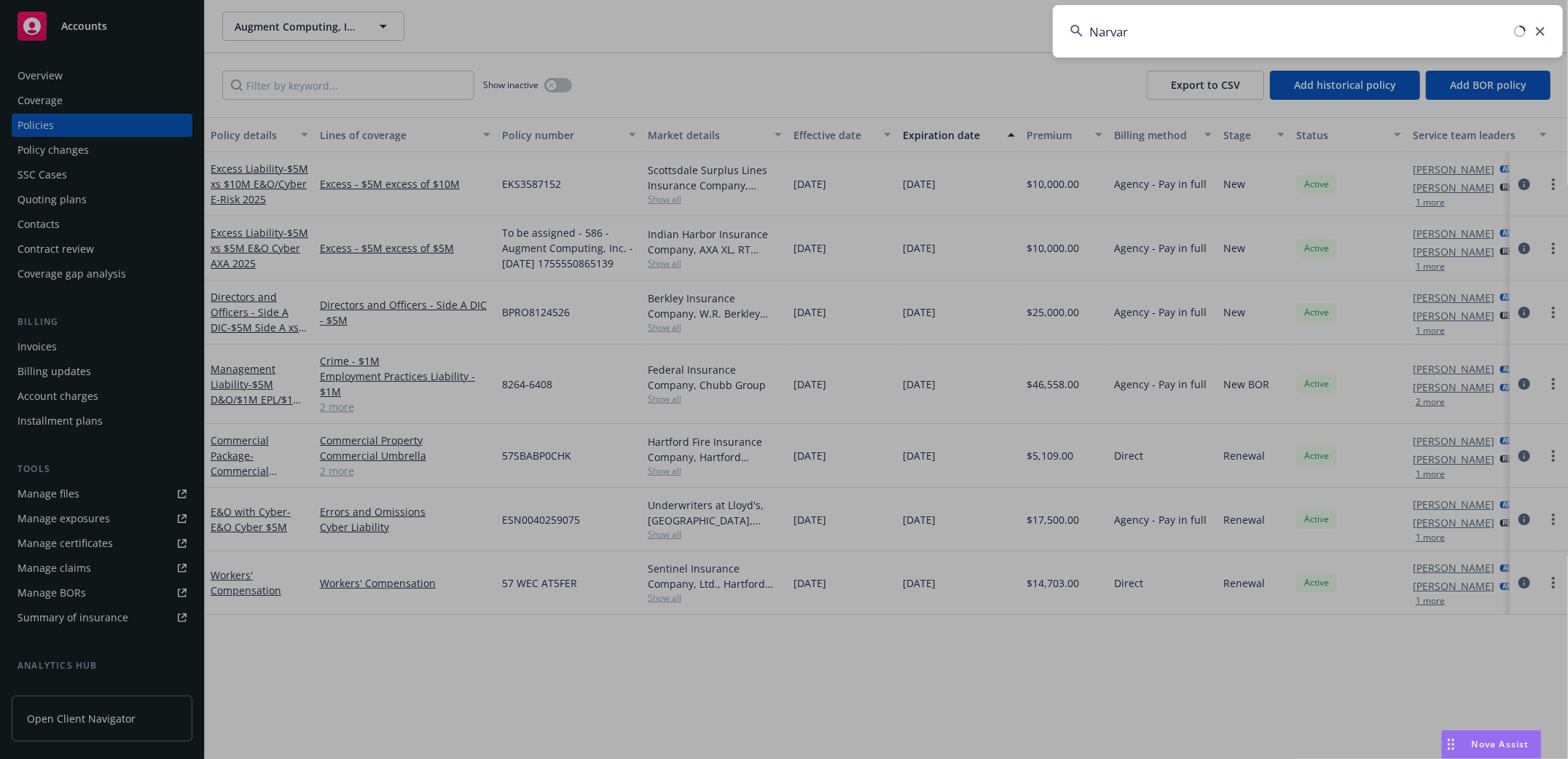
type input "Narvar"
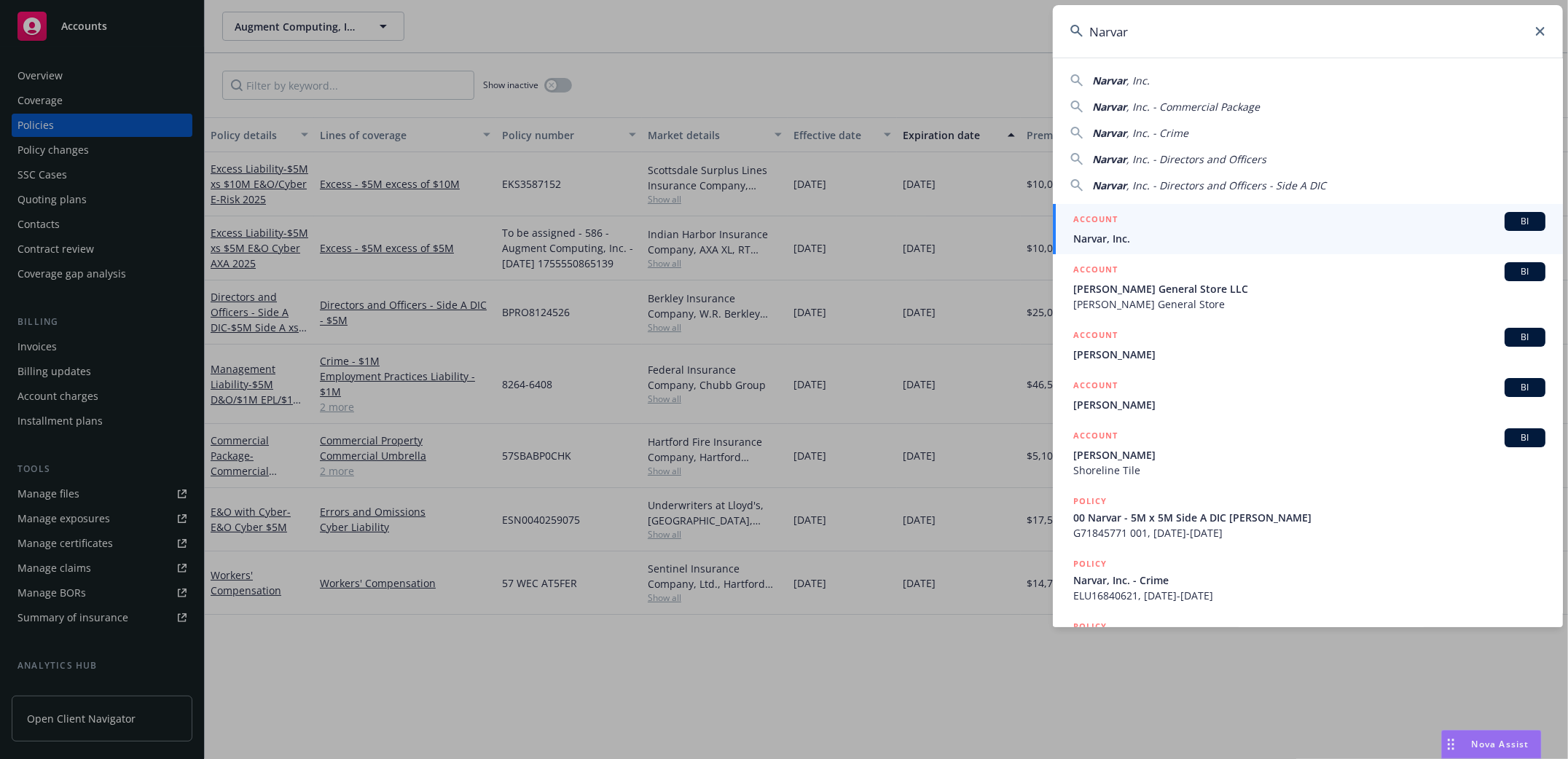
click at [1103, 238] on span "Narvar, Inc." at bounding box center [1310, 238] width 472 height 15
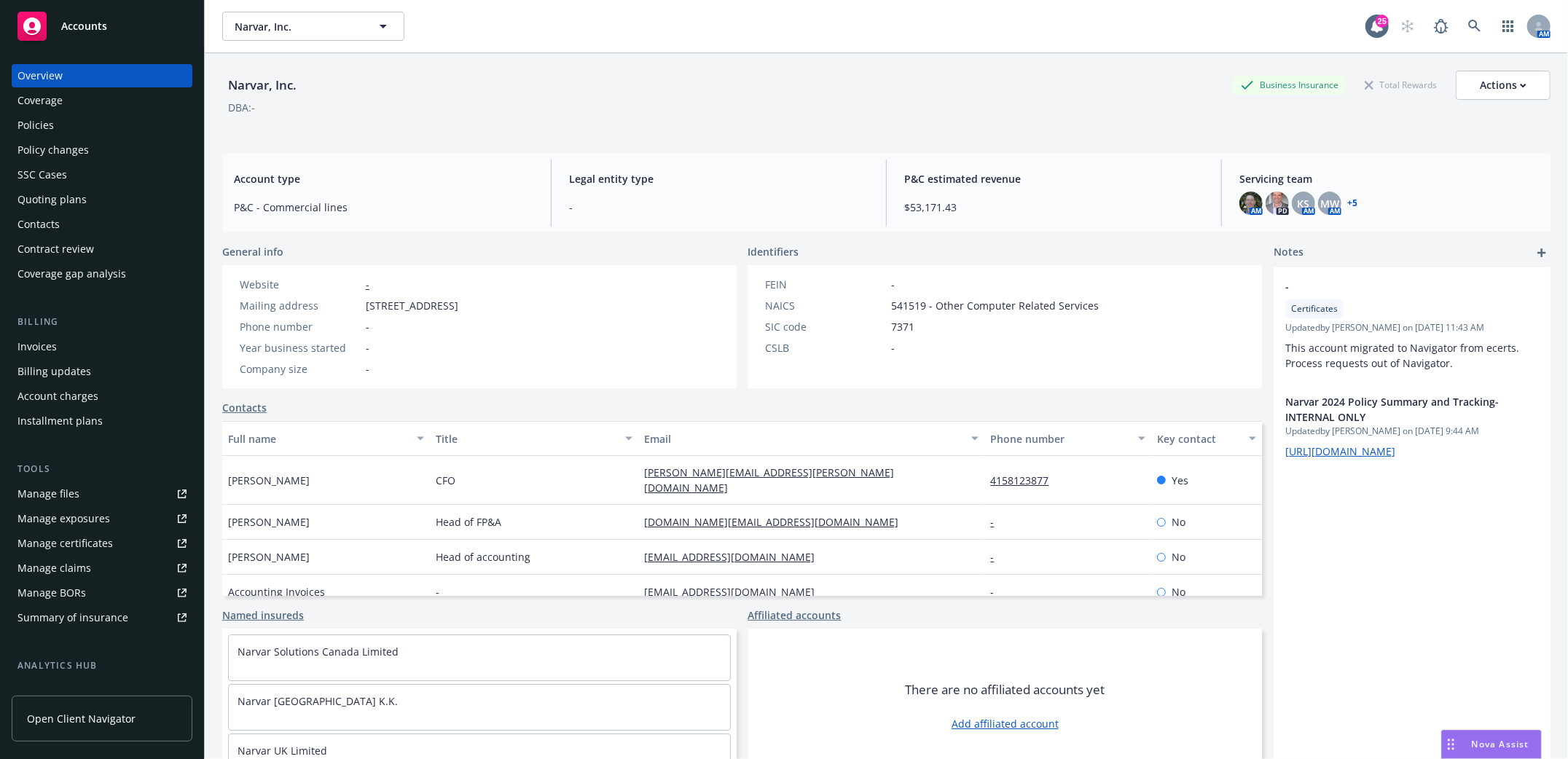
click at [44, 122] on div "Policies" at bounding box center [36, 125] width 37 height 23
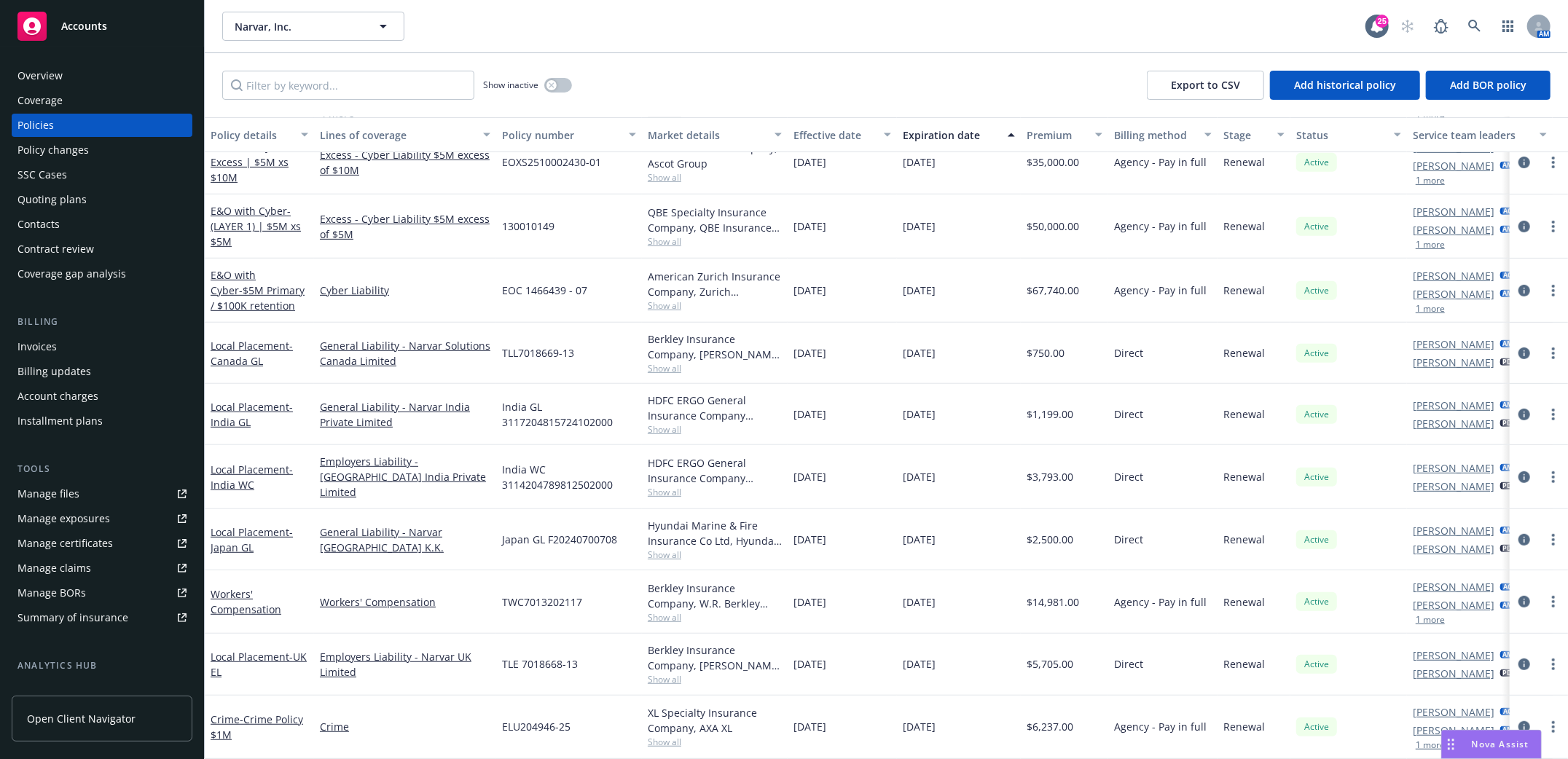
scroll to position [506, 0]
click at [248, 650] on link "Local Placement - UK EL" at bounding box center [258, 665] width 96 height 29
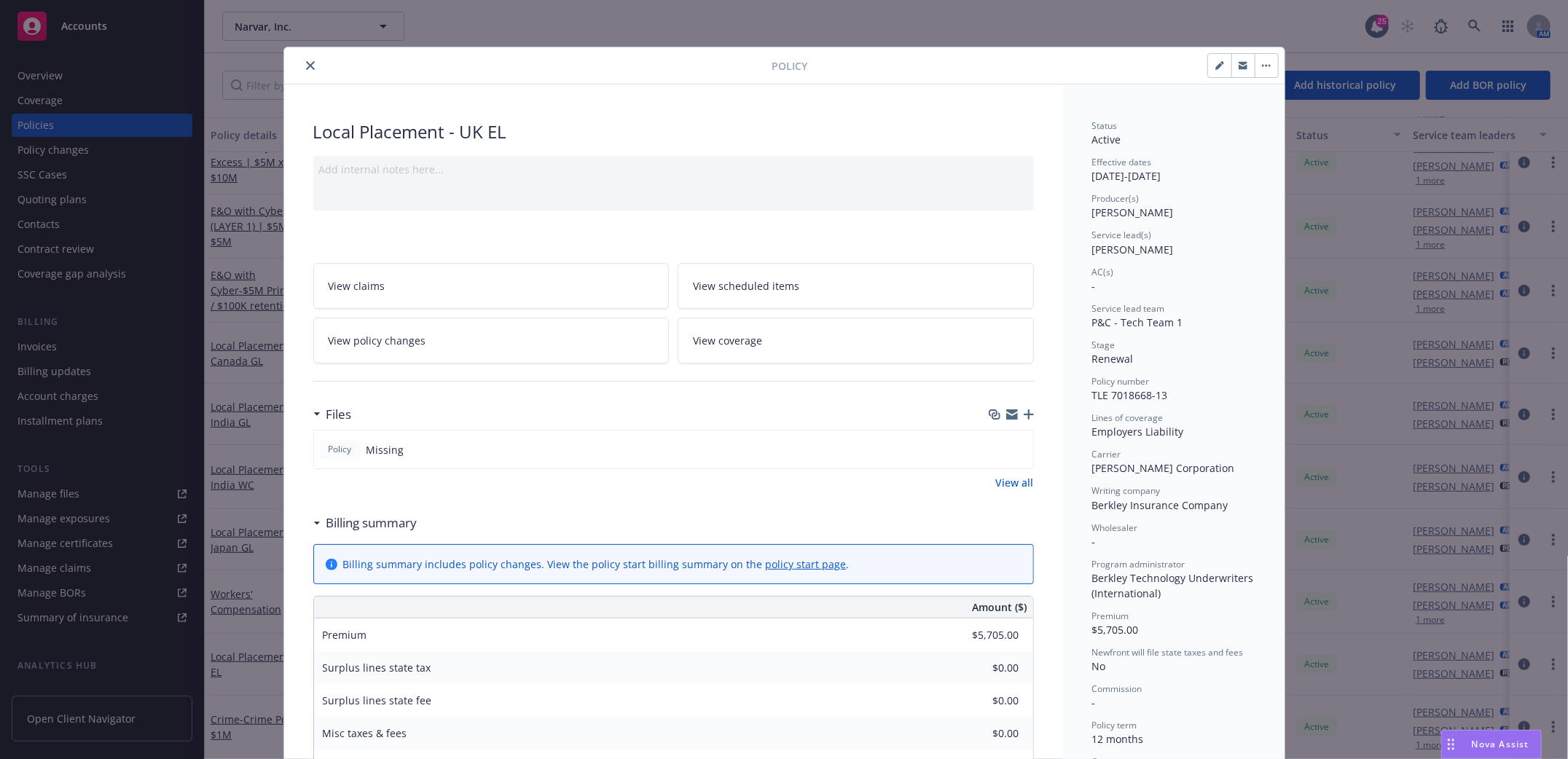
click at [1020, 409] on div at bounding box center [1011, 414] width 45 height 12
click at [1024, 411] on icon "button" at bounding box center [1028, 414] width 10 height 10
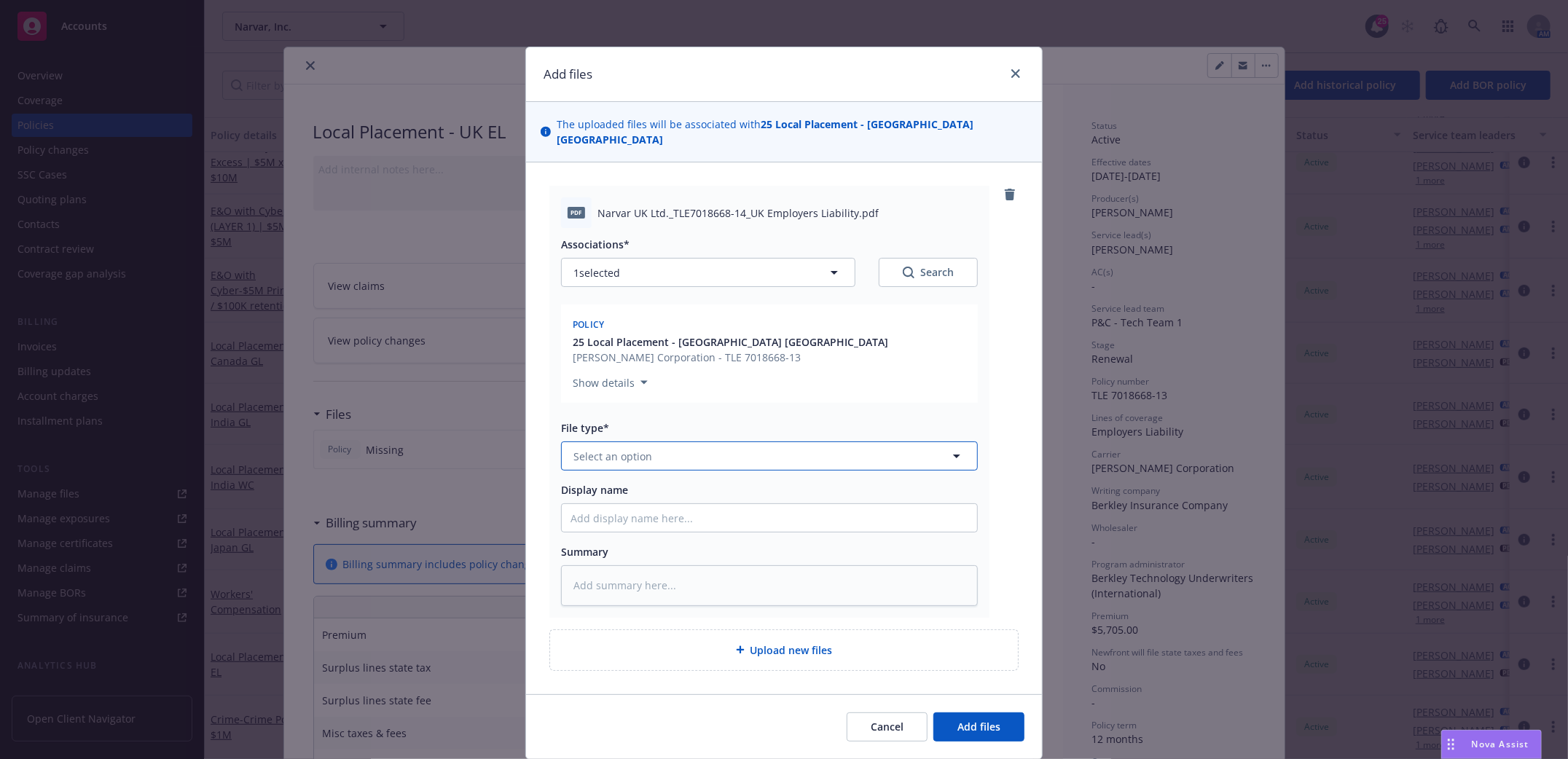
click at [683, 442] on button "Select an option" at bounding box center [770, 456] width 417 height 29
type input "Local UK EL policy 2025"
drag, startPoint x: 780, startPoint y: 429, endPoint x: 111, endPoint y: 438, distance: 669.1
click at [111, 438] on div "Add files The uploaded files will be associated with 25 Local Placement - UK EL…" at bounding box center [784, 380] width 1568 height 759
click at [754, 446] on button "Select an option" at bounding box center [770, 456] width 417 height 29
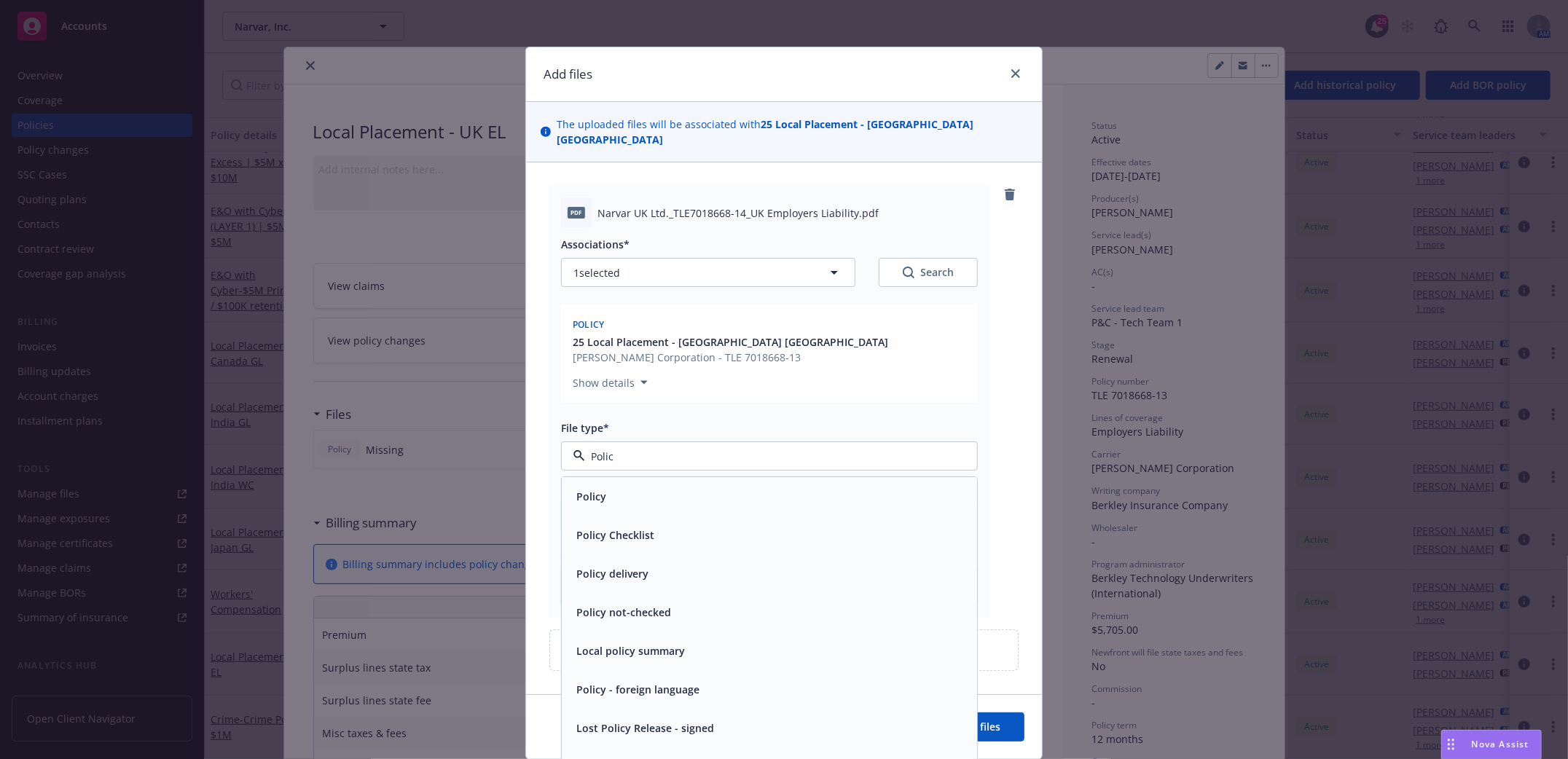
type input "Policy"
click at [582, 490] on span "Policy" at bounding box center [591, 498] width 30 height 15
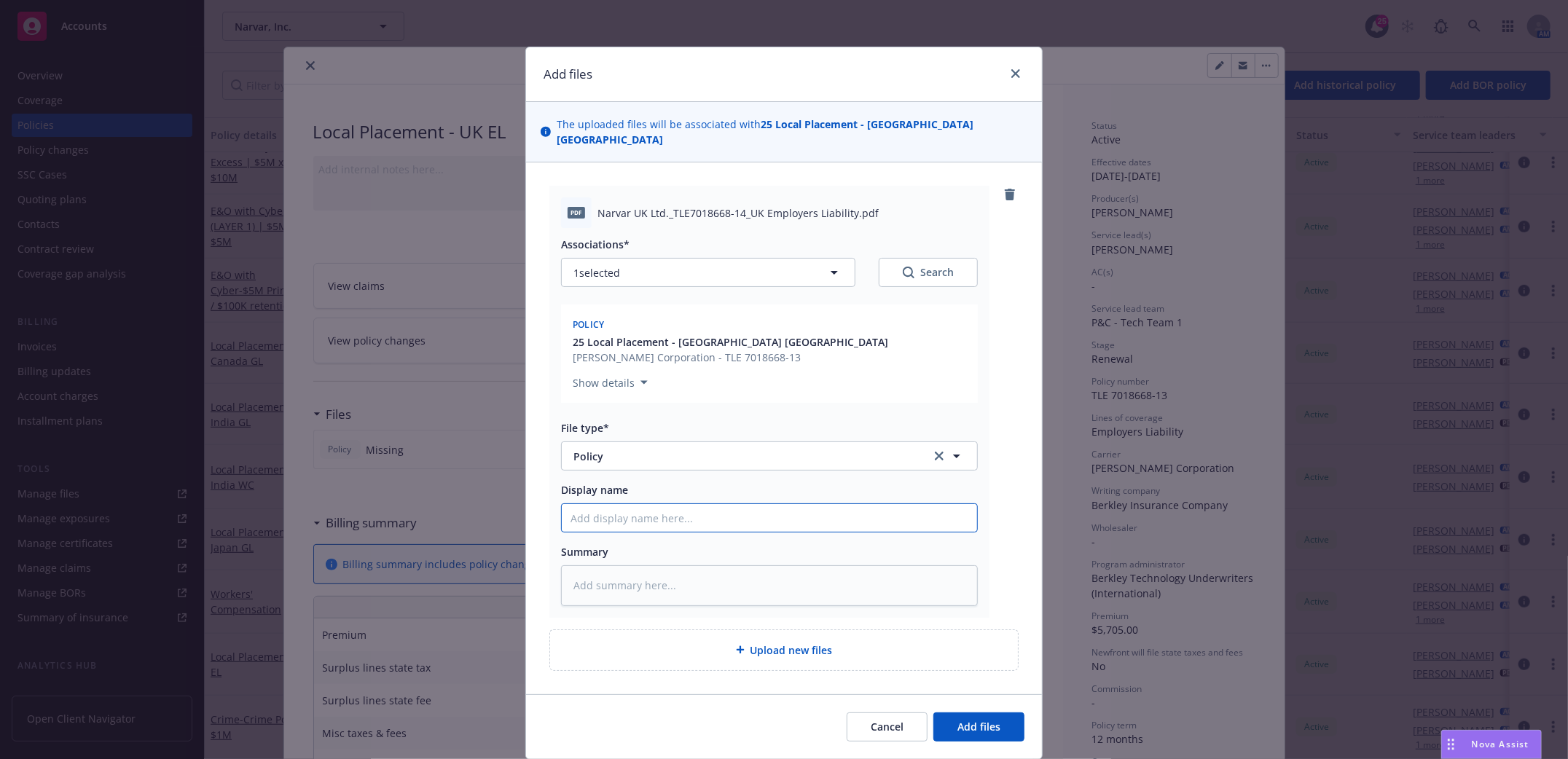
click at [594, 504] on input "Display name" at bounding box center [770, 518] width 416 height 28
type textarea "x"
type input "U"
type textarea "x"
type input "UK"
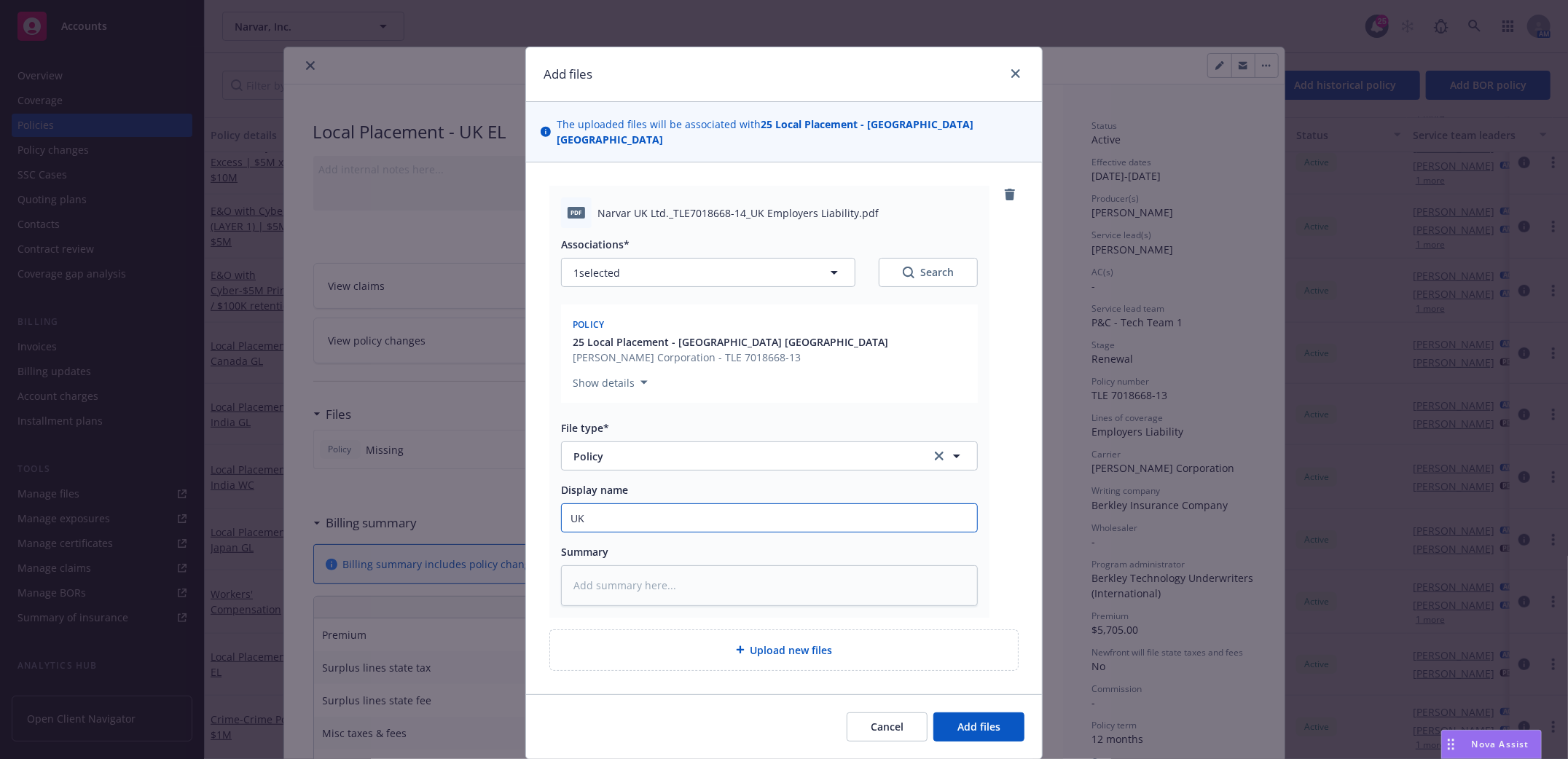
type textarea "x"
type input "UK E"
type textarea "x"
type input "UK EL"
type textarea "x"
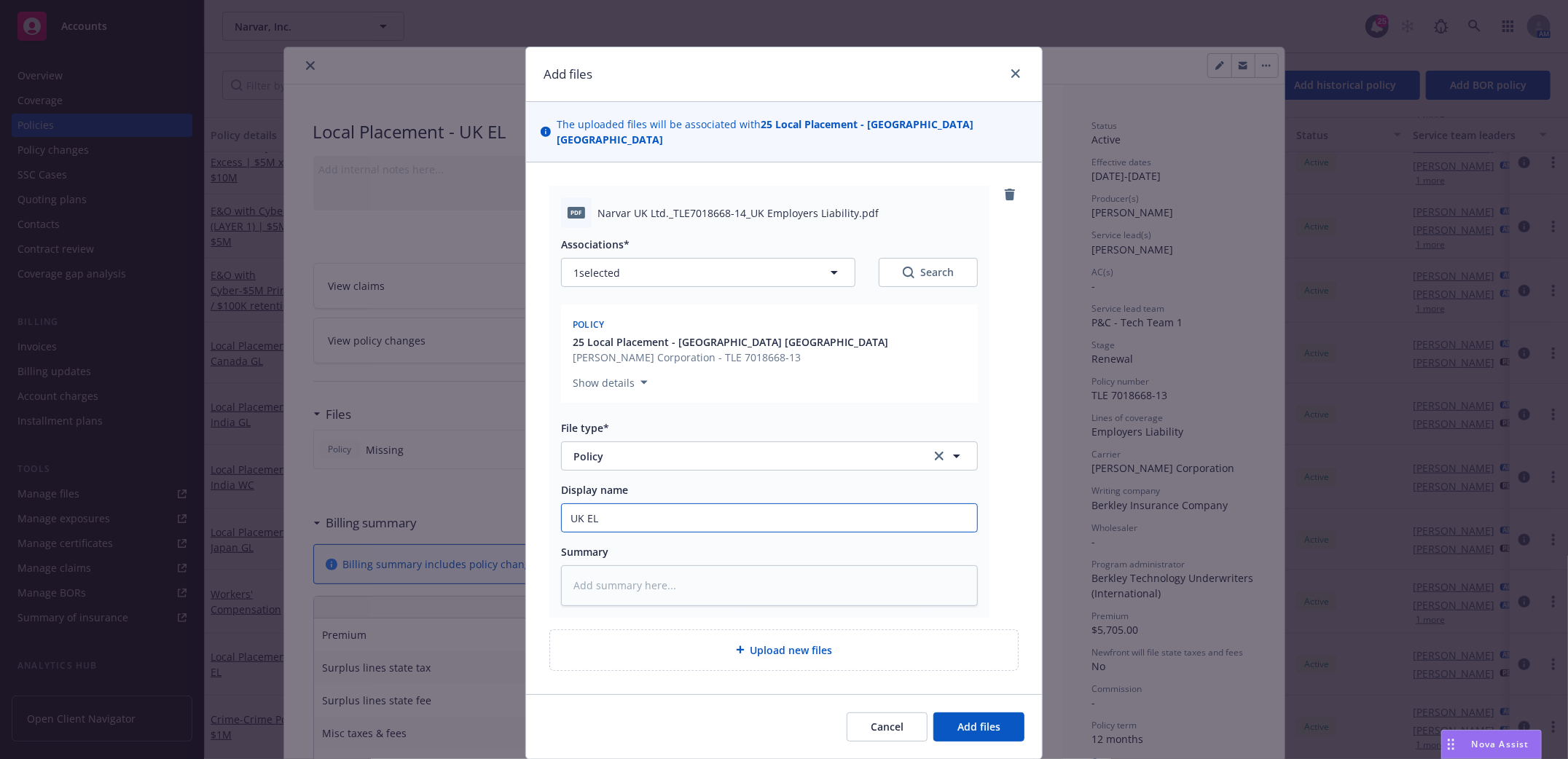
type input "UK EL"
type textarea "x"
type input "UK LEL"
type textarea "x"
type input "UK LoEL"
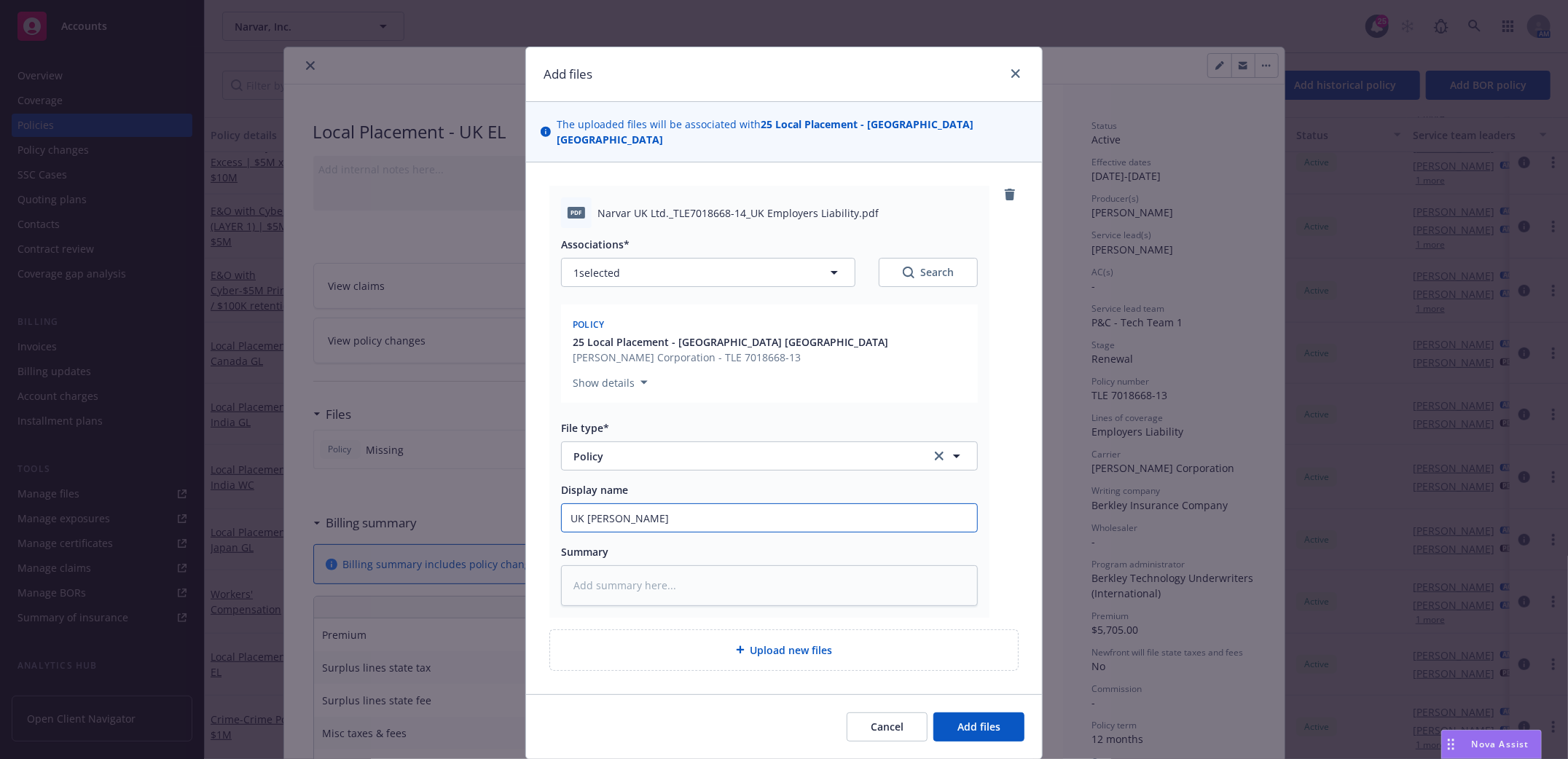
type textarea "x"
type input "UK LocEL"
type textarea "x"
type input "UK LocaEL"
type textarea "x"
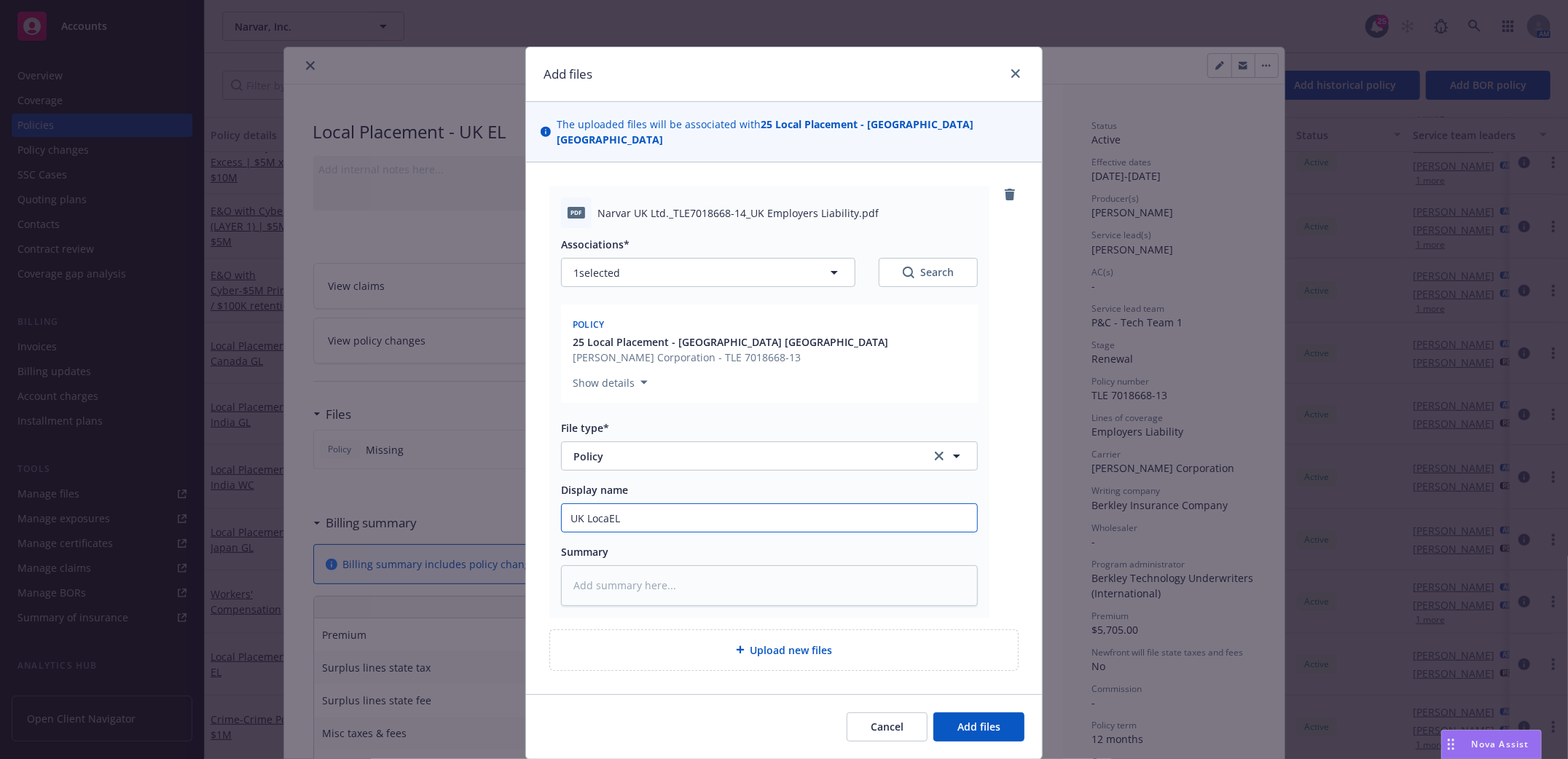
type input "UK LocalEL"
type textarea "x"
type input "UK Local EL"
type textarea "x"
type input "UK Local EEL"
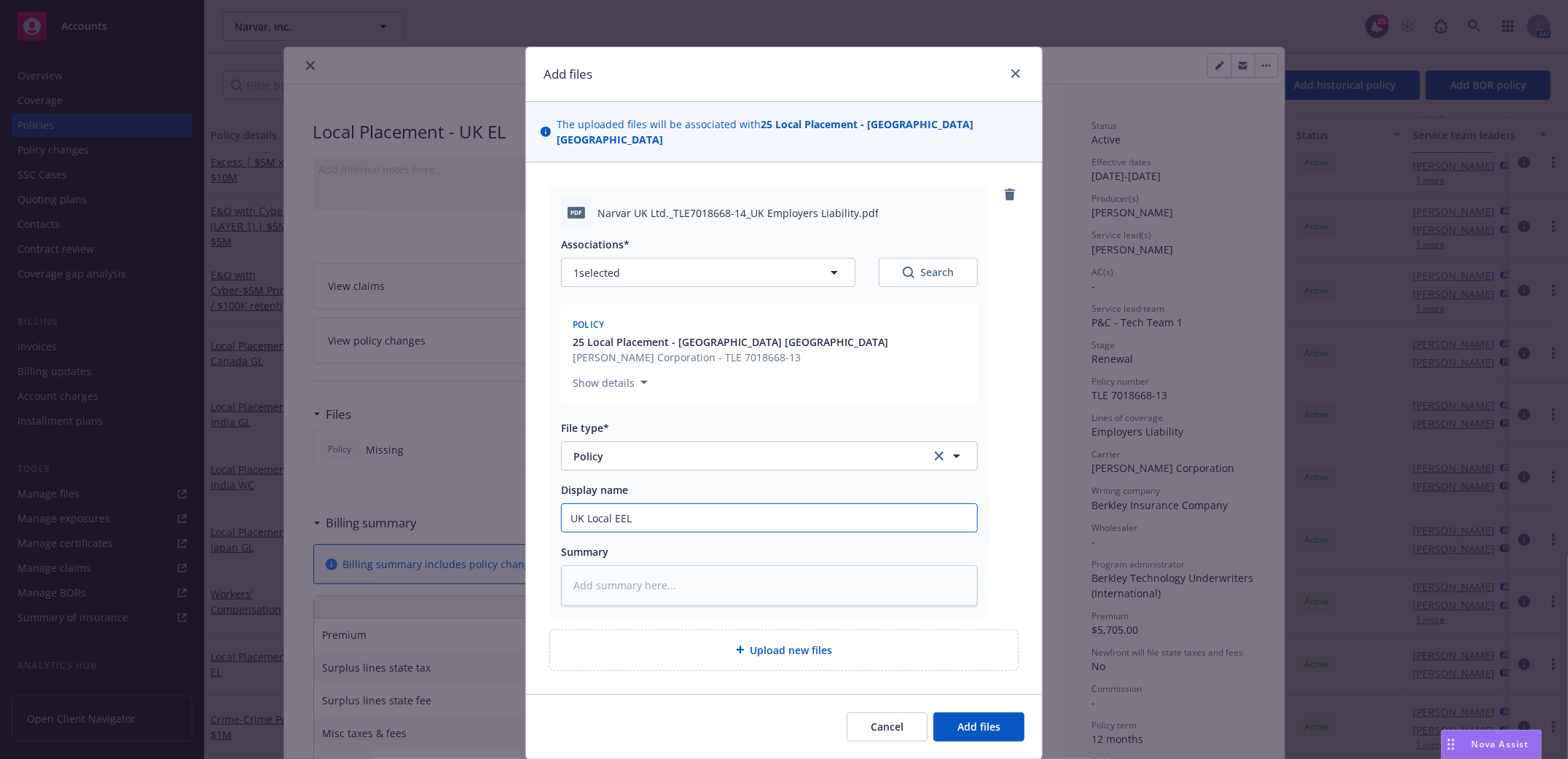
type textarea "x"
type input "UK Local ELEL"
type textarea "x"
type input "UK Local EL EL"
type textarea "x"
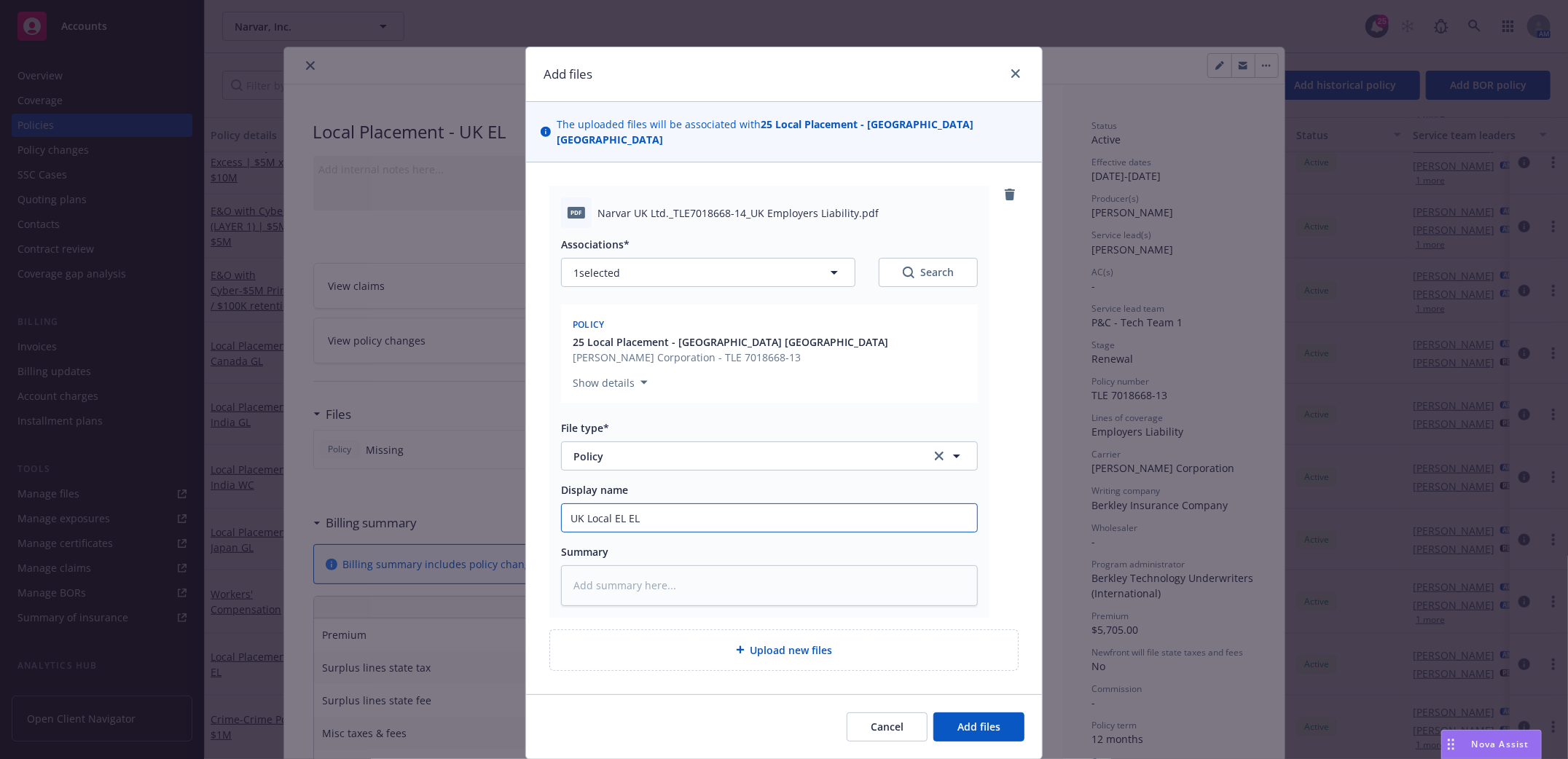
type input "UK Local EL PEL"
type textarea "x"
type input "UK Local EL PoEL"
type textarea "x"
type input "UK Local EL PolEL"
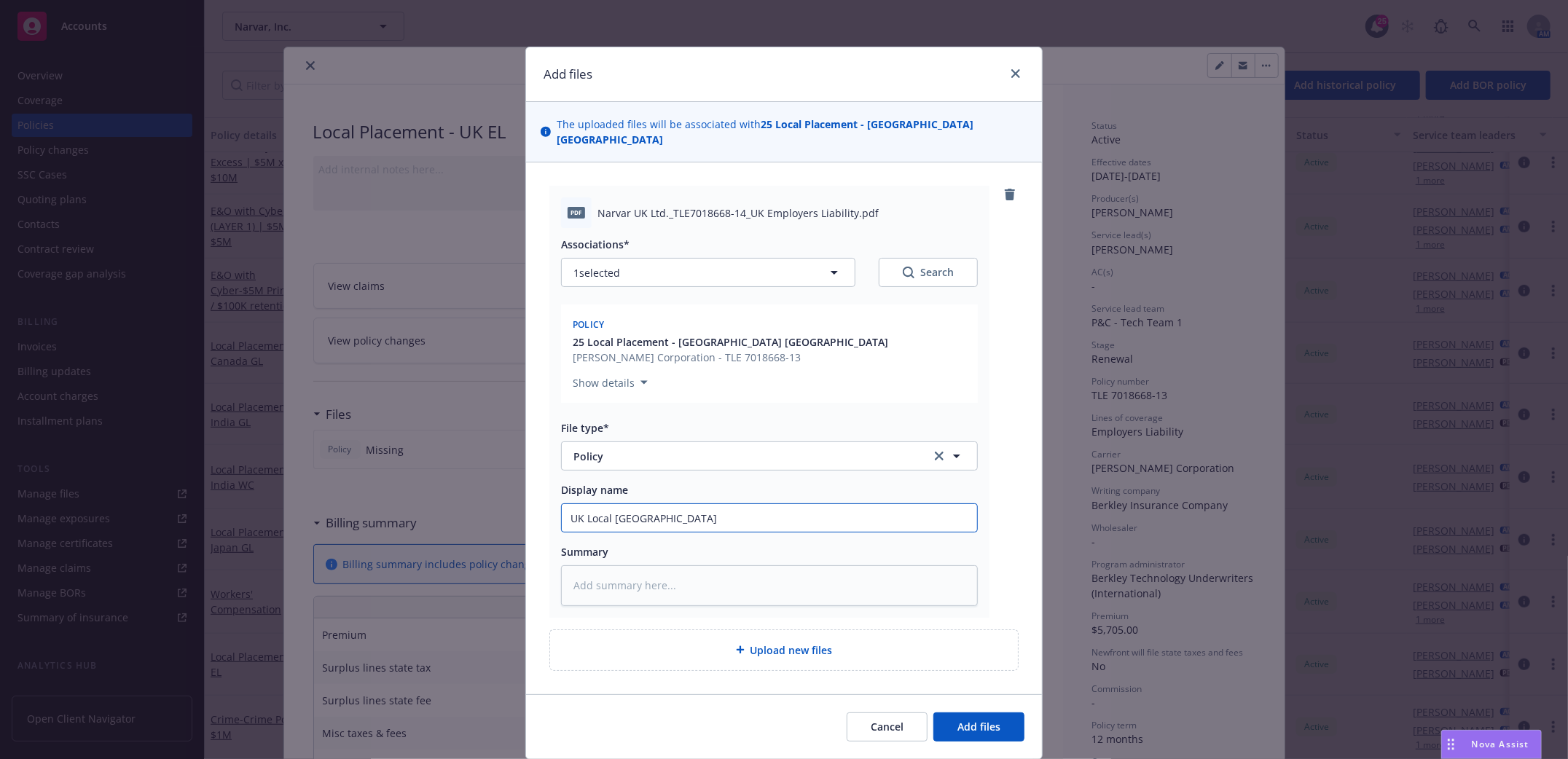
type textarea "x"
type input "UK Local EL PoliEL"
type textarea "x"
type input "UK Local EL PolicEL"
type textarea "x"
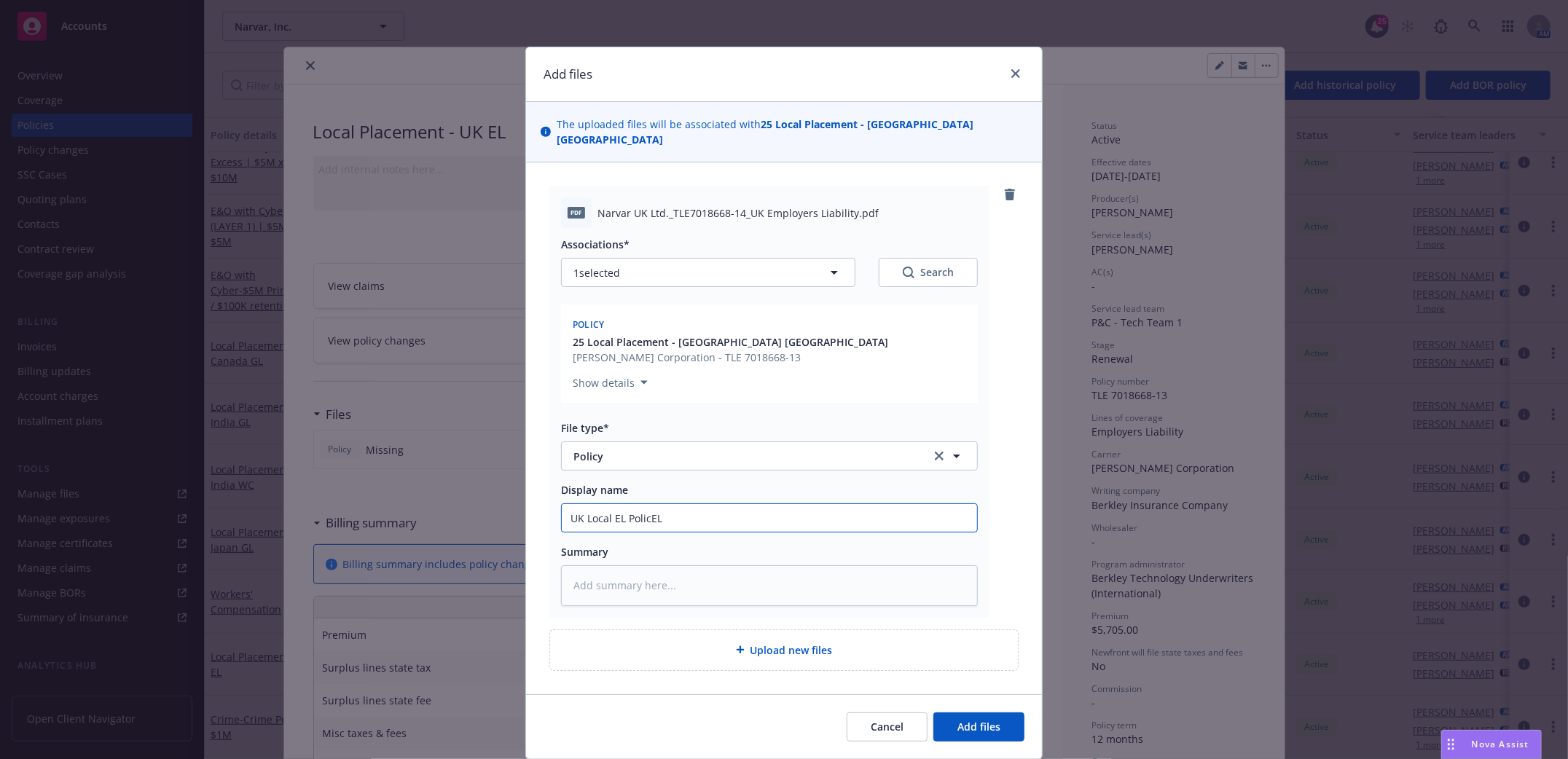
type input "UK Local EL PolicyEL"
type textarea "x"
type input "UK Local EL Policy EL"
type textarea "x"
type input "UK Local EL Policy 2EL"
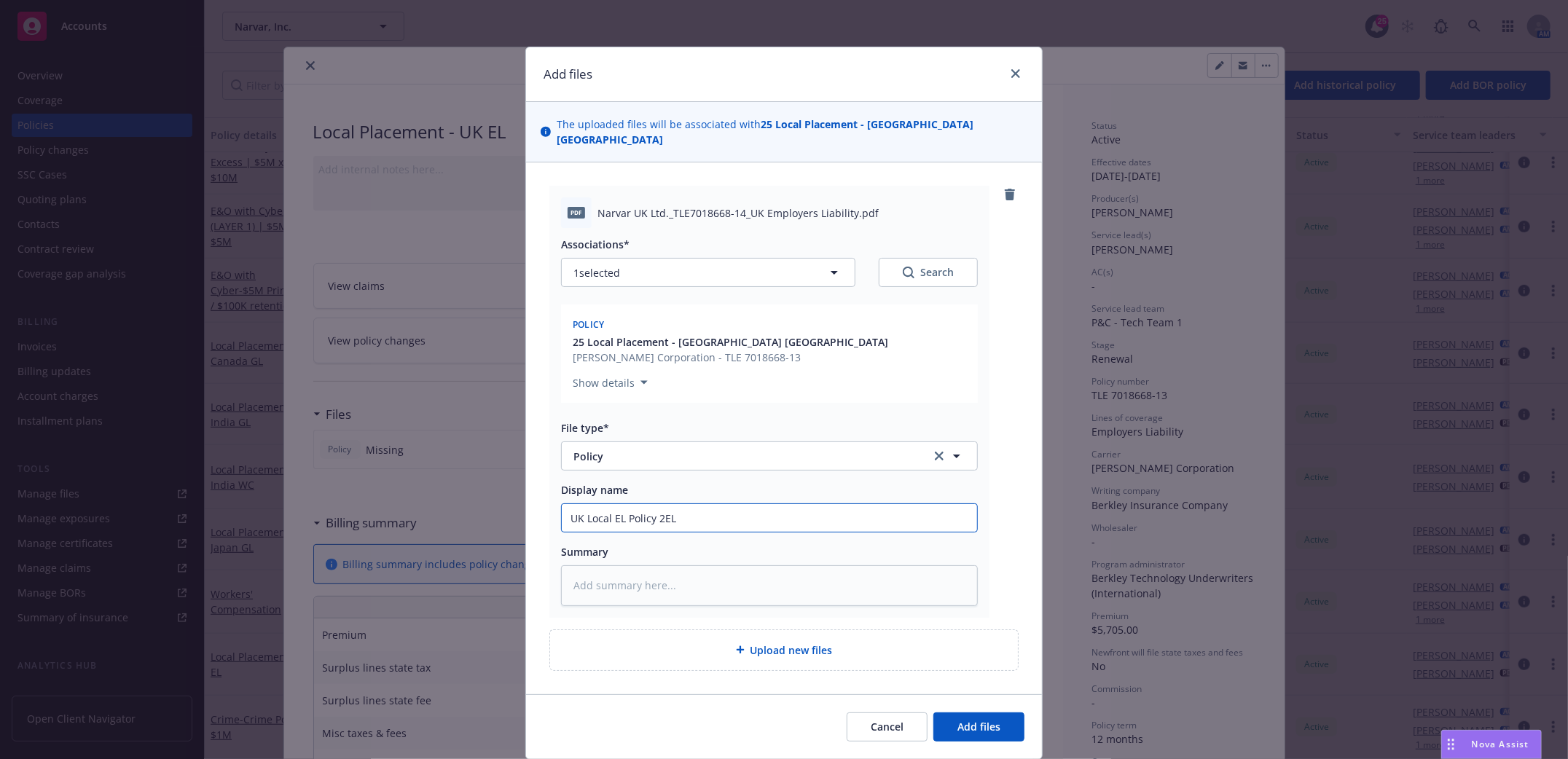
type textarea "x"
type input "UK Local EL Policy 20EL"
type textarea "x"
type input "UK Local EL Policy 202EL"
type textarea "x"
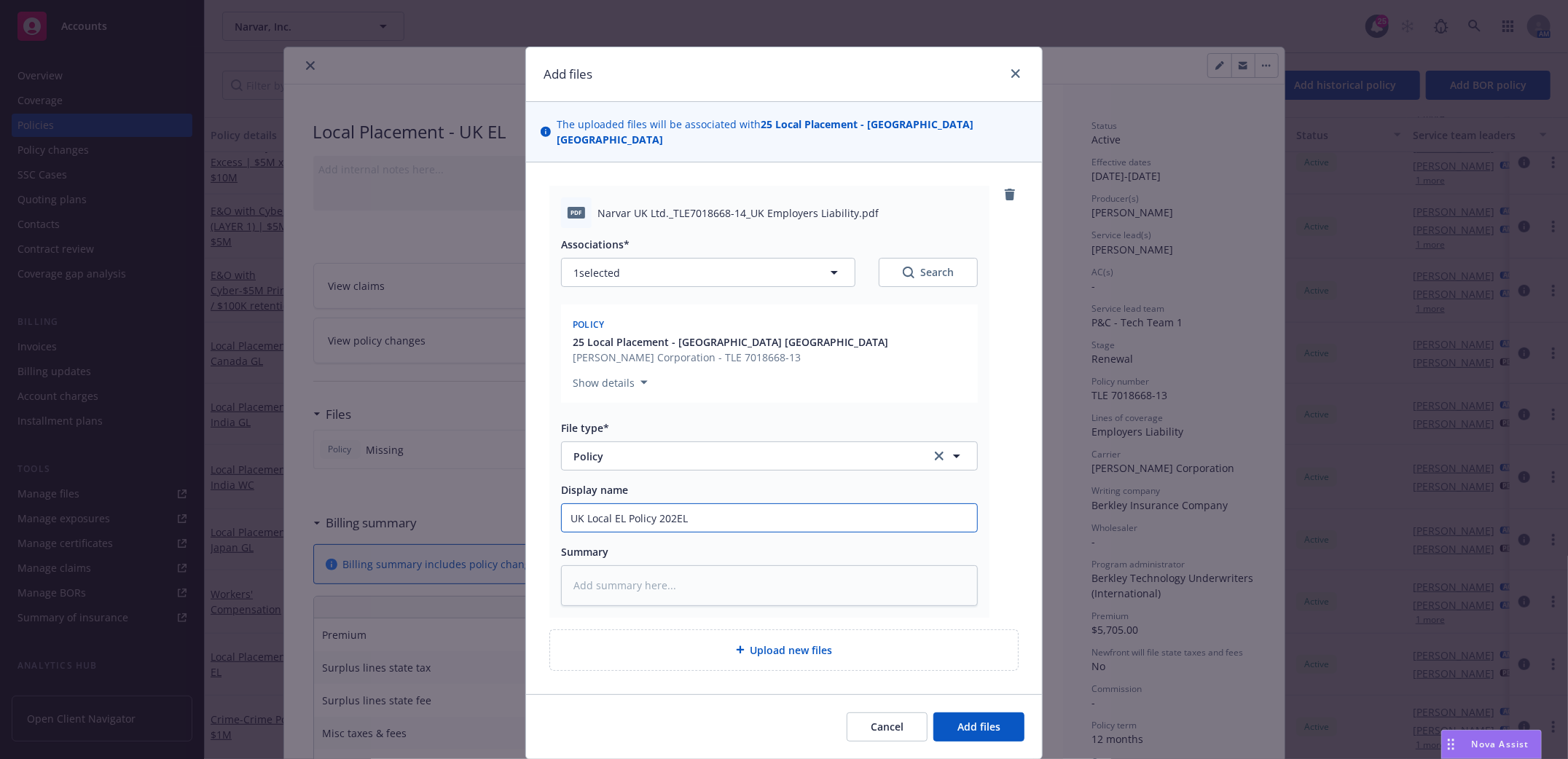
type input "UK Local EL Policy 2025EL"
type textarea "x"
type input "UK Local EL Policy 2025L"
type textarea "x"
type input "UK Local EL Policy 2025"
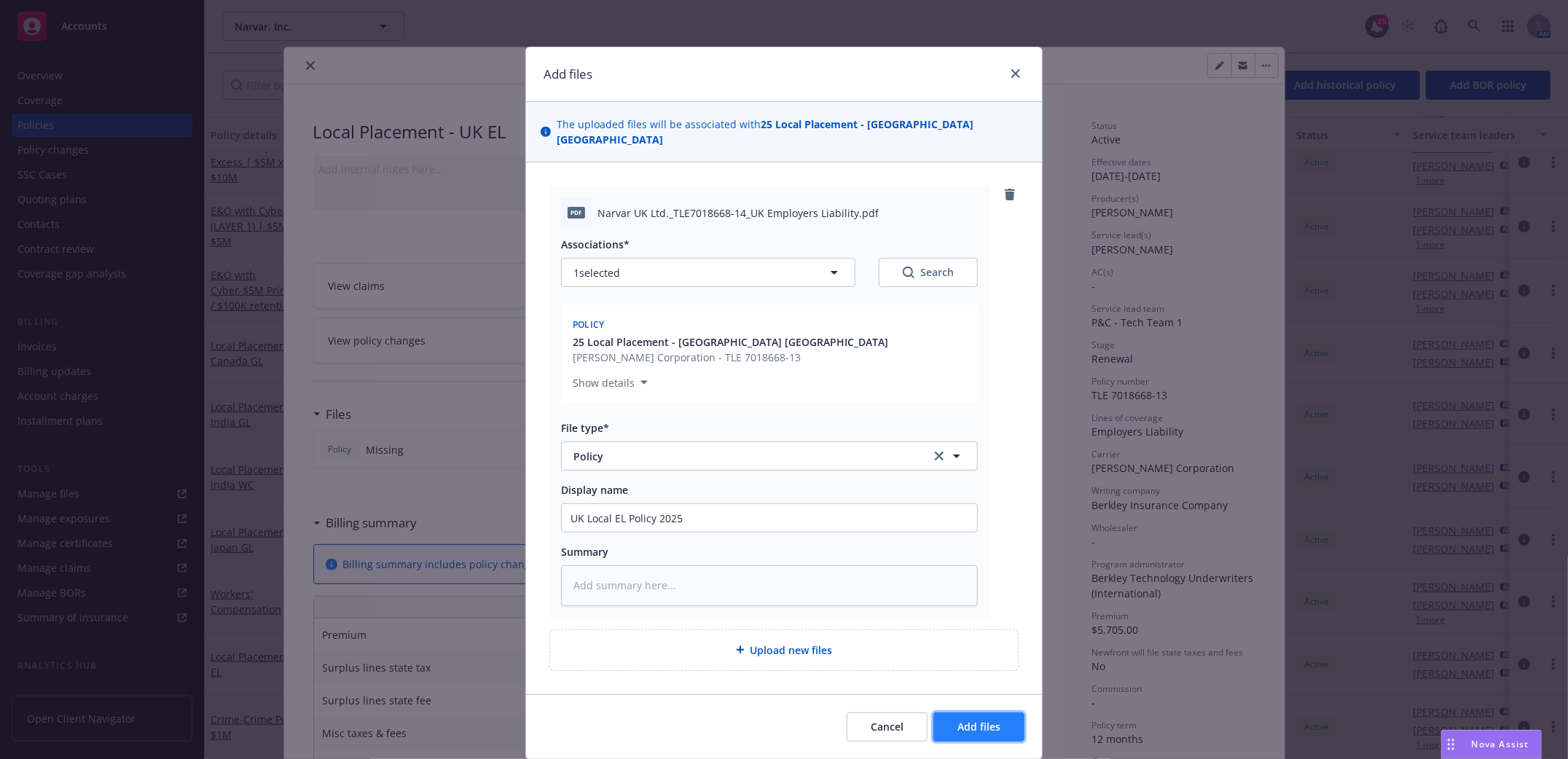
click at [965, 720] on span "Add files" at bounding box center [979, 727] width 43 height 14
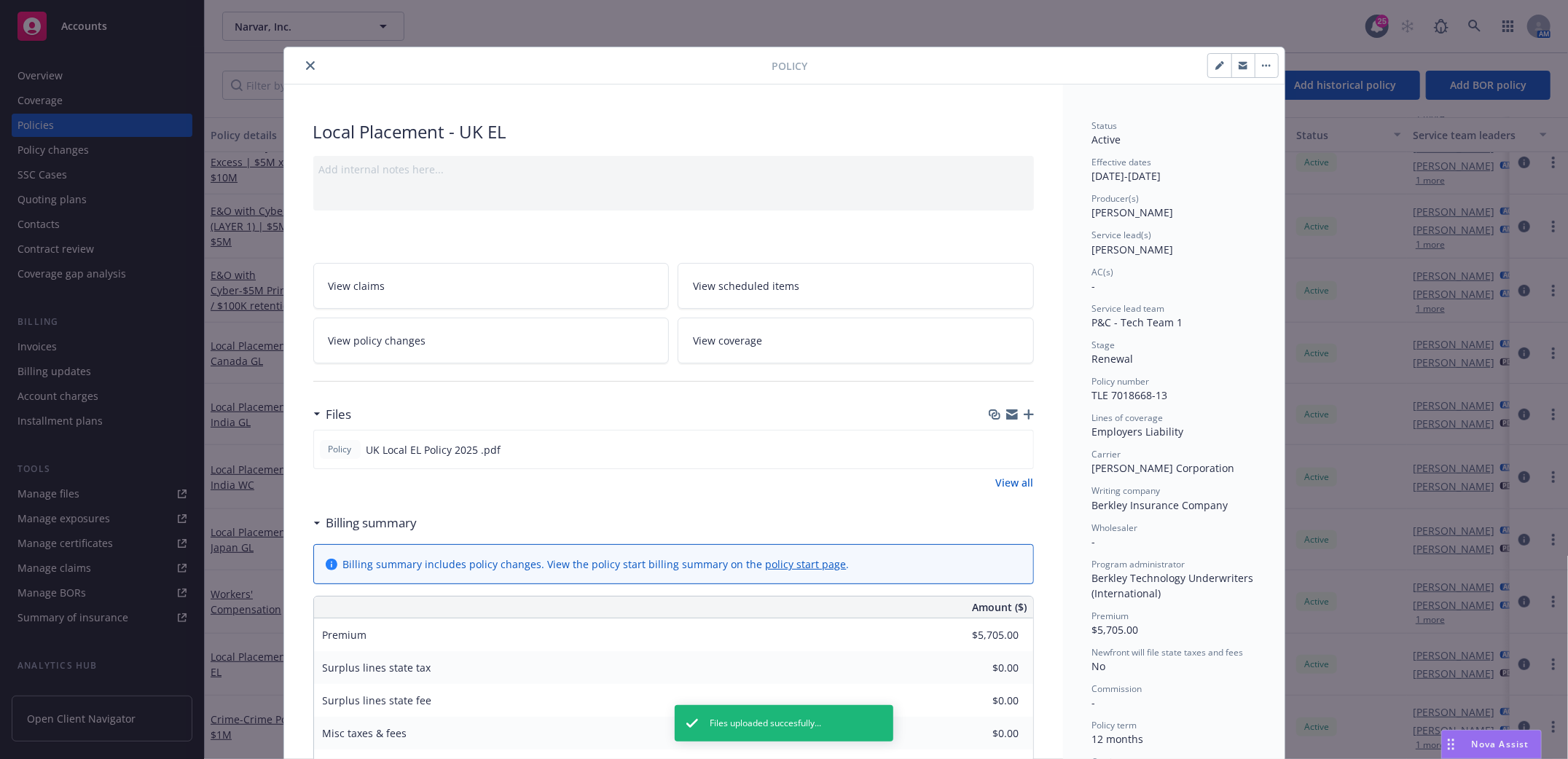
click at [1024, 415] on icon "button" at bounding box center [1028, 414] width 10 height 10
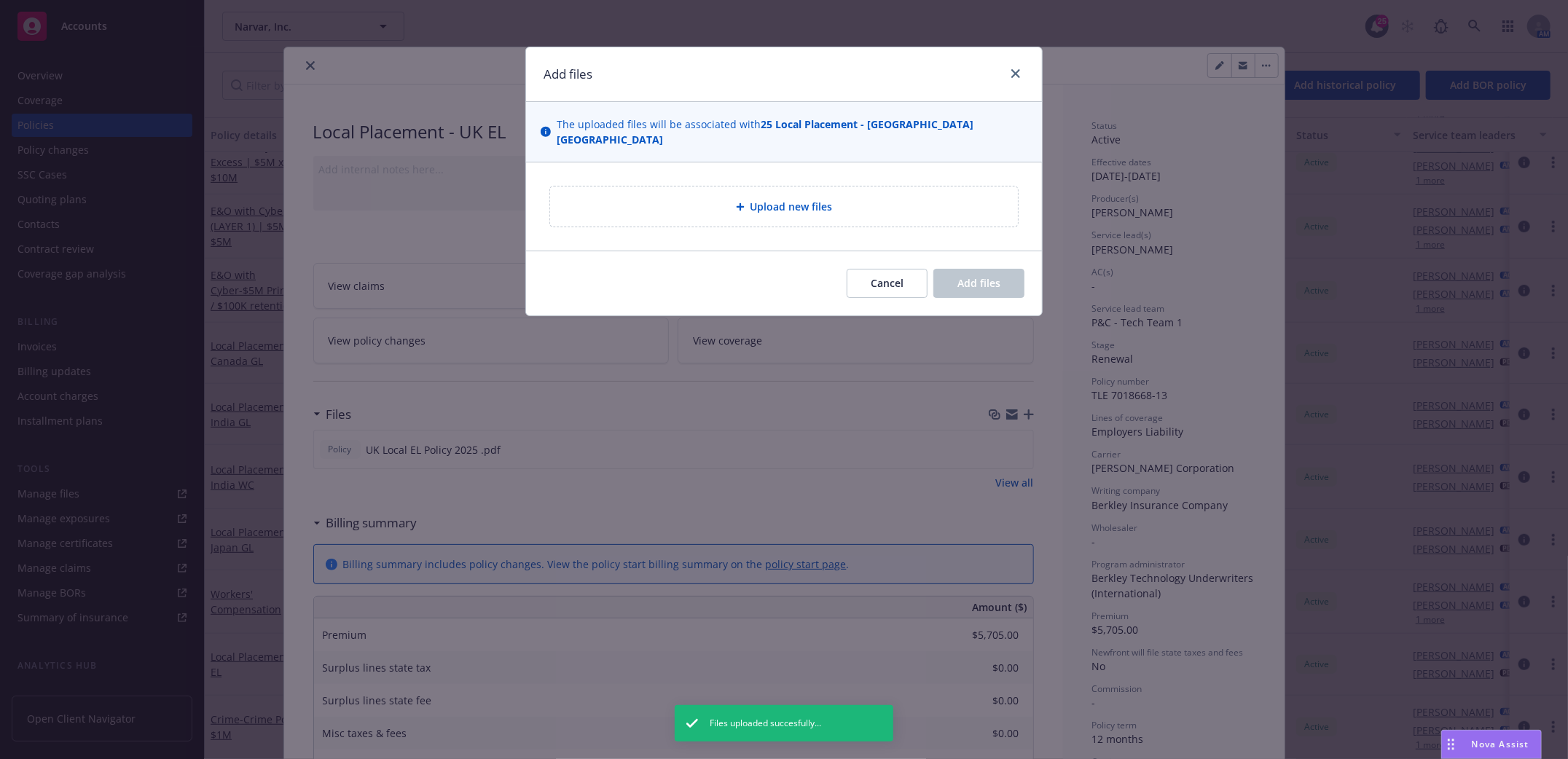
type textarea "x"
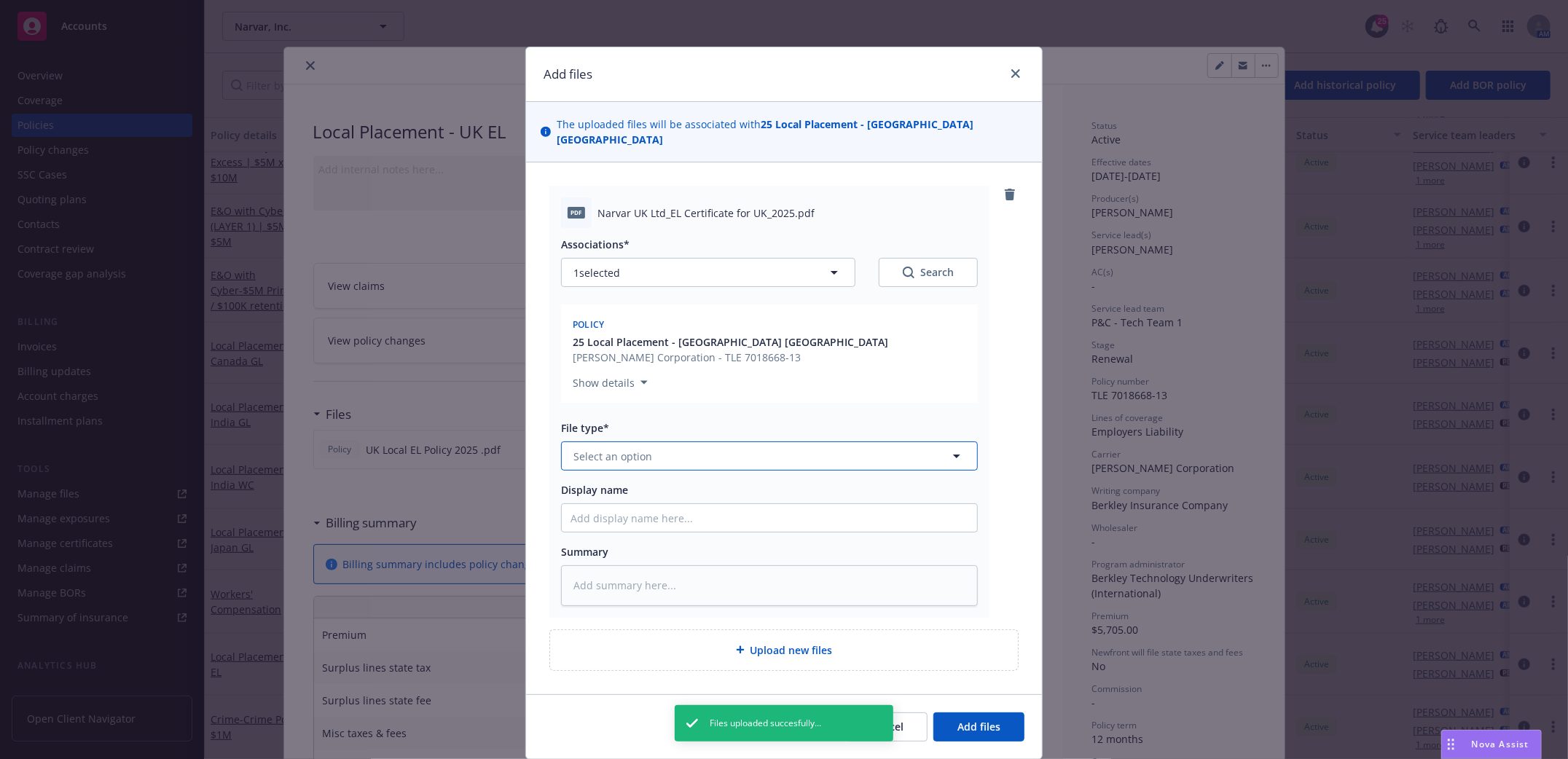
click at [633, 449] on span "Select an option" at bounding box center [613, 456] width 79 height 15
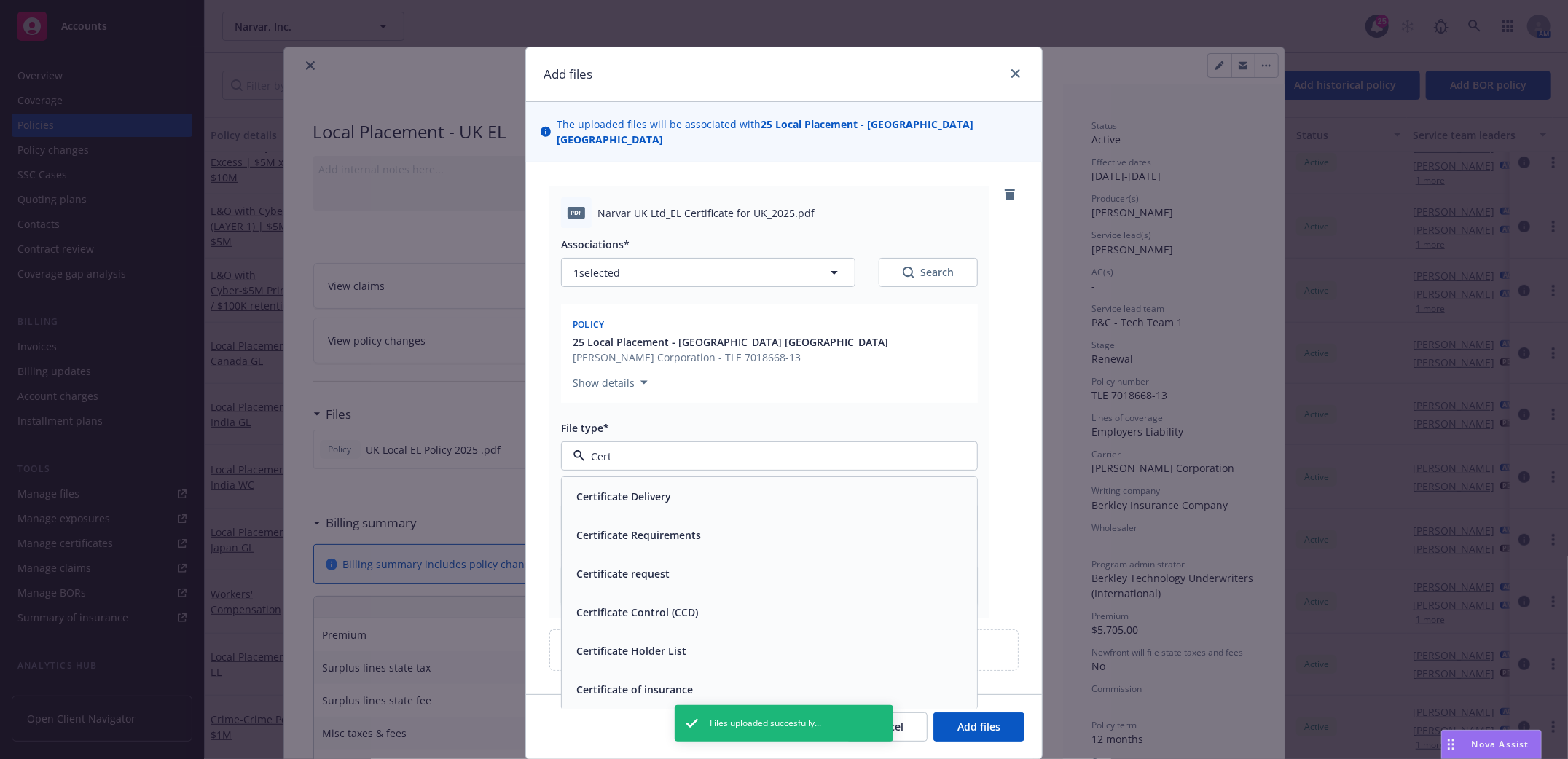
type input "Certi"
type textarea "x"
type input "Certificate"
click at [620, 683] on span "Certificate of insurance" at bounding box center [635, 691] width 117 height 15
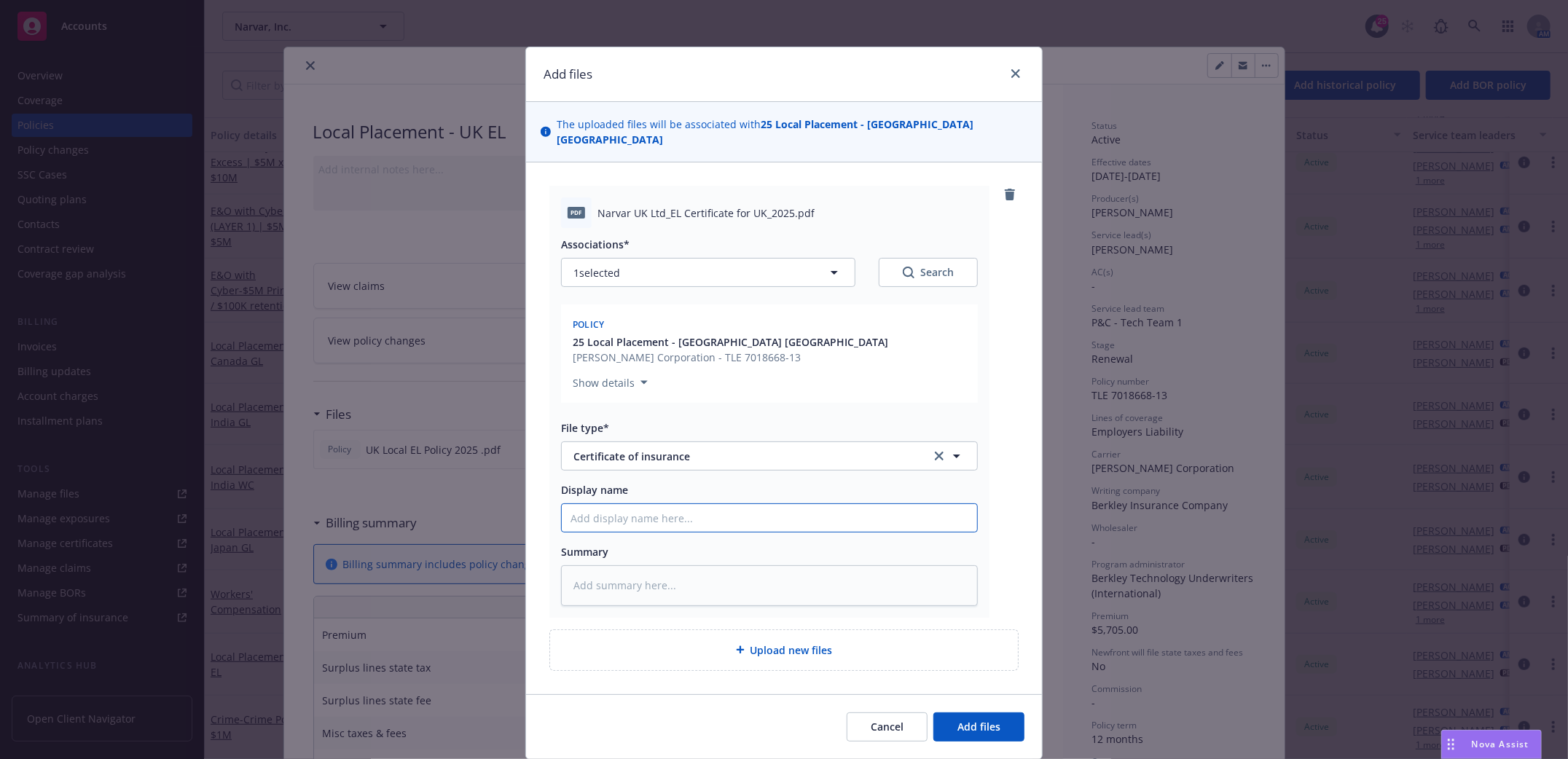
click at [606, 504] on input "Display name" at bounding box center [770, 518] width 416 height 28
type textarea "x"
type input "C"
type textarea "x"
type input "Ce"
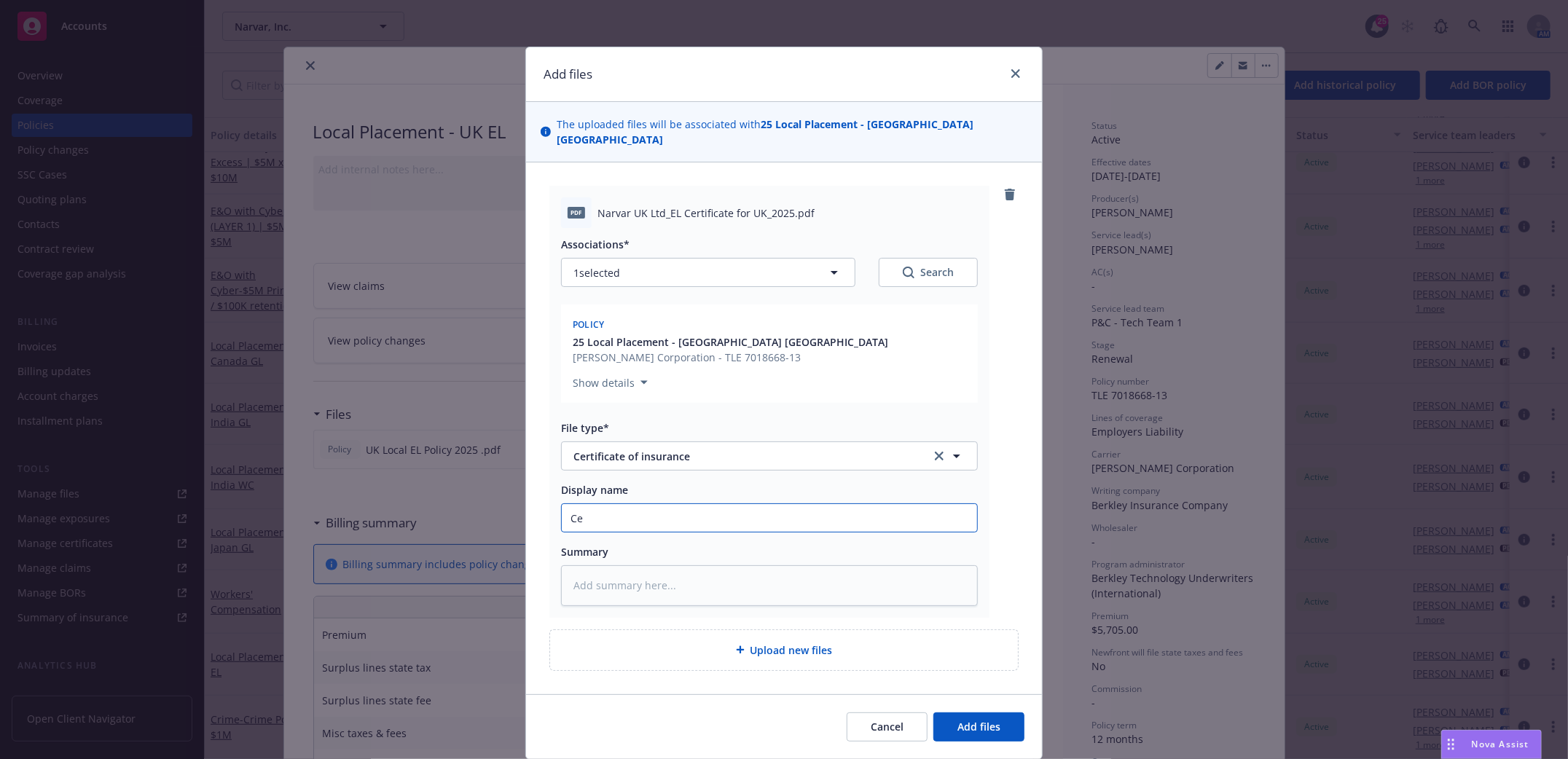
type textarea "x"
type input "Cer"
type textarea "x"
type input "Cert"
type textarea "x"
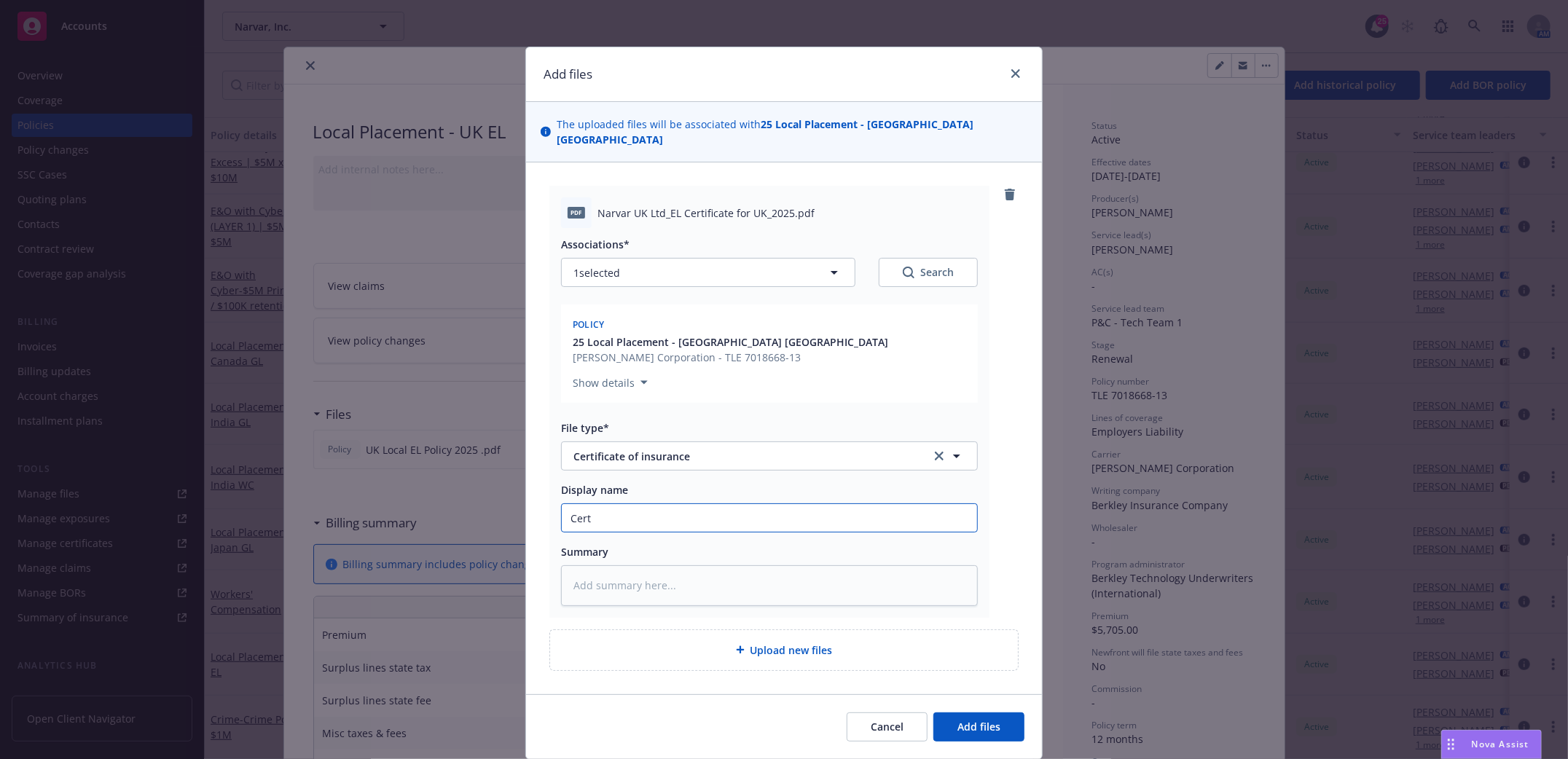
type input "Certi"
type textarea "x"
type input "Certif"
type textarea "x"
type input "Certifi"
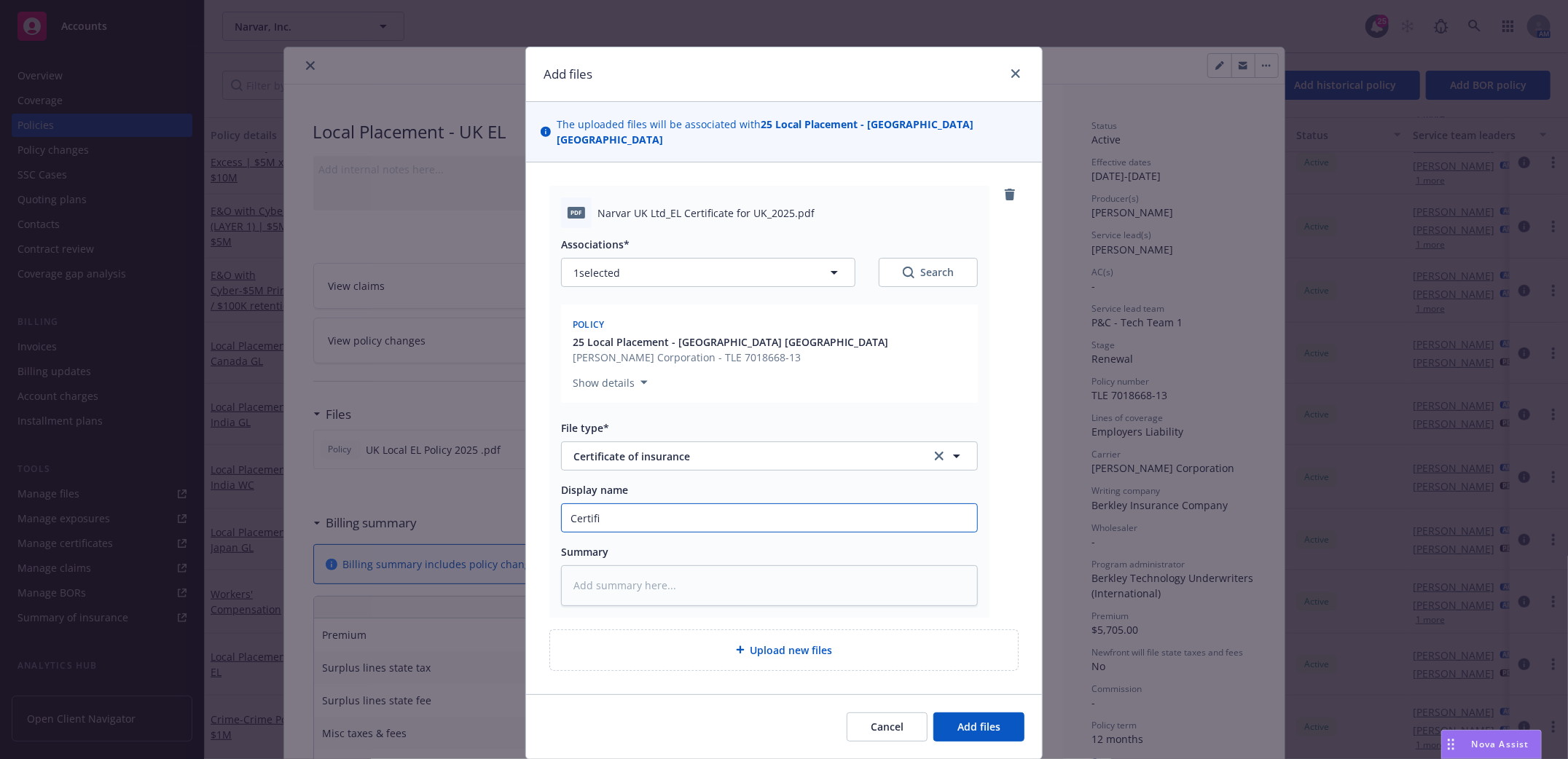
type textarea "x"
type input "Certific"
type textarea "x"
type input "Certifica"
type textarea "x"
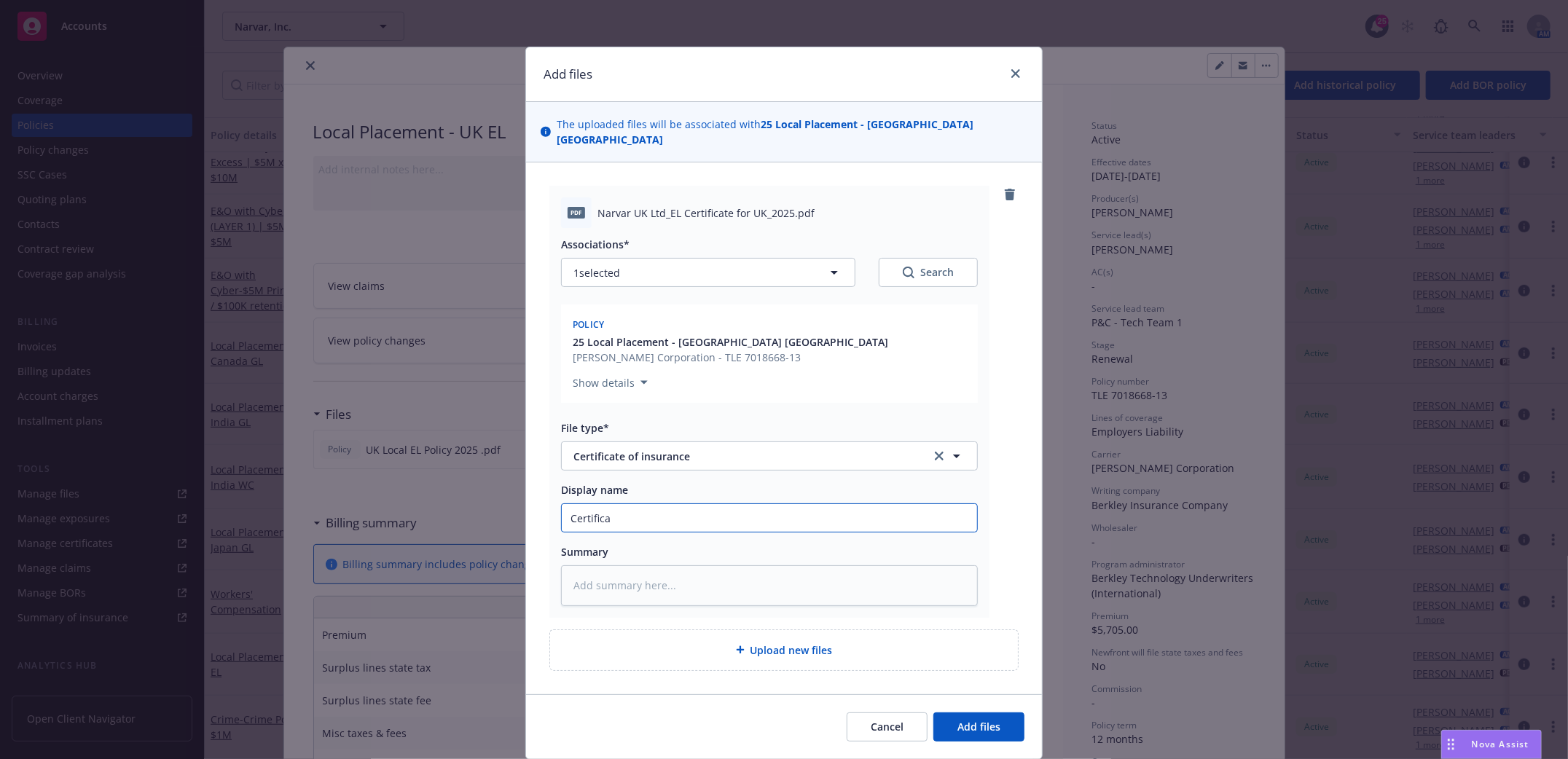
type input "Certificat"
type textarea "x"
type input "Certificate"
type textarea "x"
type input "Certificate"
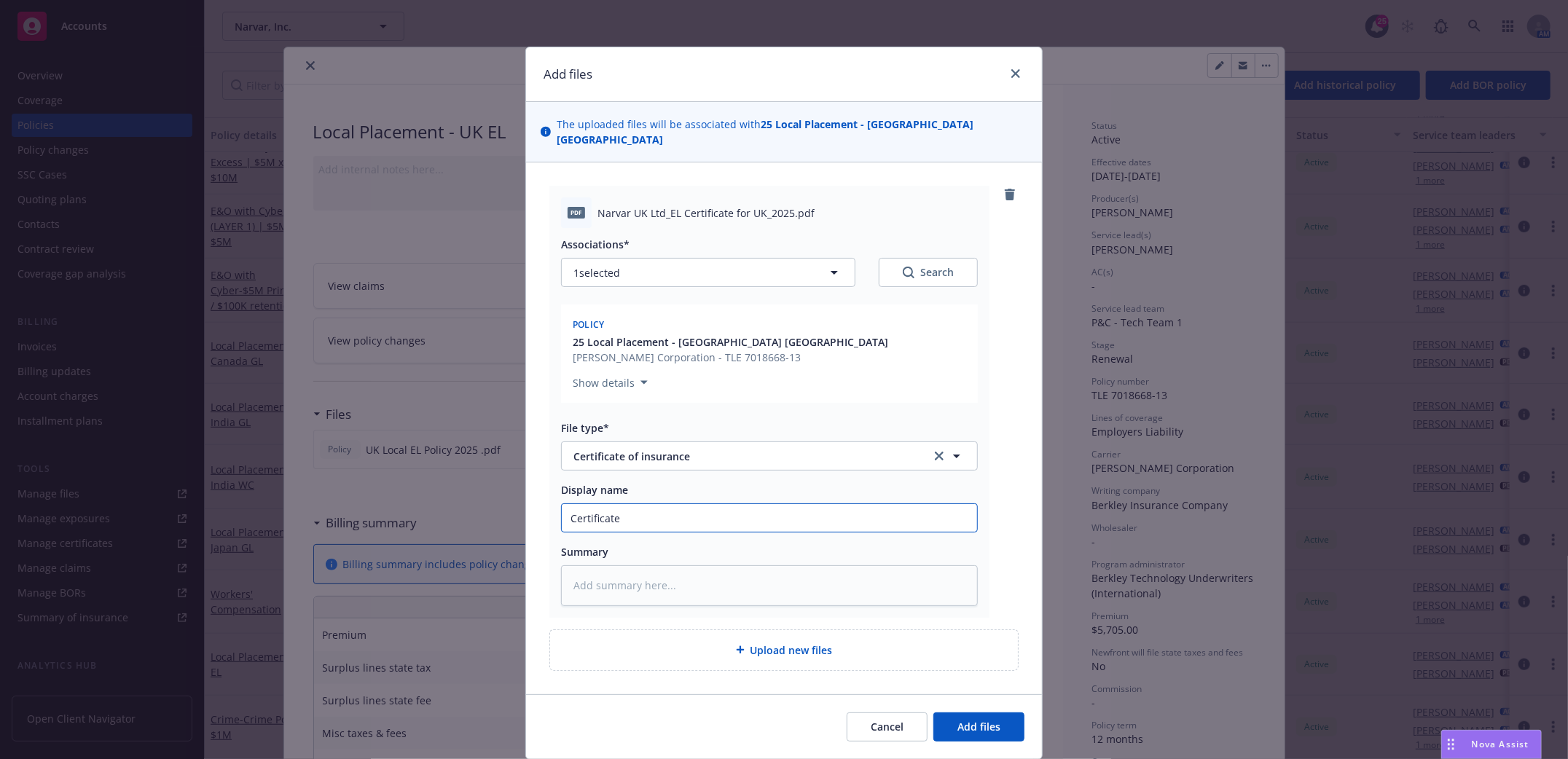
type textarea "x"
type input "Certificate L"
type textarea "x"
type input "Certificate Lo"
type textarea "x"
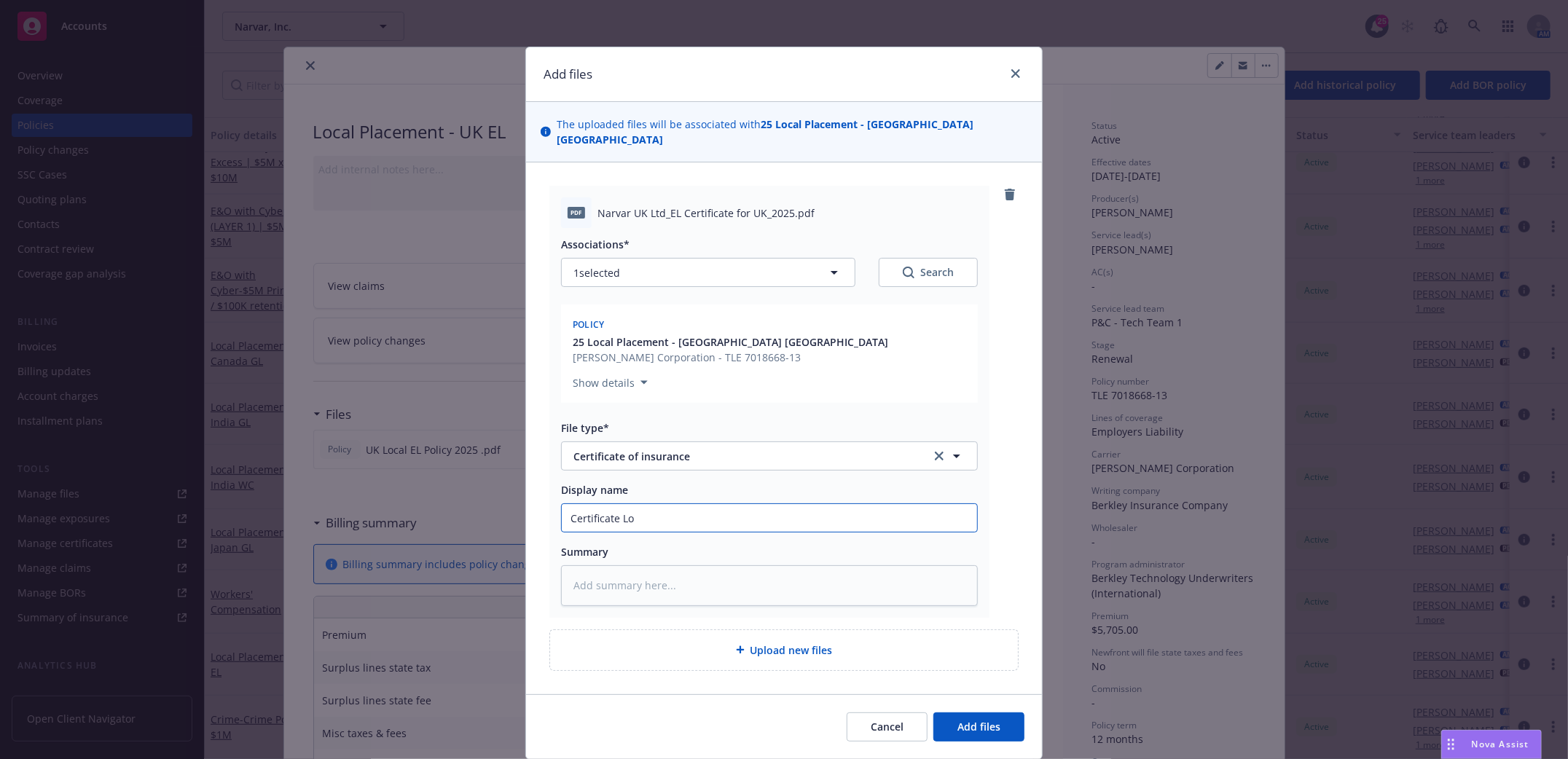
type input "Certificate Loc"
type textarea "x"
type input "Certificate Loca"
type textarea "x"
type input "Certificate Local"
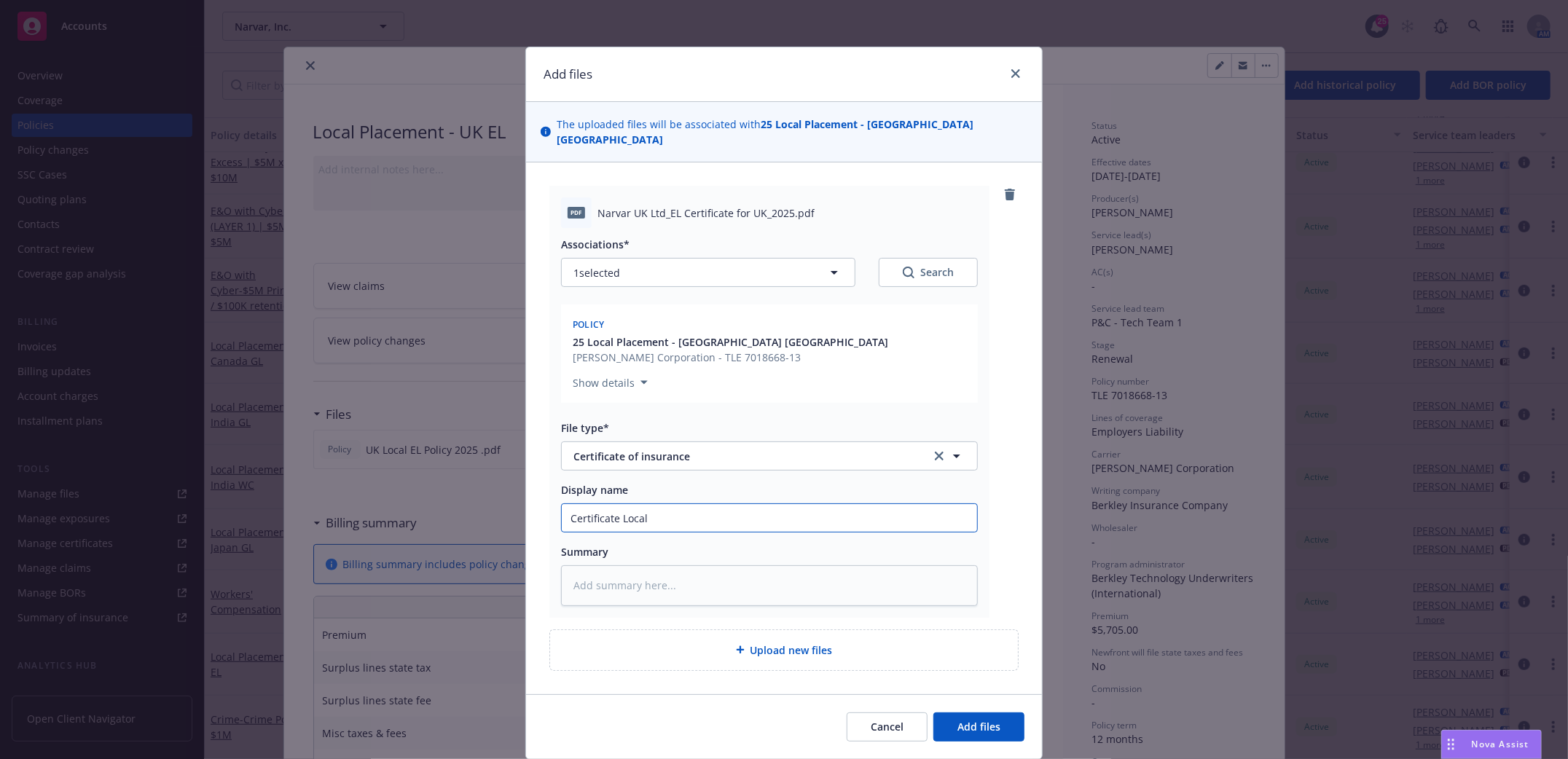
type textarea "x"
type input "Certificate Local"
type textarea "x"
type input "Certificate Local U"
type textarea "x"
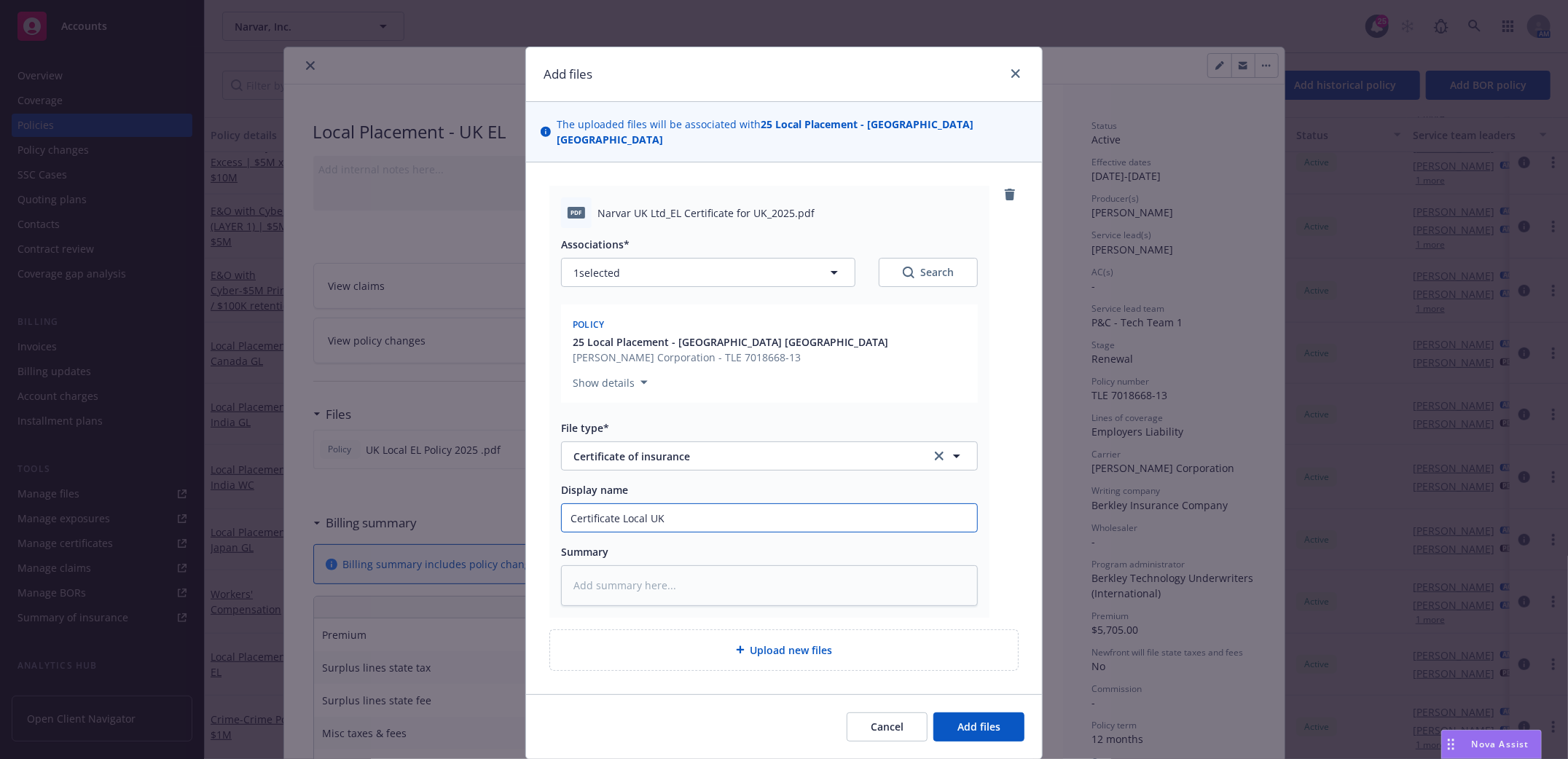
type input "Certificate Local UK"
type textarea "x"
type input "Certificate Local UK E"
type textarea "x"
type input "Certificate Local UK EL"
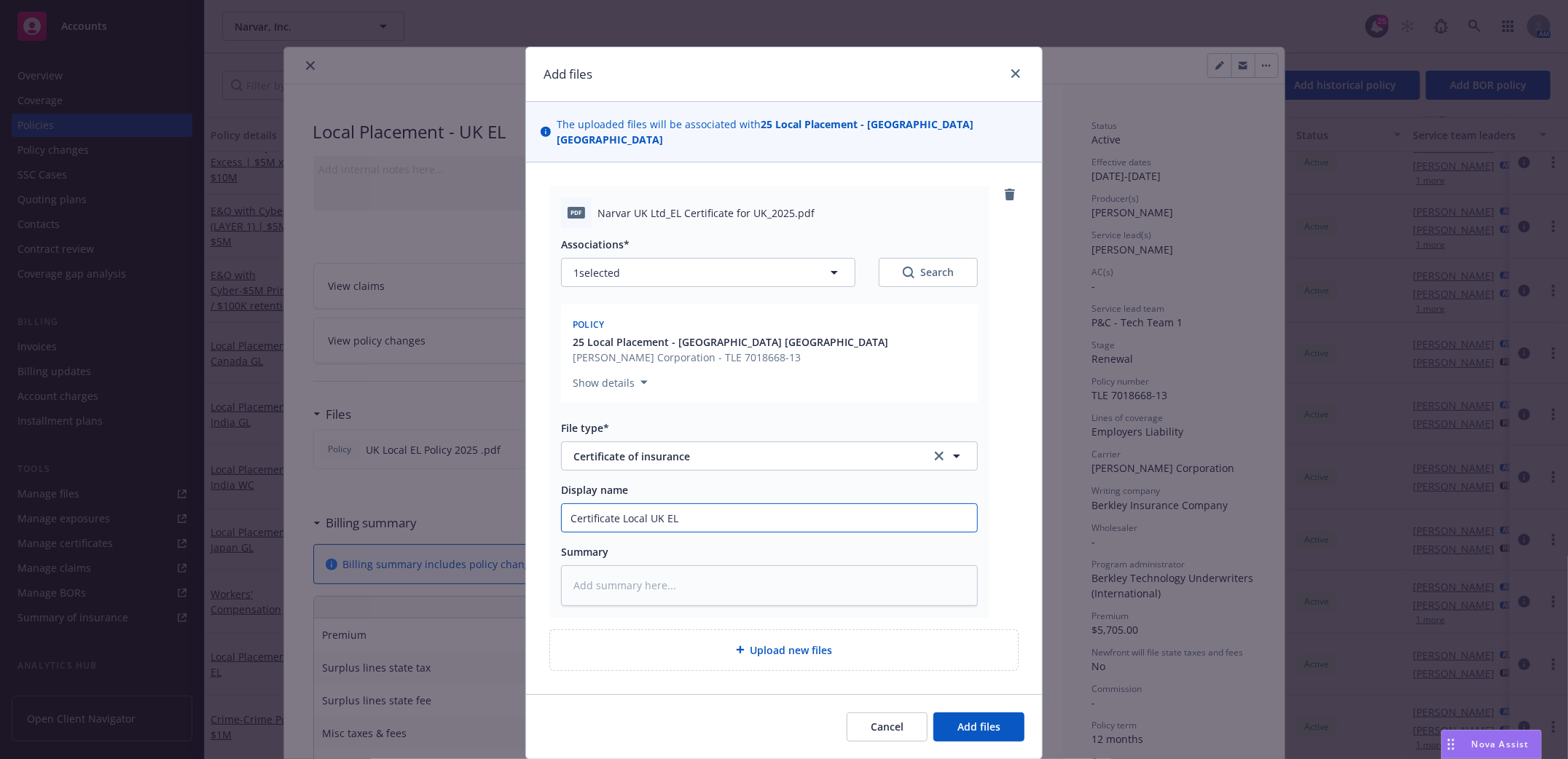
type textarea "x"
type input "Certificate Local UK EL"
type textarea "x"
type input "Certificate Local UK EL 2"
type textarea "x"
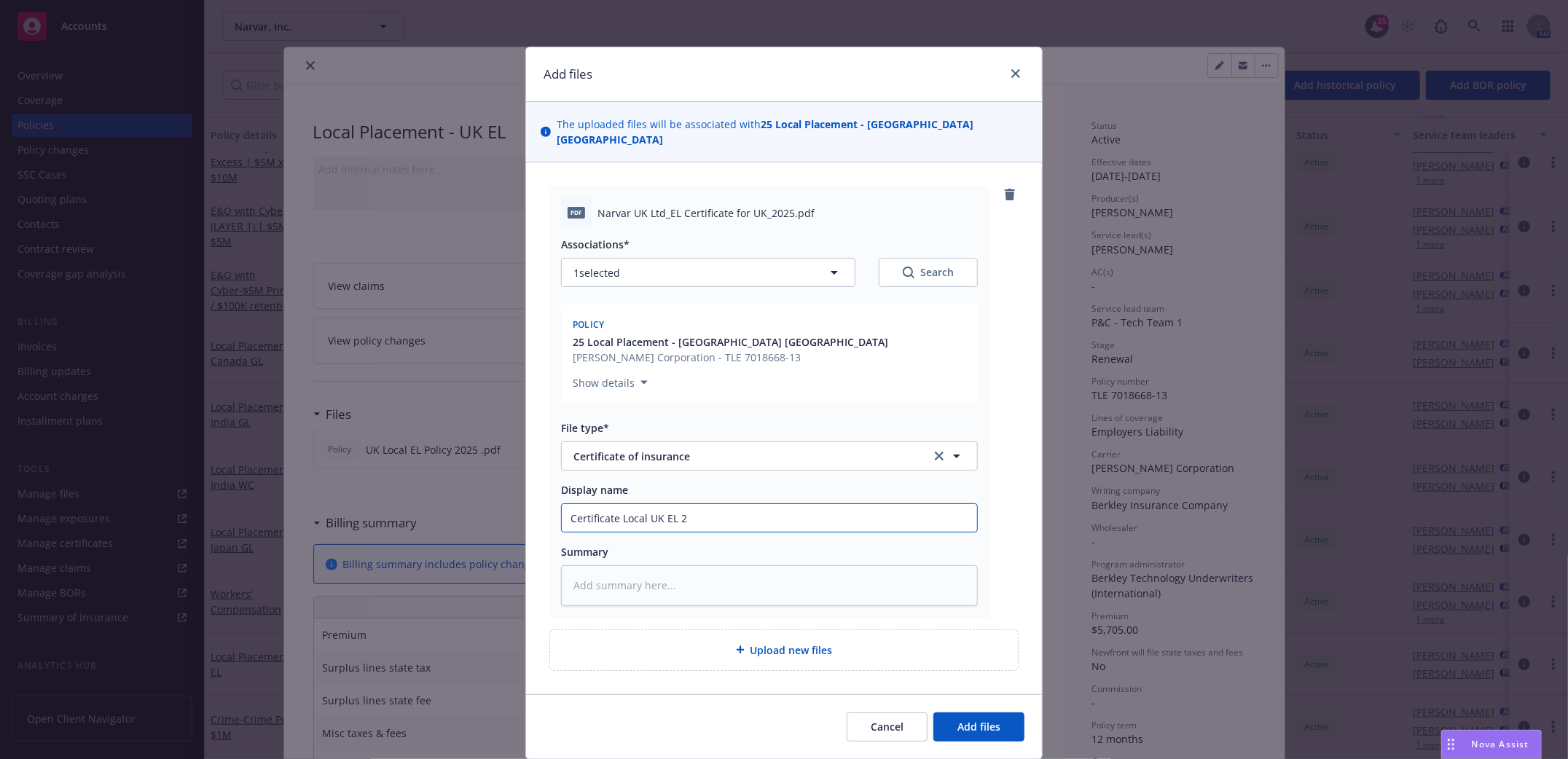
type input "Certificate Local UK EL 20"
type textarea "x"
type input "Certificate Local UK EL 202"
type textarea "x"
type input "Certificate Local UK EL 2025"
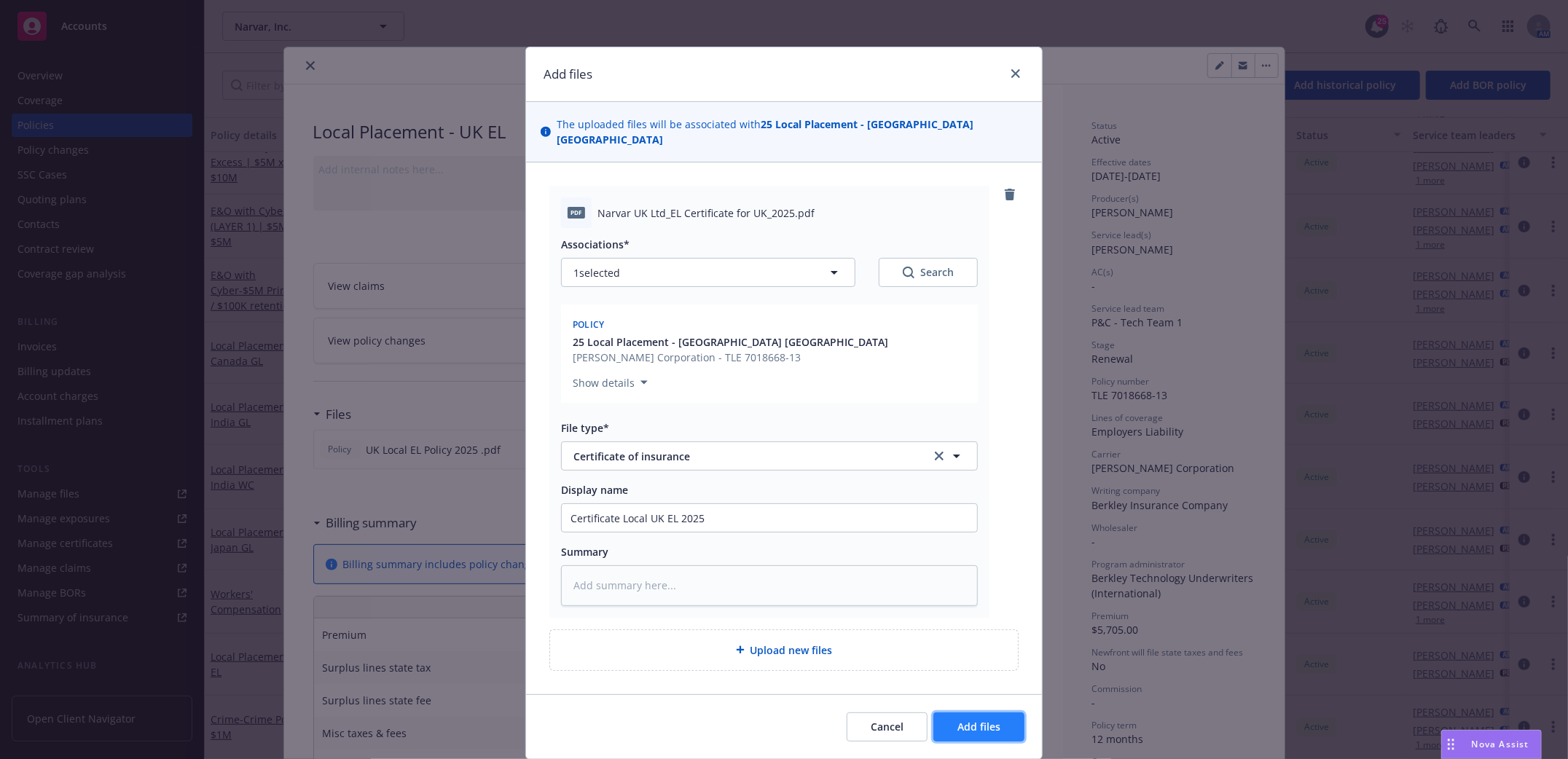
click at [979, 720] on span "Add files" at bounding box center [979, 727] width 43 height 14
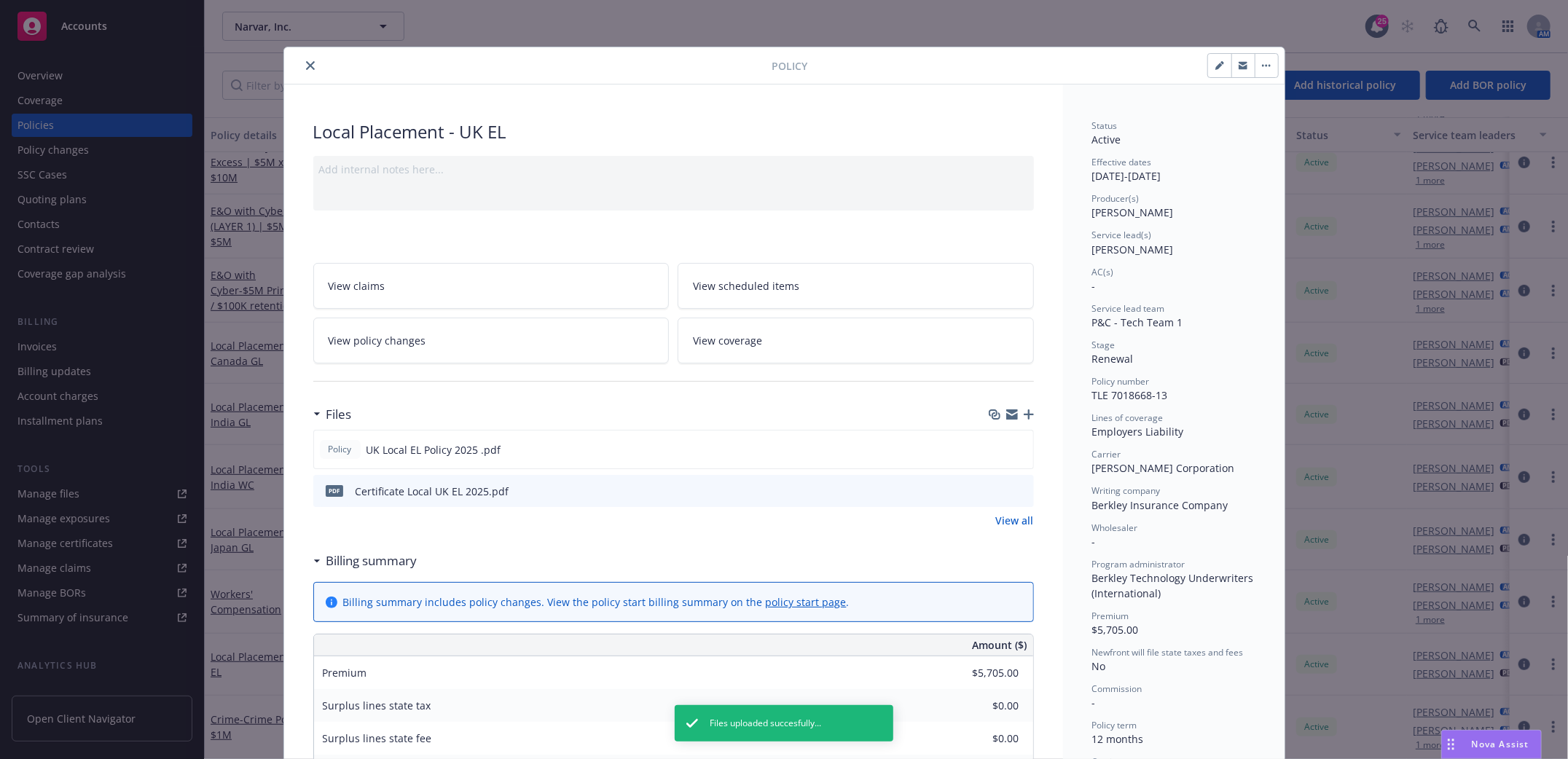
click at [1024, 415] on icon "button" at bounding box center [1028, 414] width 10 height 10
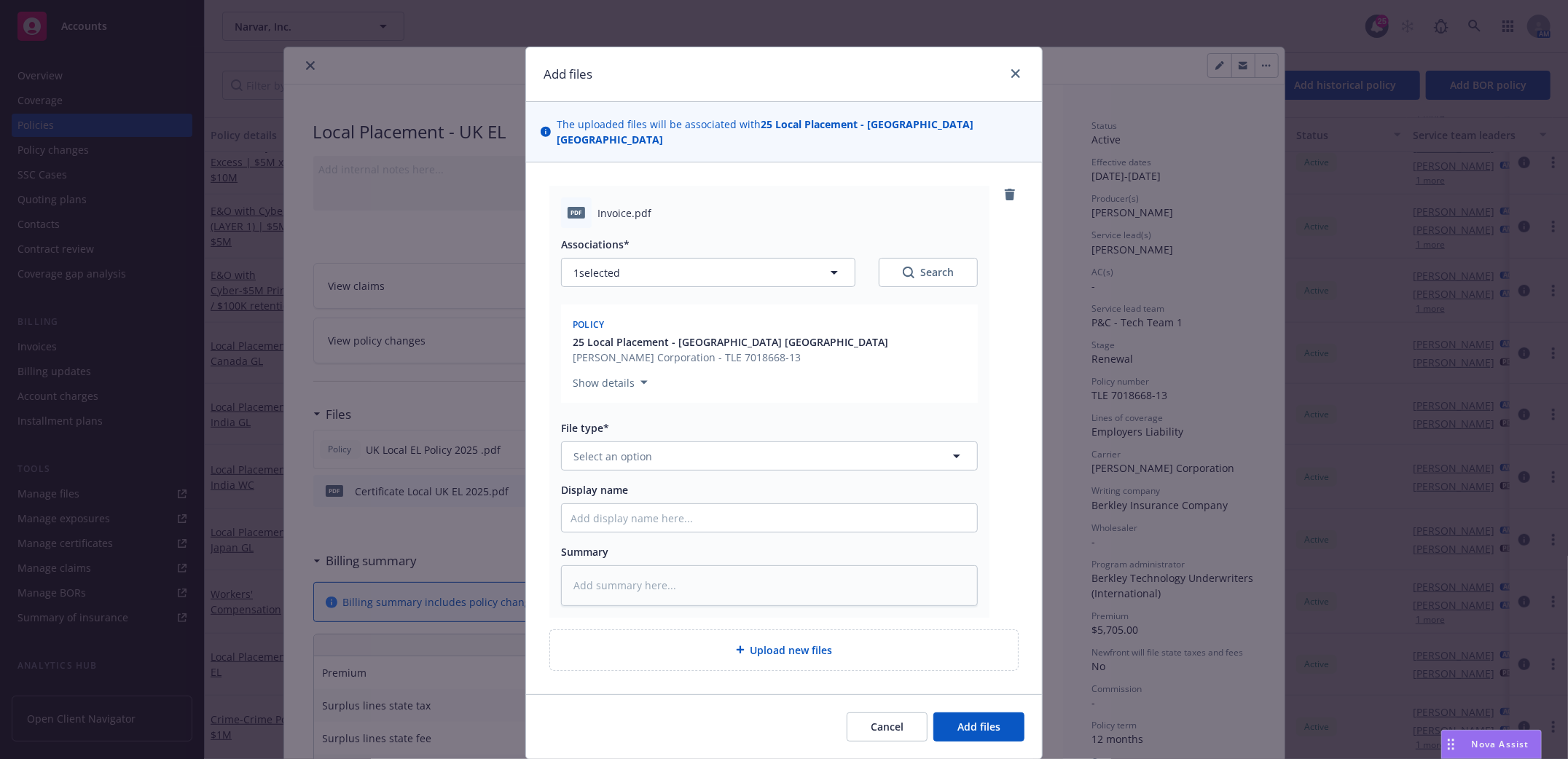
type textarea "x"
click at [703, 442] on button "Select an option" at bounding box center [770, 456] width 417 height 29
type input "Invoice"
click at [677, 526] on div "Invoice - Third Party" at bounding box center [769, 536] width 398 height 21
click at [635, 504] on input "Display name" at bounding box center [770, 518] width 416 height 28
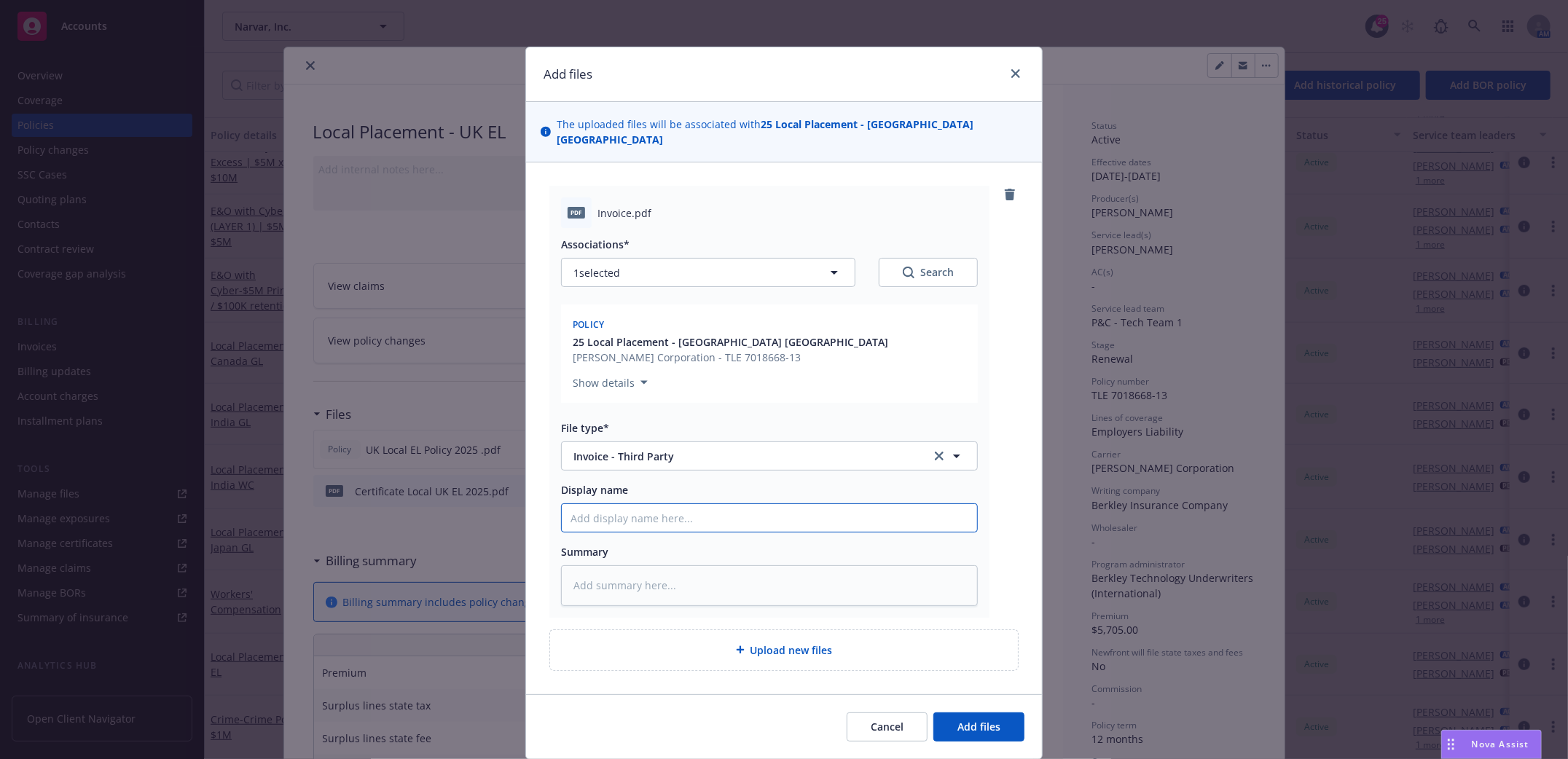
type textarea "x"
type input "I"
type textarea "x"
type input "In"
type textarea "x"
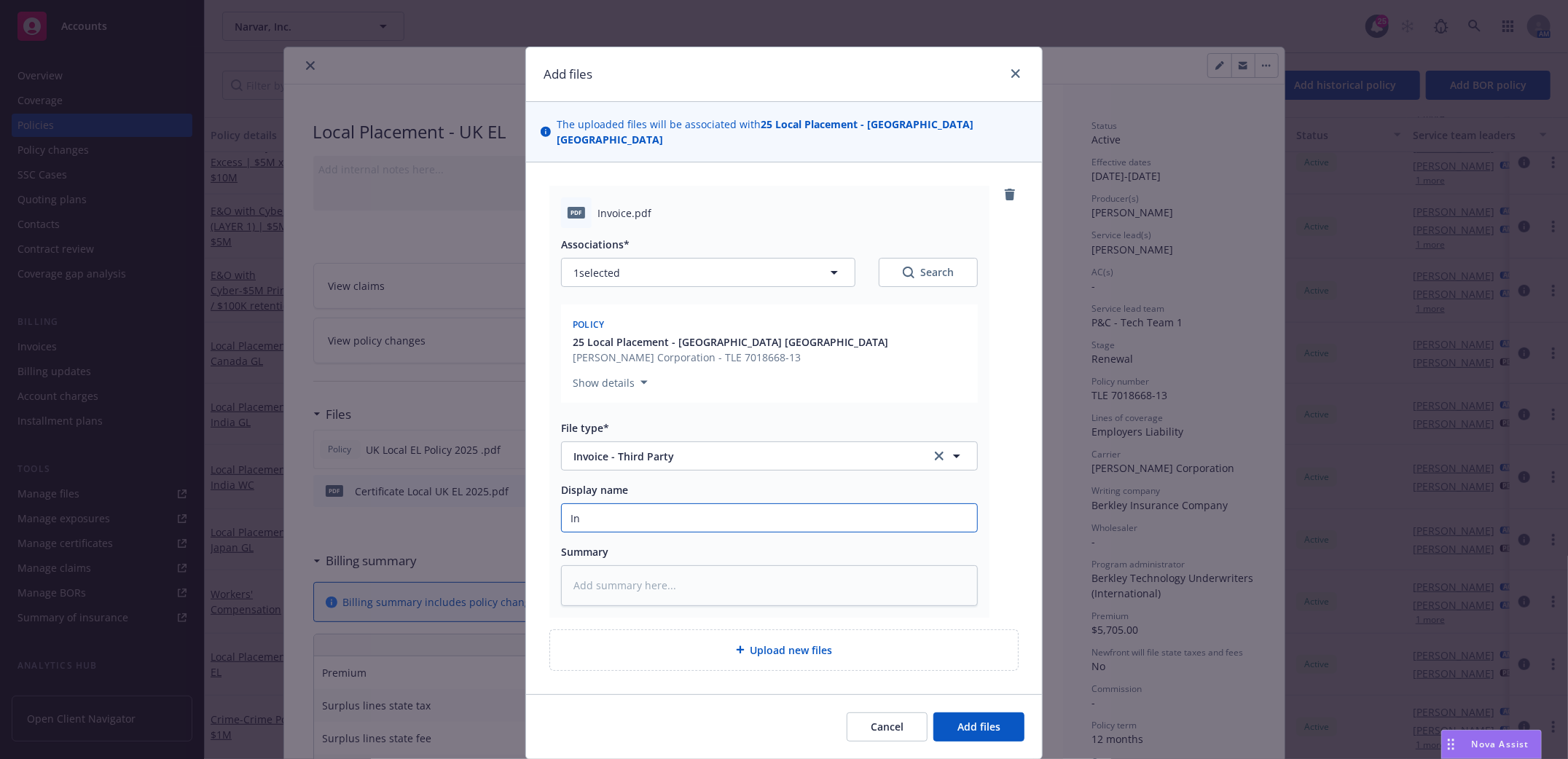
type input "Inv"
type textarea "x"
type input "Invo"
type textarea "x"
type input "Invoic"
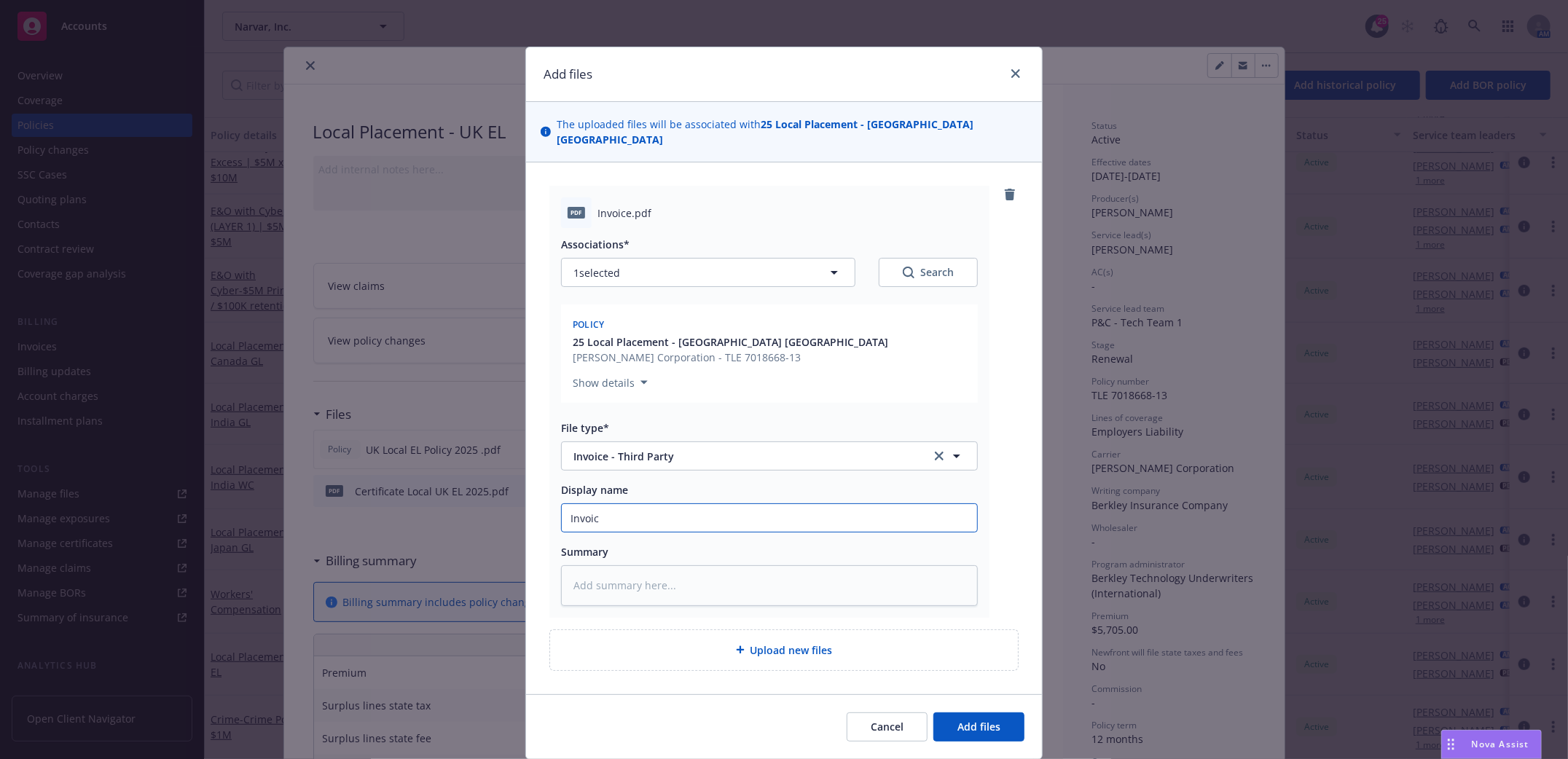
type textarea "x"
type input "Invoice"
type textarea "x"
type input "Invoice"
type textarea "x"
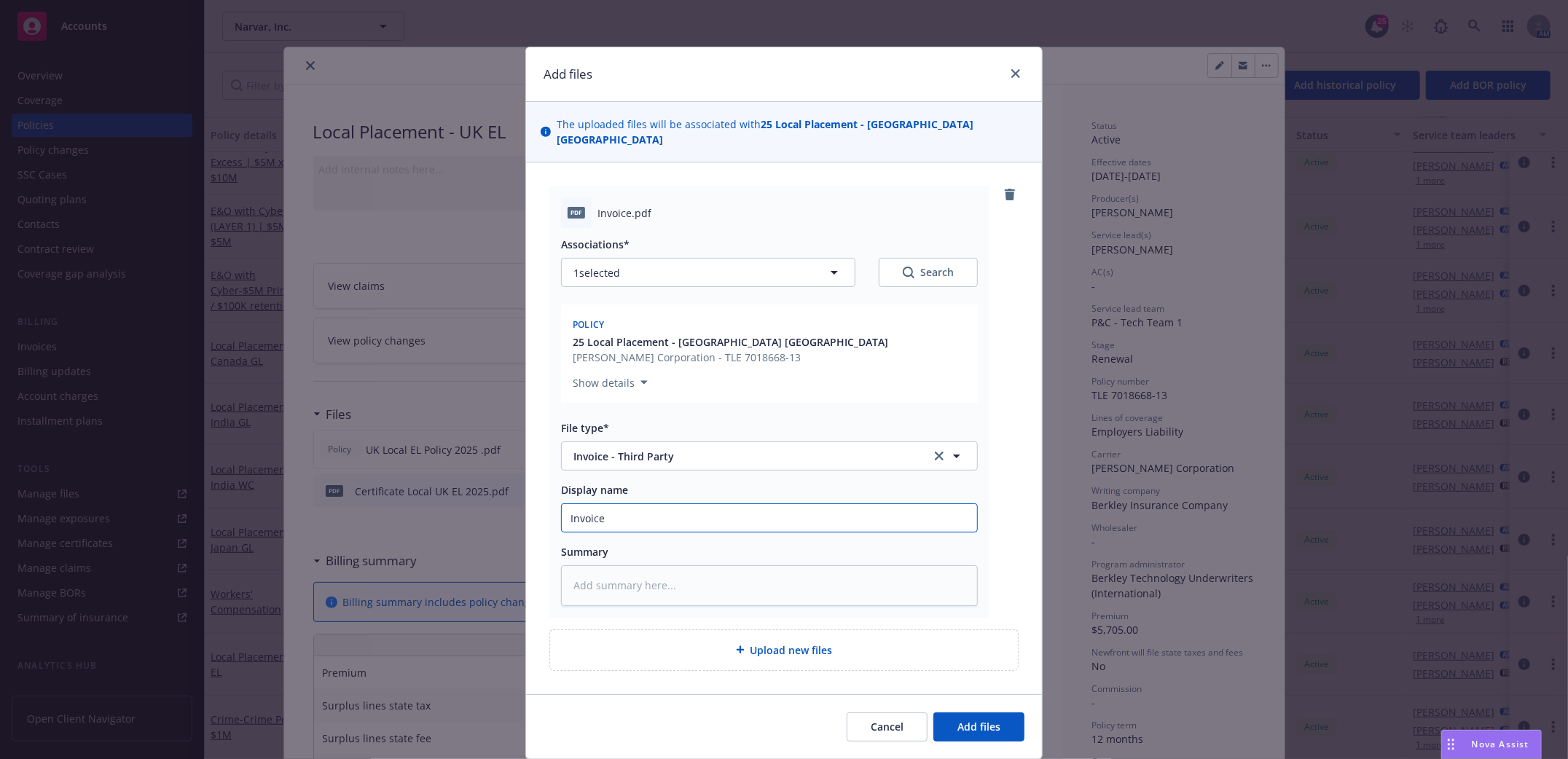
type input "Invoice l"
type textarea "x"
type input "Invoice lo"
type textarea "x"
type input "Invoice loc"
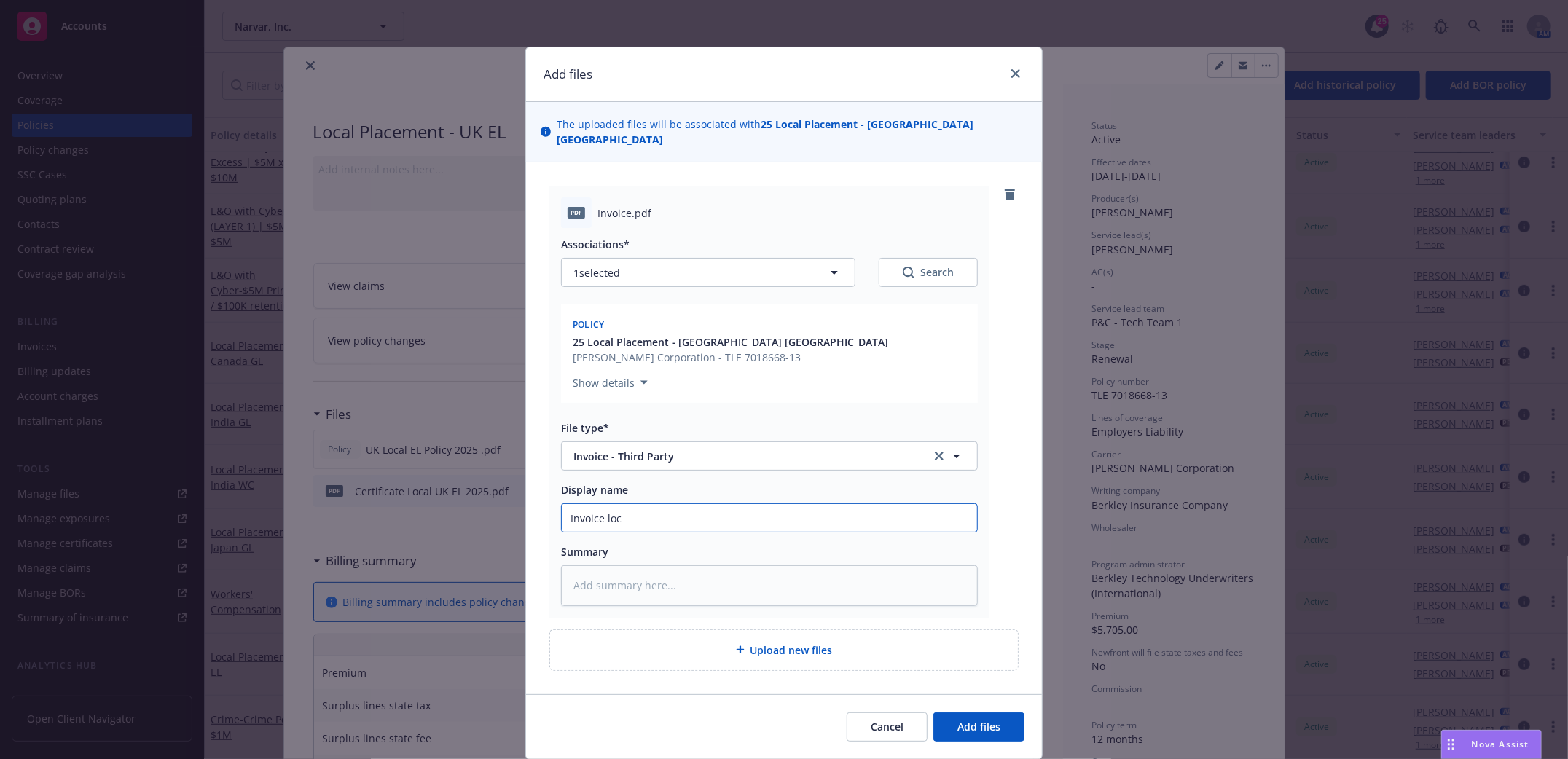
type textarea "x"
type input "Invoice local"
type textarea "x"
type input "Invoice local"
type textarea "x"
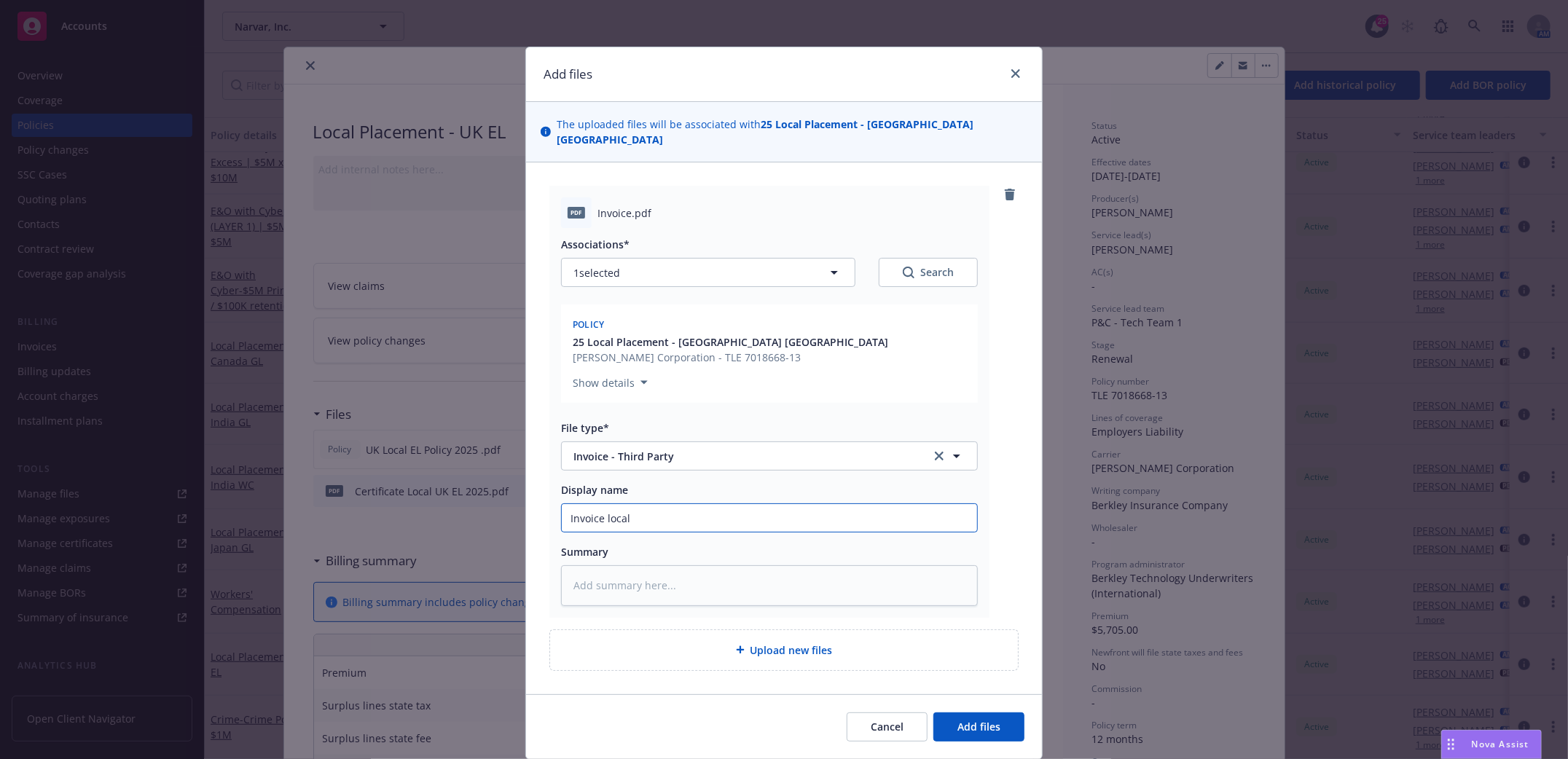
type input "Invoice local U"
type textarea "x"
type input "Invoice local UK"
type textarea "x"
type input "Invoice local UK"
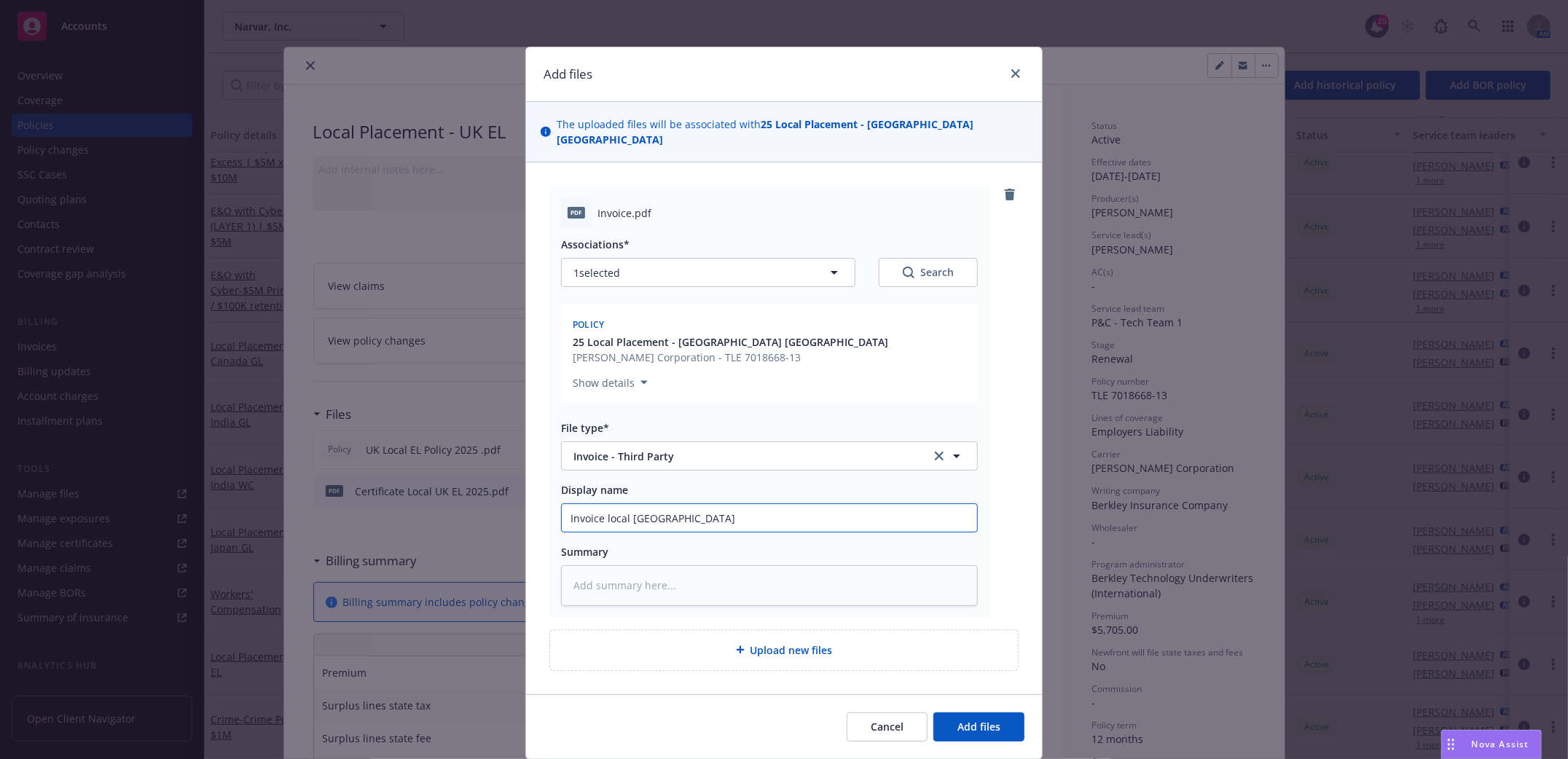
type textarea "x"
type input "Invoice local UK E"
type textarea "x"
type input "Invoice local UK EL"
type textarea "x"
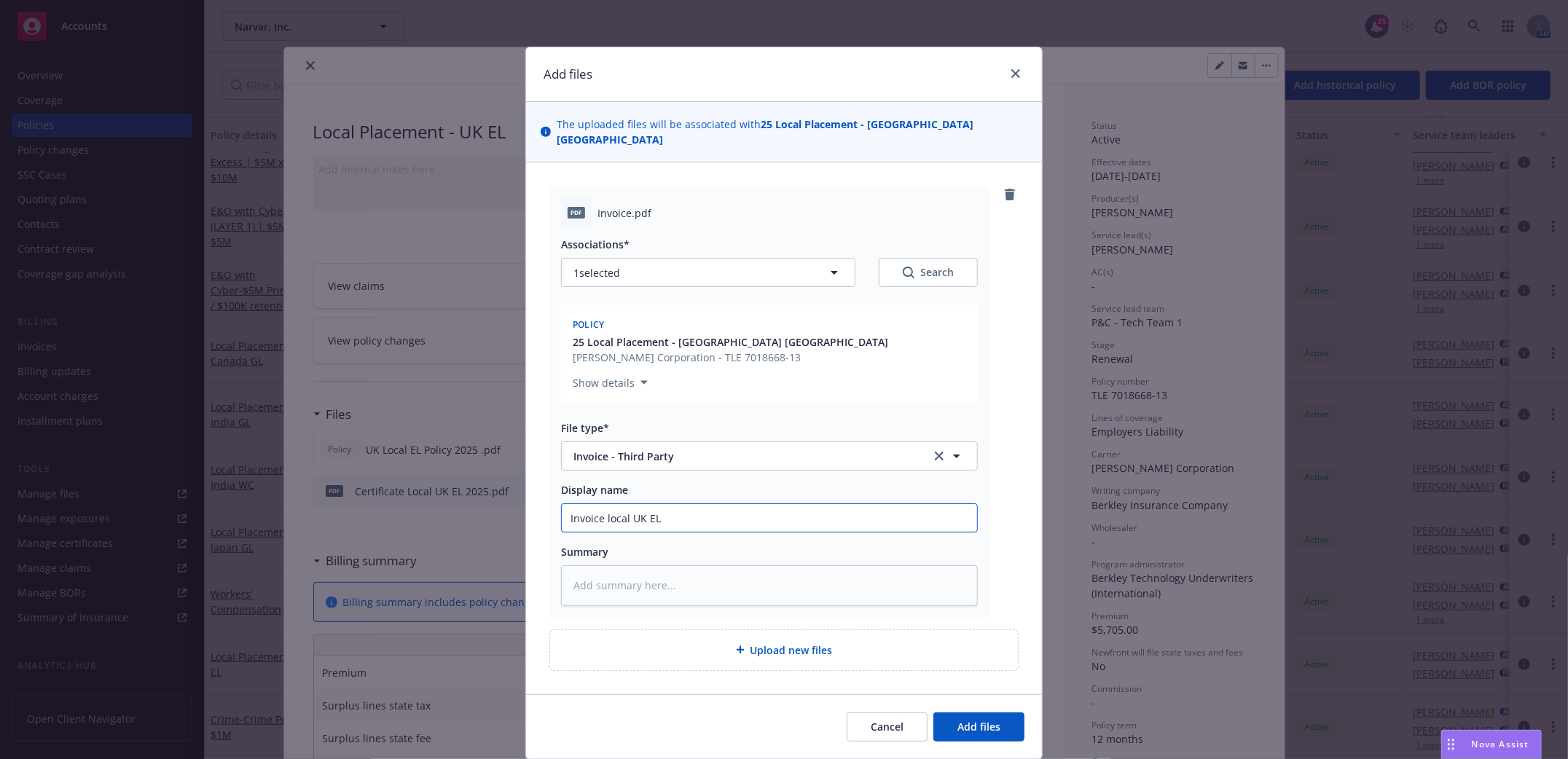
type input "Invoice local UK EL"
type textarea "x"
type input "Invoice local UK EL"
type textarea "x"
type input "Invoice local UK EL 2"
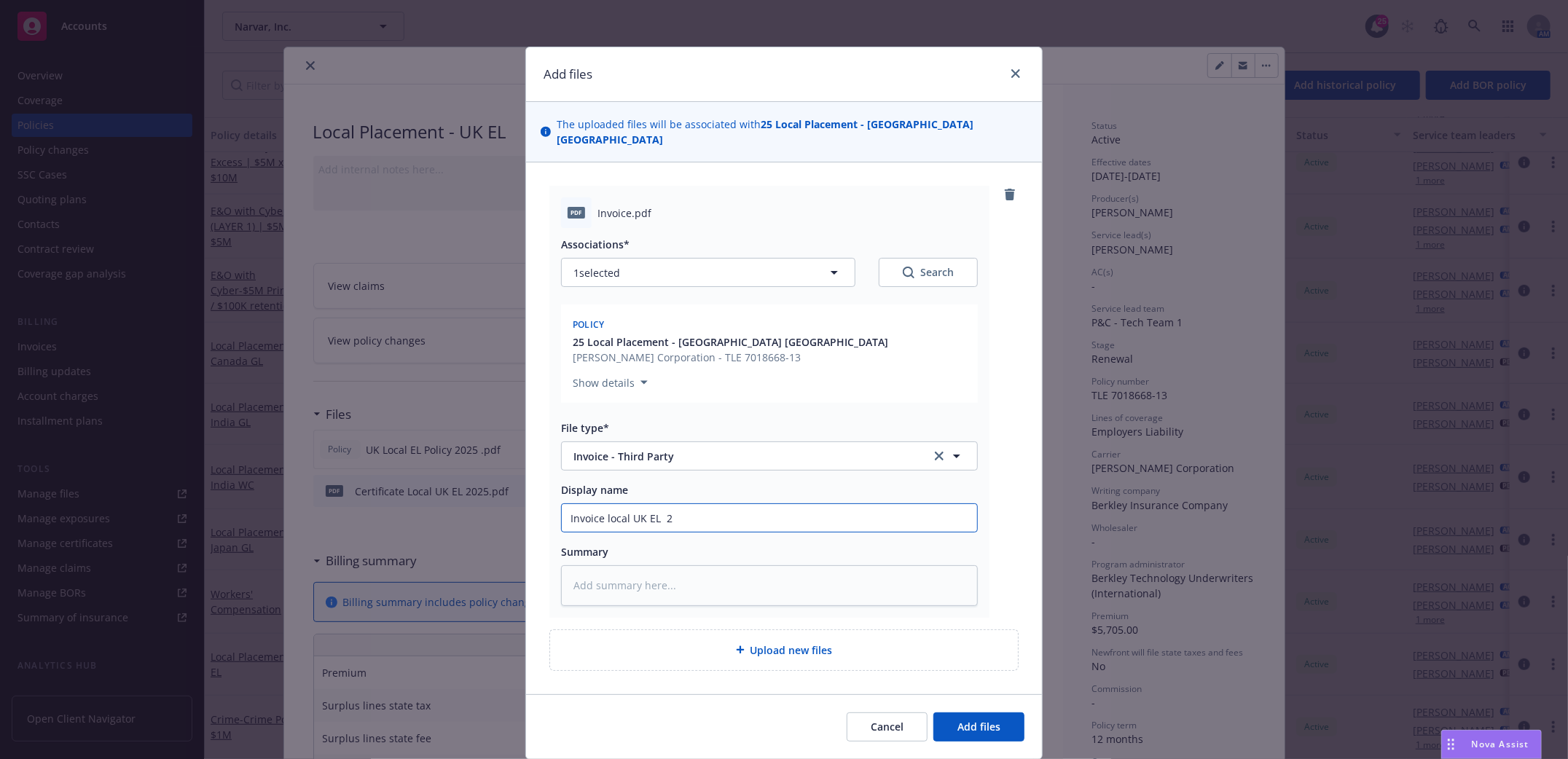
type textarea "x"
type input "Invoice local UK EL 20"
type textarea "x"
type input "Invoice local UK EL 202"
type textarea "x"
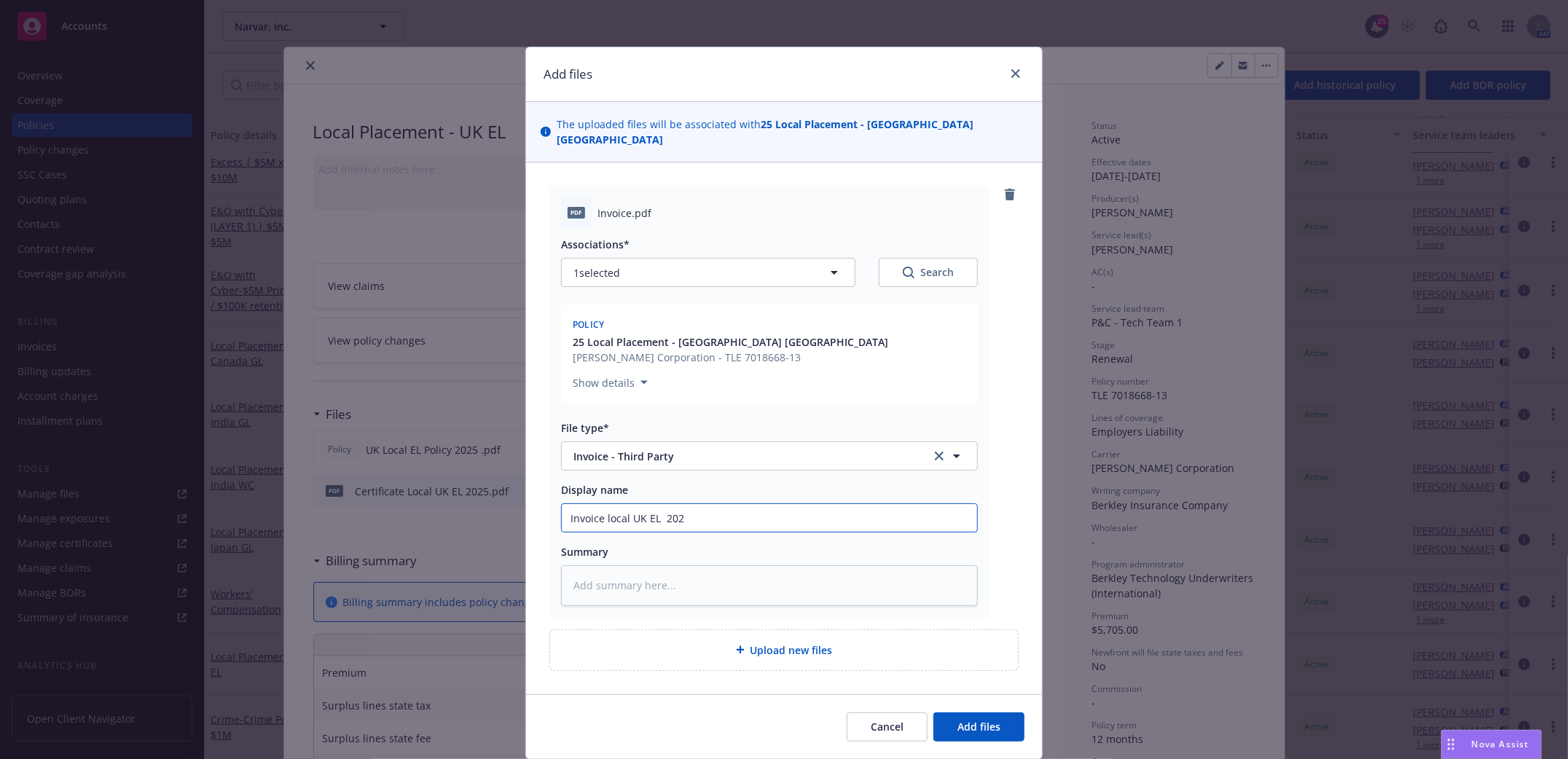
type input "Invoice local UK EL 2025"
click at [599, 506] on input "Invoice local UK EL 2025" at bounding box center [770, 518] width 416 height 28
type textarea "x"
type input "Invoice Tlocal UK EL 2025"
type textarea "x"
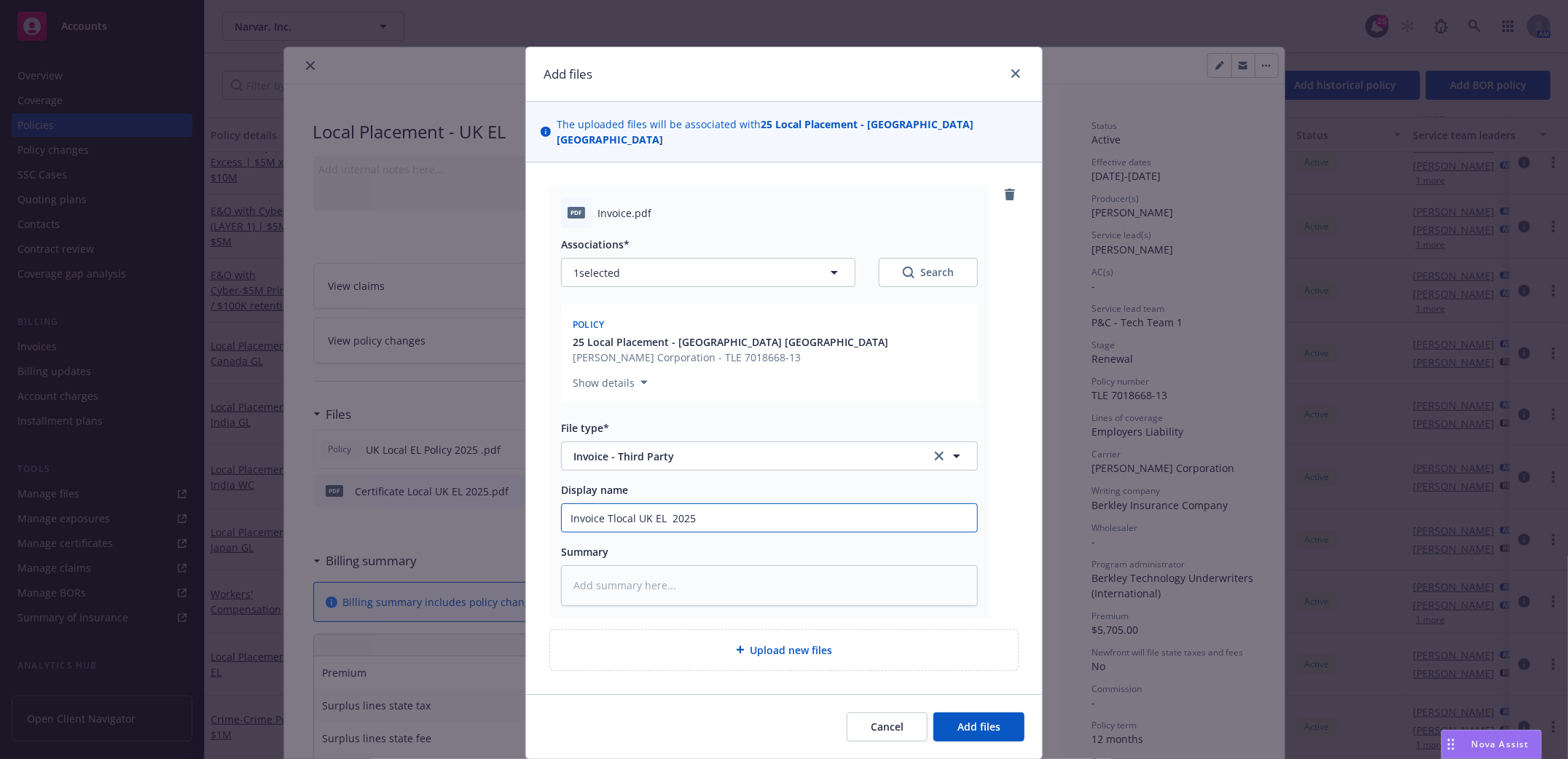
type input "Invoice Tolocal UK EL 2025"
type textarea "x"
type input "Invoice Towelocal UK EL 2025"
type textarea "x"
type input "Invoice Towerlocal UK EL 2025"
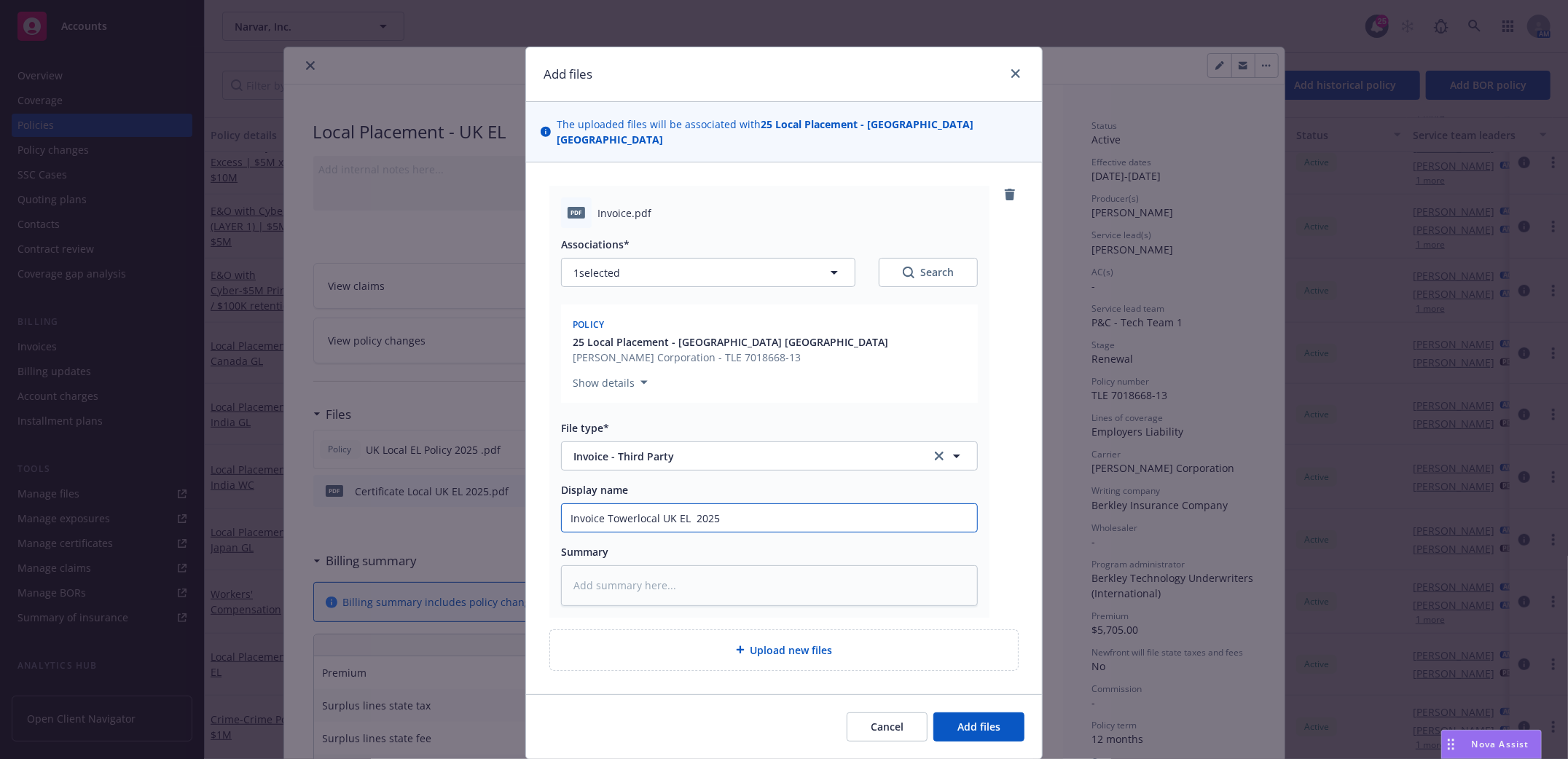
type textarea "x"
type input "Invoice Towerglocal UK EL 2025"
type textarea "x"
type input "Invoice Towergalocal UK EL 2025"
type textarea "x"
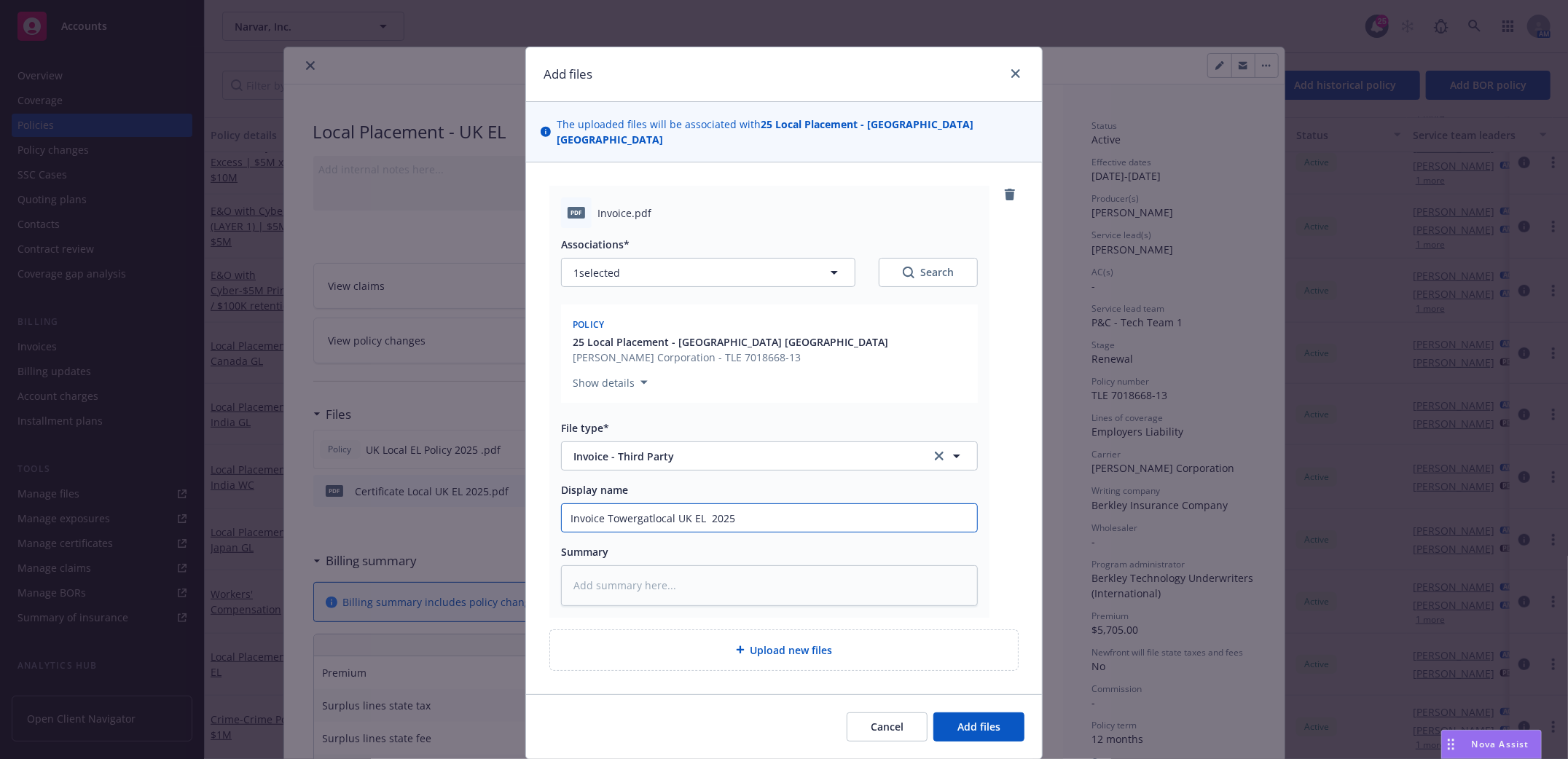
type input "Invoice Towergatelocal UK EL 2025"
type textarea "x"
type input "Invoice Towergate local UK EL 2025"
click at [962, 720] on span "Add files" at bounding box center [979, 727] width 43 height 14
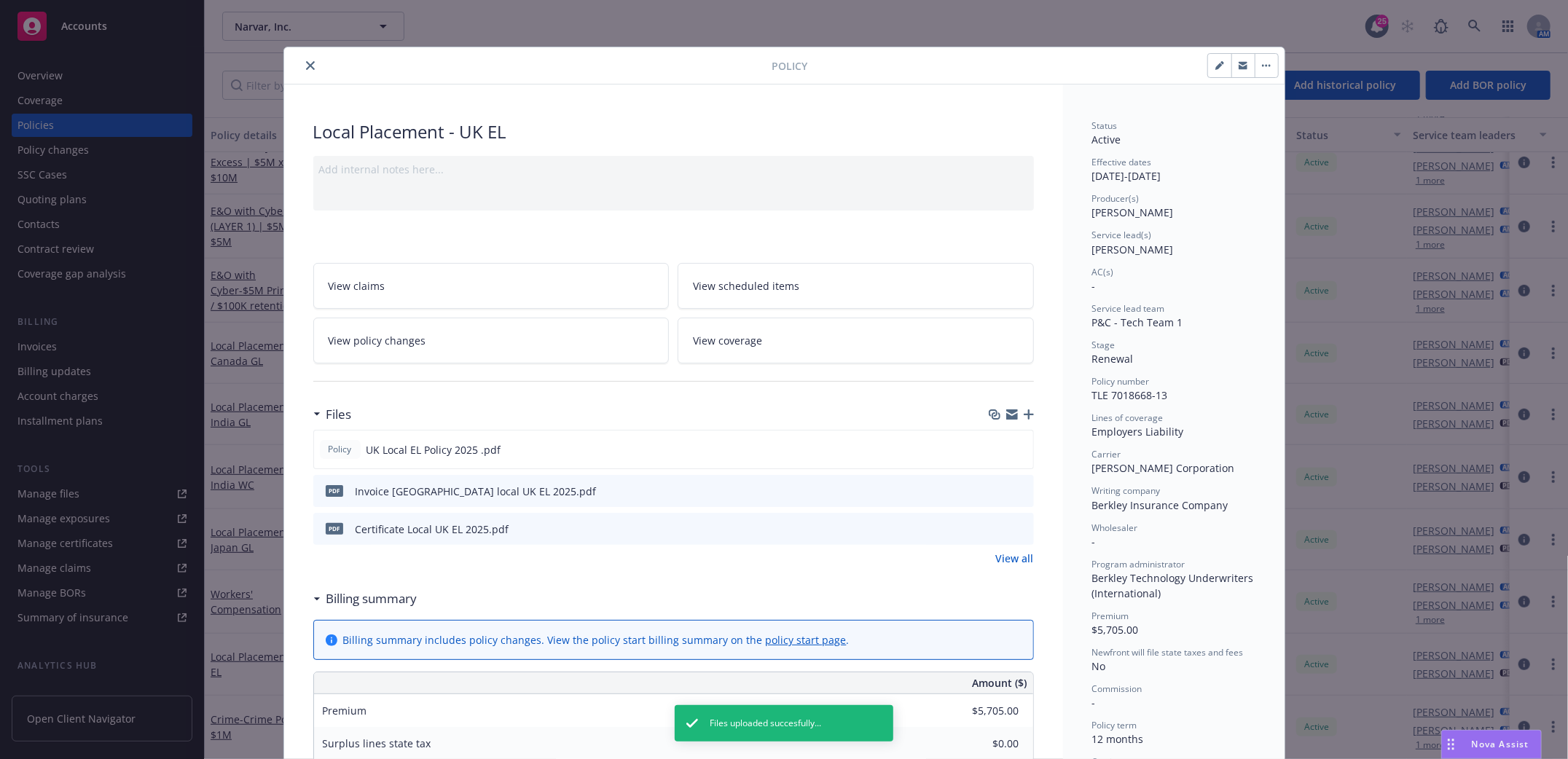
click at [314, 66] on div at bounding box center [531, 65] width 482 height 18
click at [306, 68] on icon "close" at bounding box center [310, 65] width 8 height 8
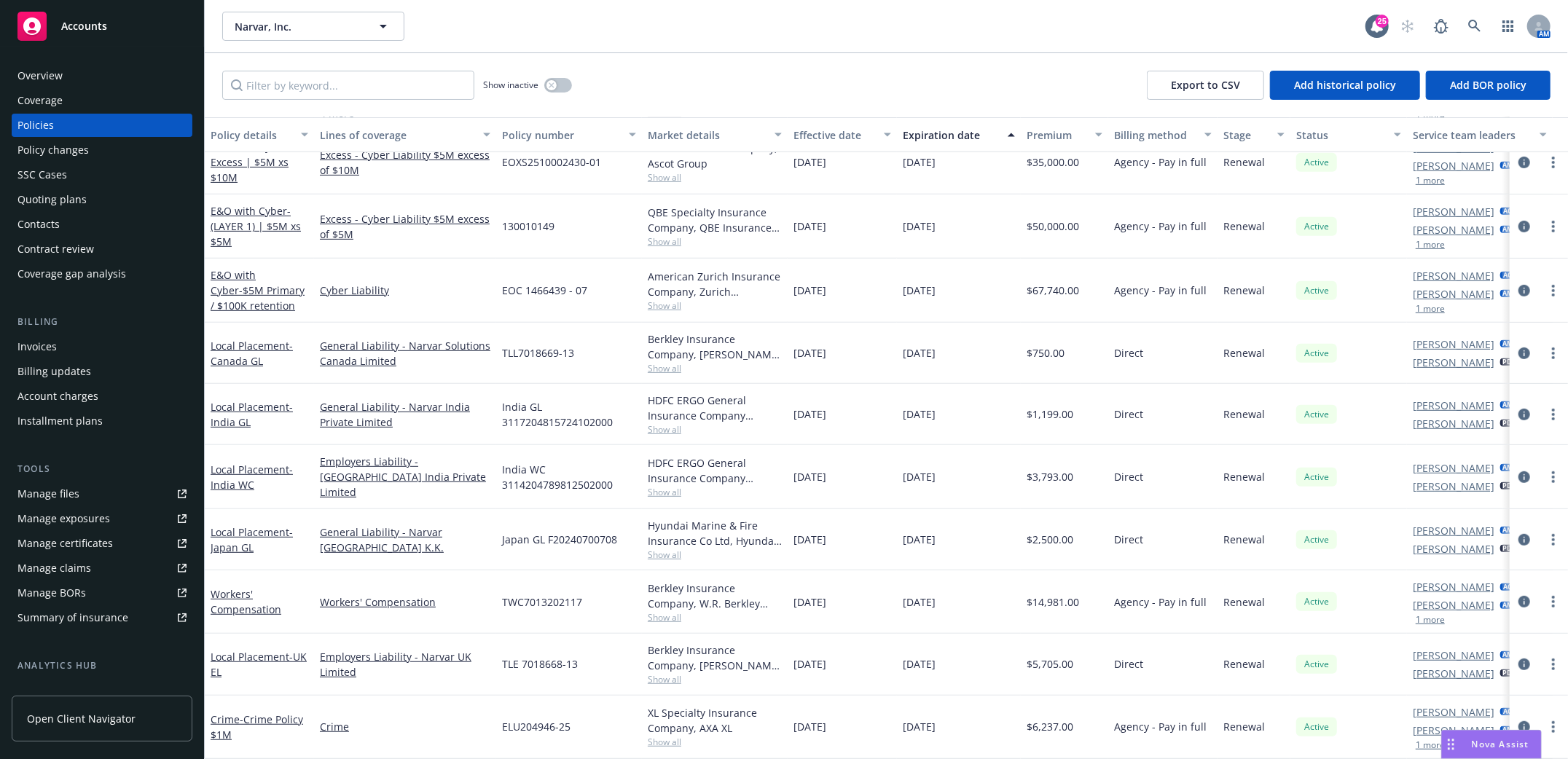
click at [30, 126] on div "Policies" at bounding box center [36, 125] width 37 height 23
click at [35, 224] on div "Contacts" at bounding box center [38, 225] width 42 height 23
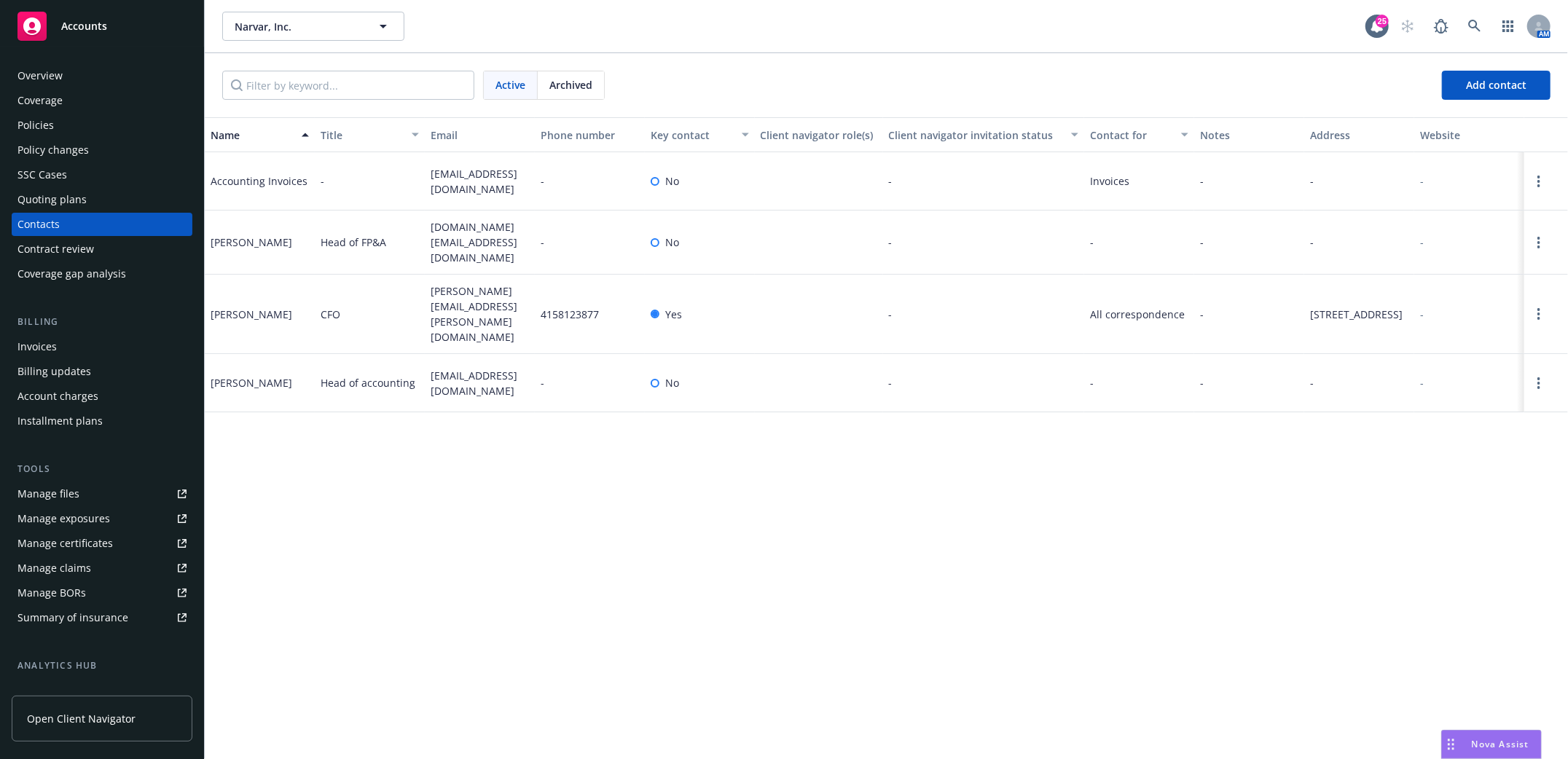
click at [44, 123] on div "Policies" at bounding box center [36, 125] width 37 height 23
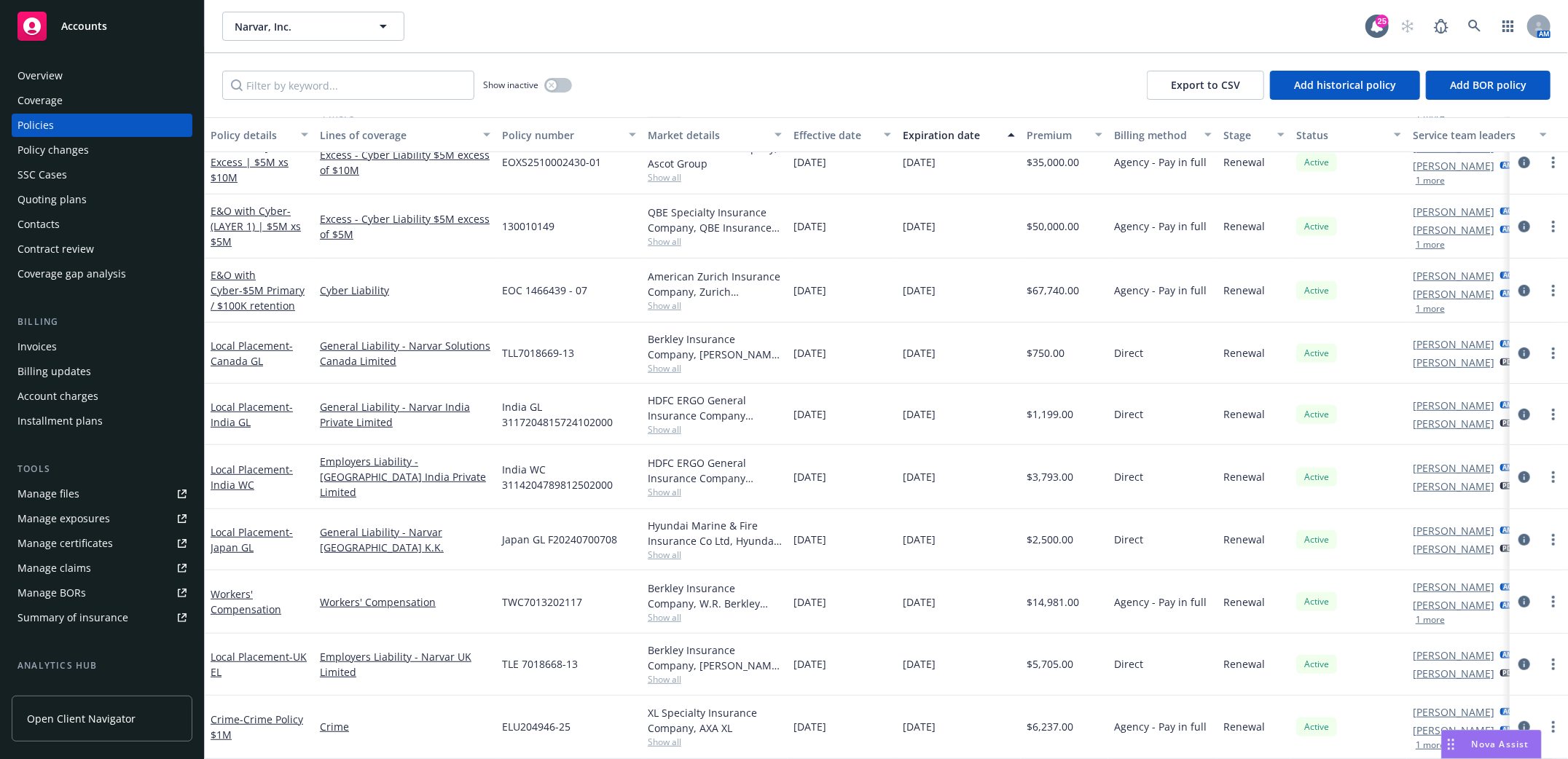
scroll to position [506, 0]
click at [241, 650] on link "Local Placement - UK EL" at bounding box center [258, 665] width 96 height 29
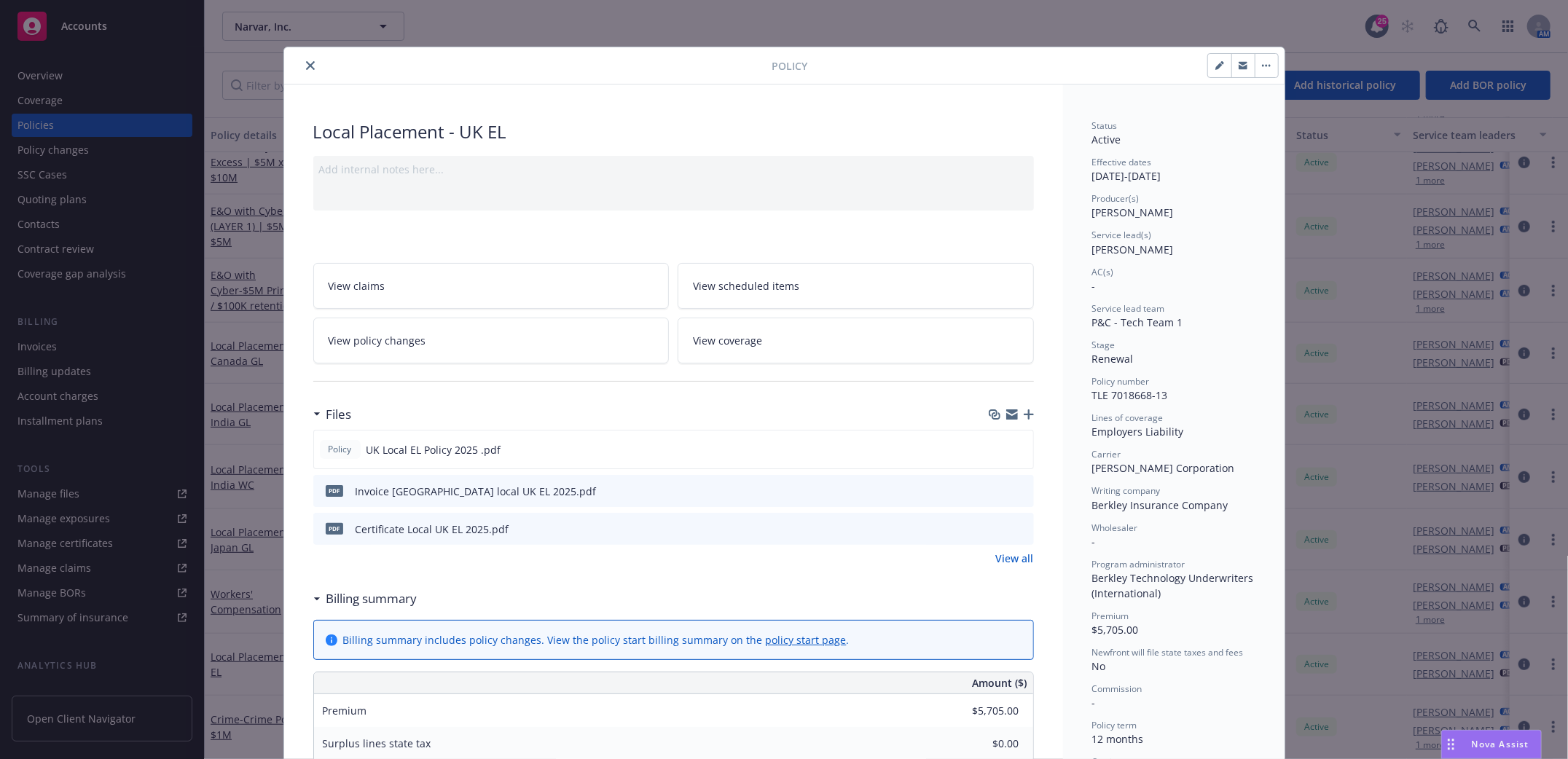
click at [1024, 412] on icon "button" at bounding box center [1028, 414] width 10 height 10
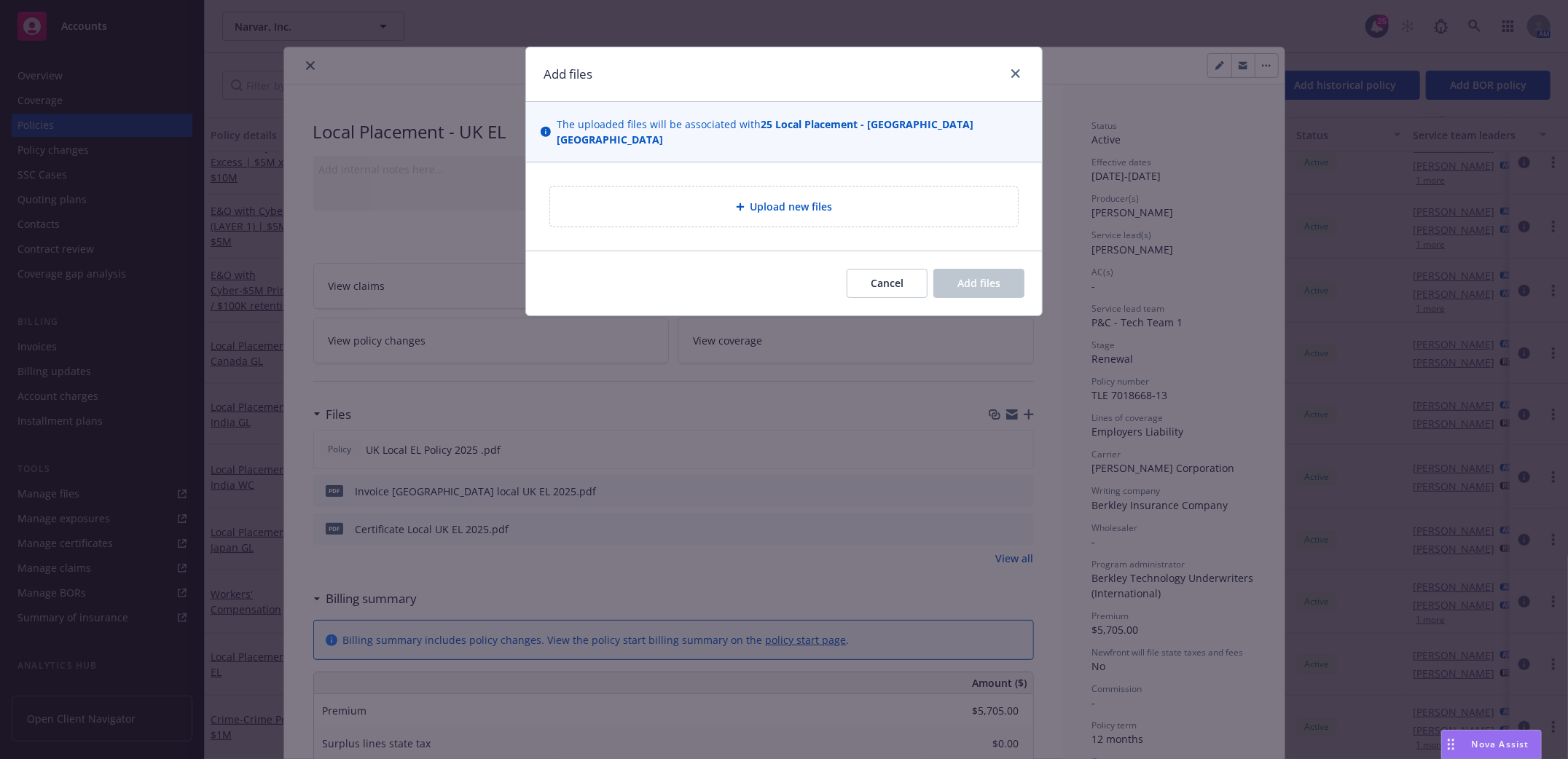
type textarea "x"
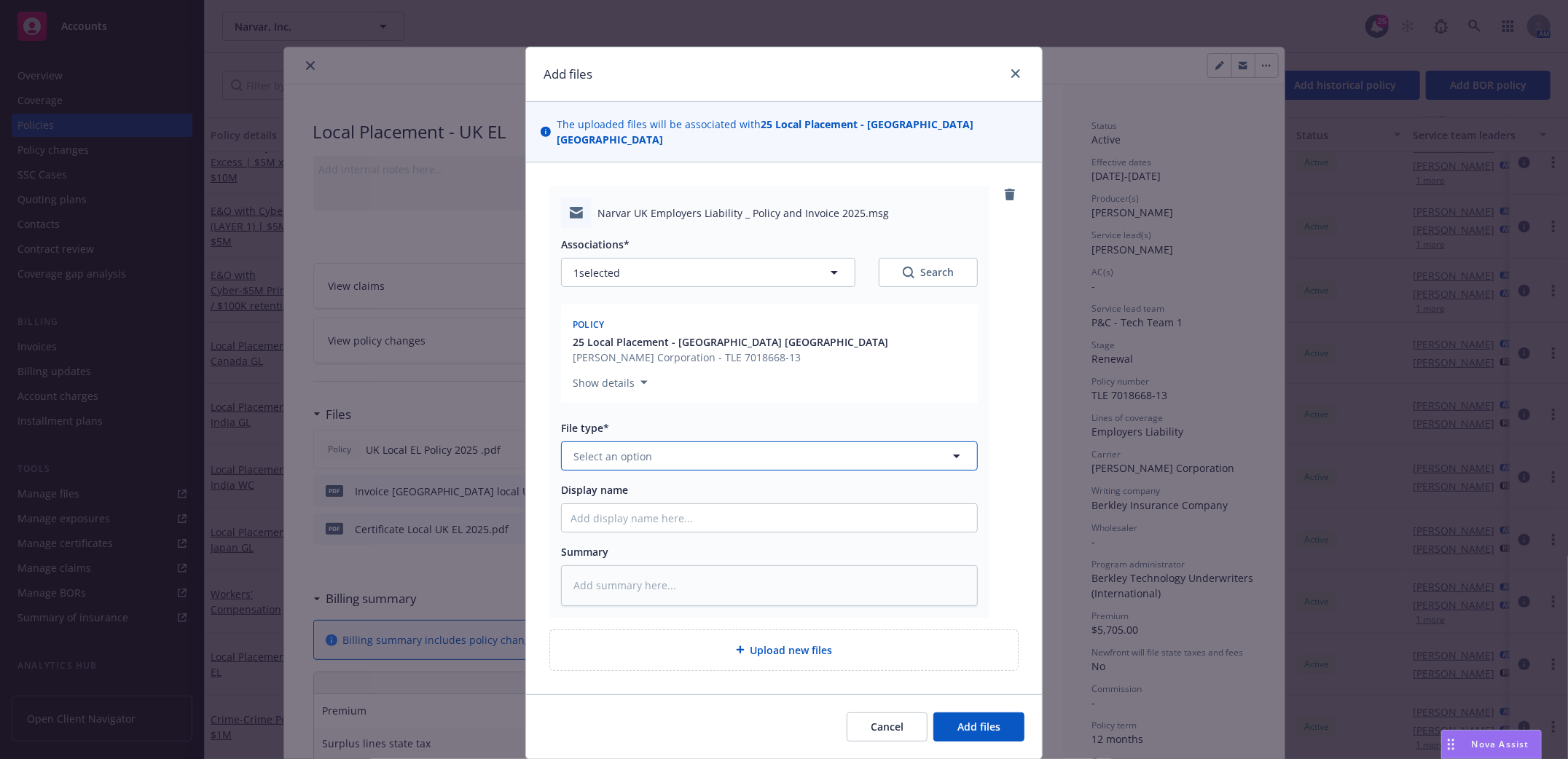
drag, startPoint x: 741, startPoint y: 449, endPoint x: 740, endPoint y: 433, distance: 16.0
click at [741, 449] on button "Select an option" at bounding box center [770, 456] width 417 height 29
type input "email"
drag, startPoint x: 686, startPoint y: 475, endPoint x: 686, endPoint y: 516, distance: 41.0
click at [685, 487] on div "Email" at bounding box center [769, 498] width 398 height 21
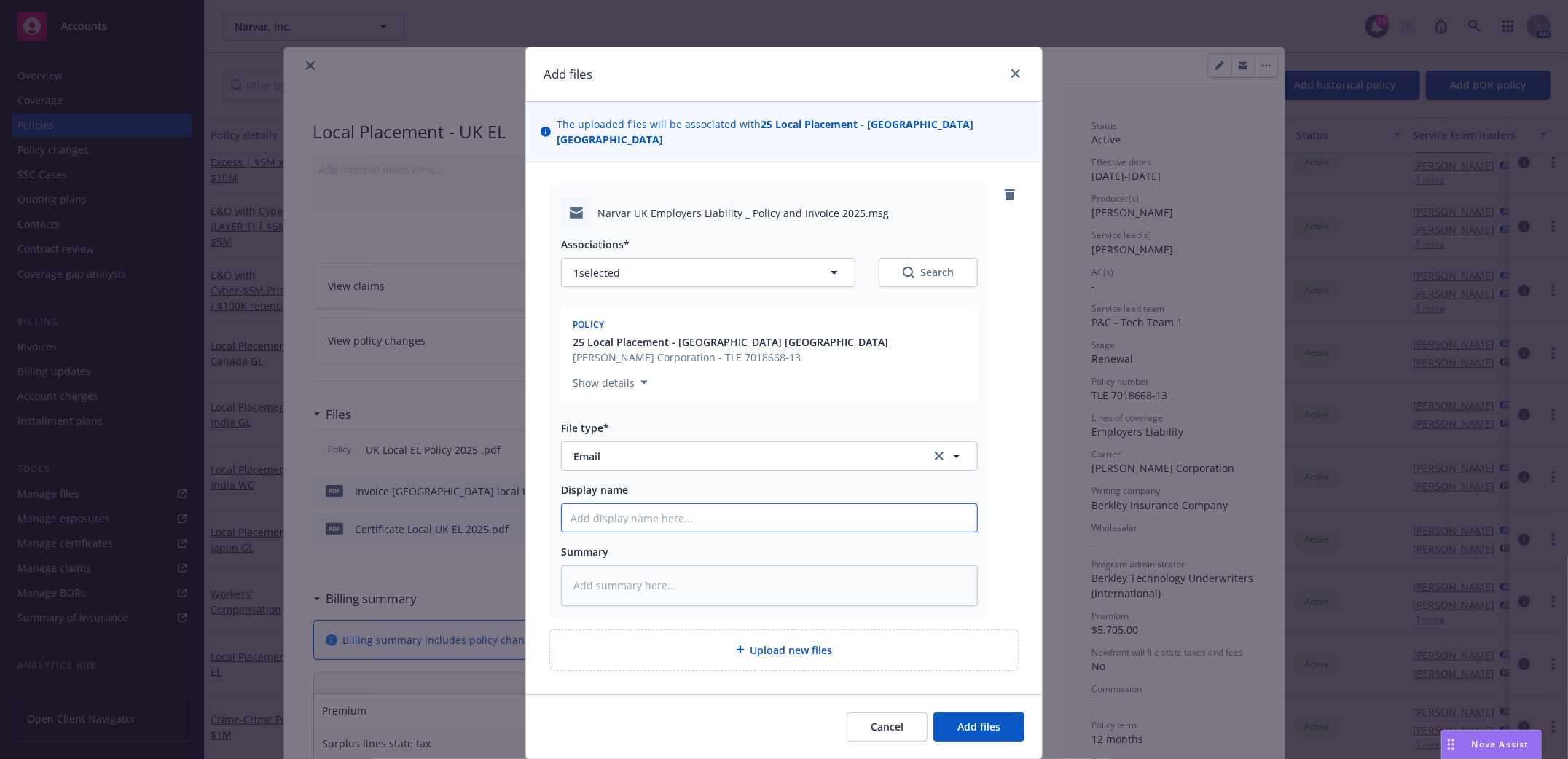
click at [679, 509] on input "Display name" at bounding box center [770, 518] width 416 height 28
type textarea "x"
type input "l"
type textarea "x"
type input "lo"
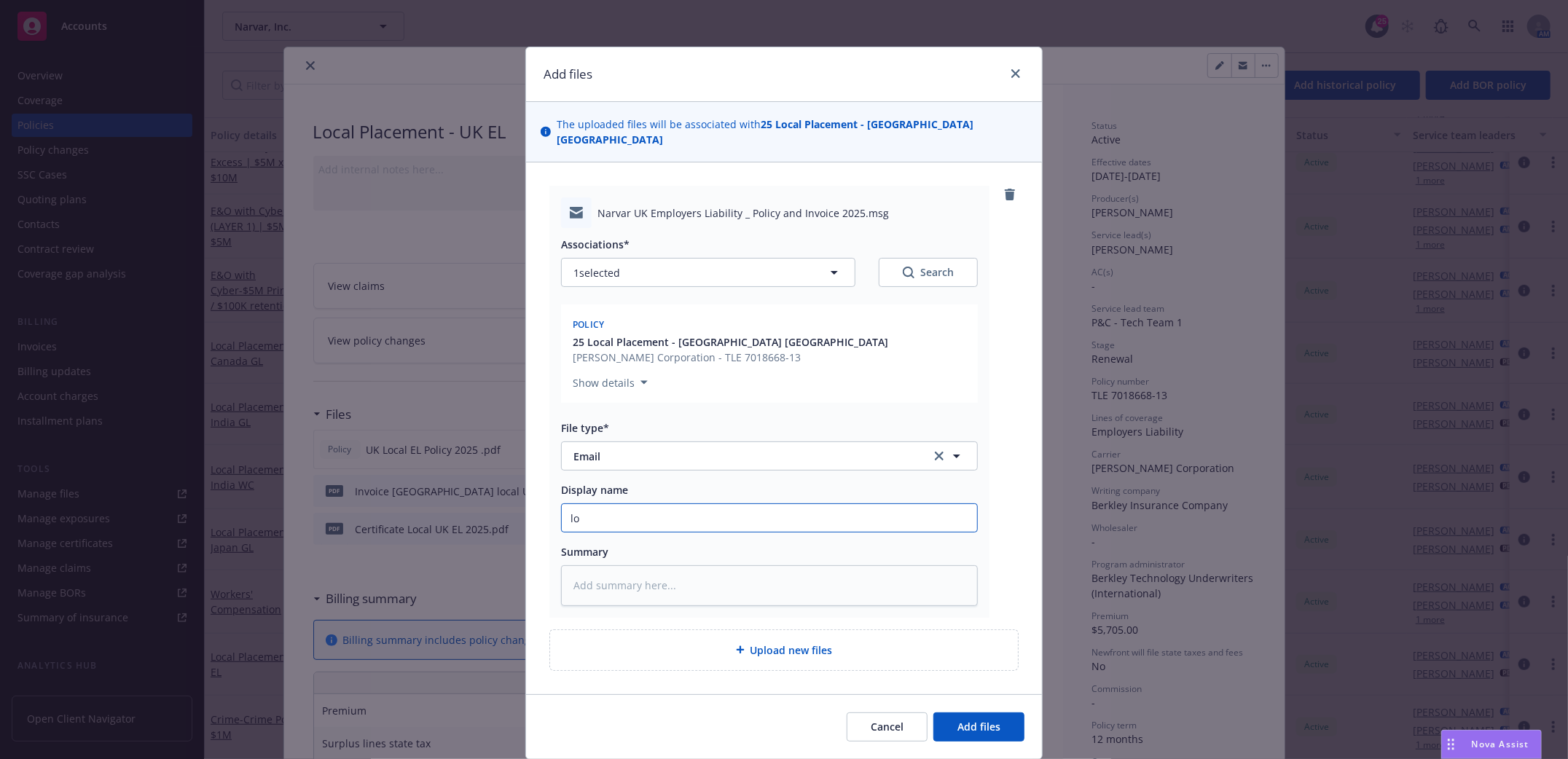
type textarea "x"
type input "loc"
type textarea "x"
type input "loca"
type textarea "x"
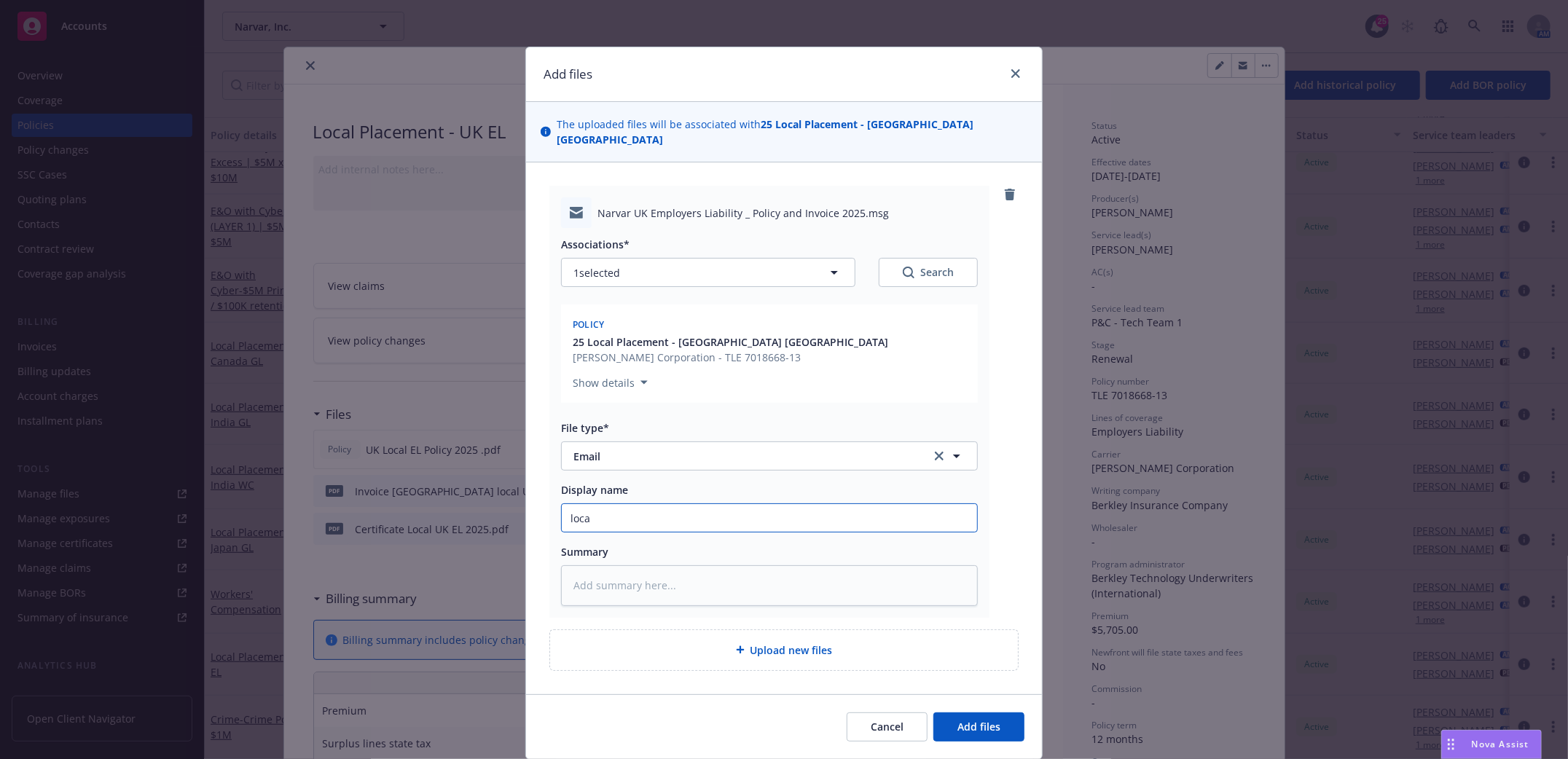
type input "local"
type textarea "x"
type input "local"
type textarea "x"
type input "local U"
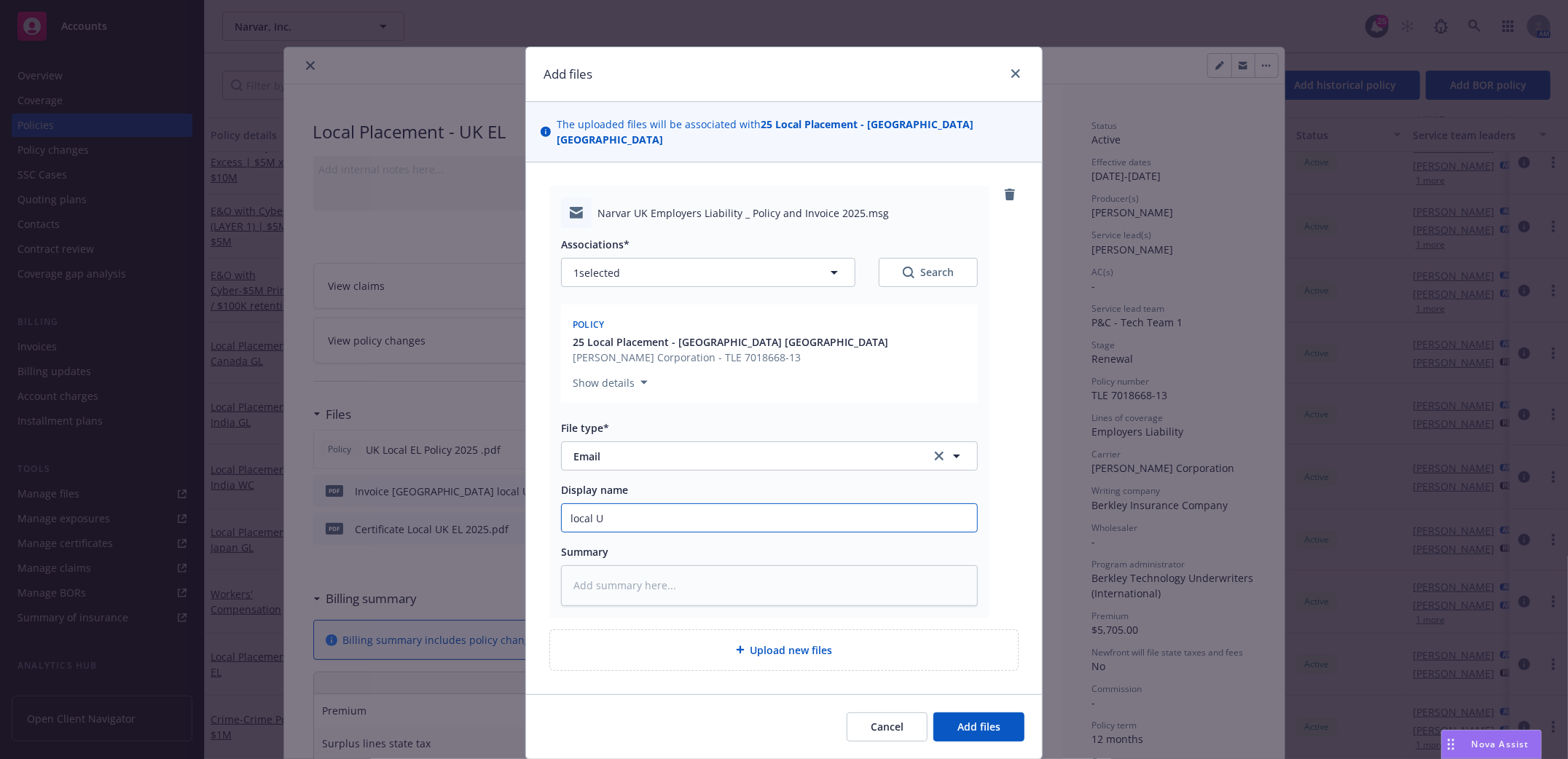
type textarea "x"
type input "local UK"
type textarea "x"
type input "local UK"
type textarea "x"
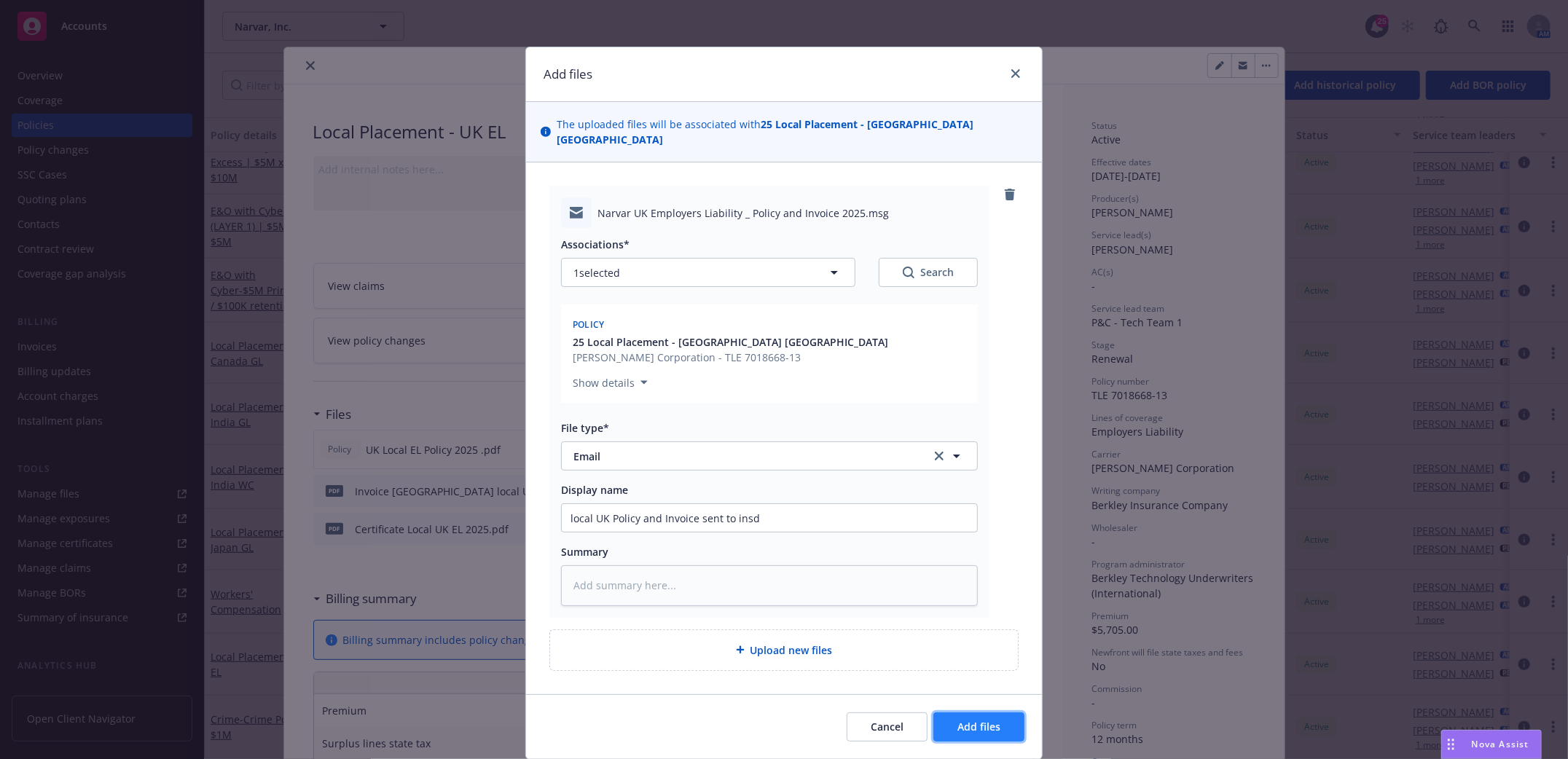
click at [1004, 713] on button "Add files" at bounding box center [978, 727] width 91 height 29
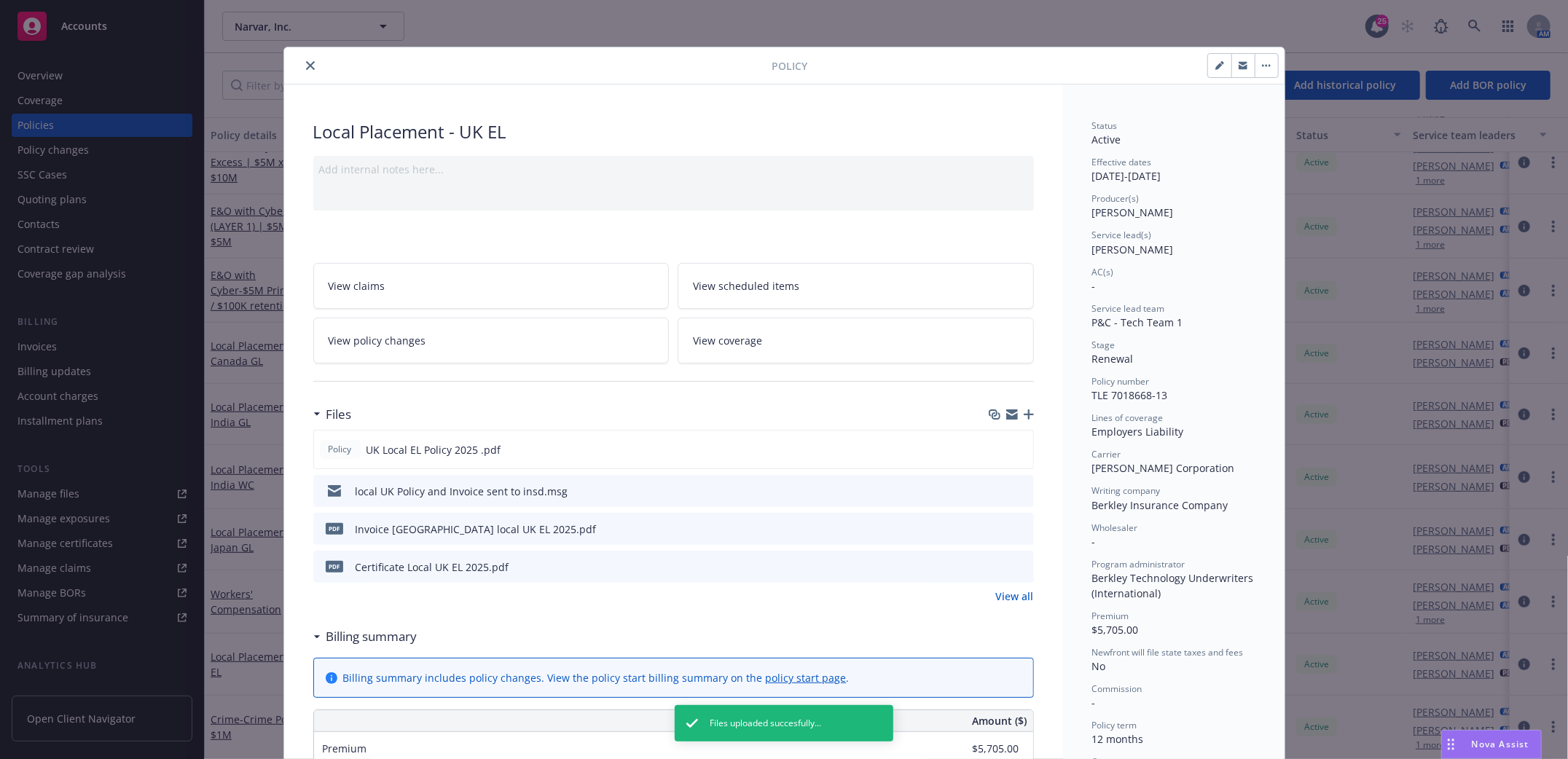
click at [306, 67] on icon "close" at bounding box center [310, 65] width 8 height 8
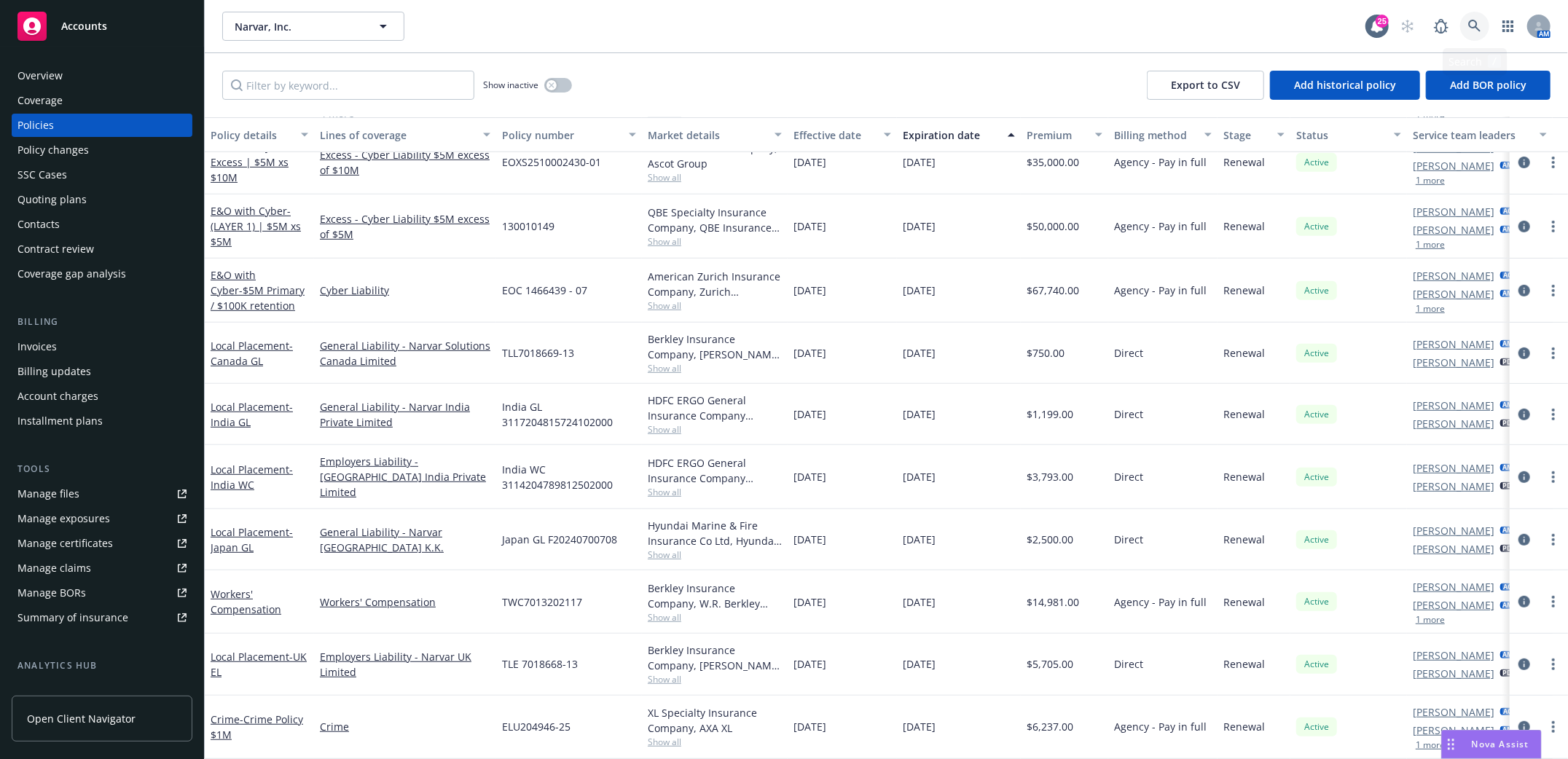
click at [1481, 20] on icon at bounding box center [1474, 26] width 13 height 13
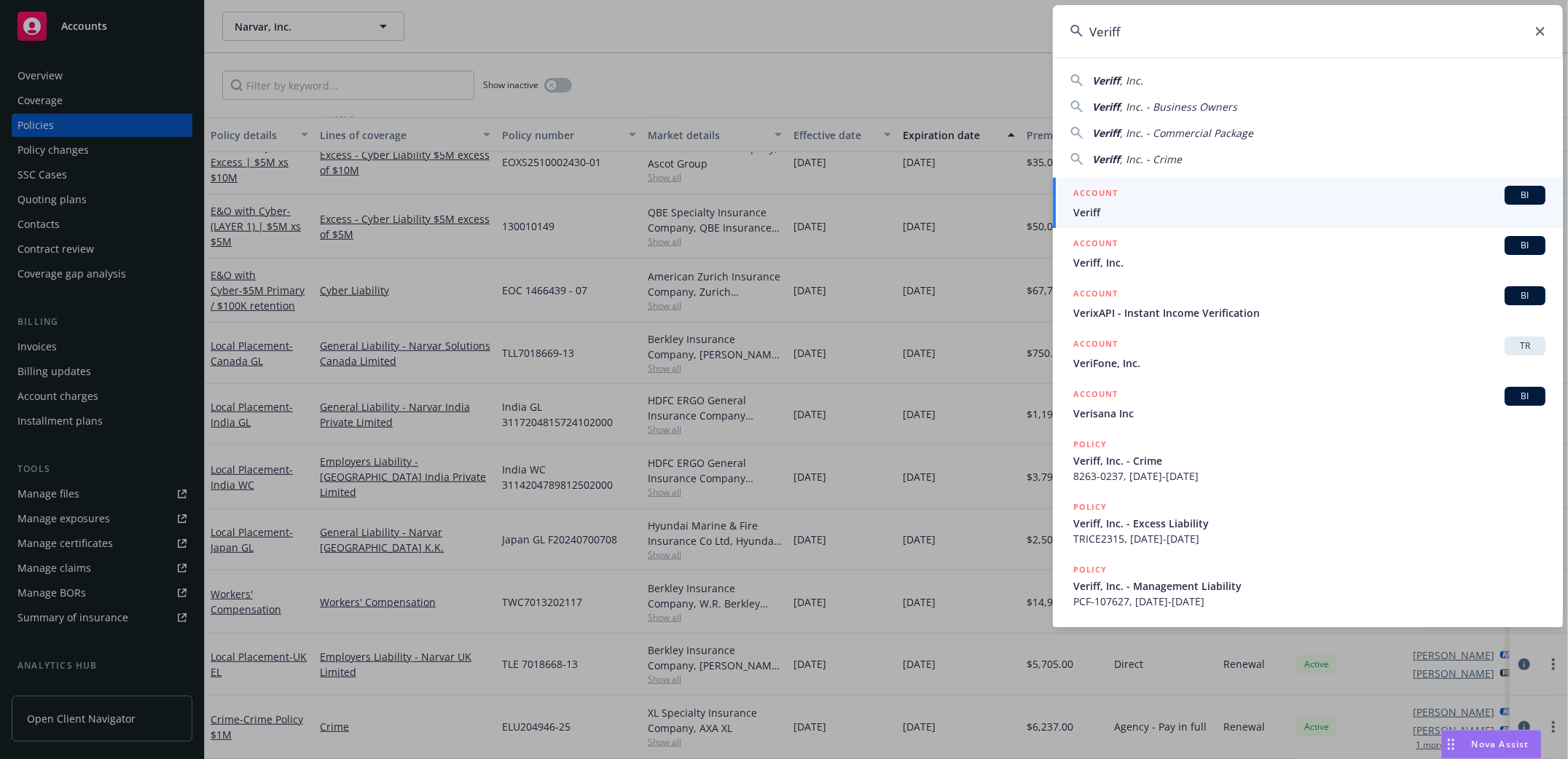
click at [1543, 29] on icon at bounding box center [1540, 31] width 8 height 8
